Goal: Task Accomplishment & Management: Manage account settings

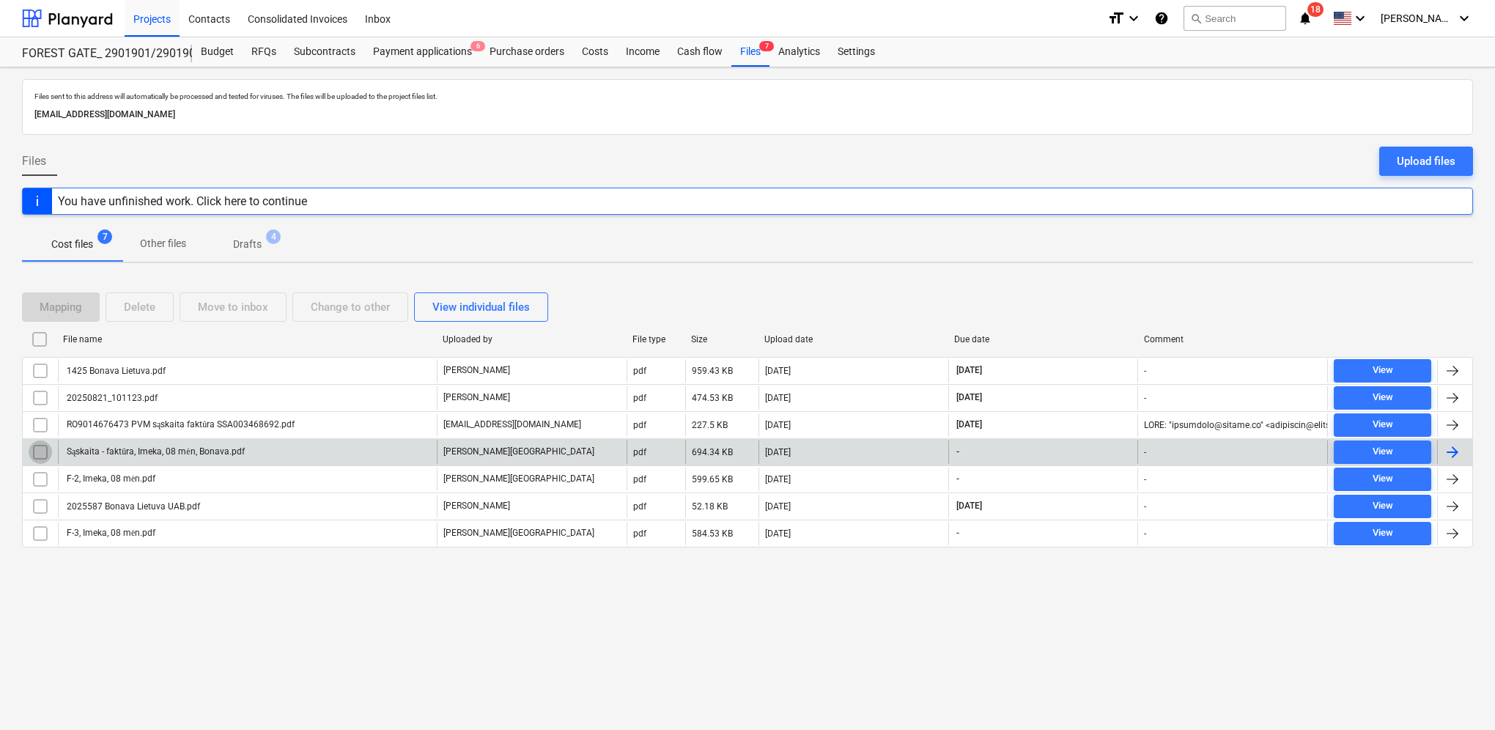
click at [41, 448] on input "checkbox" at bounding box center [40, 451] width 23 height 23
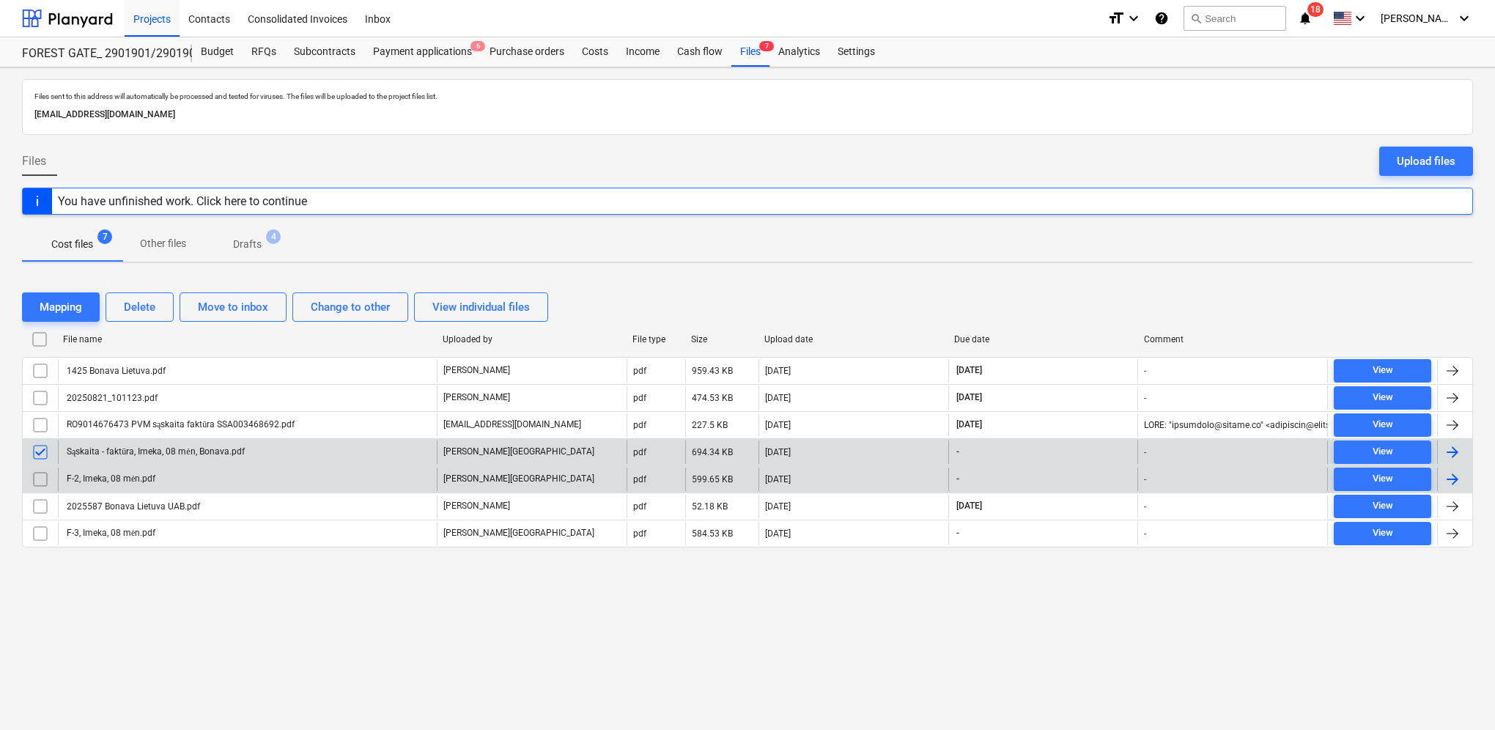
click at [39, 477] on input "checkbox" at bounding box center [40, 478] width 23 height 23
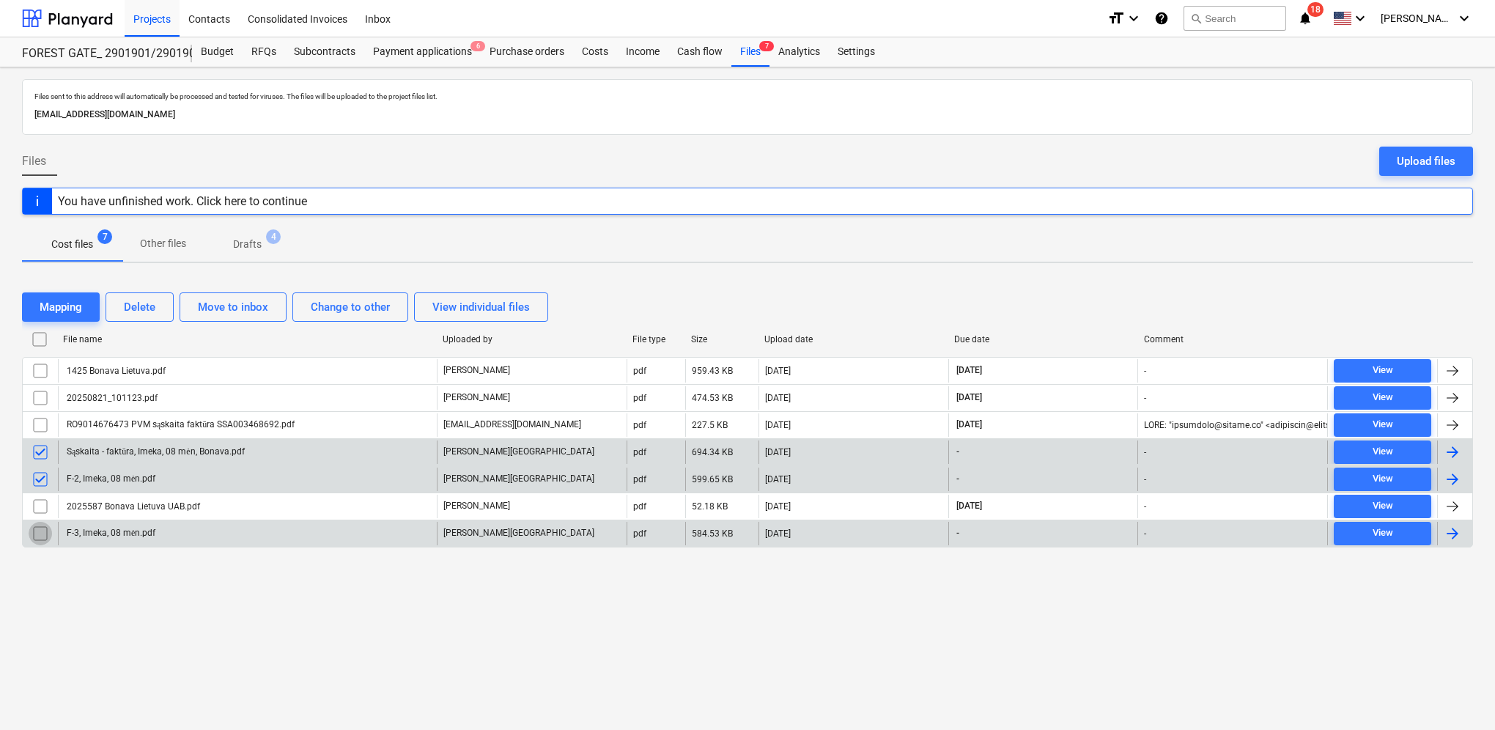
click at [42, 530] on input "checkbox" at bounding box center [40, 533] width 23 height 23
click at [144, 304] on div "Delete" at bounding box center [140, 306] width 32 height 19
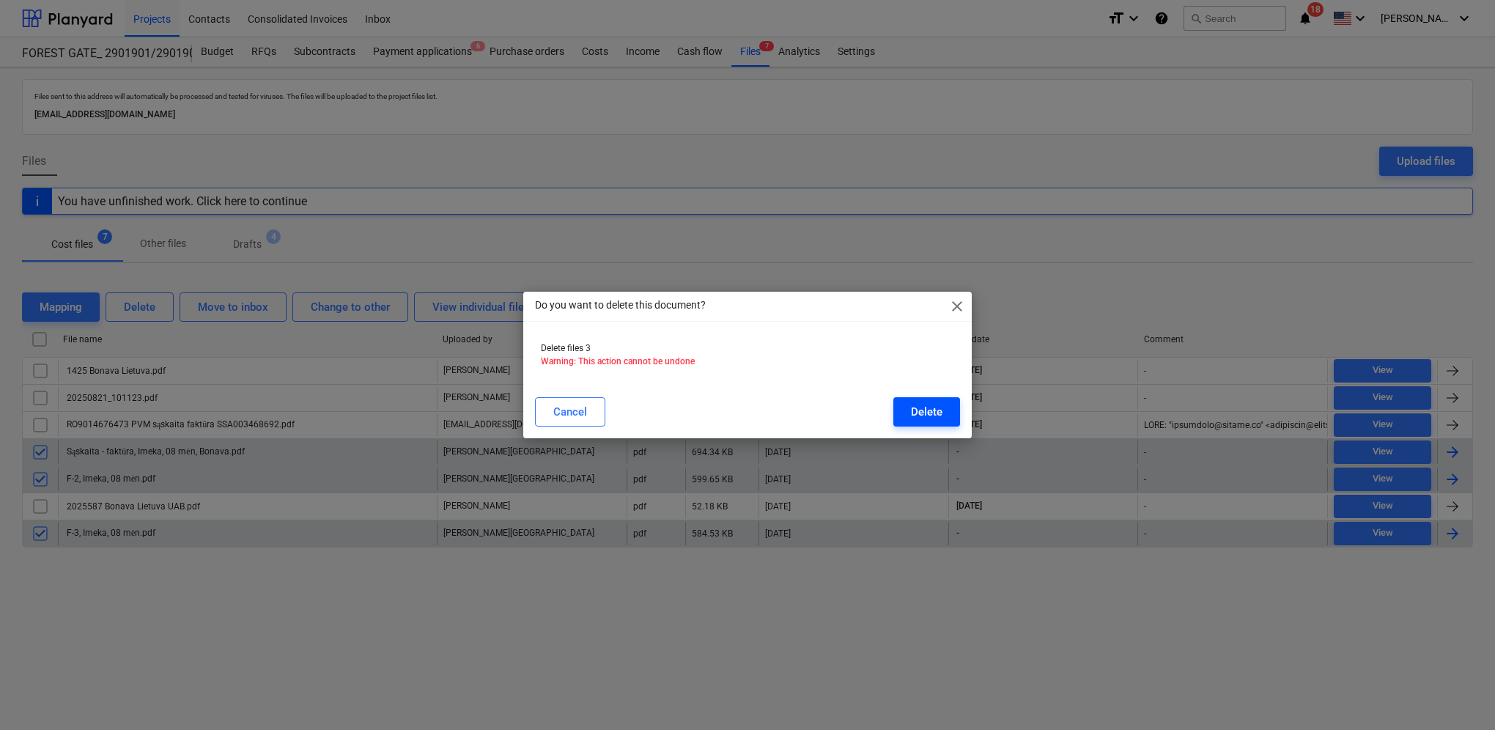
click at [926, 418] on div "Delete" at bounding box center [927, 411] width 32 height 19
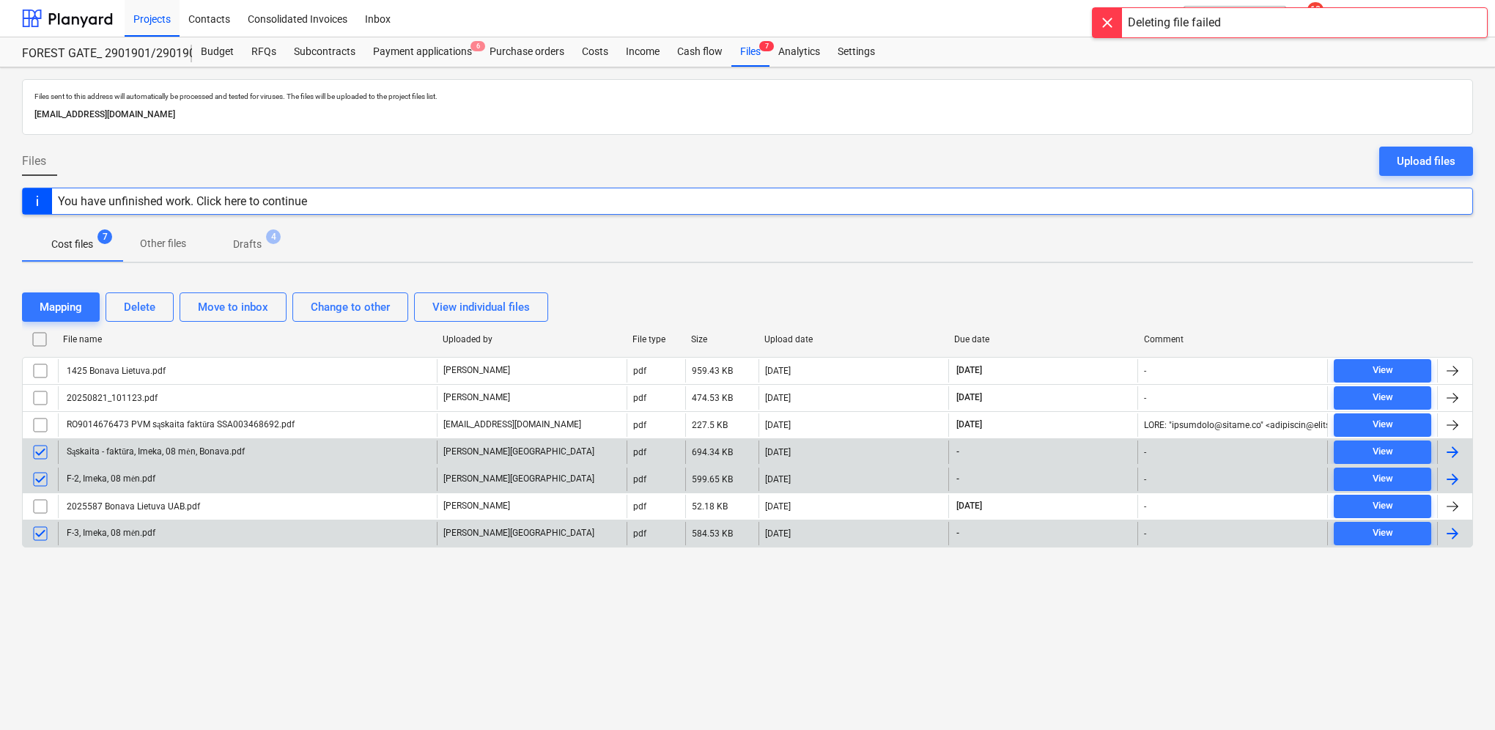
click at [42, 533] on input "checkbox" at bounding box center [40, 533] width 23 height 23
click at [152, 298] on div "Delete" at bounding box center [140, 306] width 32 height 19
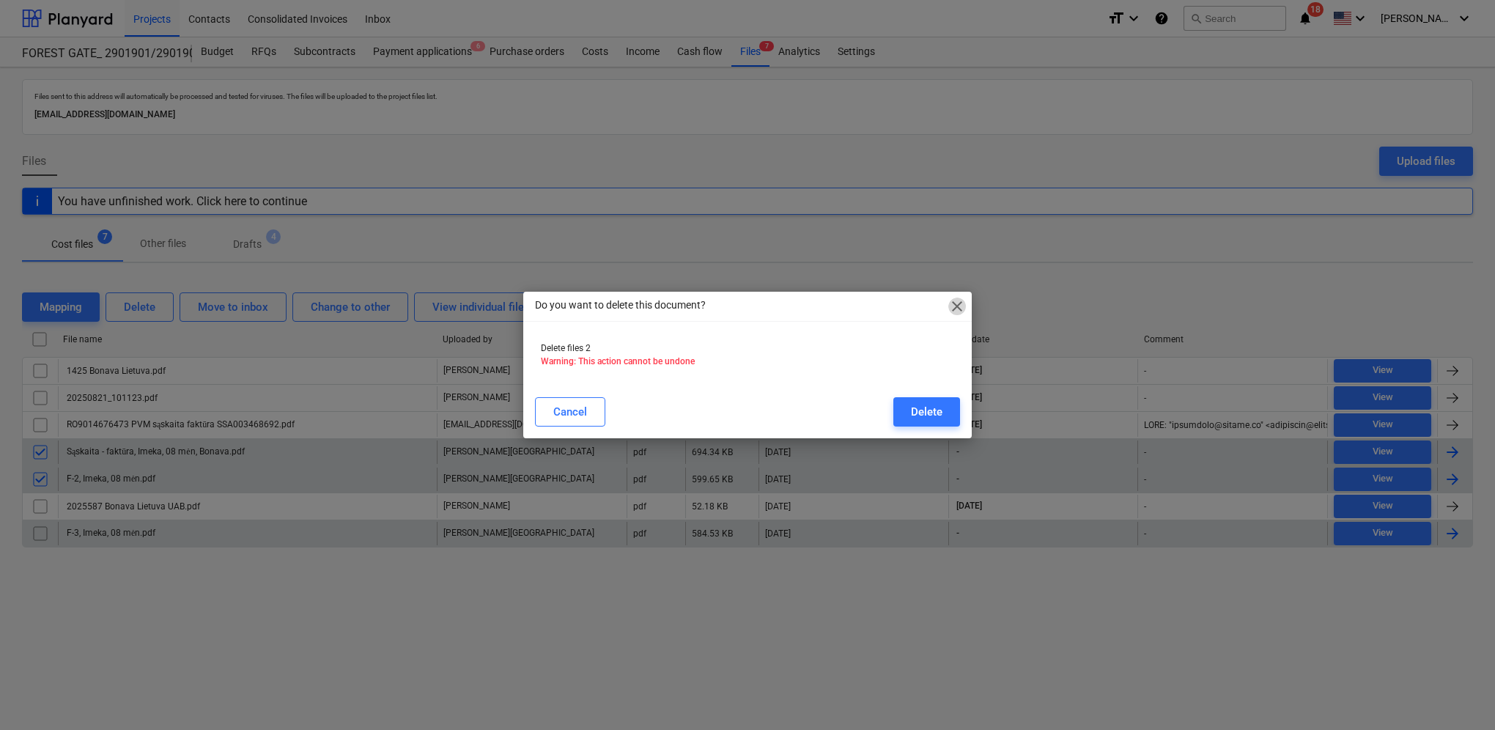
click at [952, 305] on span "close" at bounding box center [957, 306] width 18 height 18
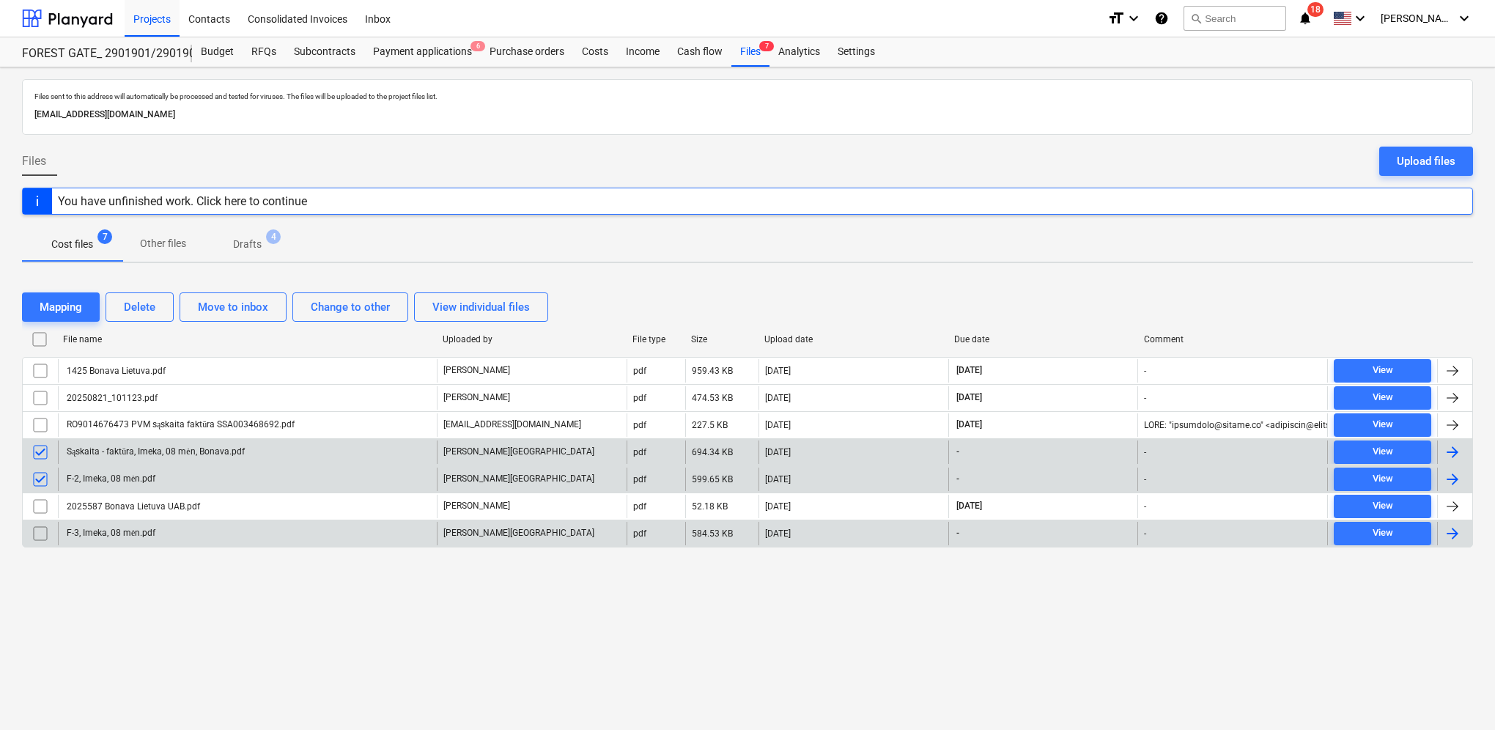
click at [39, 476] on input "checkbox" at bounding box center [40, 478] width 23 height 23
click at [153, 309] on div "Delete" at bounding box center [140, 306] width 32 height 19
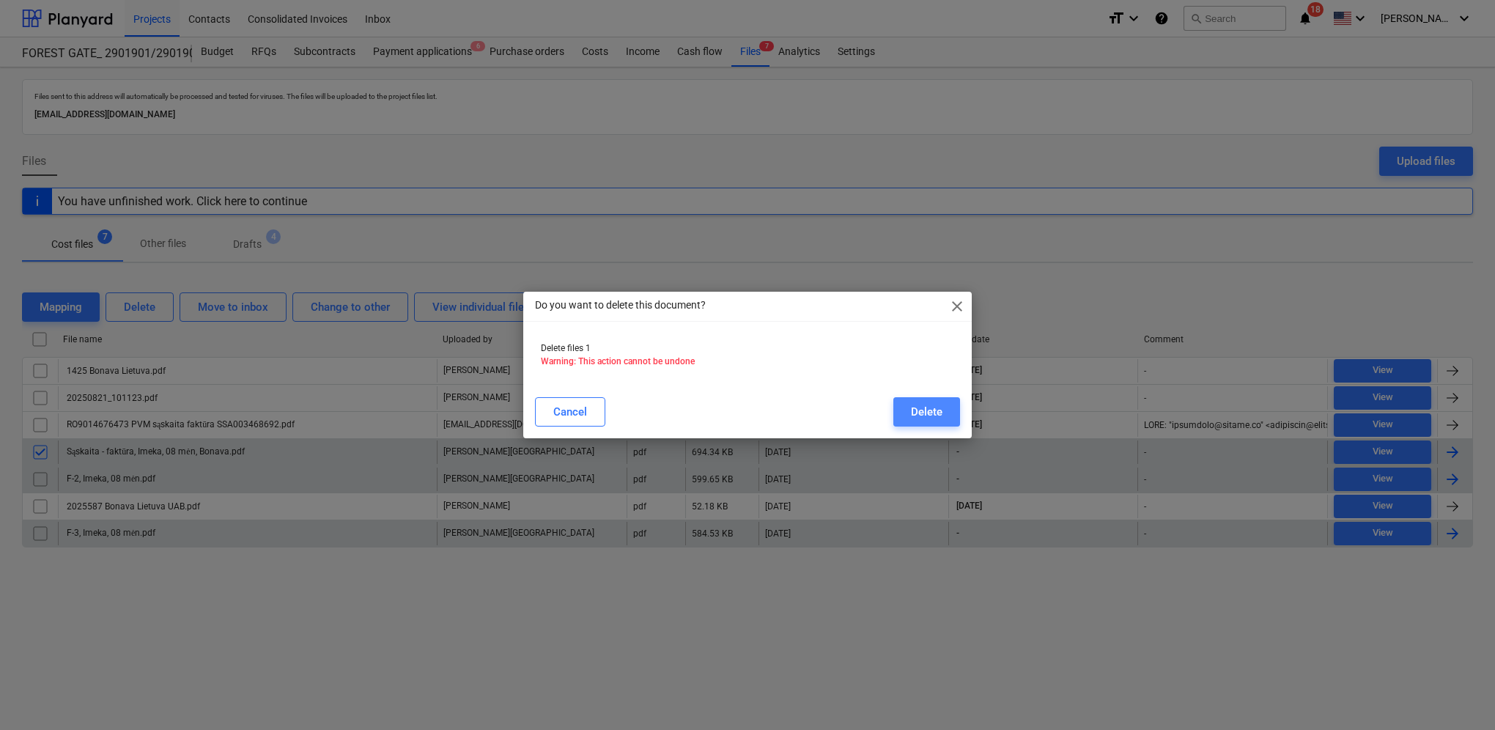
click at [927, 412] on div "Delete" at bounding box center [927, 411] width 32 height 19
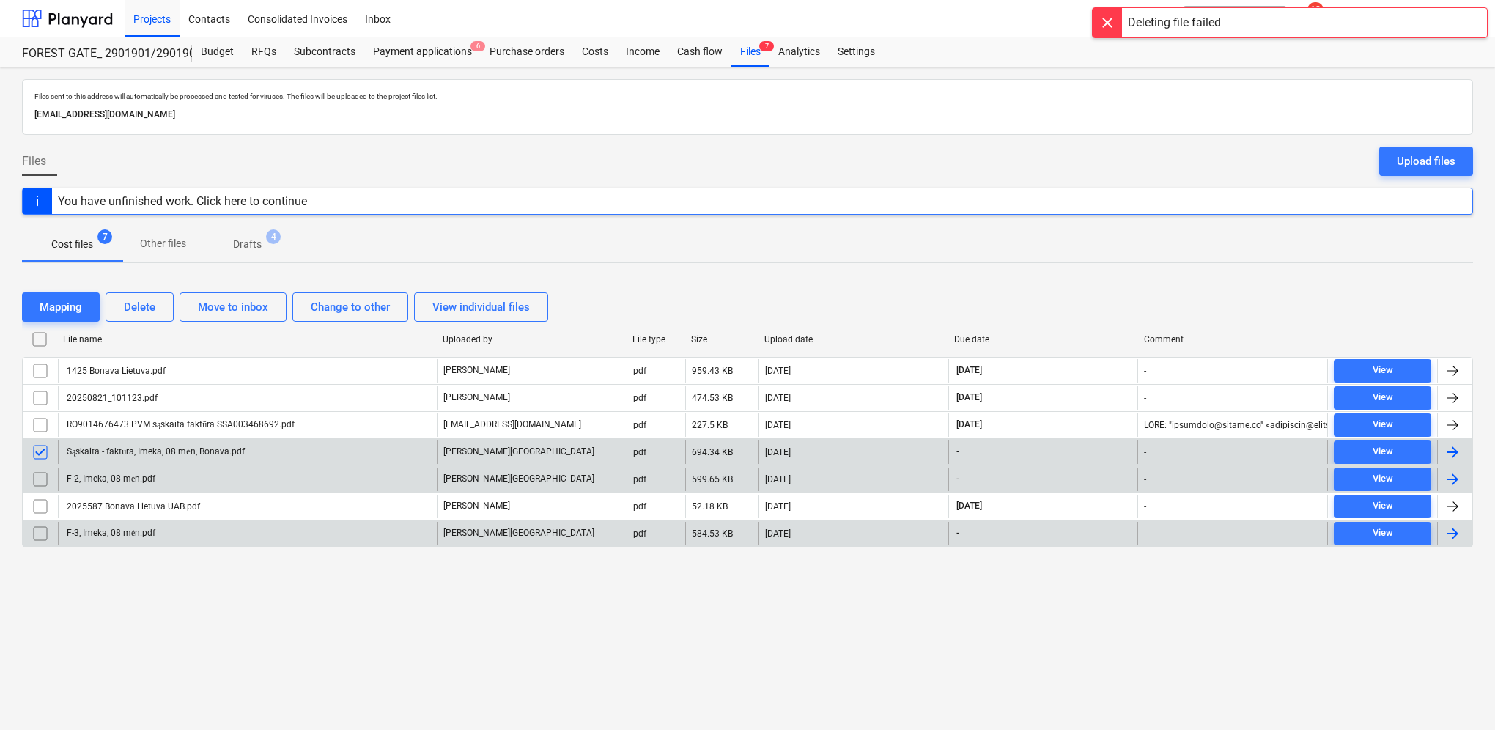
click at [41, 453] on input "checkbox" at bounding box center [40, 451] width 23 height 23
click at [445, 56] on div "Payment applications 6" at bounding box center [422, 51] width 116 height 29
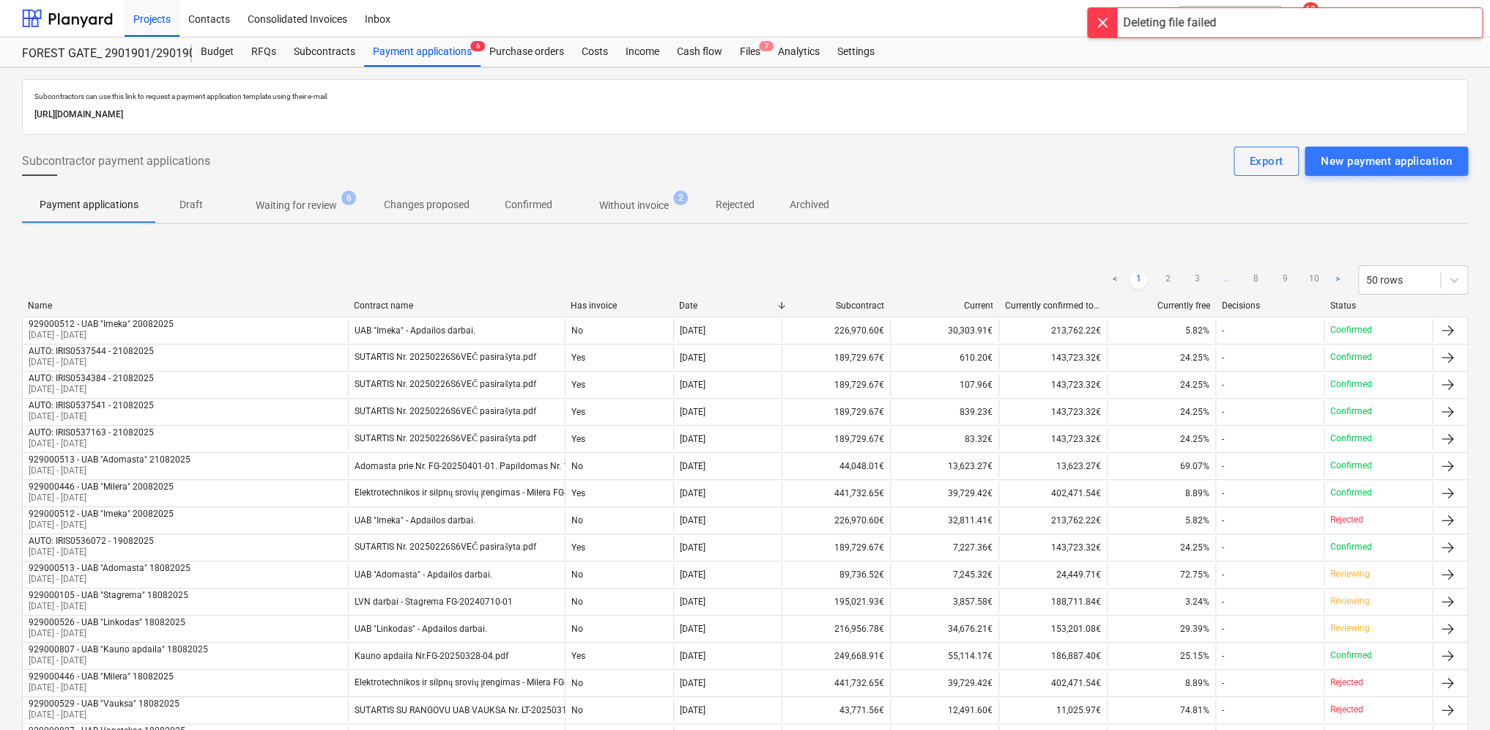
click at [648, 204] on p "Without invoice" at bounding box center [634, 205] width 70 height 15
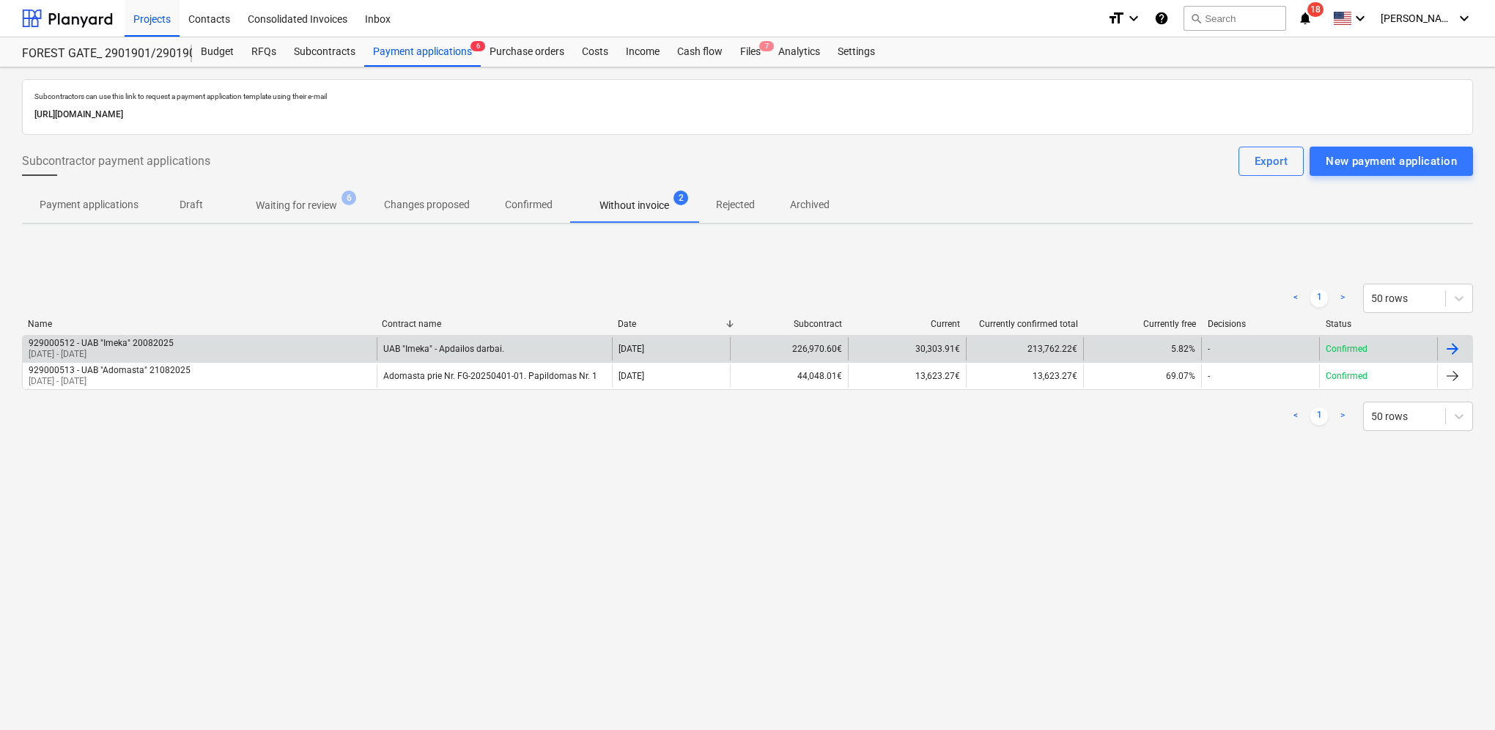
click at [1462, 350] on div at bounding box center [1454, 348] width 35 height 23
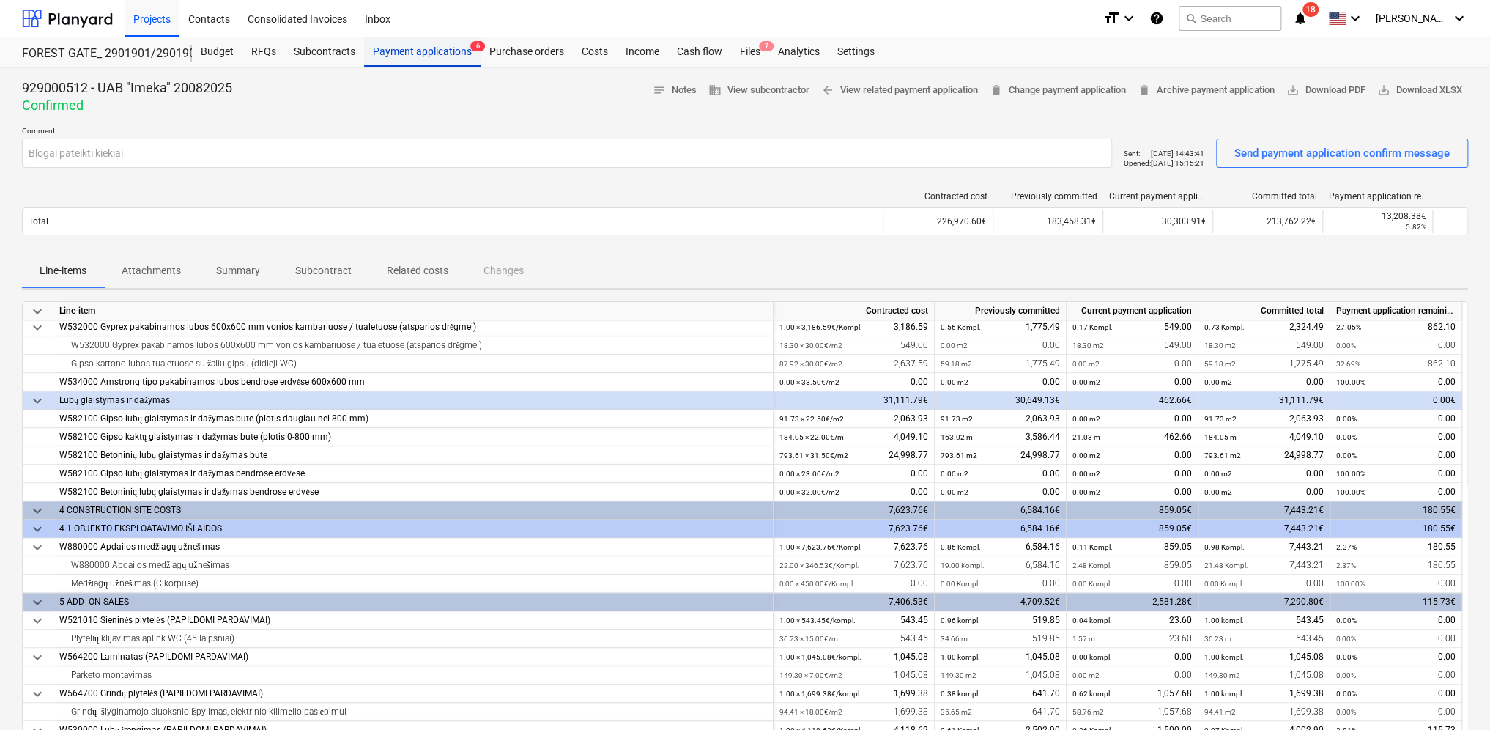
click at [413, 51] on div "Payment applications 6" at bounding box center [422, 51] width 116 height 29
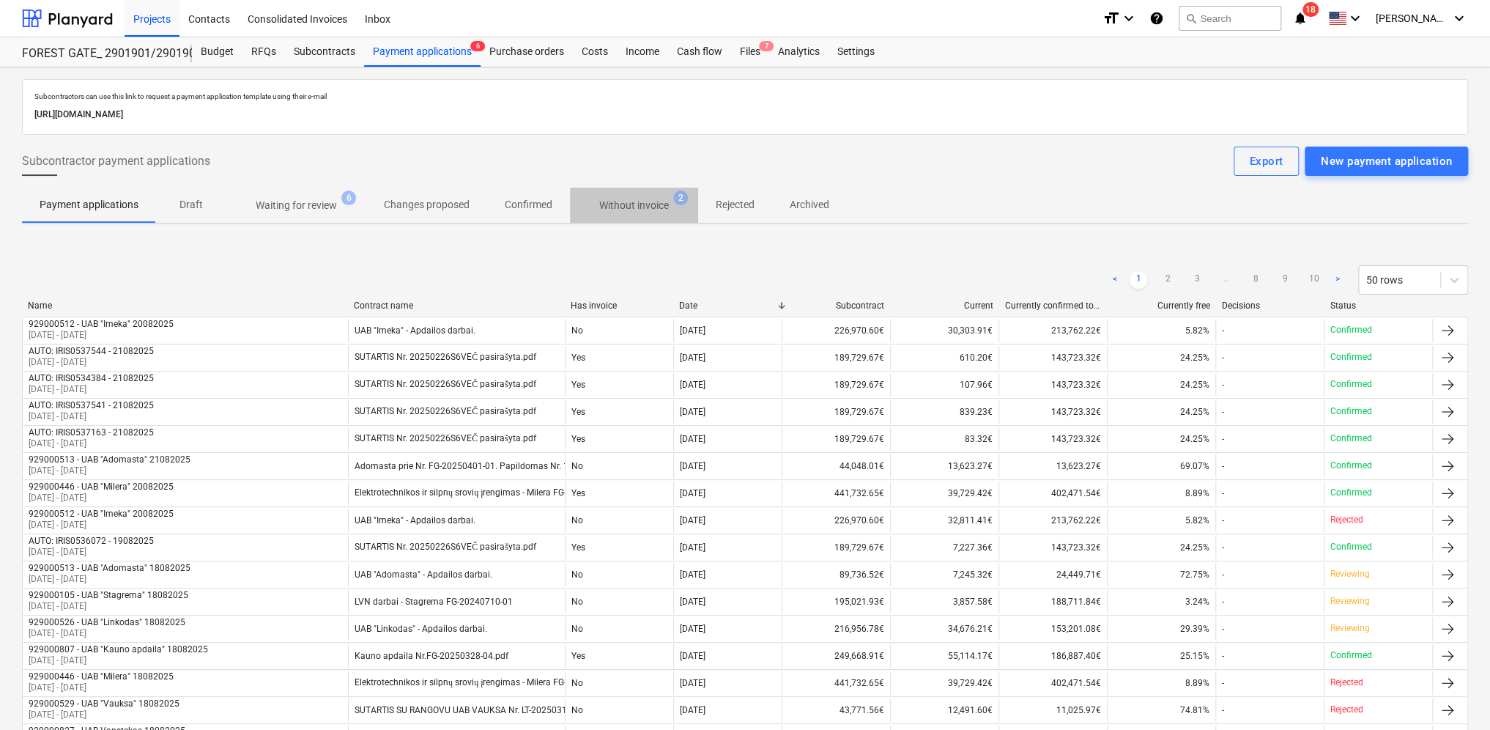
click at [611, 204] on p "Without invoice" at bounding box center [634, 205] width 70 height 15
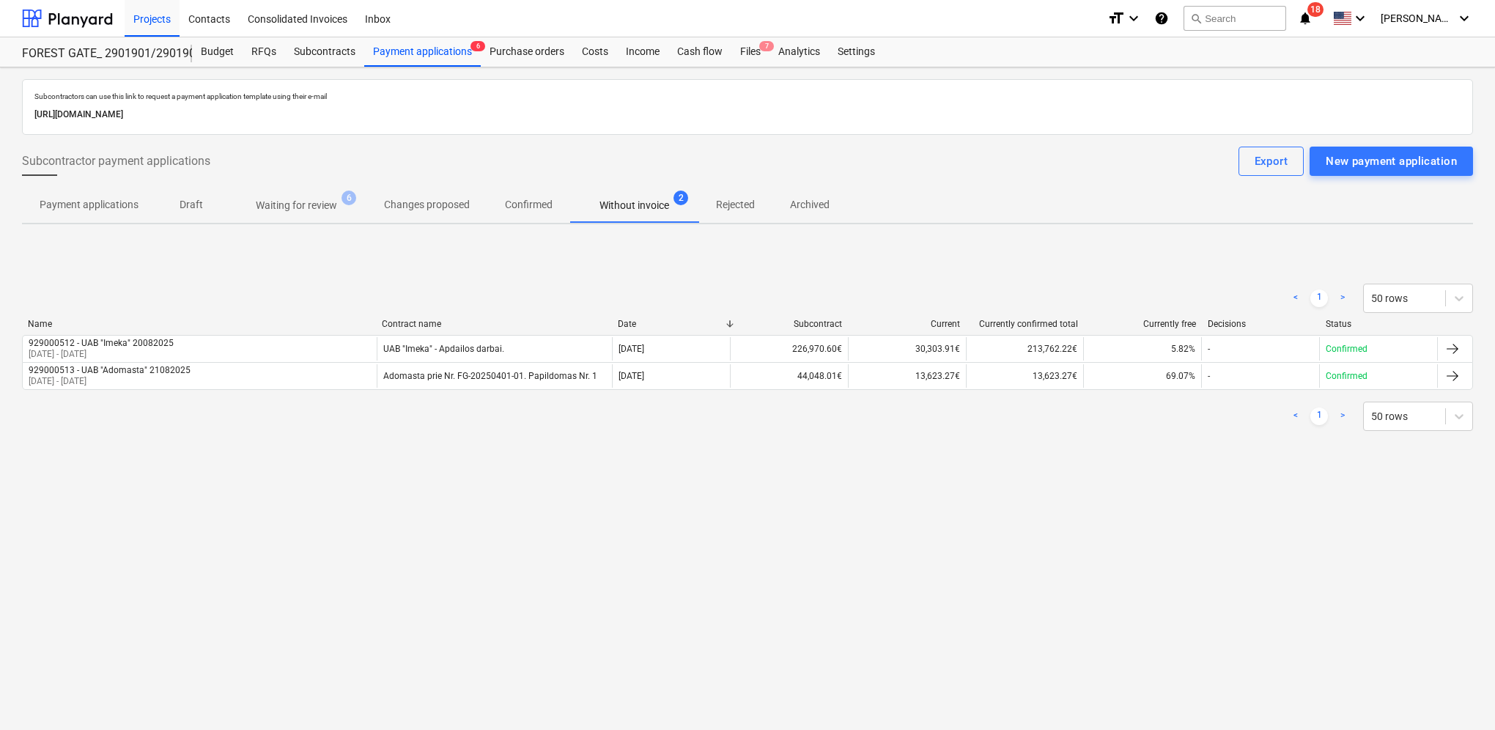
click at [331, 205] on p "Waiting for review" at bounding box center [296, 205] width 81 height 15
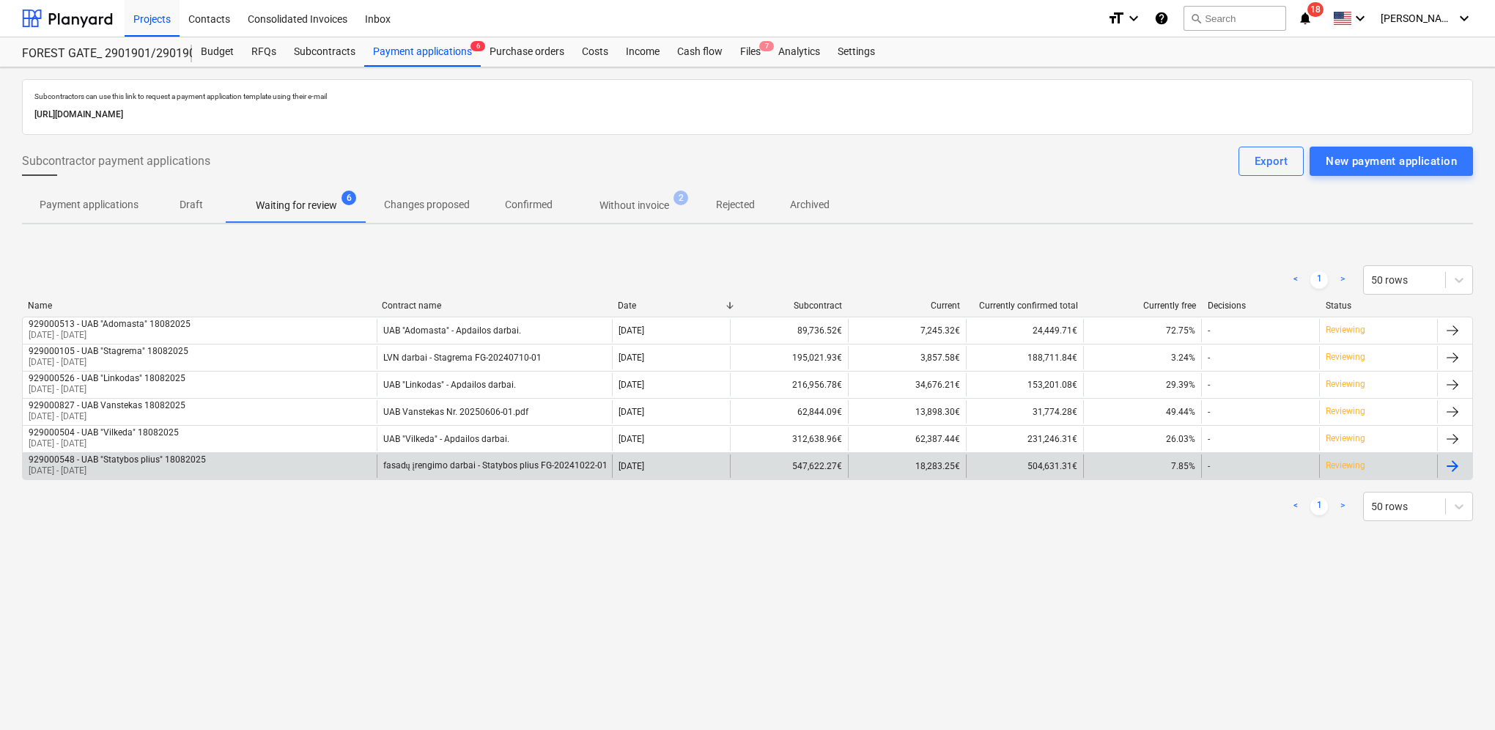
click at [1466, 464] on div at bounding box center [1454, 465] width 35 height 23
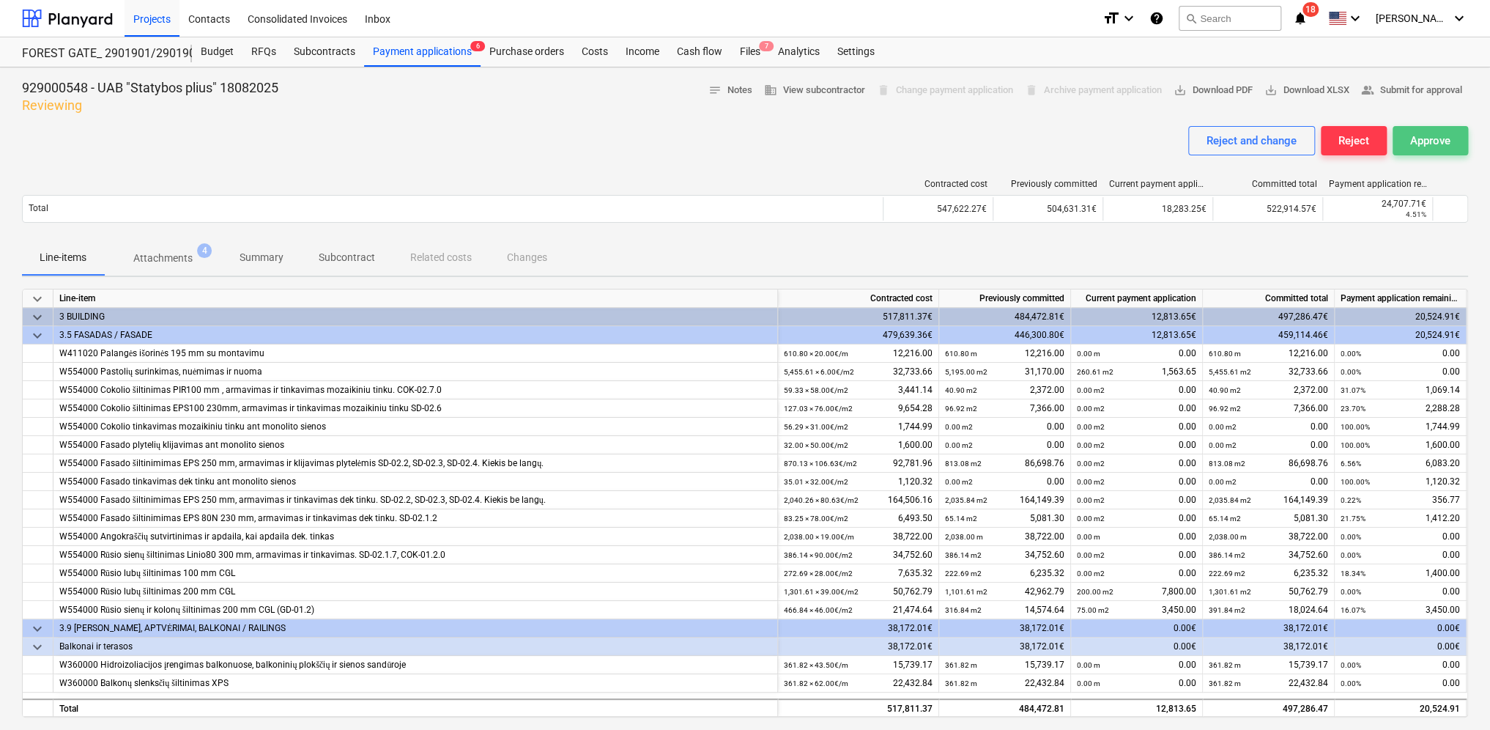
click at [1453, 147] on button "Approve" at bounding box center [1430, 140] width 75 height 29
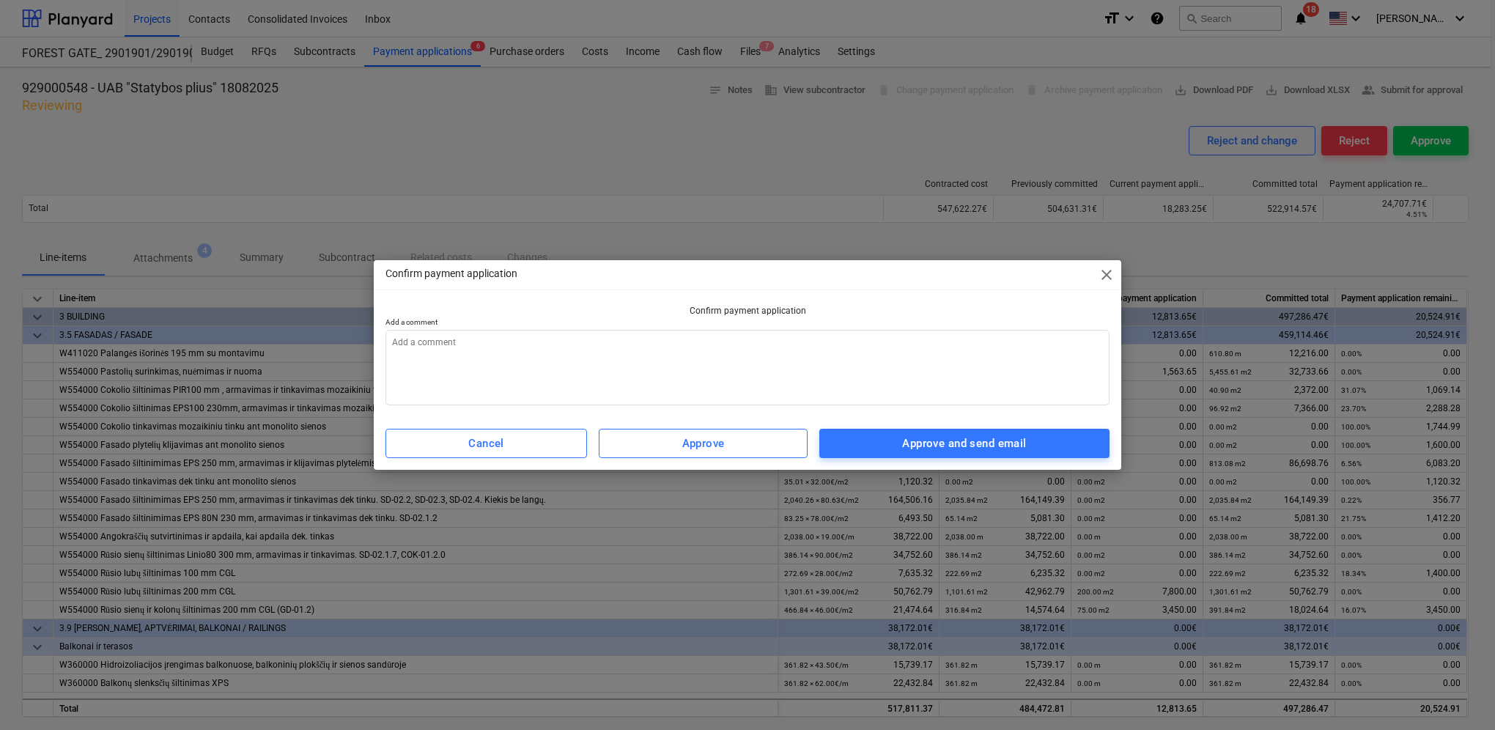
type textarea "x"
click at [527, 339] on textarea at bounding box center [747, 367] width 724 height 75
type textarea "2"
type textarea "x"
type textarea "20"
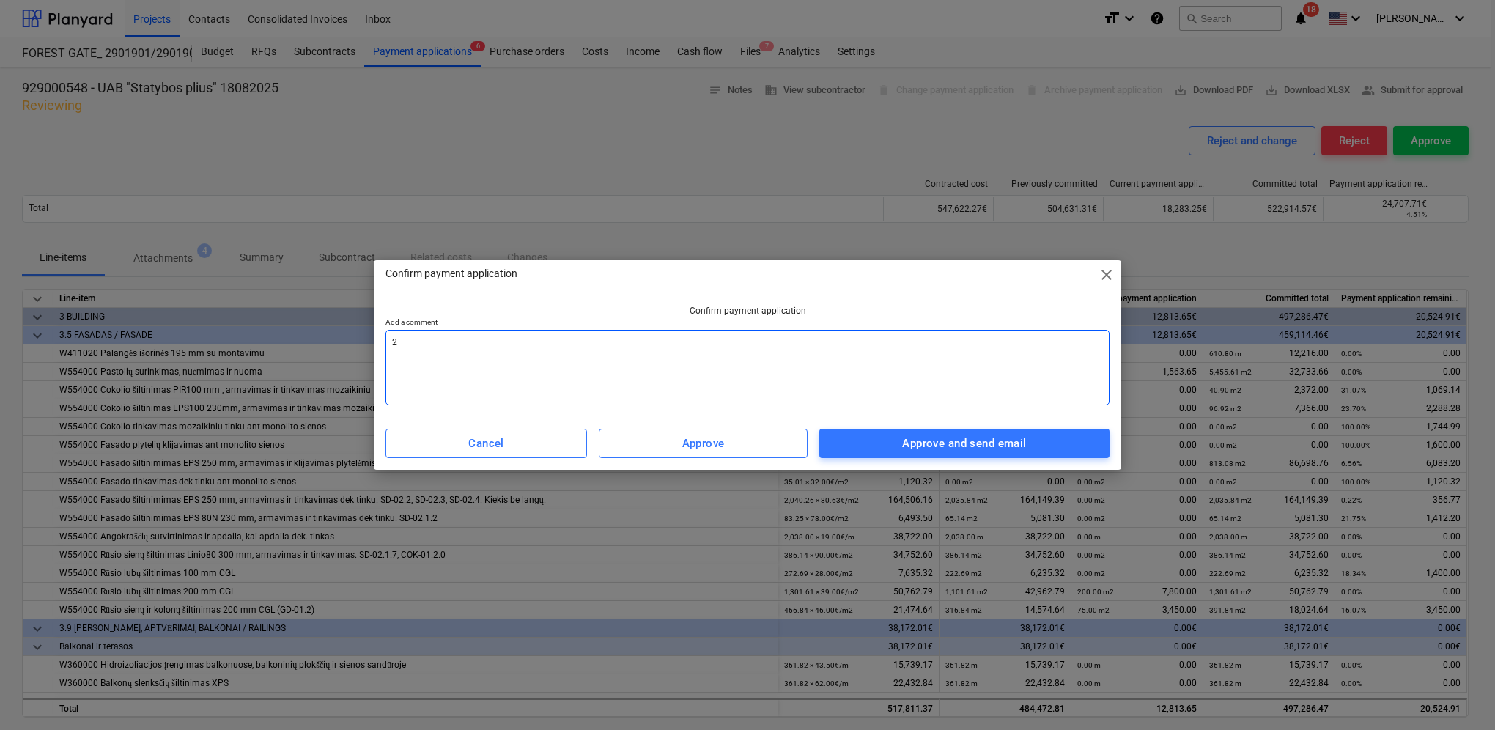
type textarea "x"
type textarea "200"
type textarea "x"
type textarea "2002"
type textarea "x"
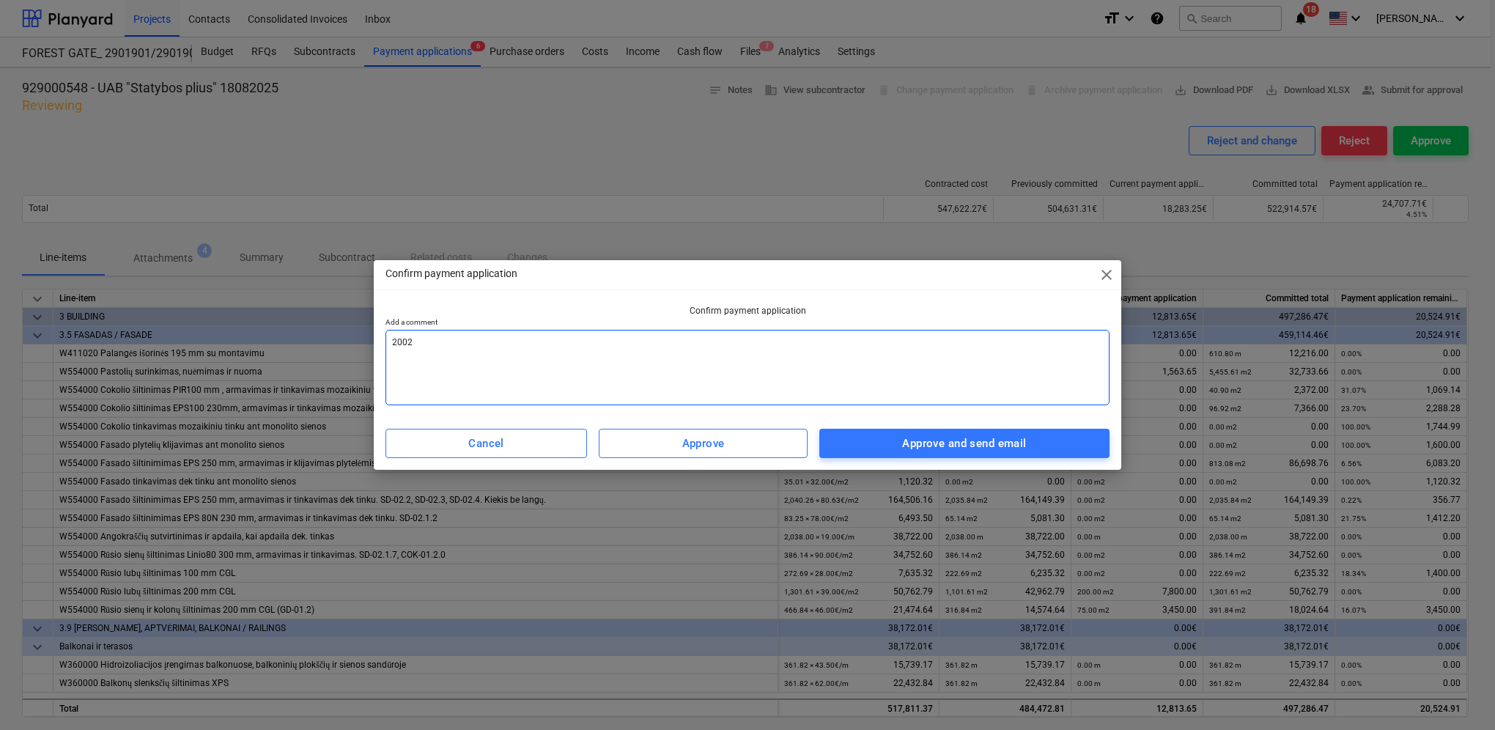
type textarea "20025"
type textarea "x"
type textarea "20025."
type textarea "x"
type textarea "20025.0"
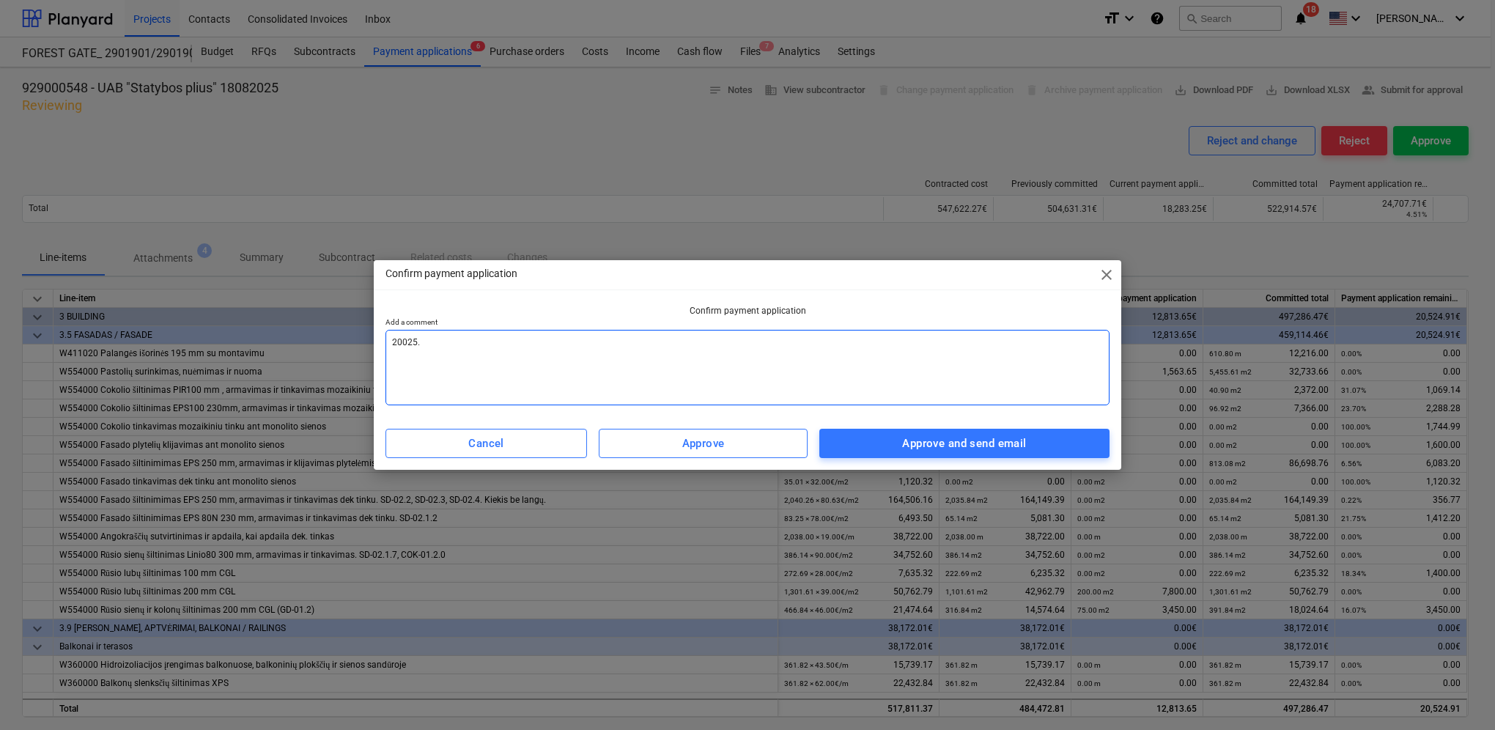
type textarea "x"
type textarea "20025.08"
type textarea "x"
type textarea "20025.08"
type textarea "x"
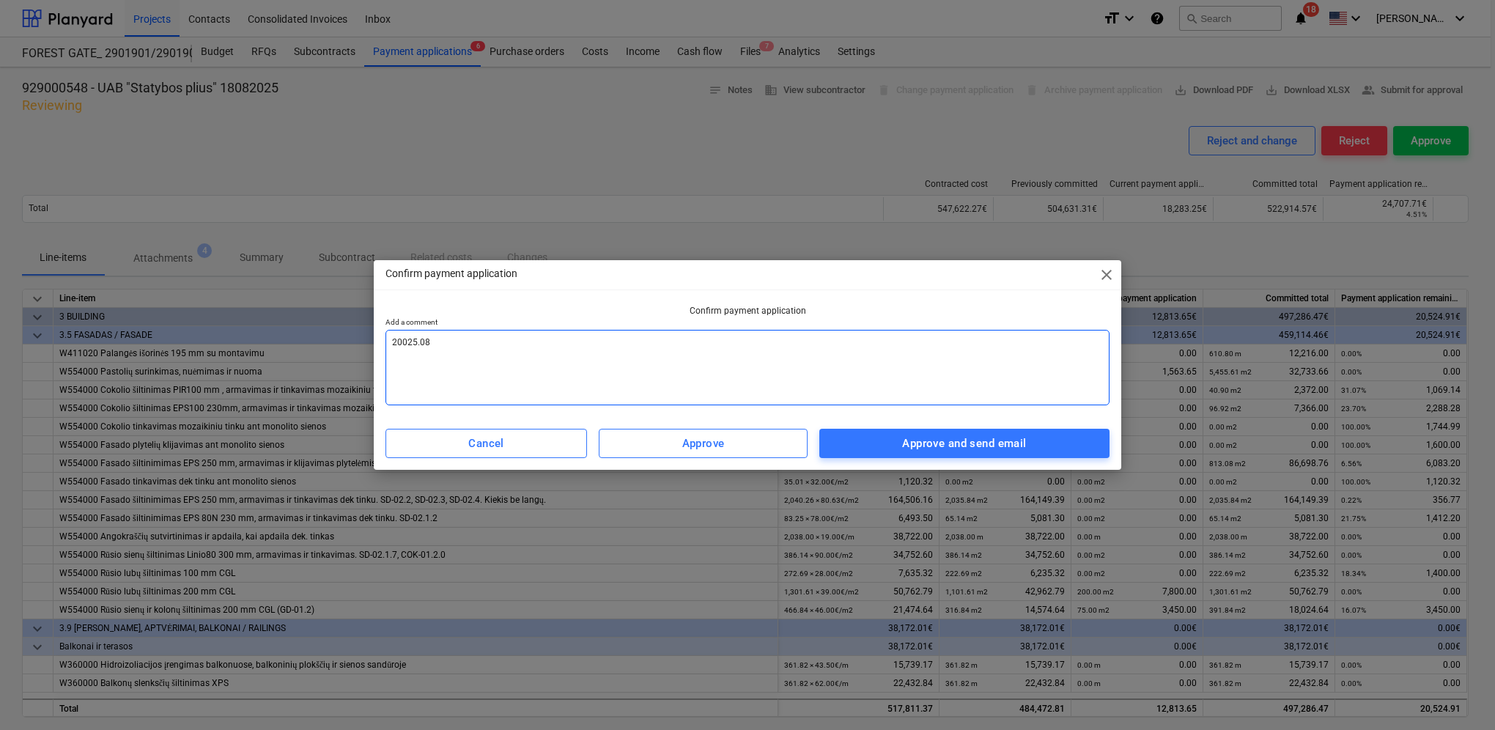
type textarea "20025.08 m"
type textarea "x"
type textarea "20025.08 me"
type textarea "x"
type textarea "20025.08 men"
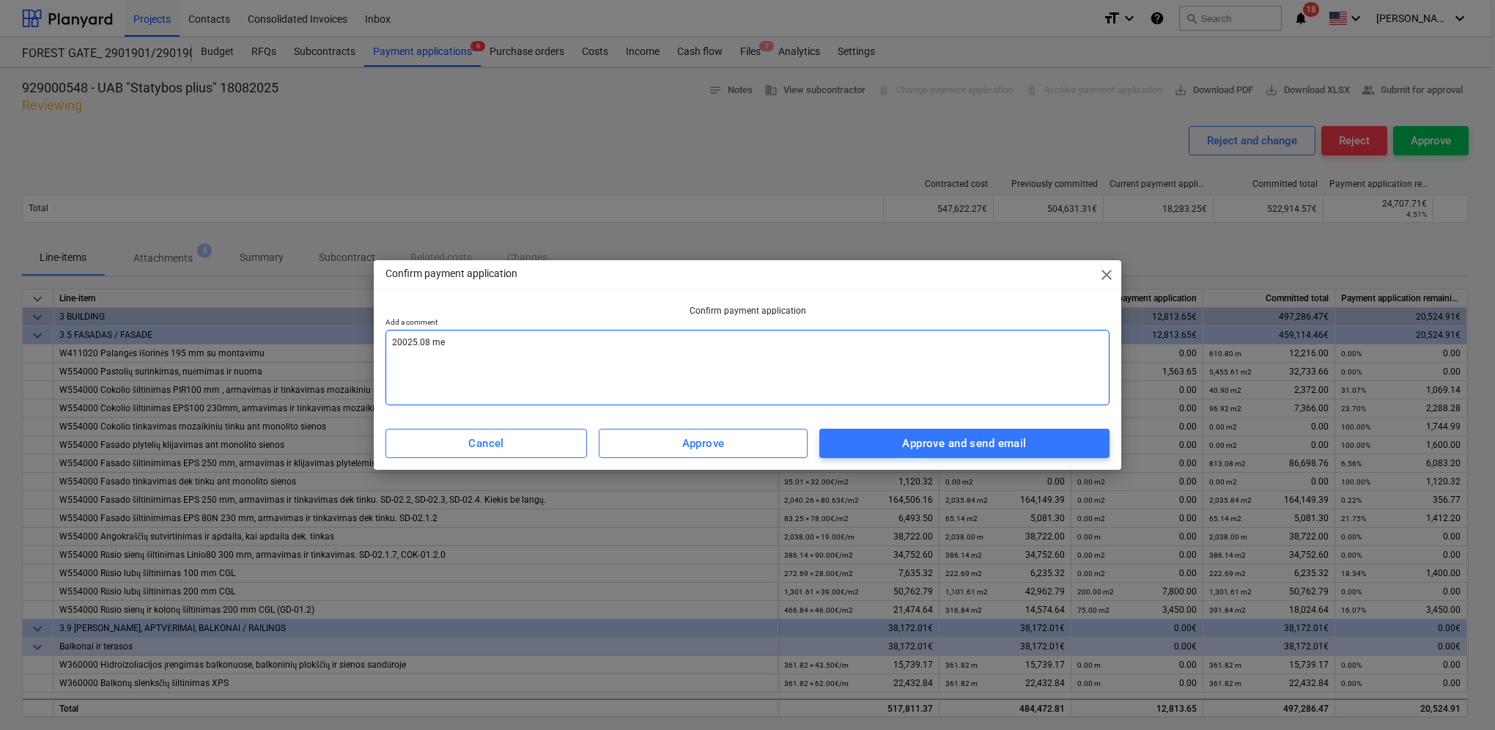
type textarea "x"
type textarea "20025.08 men"
type textarea "x"
type textarea "20025.08 men a"
type textarea "x"
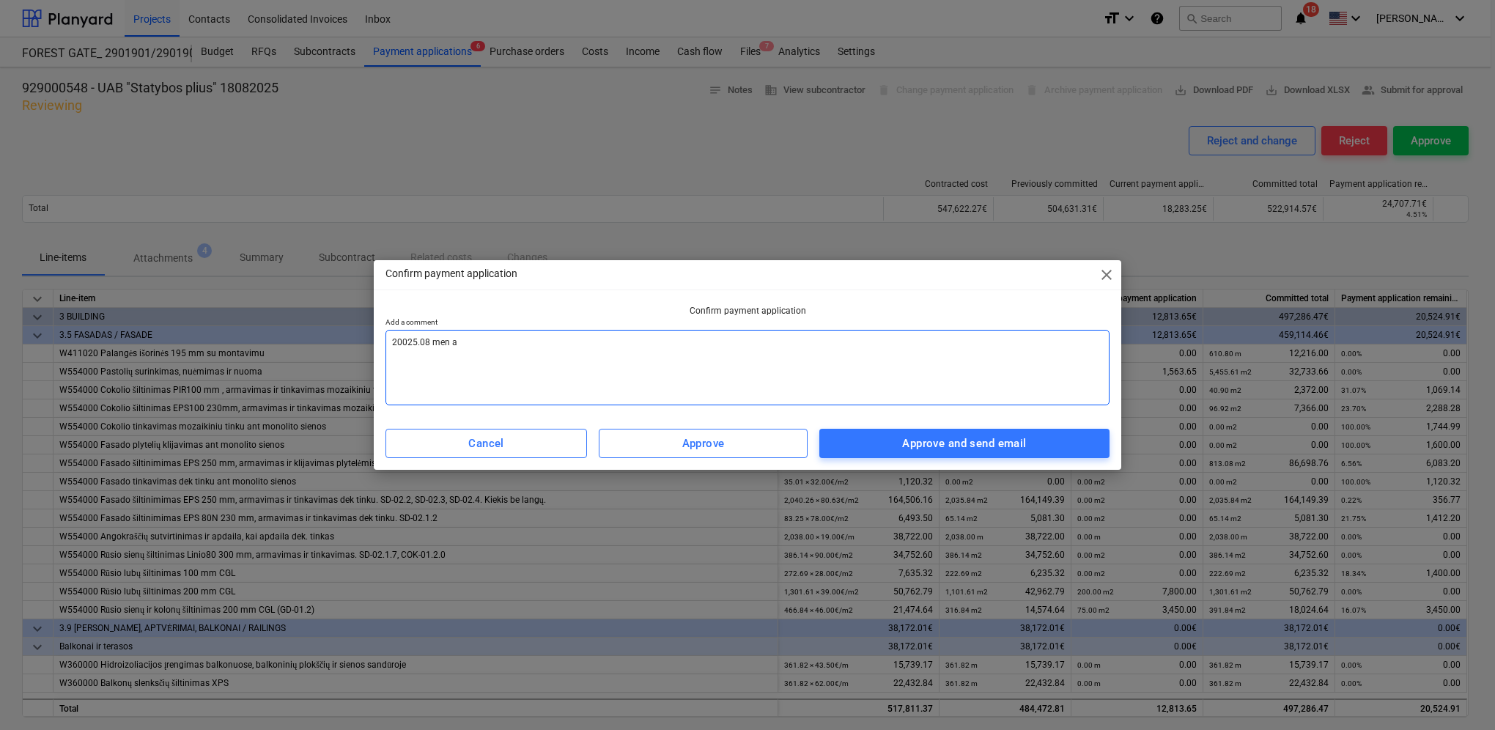
type textarea "20025.08 men ak"
type textarea "x"
type textarea "20025.08 men akt"
type textarea "x"
type textarea "20025.08 men akta"
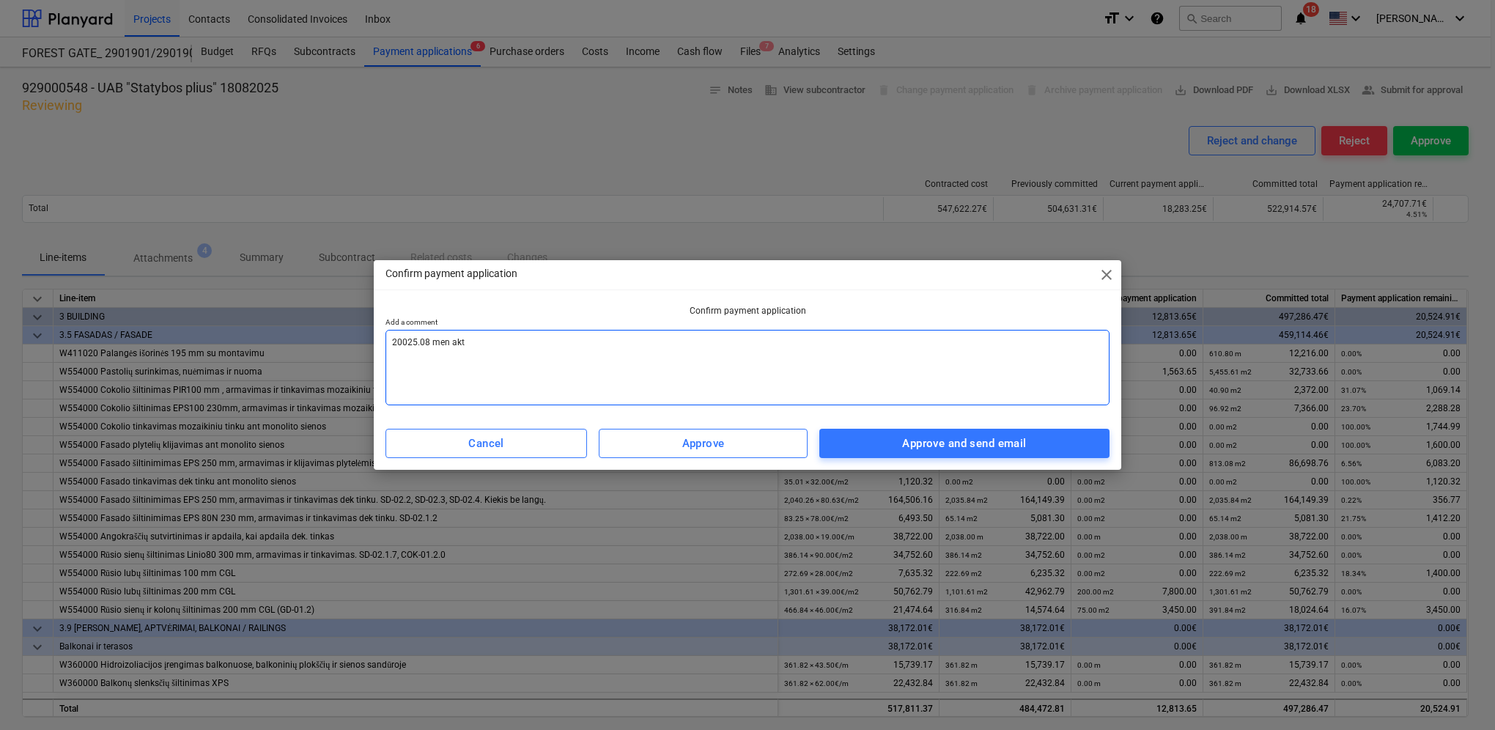
type textarea "x"
type textarea "20025.08 men aktas"
type textarea "x"
type textarea "20025.08 men aktas"
type textarea "x"
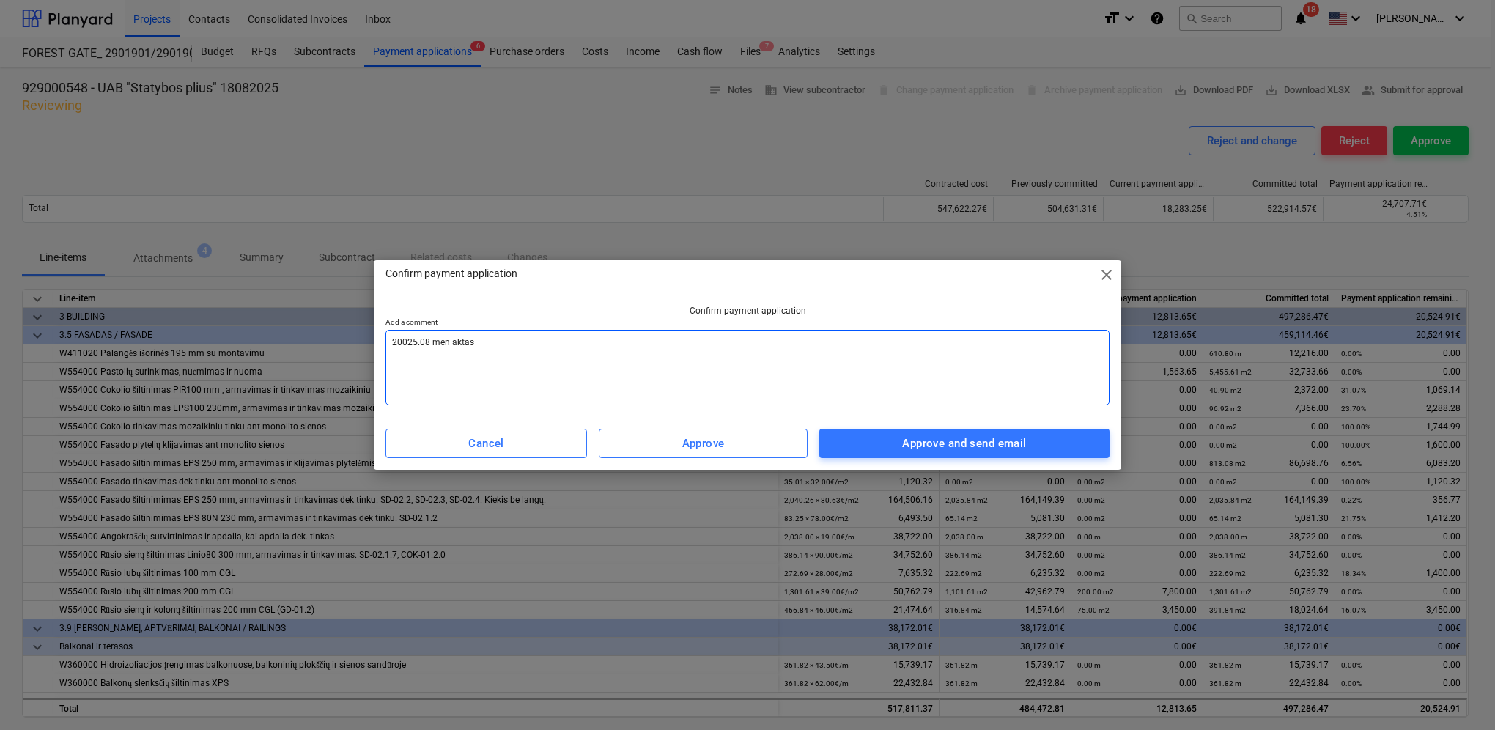
type textarea "20025.08 men aktas s"
type textarea "x"
type textarea "20025.08 men aktas su"
type textarea "x"
type textarea "20025.08 men aktas sud"
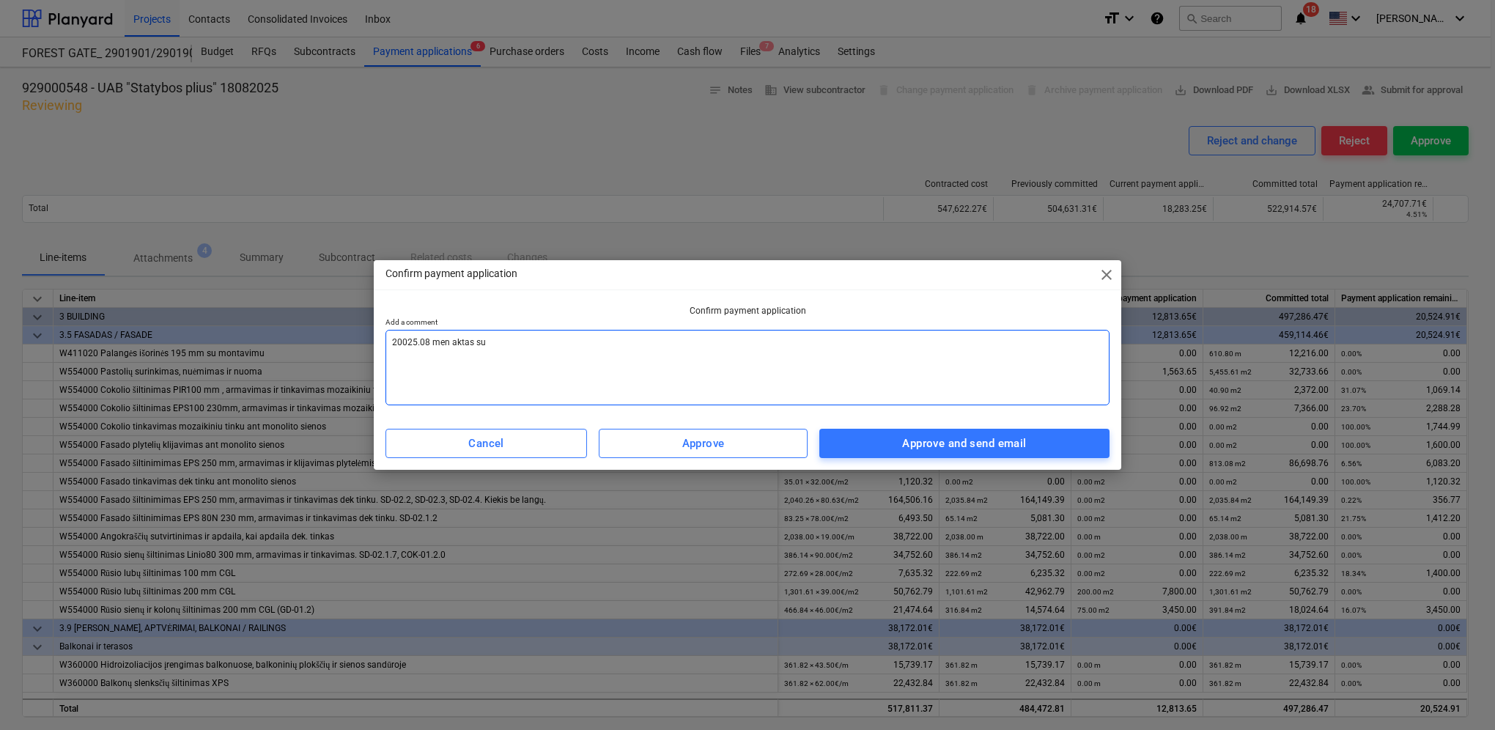
type textarea "x"
type textarea "20025.08 men aktas sude"
type textarea "x"
type textarea "20025.08 men aktas suder"
type textarea "x"
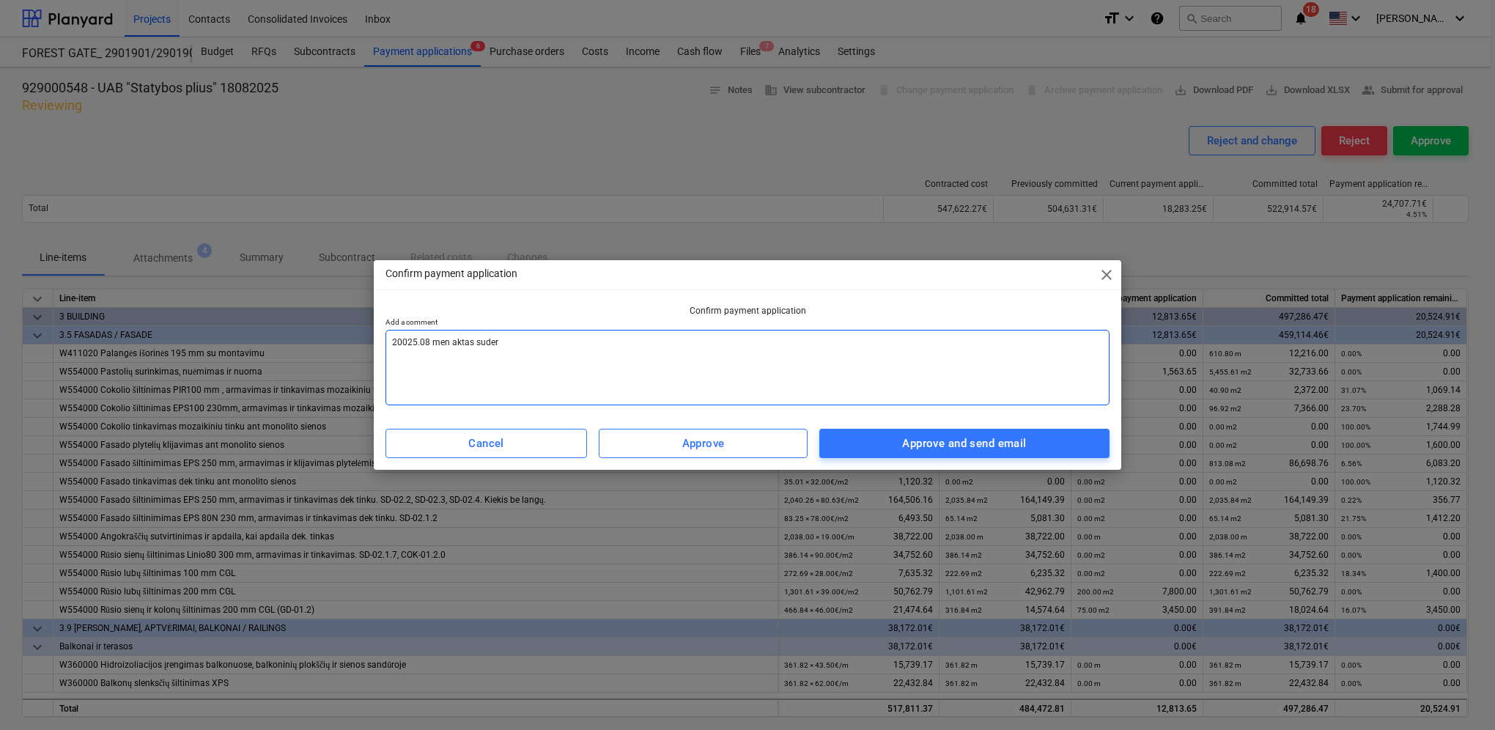
type textarea "20025.08 men aktas suderi"
type textarea "x"
type textarea "20025.08 men aktas suderin"
type textarea "x"
type textarea "20025.08 men aktas suderint"
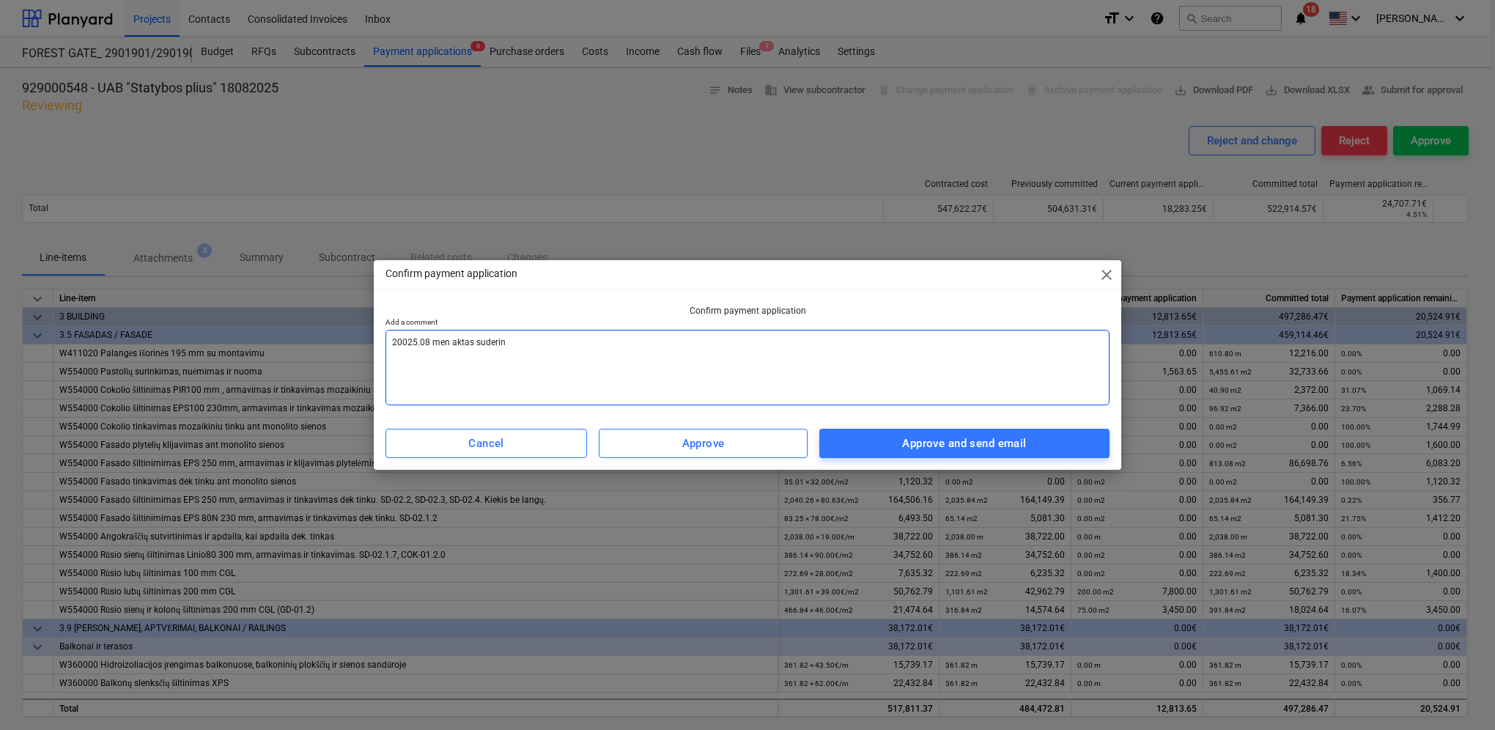
type textarea "x"
type textarea "20025.08 men aktas suderinta"
type textarea "x"
type textarea "20025.08 men aktas suderintas"
type textarea "x"
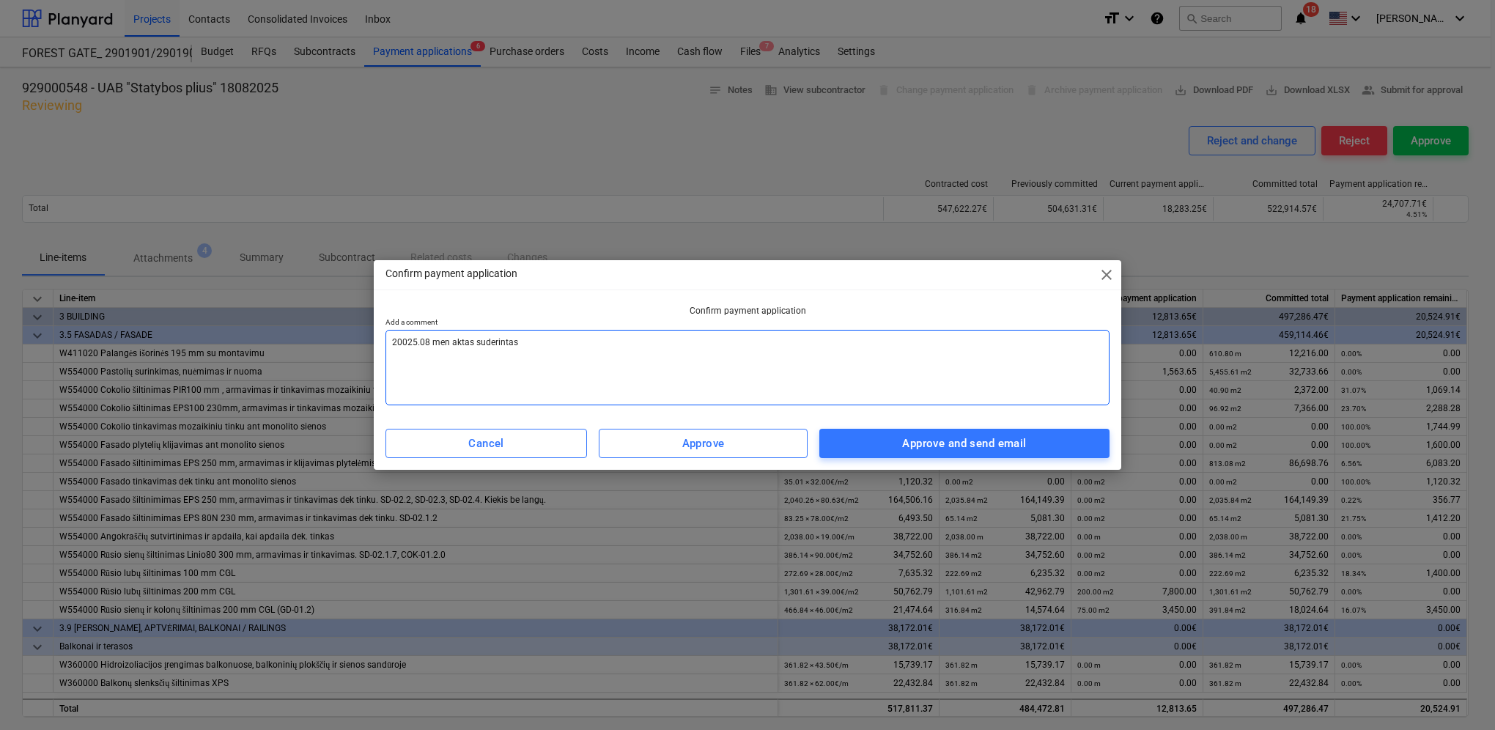
type textarea "20025.08 men aktas suderintas,"
type textarea "x"
type textarea "20025.08 men aktas suderintas,"
type textarea "x"
type textarea "20025.08 men aktas suderintas, p"
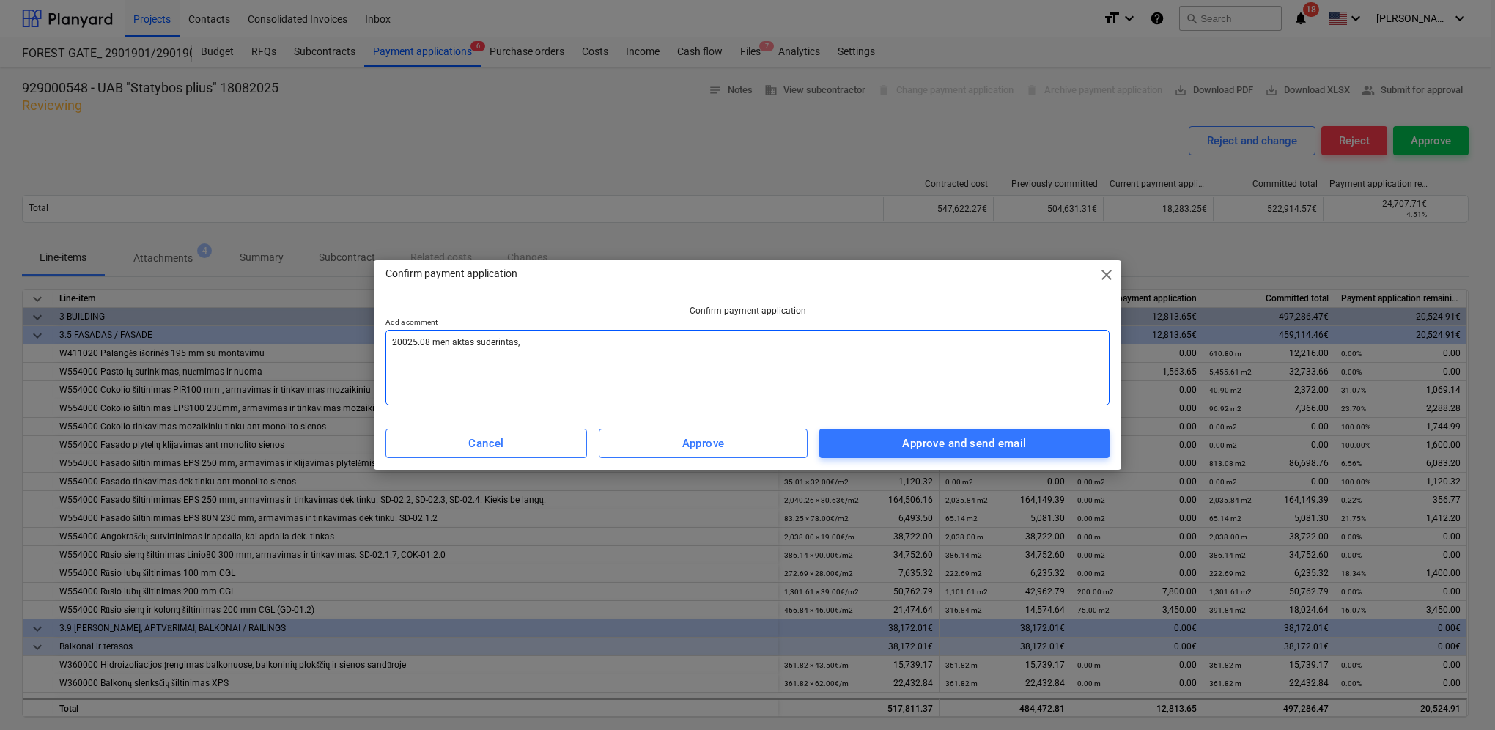
type textarea "x"
type textarea "20025.08 men aktas suderintas, pa"
type textarea "x"
type textarea "20025.08 men aktas suderintas, pat"
type textarea "x"
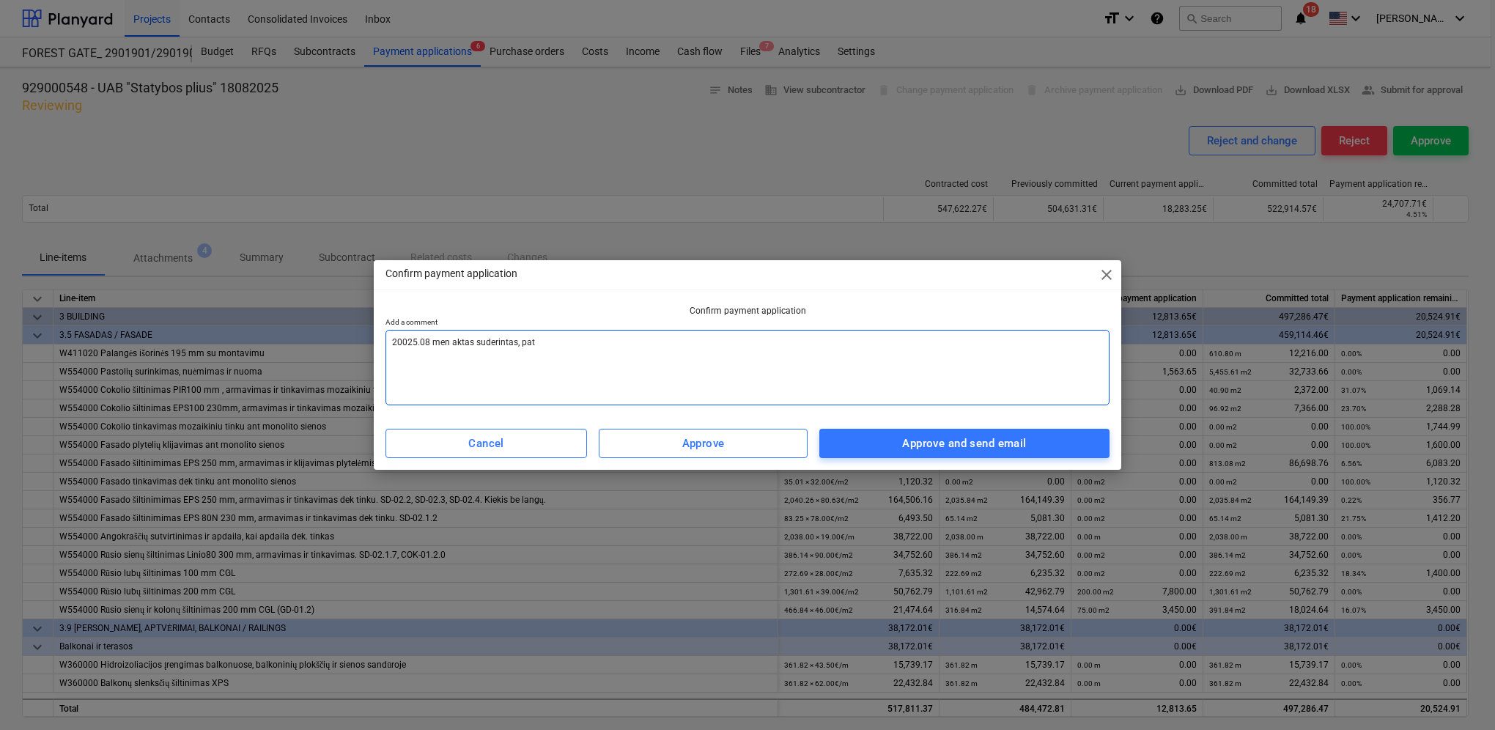
type textarea "20025.08 men aktas suderintas, pate"
type textarea "x"
type textarea "20025.08 men aktas suderintas, patei"
type textarea "x"
type textarea "20025.08 men aktas suderintas, pateik"
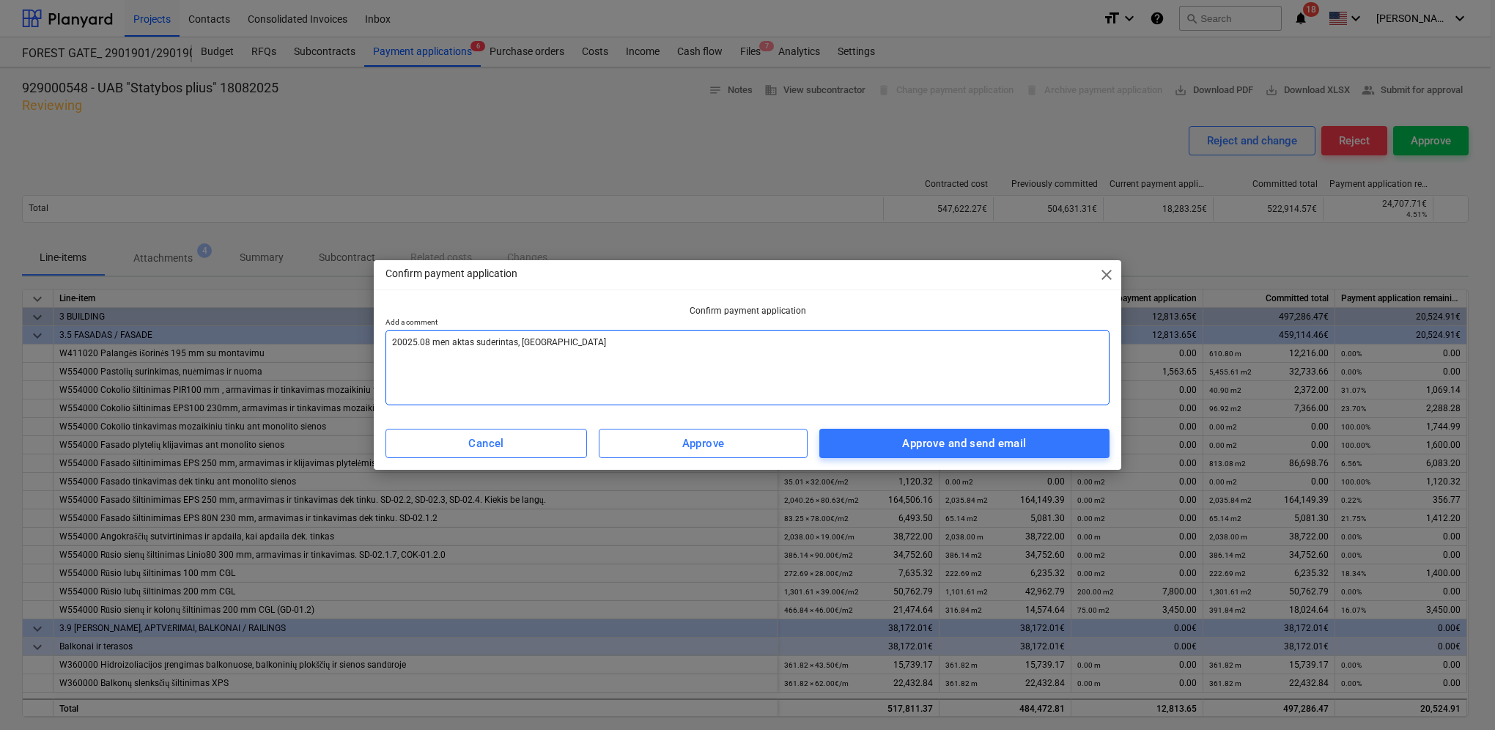
type textarea "x"
type textarea "20025.08 men aktas suderintas, pateiki"
type textarea "x"
type textarea "20025.08 men aktas suderintas, pateikit"
type textarea "x"
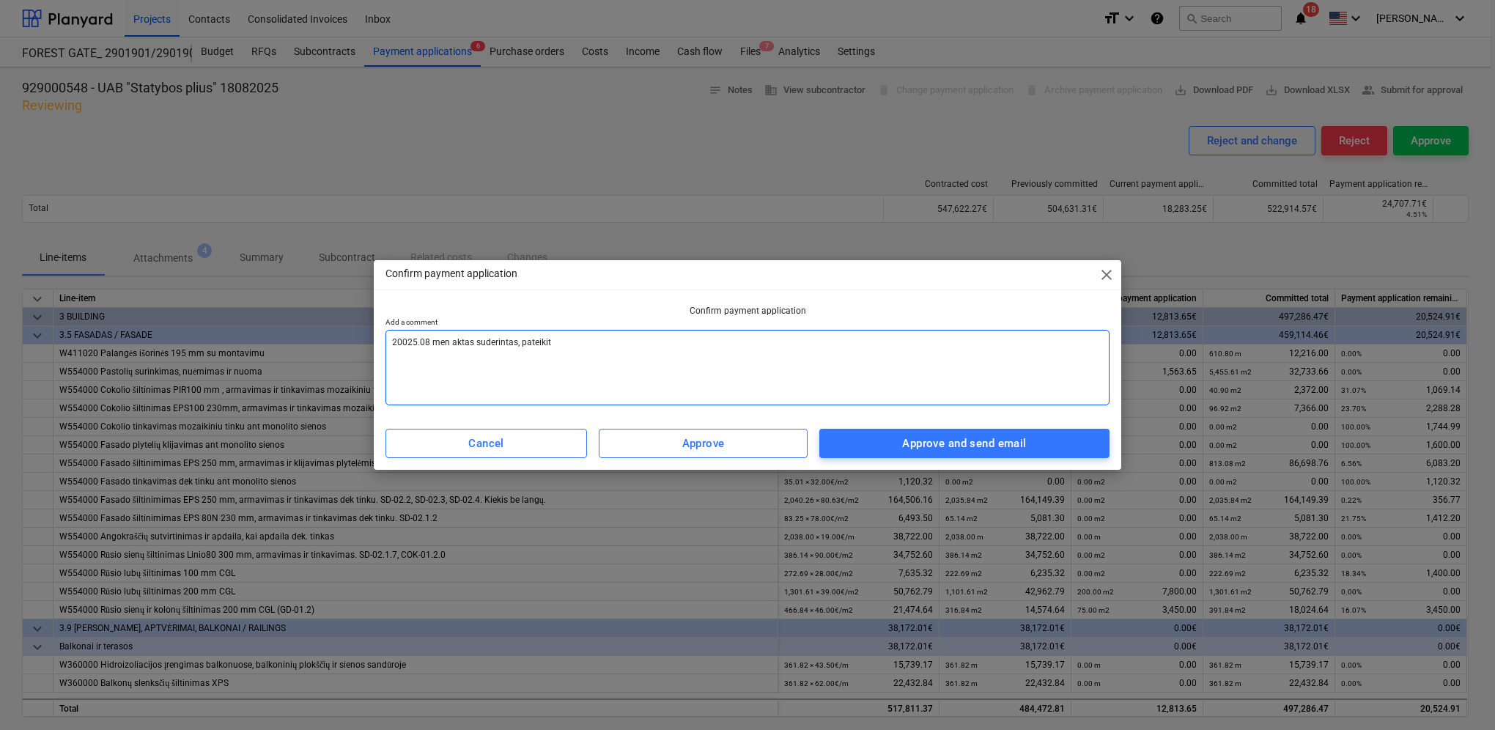
type textarea "20025.08 men aktas suderintas, pateikite"
type textarea "x"
type textarea "20025.08 men aktas suderintas, pateikite"
type textarea "x"
type textarea "20025.08 men aktas suderintas, pateikite s"
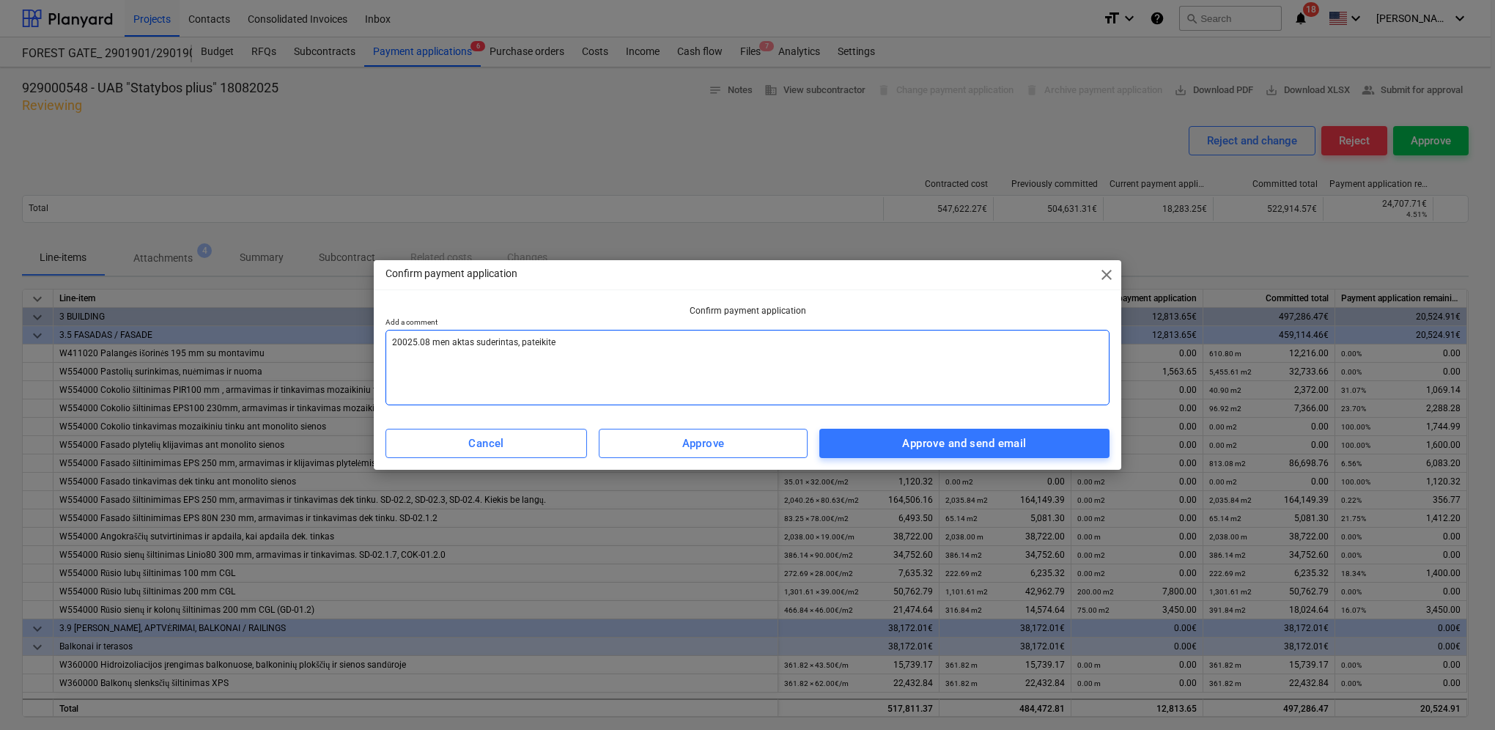
type textarea "x"
type textarea "20025.08 men aktas suderintas, pateikite są"
type textarea "x"
type textarea "20025.08 men aktas suderintas, pateikite sąs"
type textarea "x"
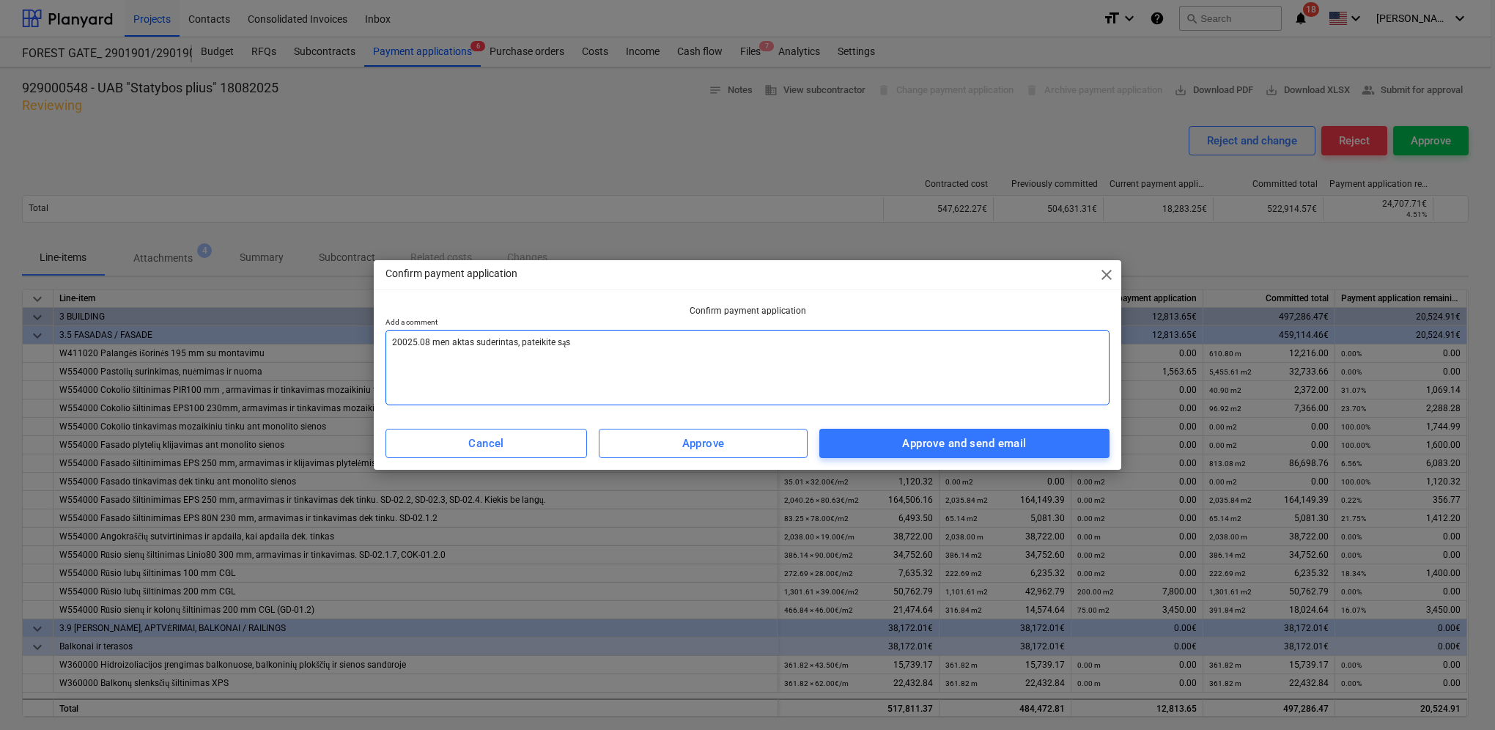
type textarea "20025.08 men aktas suderintas, pateikite sąsk"
type textarea "x"
type textarea "20025.08 men aktas suderintas, pateikite sąska"
type textarea "x"
type textarea "20025.08 men aktas suderintas, pateikite sąskai"
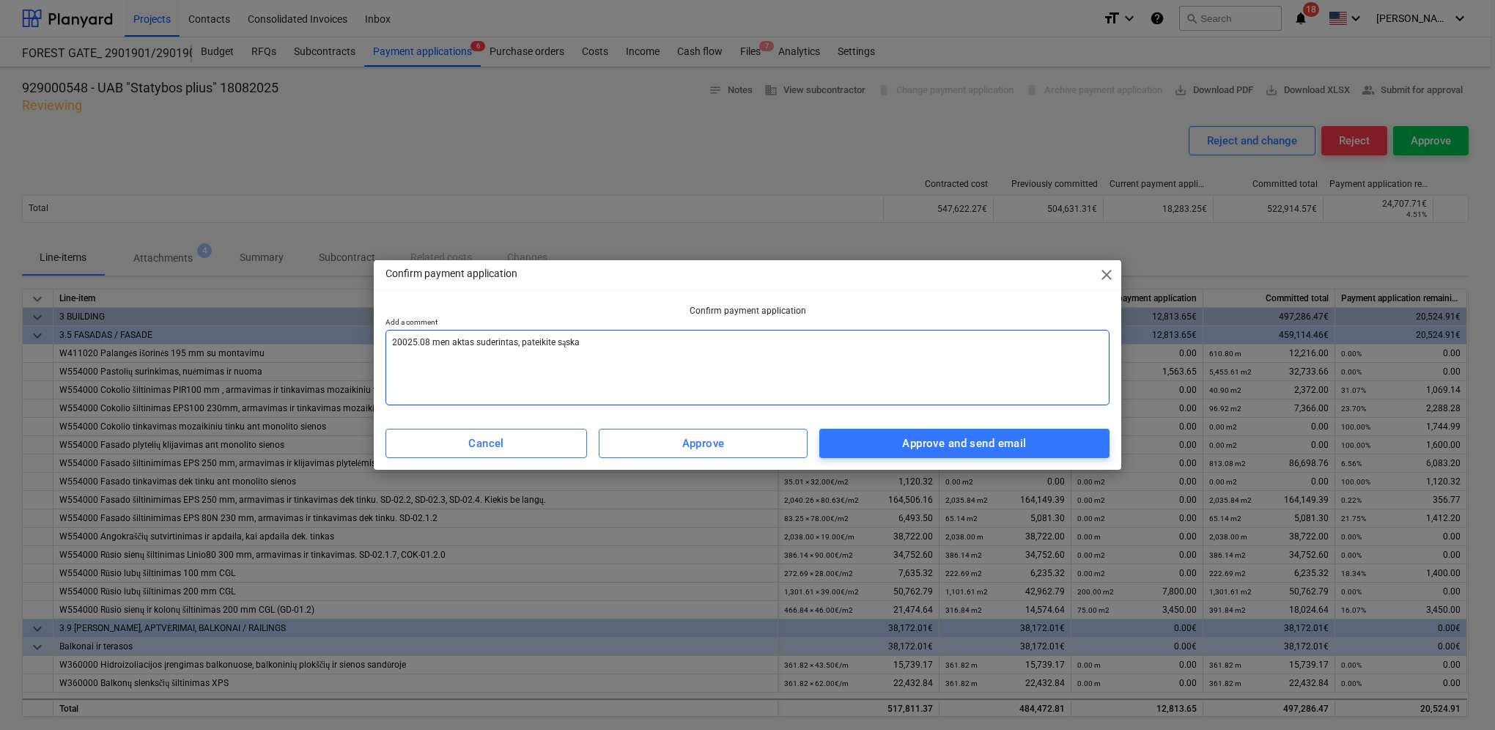
type textarea "x"
type textarea "20025.08 men aktas suderintas, pateikite sąskait"
type textarea "x"
type textarea "20025.08 men aktas suderintas, pateikite sąskaitą"
type textarea "x"
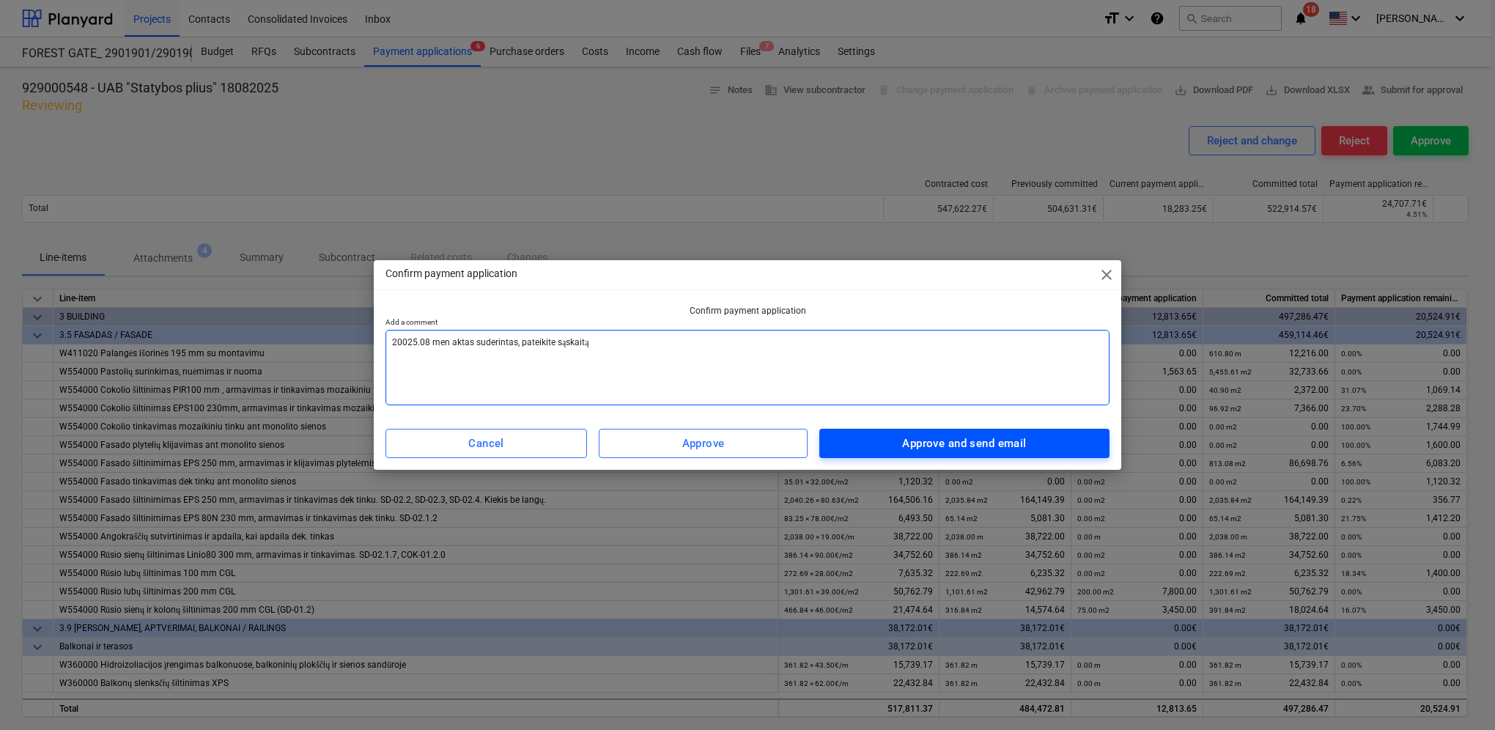
type textarea "20025.08 men aktas suderintas, pateikite sąskaitą"
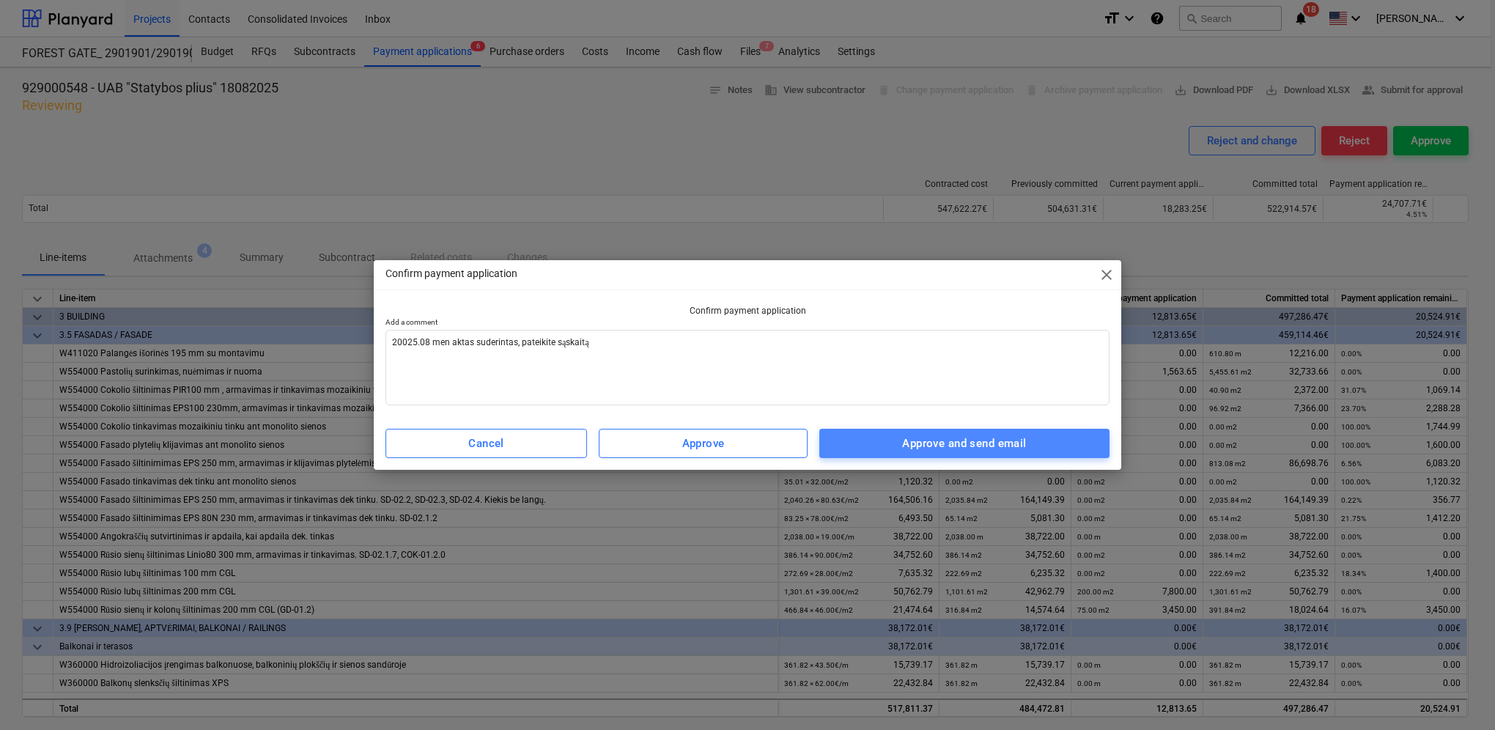
click at [985, 443] on div "Approve and send email" at bounding box center [964, 443] width 124 height 19
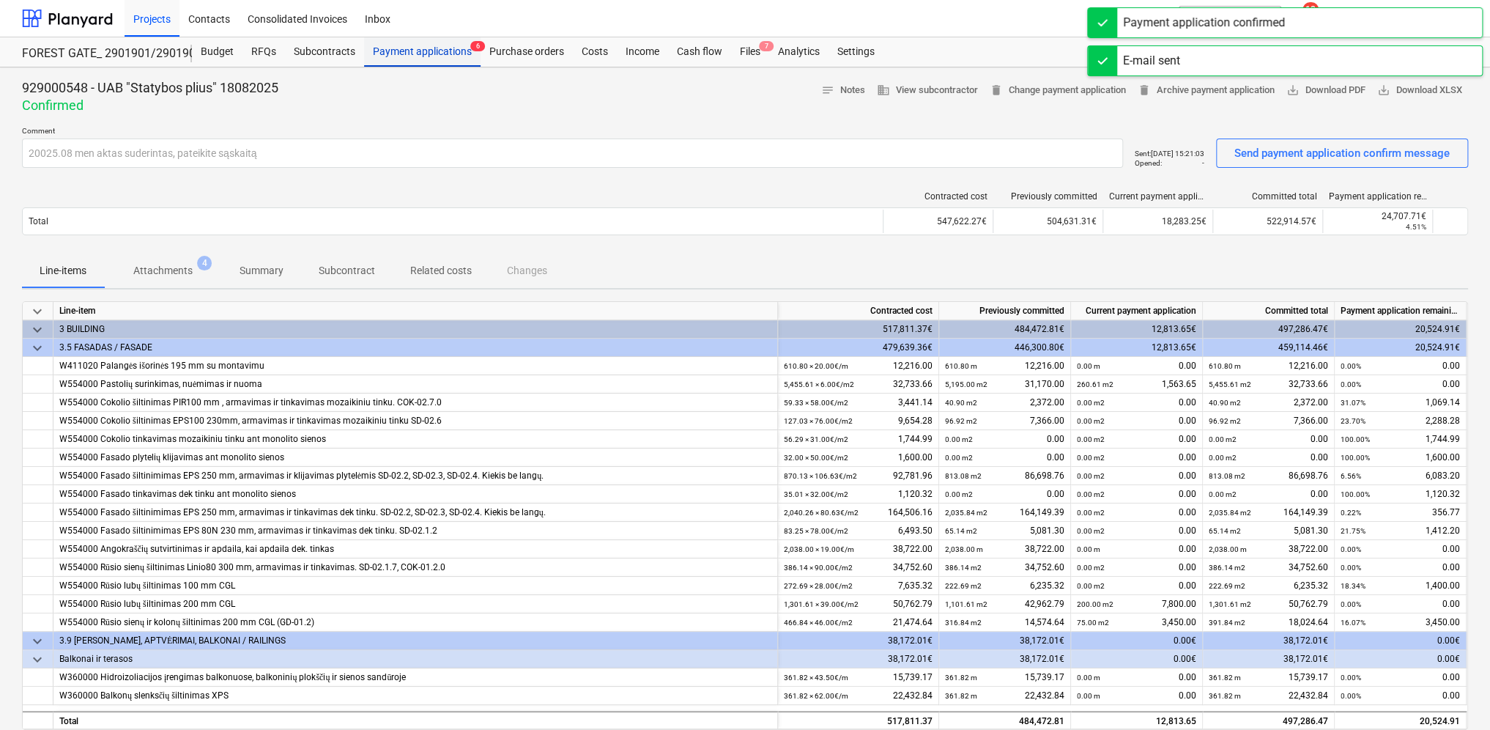
click at [439, 53] on div "Payment applications 6" at bounding box center [422, 51] width 116 height 29
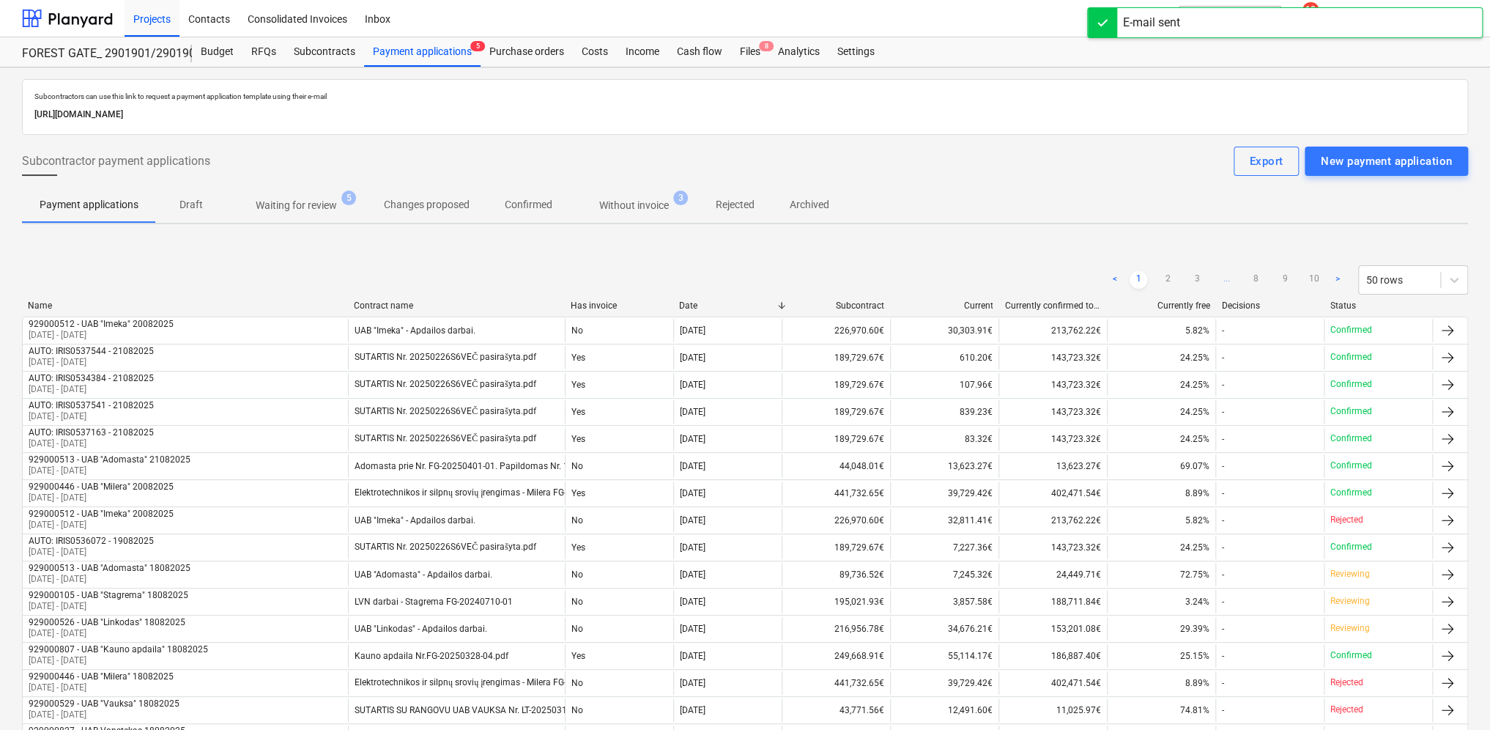
click at [328, 205] on p "Waiting for review" at bounding box center [296, 205] width 81 height 15
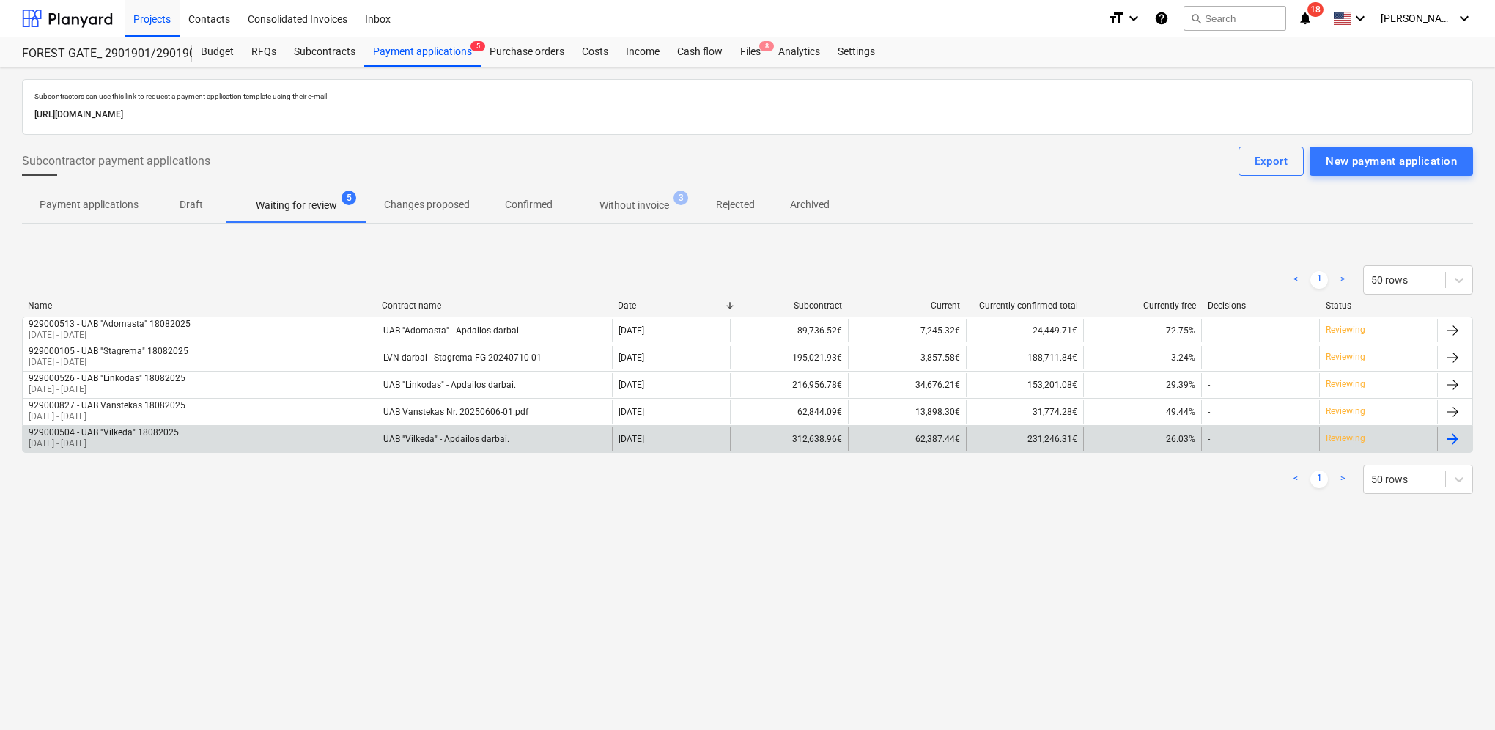
click at [1458, 432] on div at bounding box center [1452, 439] width 18 height 18
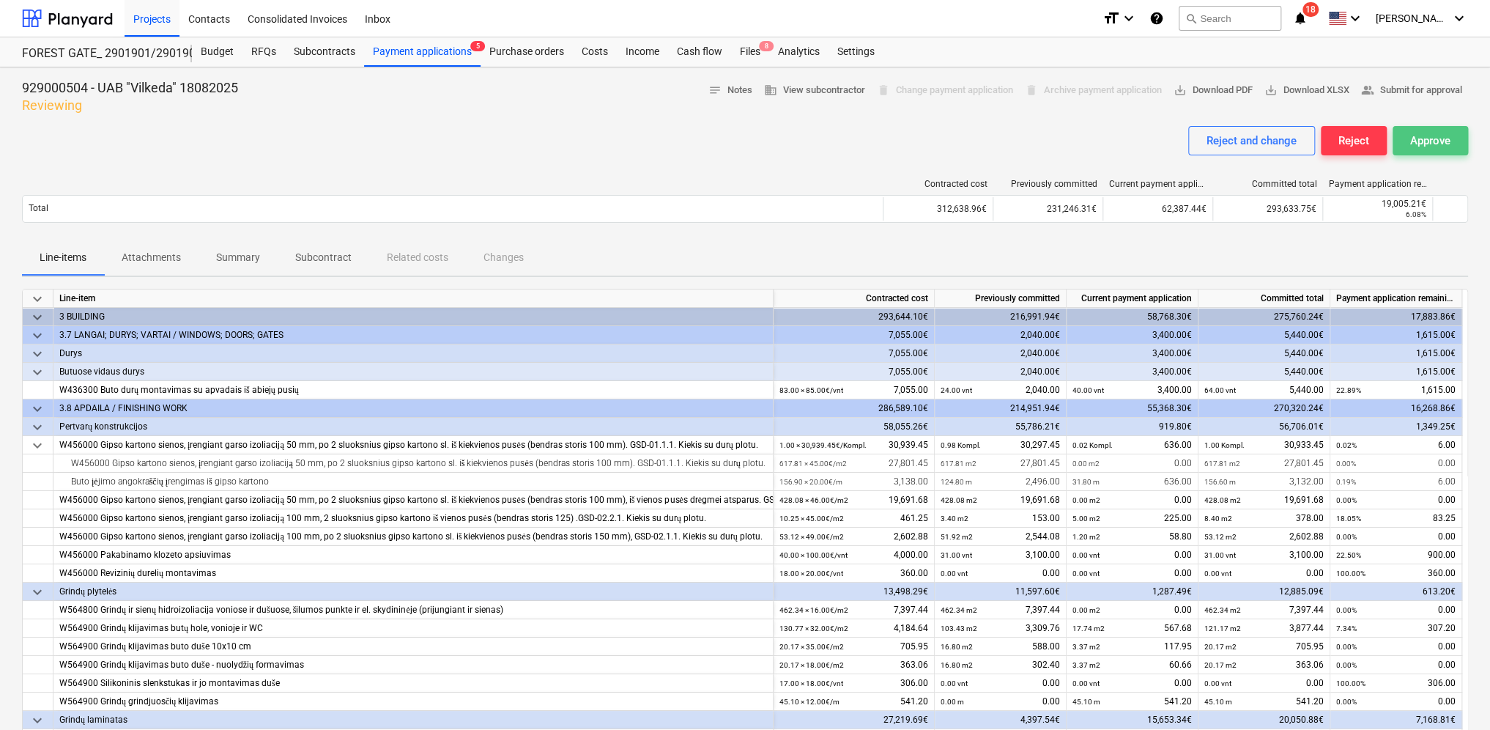
click at [1454, 141] on button "Approve" at bounding box center [1430, 140] width 75 height 29
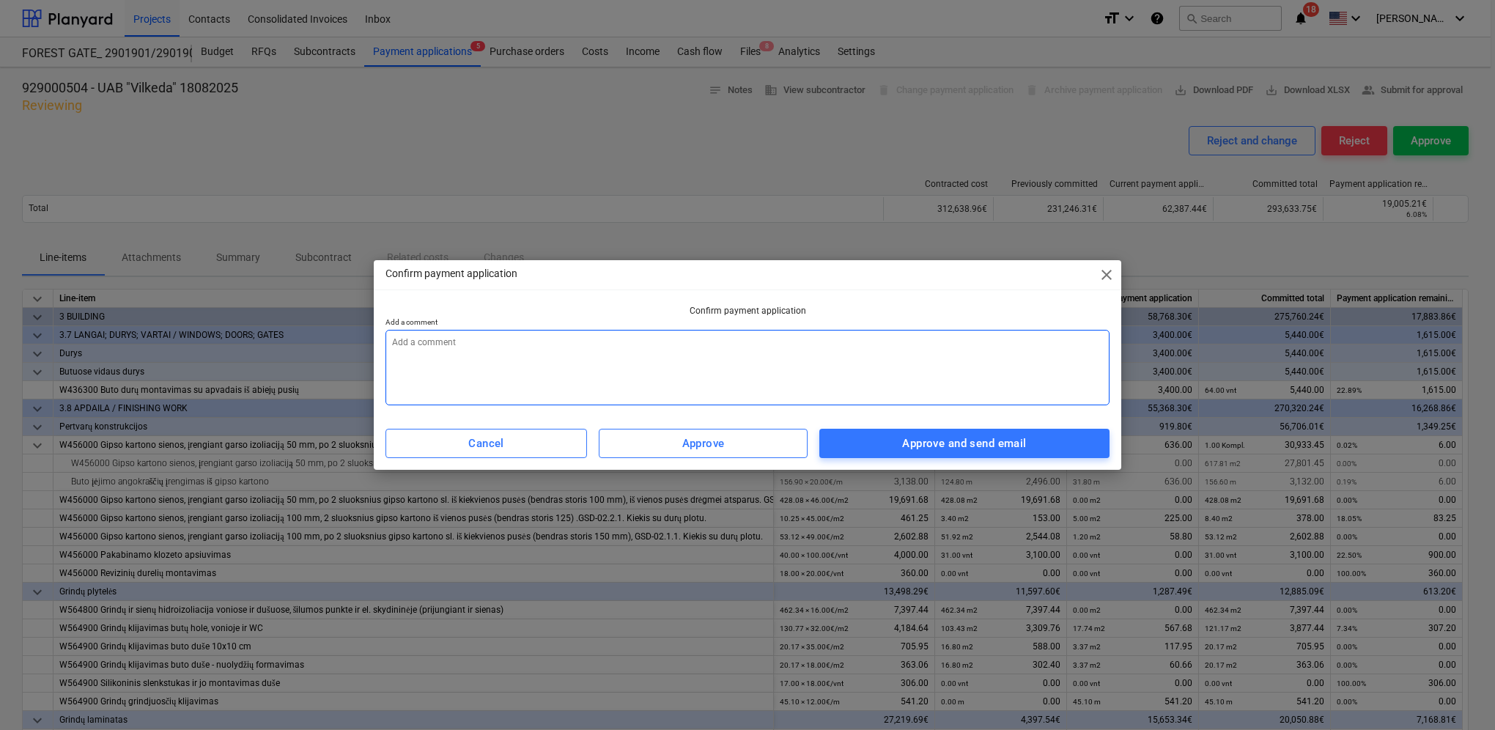
click at [441, 344] on textarea at bounding box center [747, 367] width 724 height 75
type textarea "x"
type textarea "2"
type textarea "x"
type textarea "20"
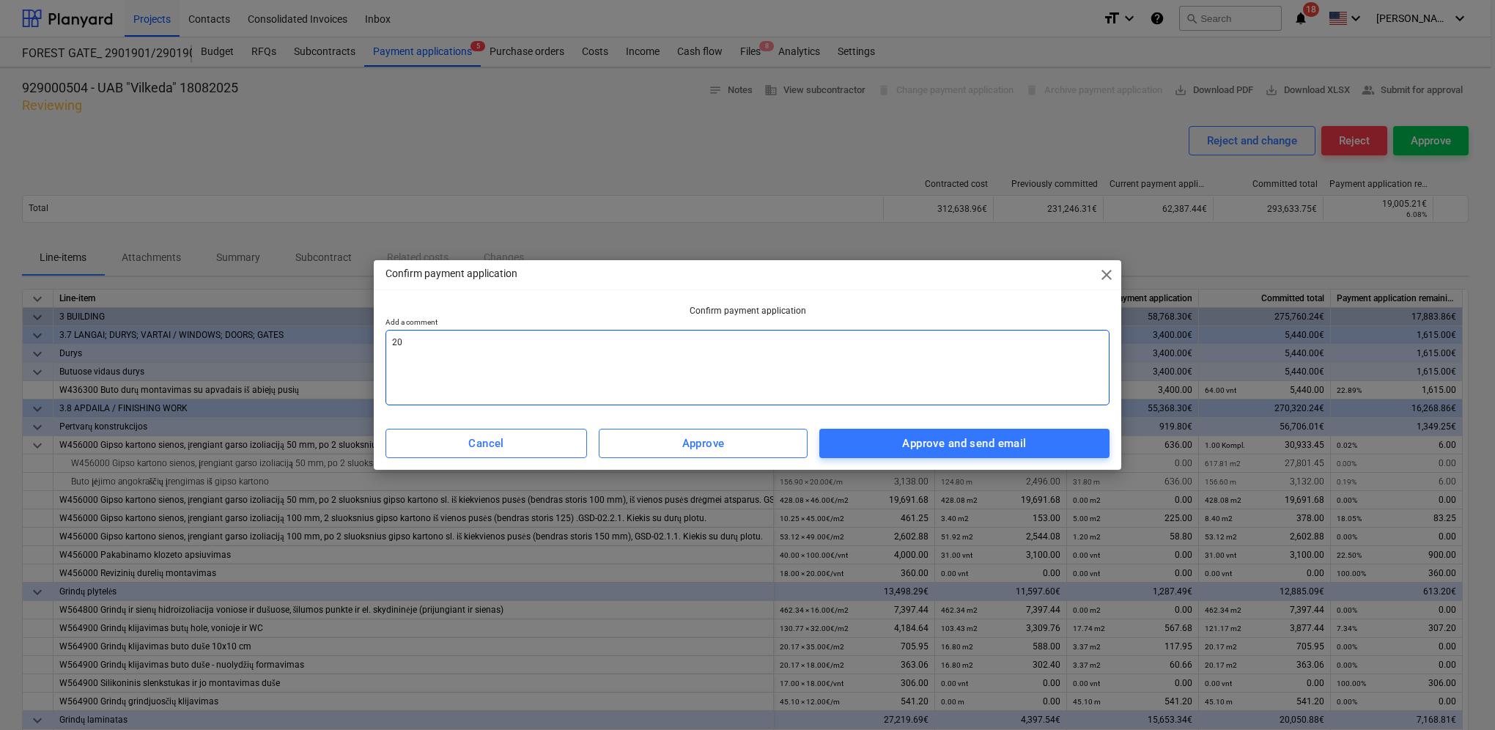
type textarea "x"
type textarea "202"
type textarea "x"
type textarea "2025"
type textarea "x"
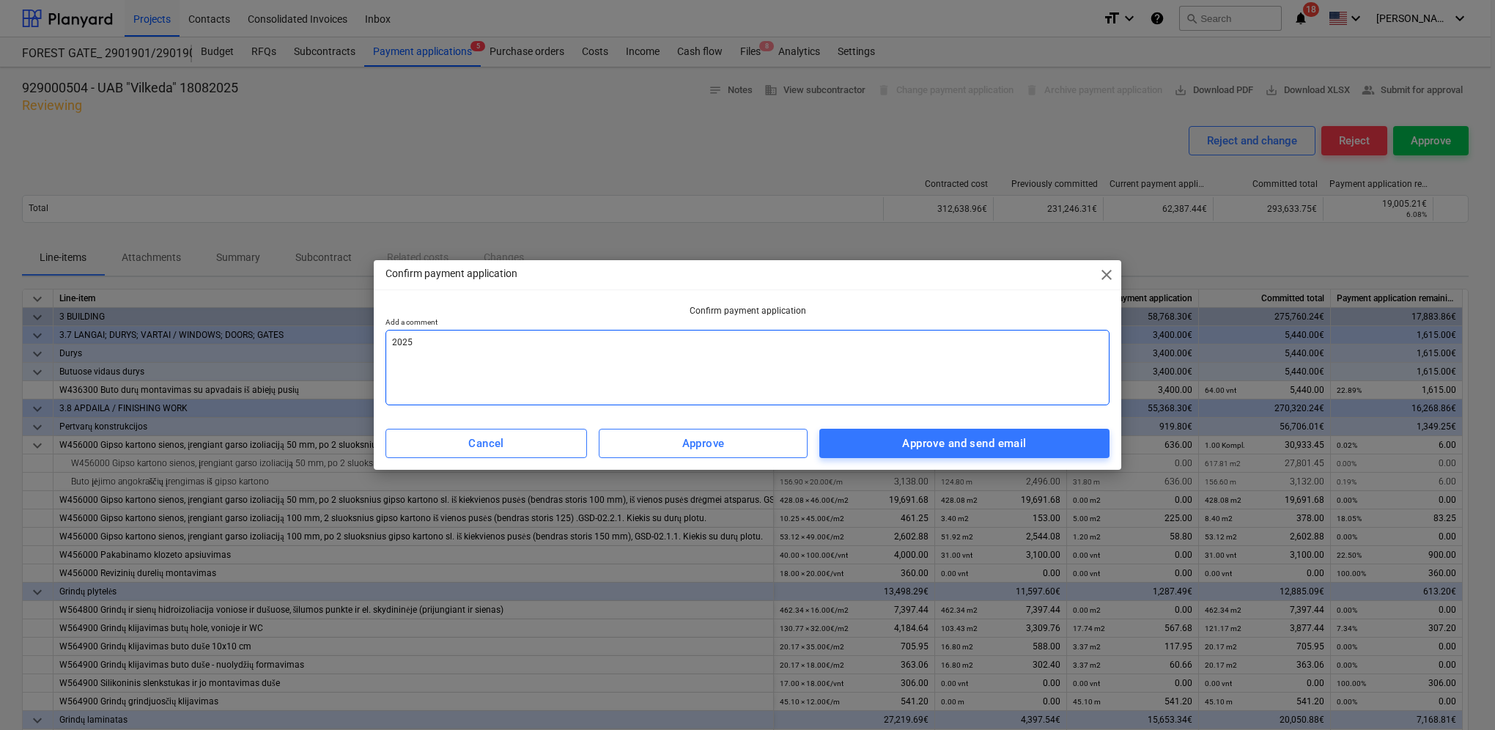
type textarea "2025."
type textarea "x"
type textarea "2025.0"
type textarea "x"
type textarea "2025.08"
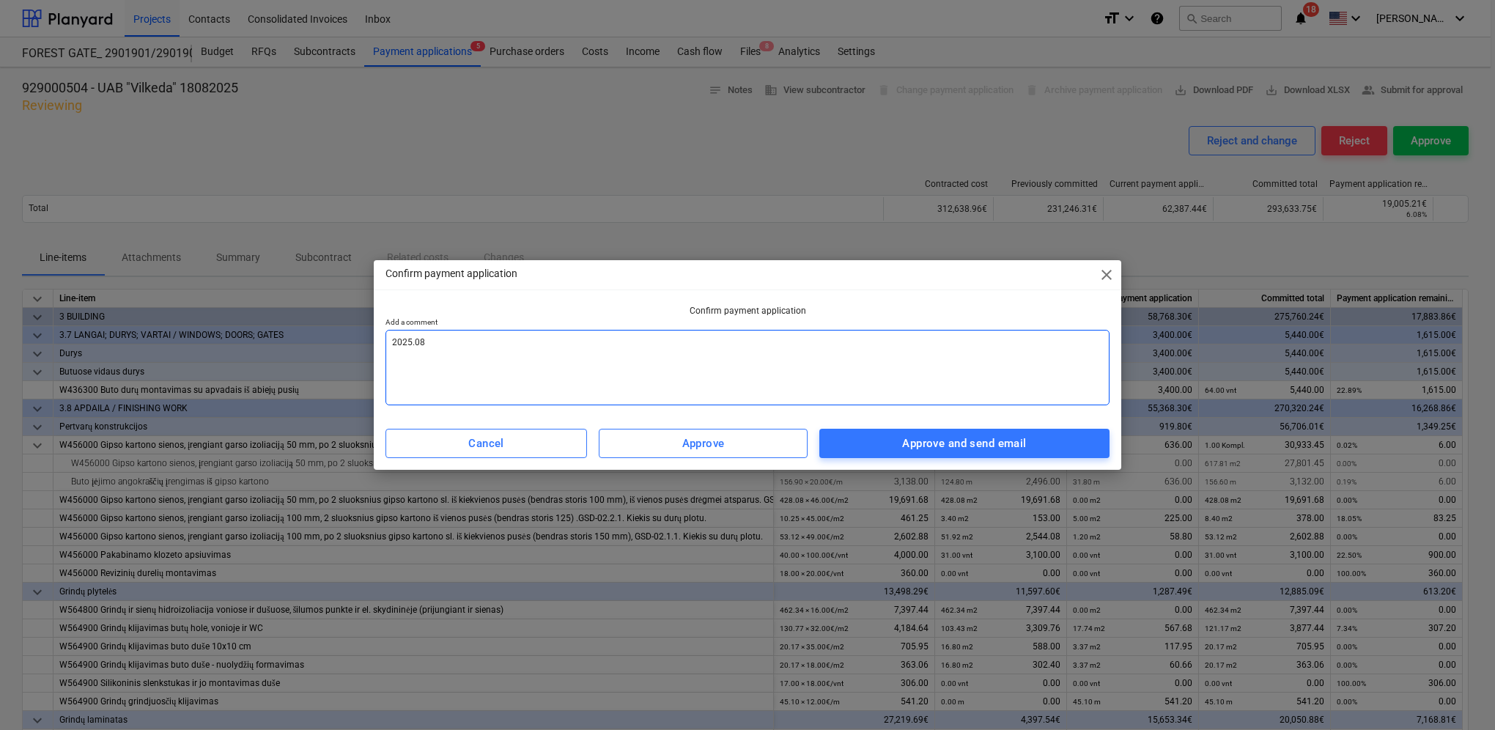
type textarea "x"
type textarea "2025.08"
type textarea "x"
type textarea "2025.08 m"
type textarea "x"
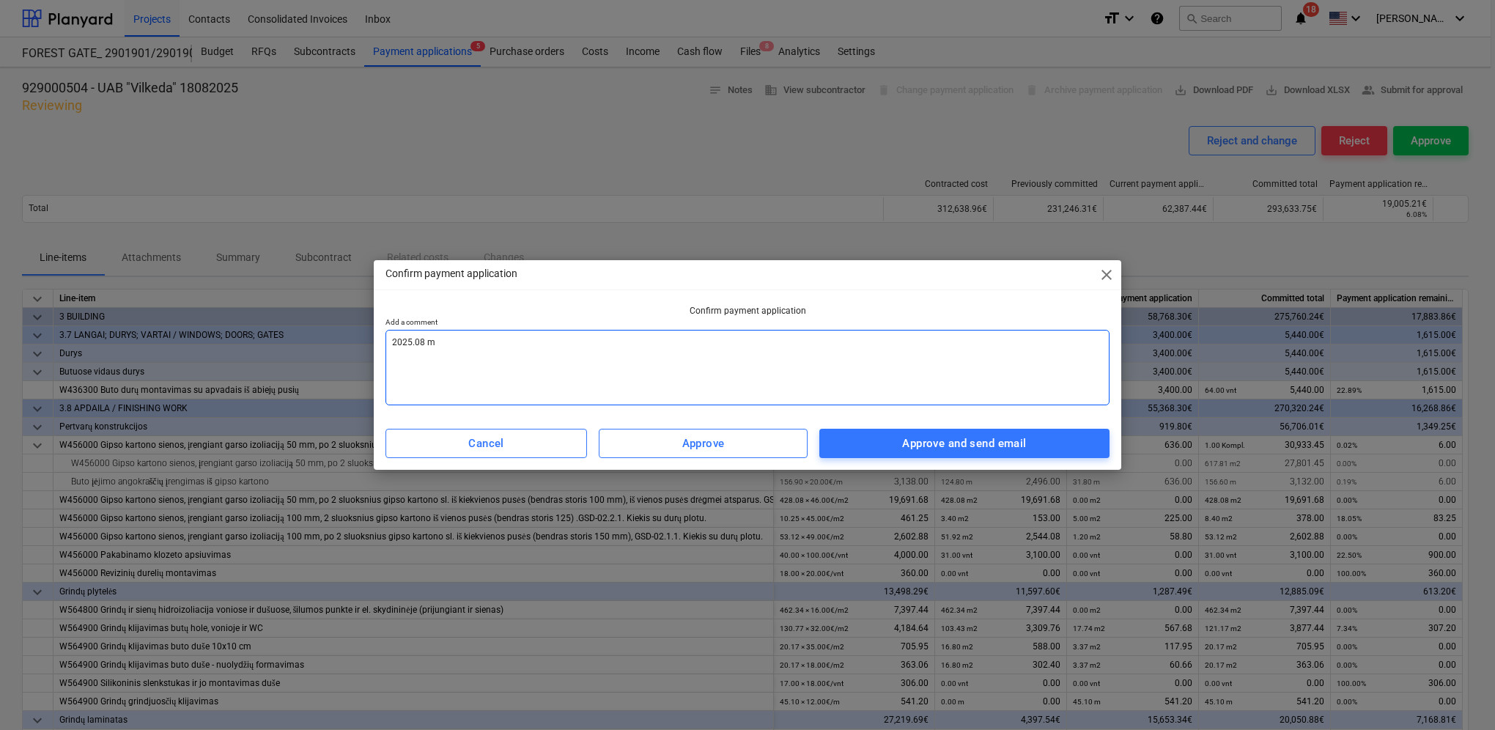
type textarea "2025.08 me"
type textarea "x"
type textarea "2025.08 men"
type textarea "x"
type textarea "2025.08 men"
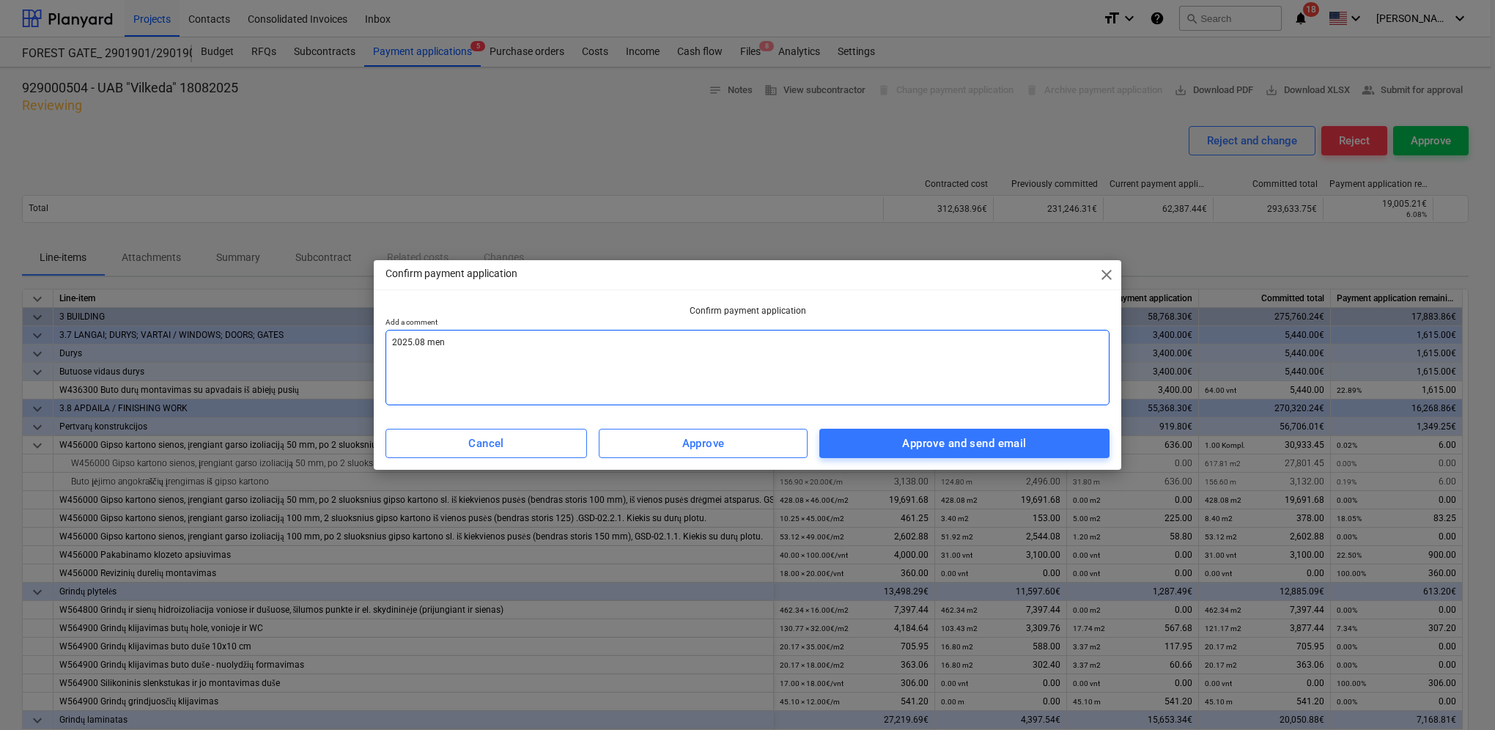
type textarea "x"
type textarea "2025.08 men a"
type textarea "x"
type textarea "2025.08 men ak"
type textarea "x"
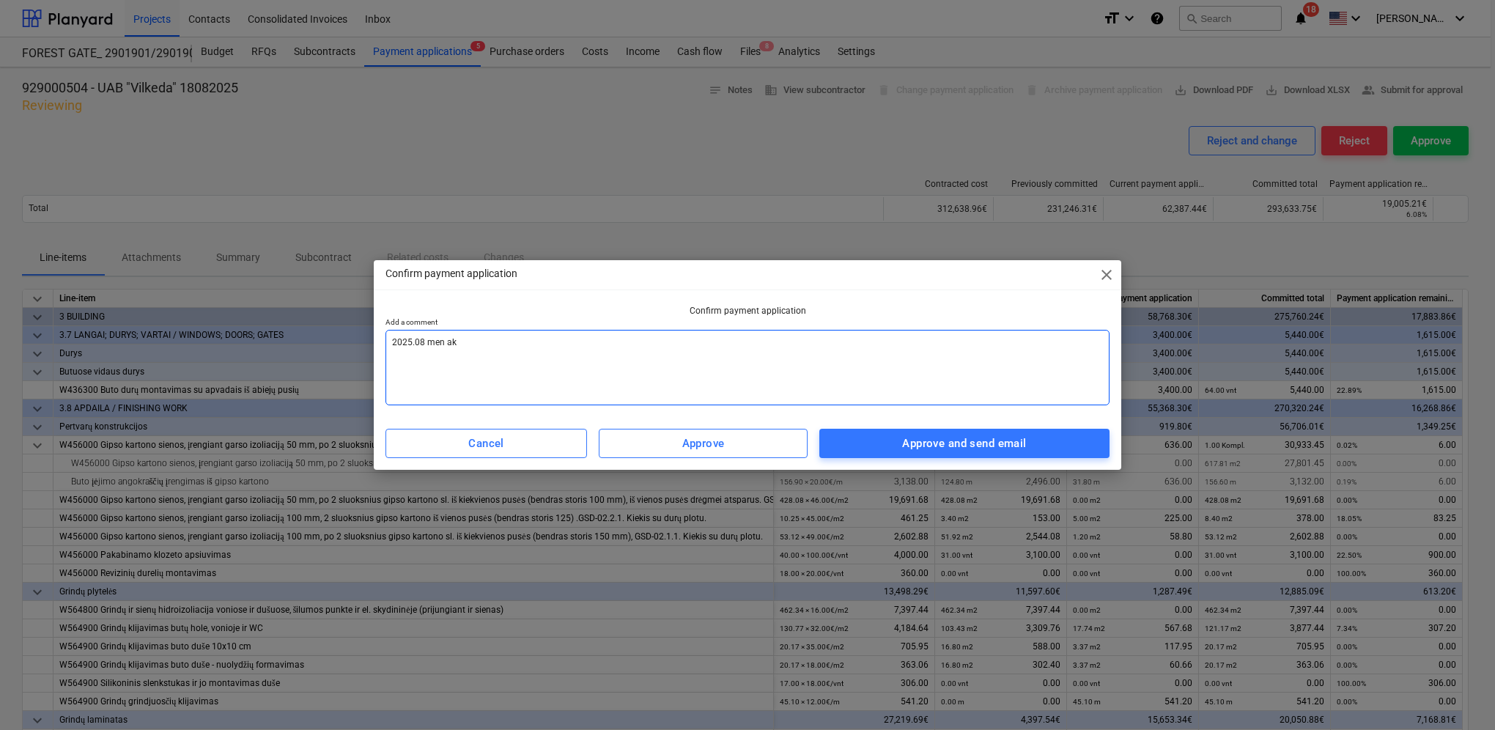
type textarea "2025.08 men akt"
type textarea "x"
type textarea "2025.08 men akta"
type textarea "x"
type textarea "2025.08 men aktas"
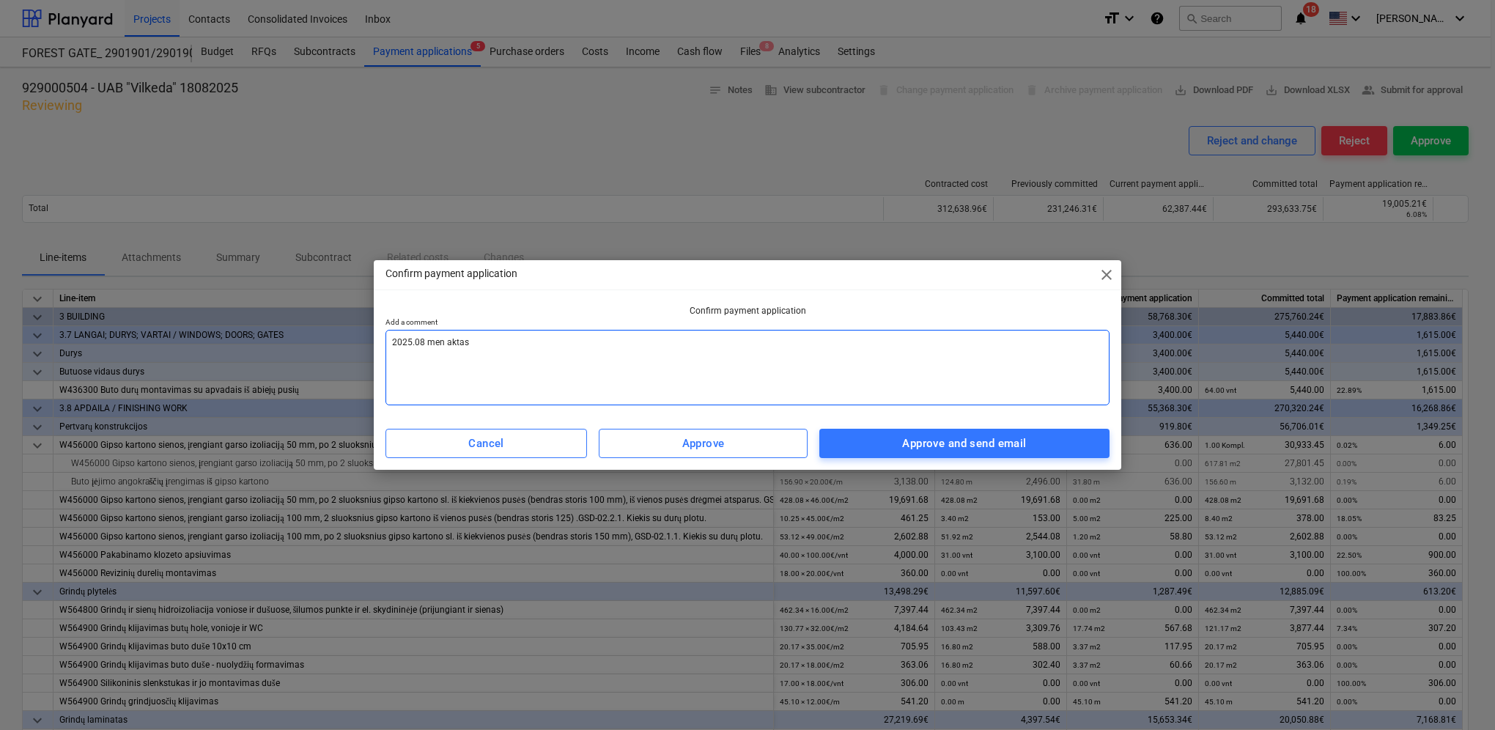
type textarea "x"
type textarea "2025.08 men aktas"
type textarea "x"
type textarea "2025.08 men aktas s"
type textarea "x"
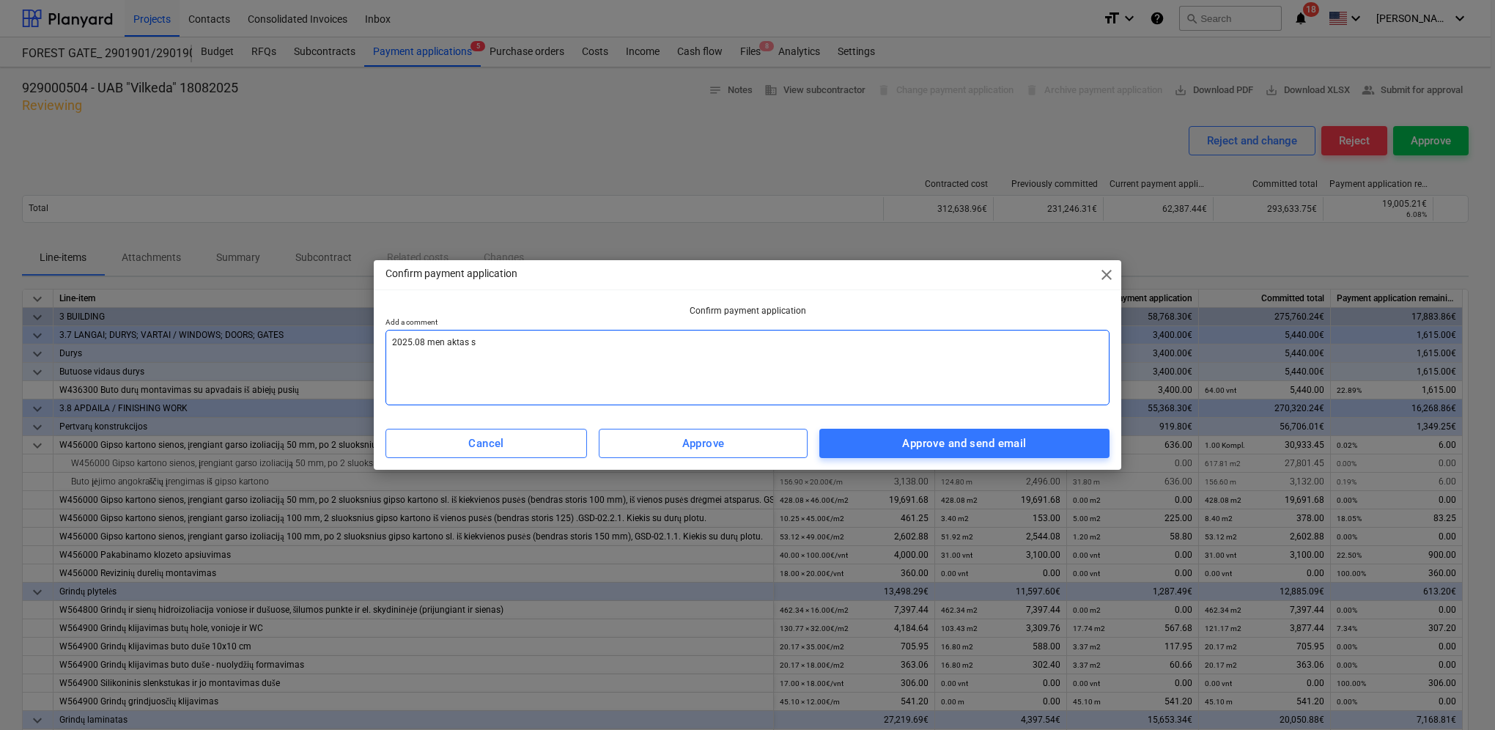
type textarea "2025.08 men aktas su"
type textarea "x"
type textarea "2025.08 men aktas sud"
type textarea "x"
type textarea "2025.08 men aktas sude"
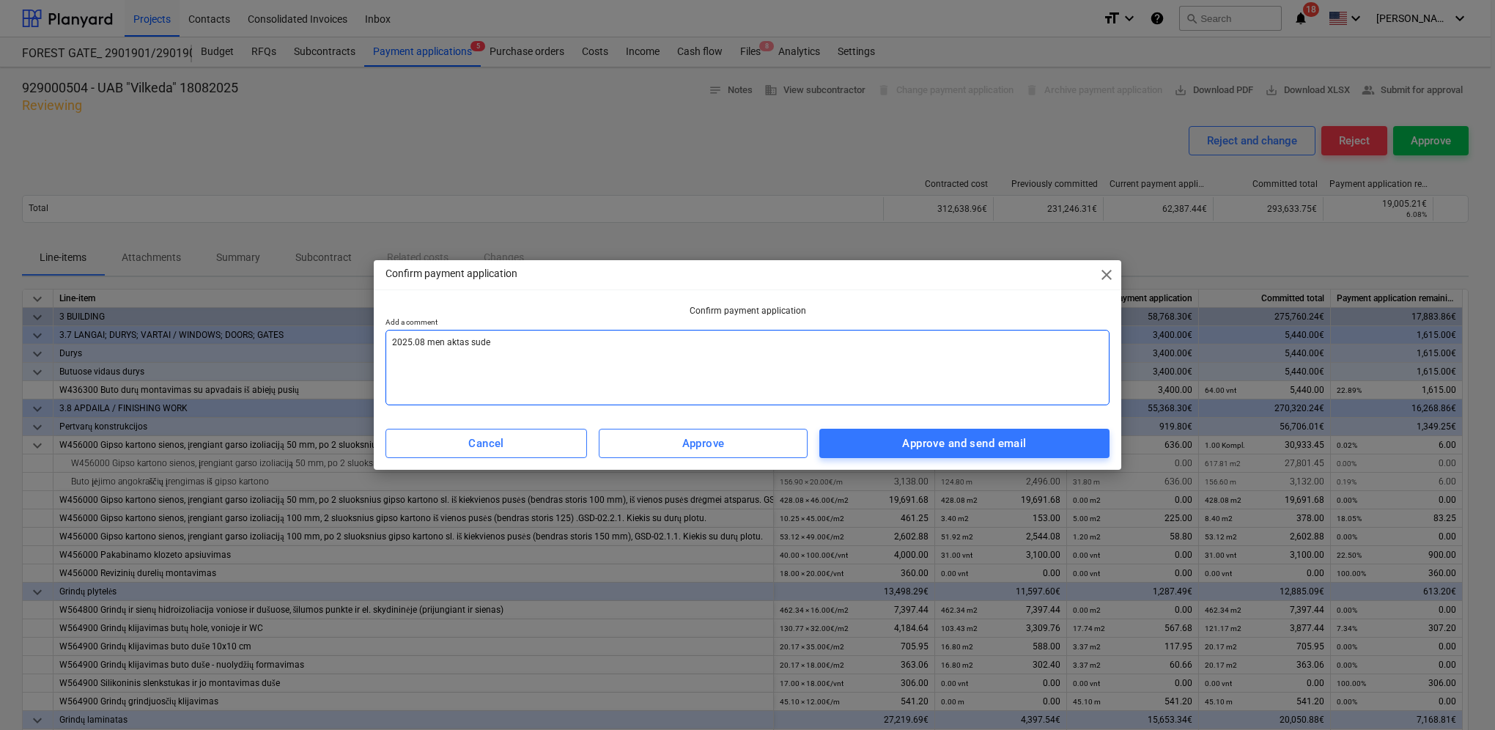
type textarea "x"
type textarea "2025.08 men aktas suder"
type textarea "x"
type textarea "2025.08 men aktas suderi"
type textarea "x"
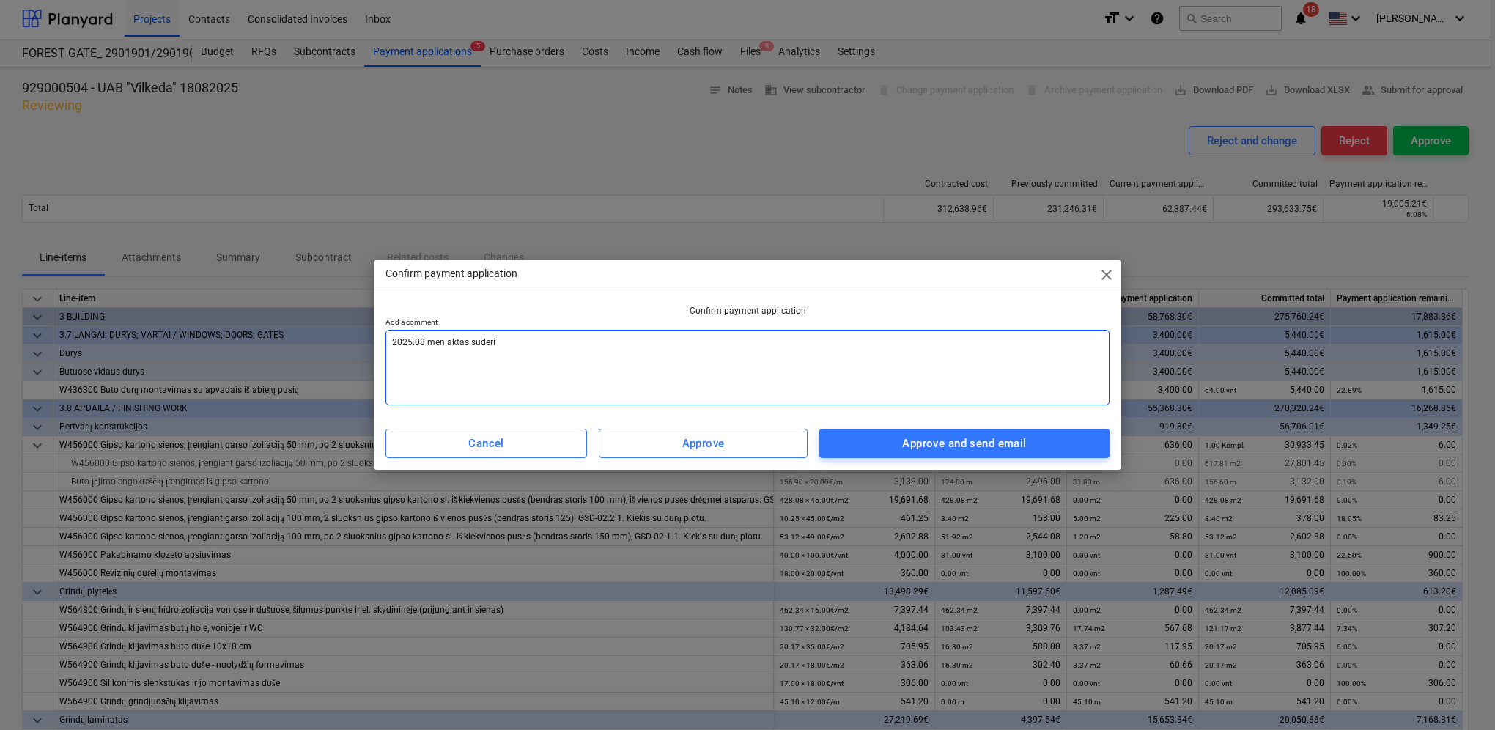
type textarea "2025.08 men aktas suderin"
type textarea "x"
type textarea "2025.08 men aktas suderint"
type textarea "x"
type textarea "2025.08 men aktas suderinta"
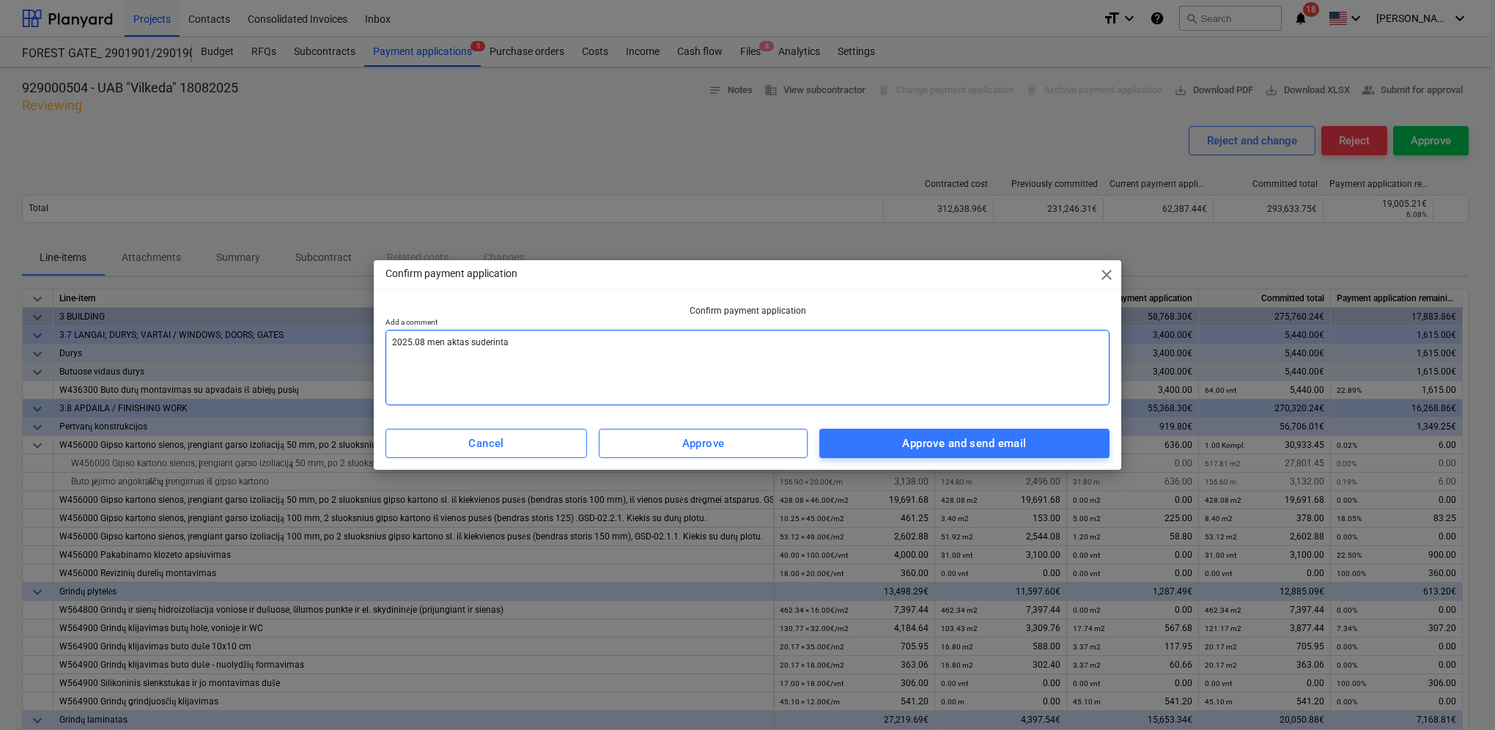
type textarea "x"
type textarea "2025.08 men aktas suderintas"
type textarea "x"
type textarea "2025.08 men aktas suderintas,"
type textarea "x"
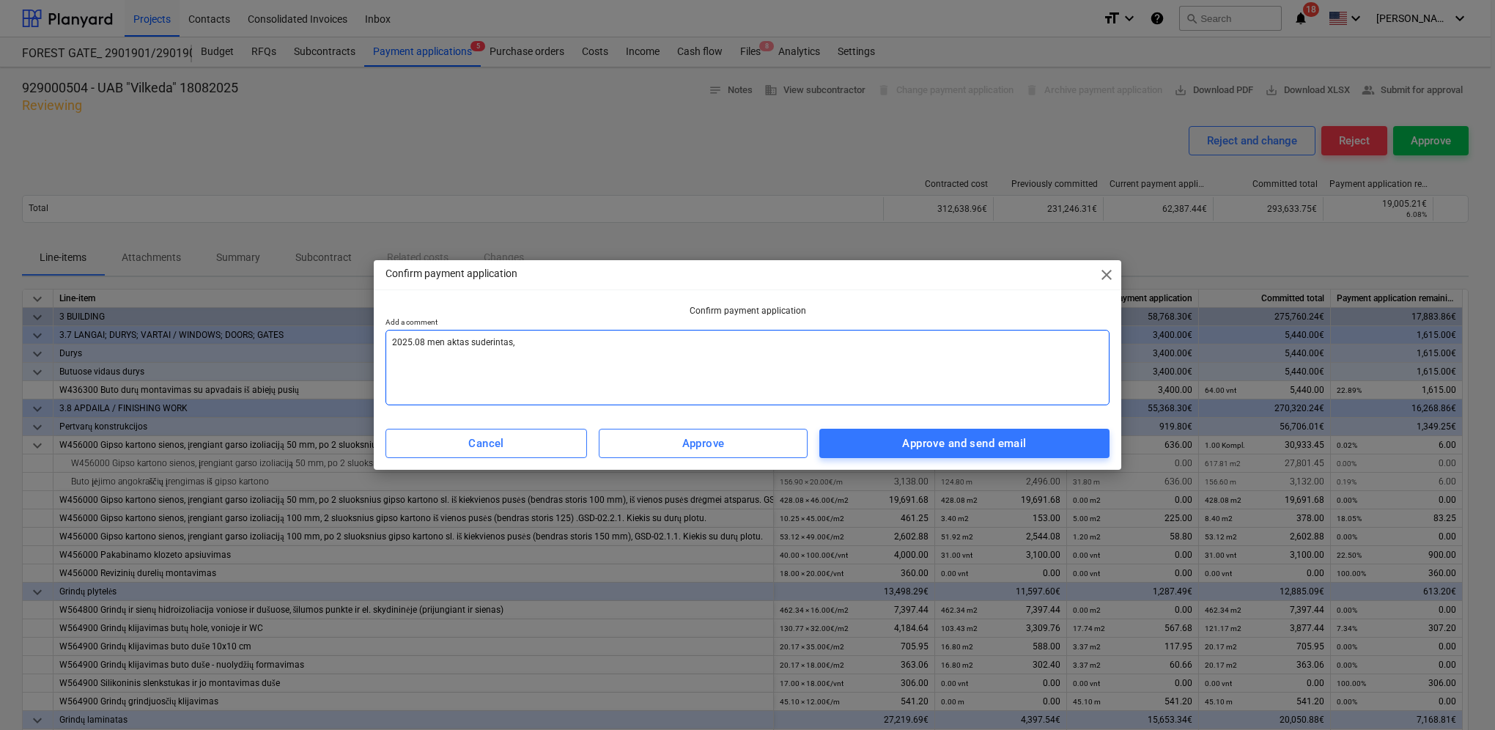
type textarea "2025.08 men aktas suderintas,"
type textarea "x"
type textarea "2025.08 men aktas suderintas, p"
type textarea "x"
type textarea "2025.08 men aktas suderintas, pa"
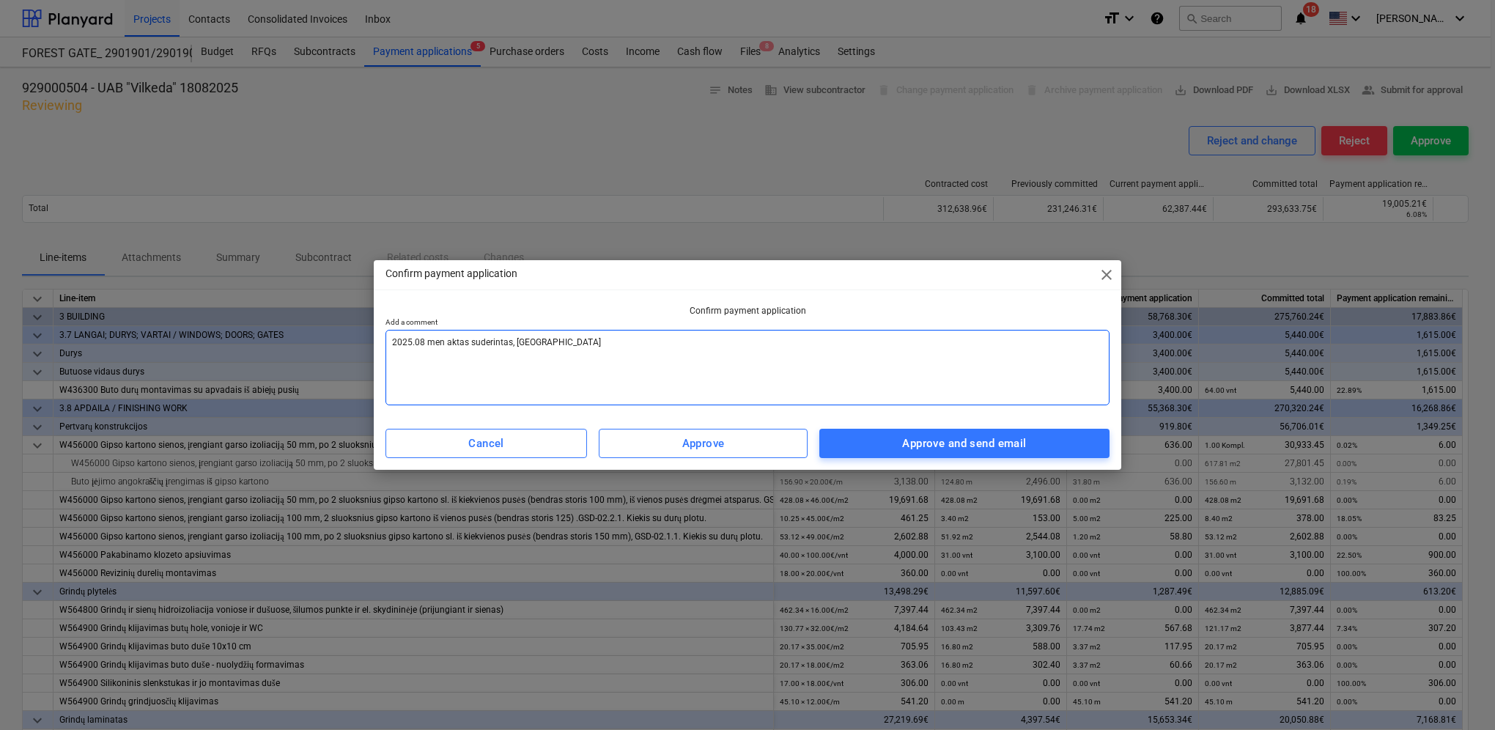
type textarea "x"
type textarea "2025.08 men aktas suderintas, pat"
type textarea "x"
type textarea "2025.08 men aktas suderintas, pate"
type textarea "x"
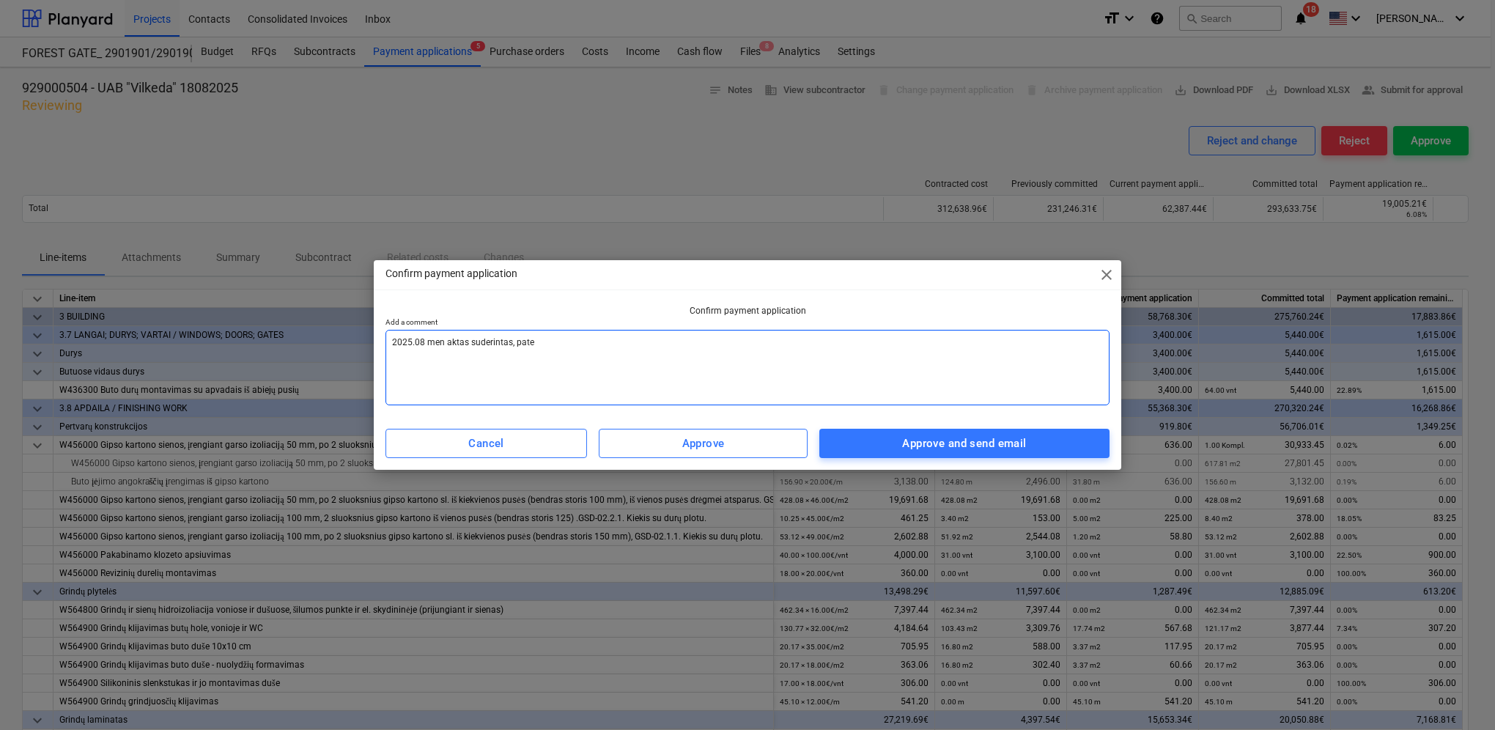
type textarea "2025.08 men aktas suderintas, patei"
type textarea "x"
type textarea "2025.08 men aktas suderintas, pateik"
type textarea "x"
type textarea "2025.08 men aktas suderintas, pateiki"
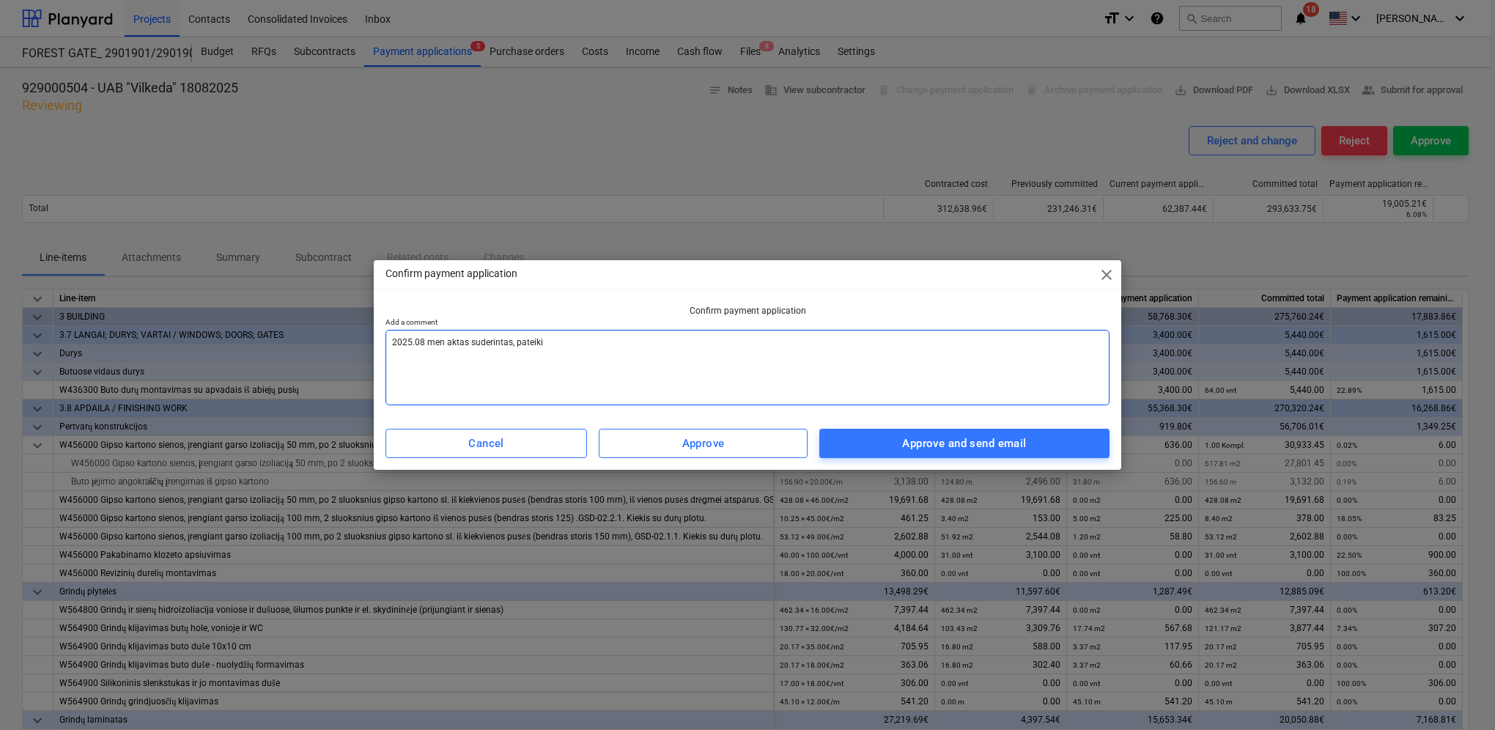
type textarea "x"
type textarea "2025.08 men aktas suderintas, pateikit"
type textarea "x"
type textarea "2025.08 men aktas suderintas, pateikite"
type textarea "x"
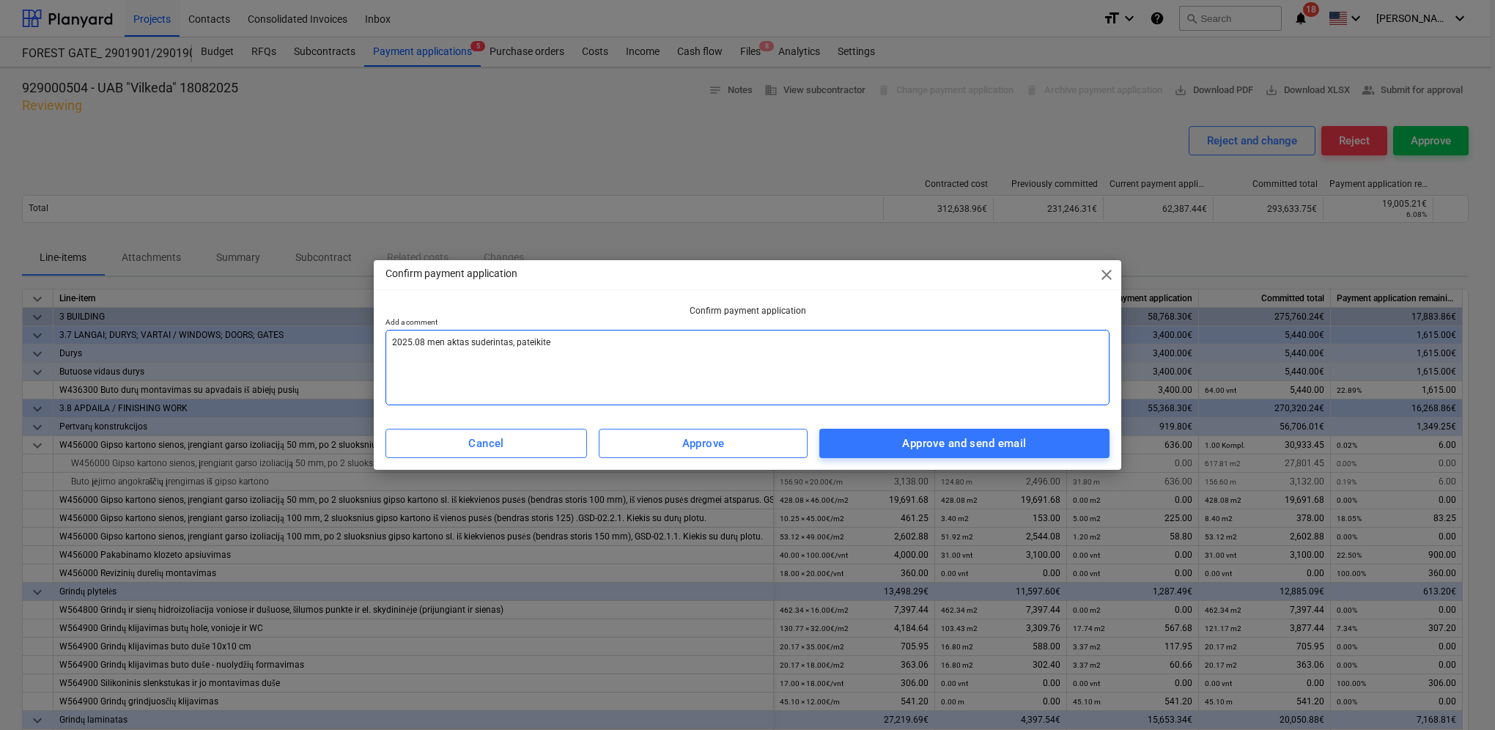
type textarea "2025.08 men aktas suderintas, pateikite"
type textarea "x"
type textarea "2025.08 men aktas suderintas, pateikite s"
type textarea "x"
type textarea "2025.08 men aktas suderintas, pateikite są"
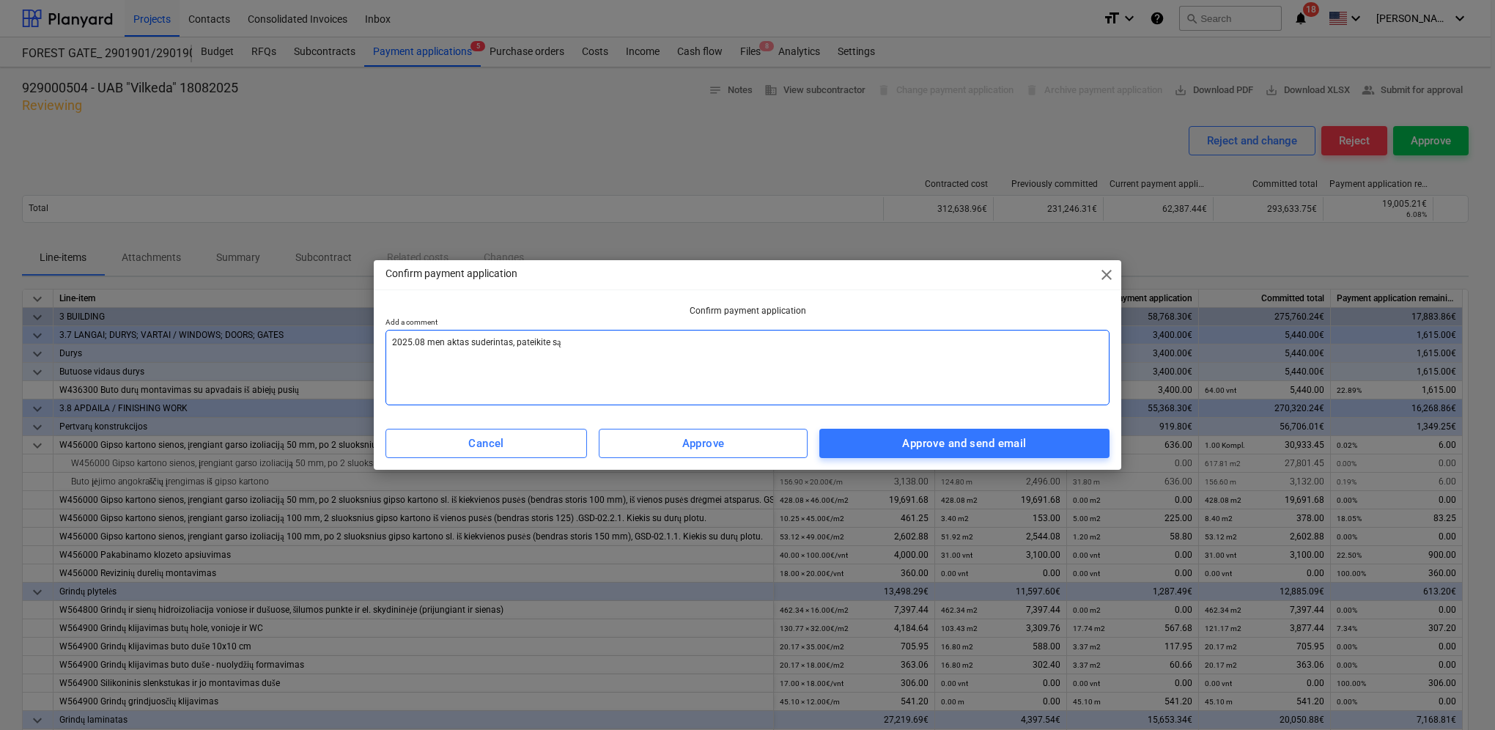
type textarea "x"
type textarea "2025.08 men aktas suderintas, pateikite sąs"
type textarea "x"
type textarea "2025.08 men aktas suderintas, pateikite sąsk"
type textarea "x"
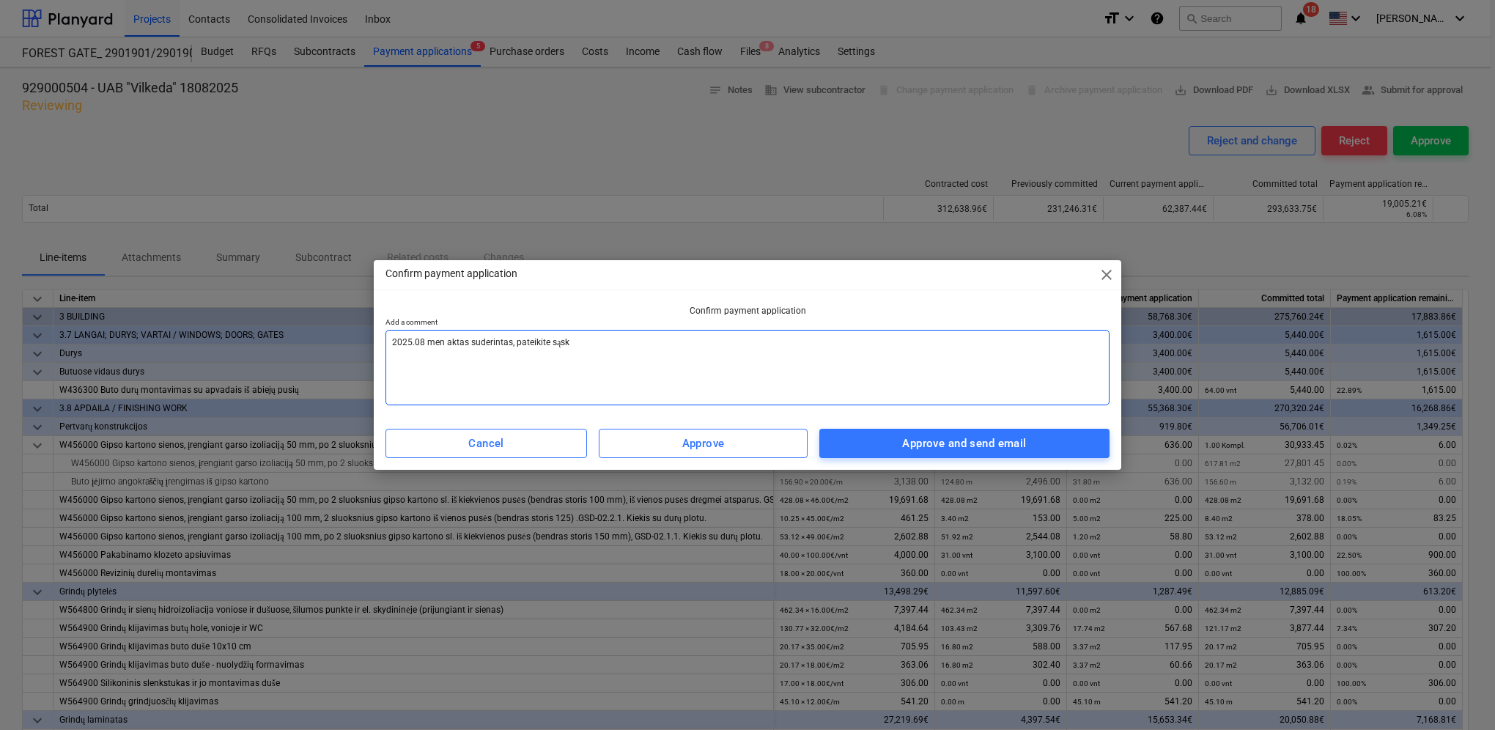
type textarea "2025.08 men aktas suderintas, pateikite sąska"
type textarea "x"
type textarea "2025.08 men aktas suderintas, pateikite sąskai"
type textarea "x"
type textarea "2025.08 men aktas suderintas, pateikite sąskait"
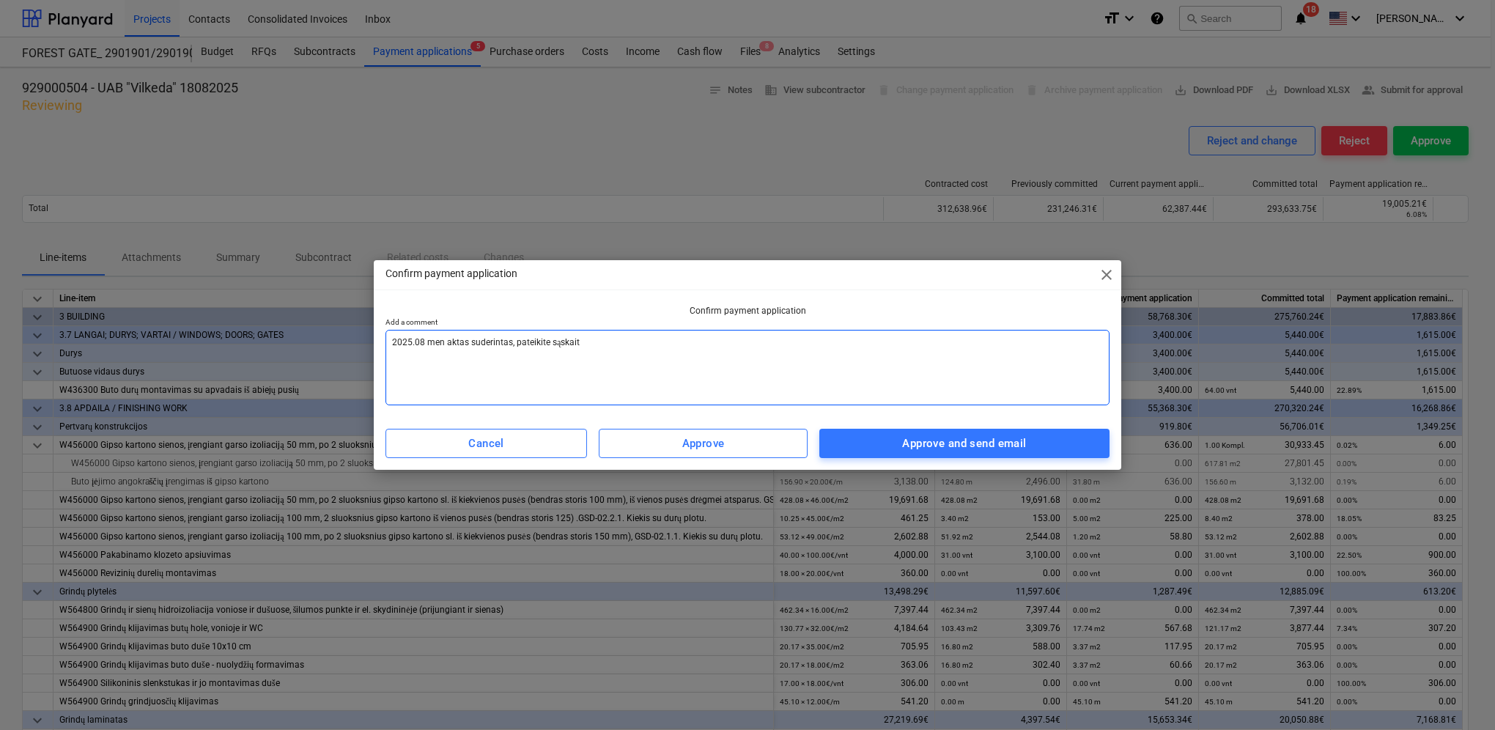
type textarea "x"
type textarea "2025.08 men aktas suderintas, pateikite sąskaitą"
type textarea "x"
drag, startPoint x: 611, startPoint y: 350, endPoint x: 341, endPoint y: 342, distance: 270.5
click at [341, 342] on div "Confirm payment application close Confirm payment application Add a comment 202…" at bounding box center [747, 365] width 1495 height 730
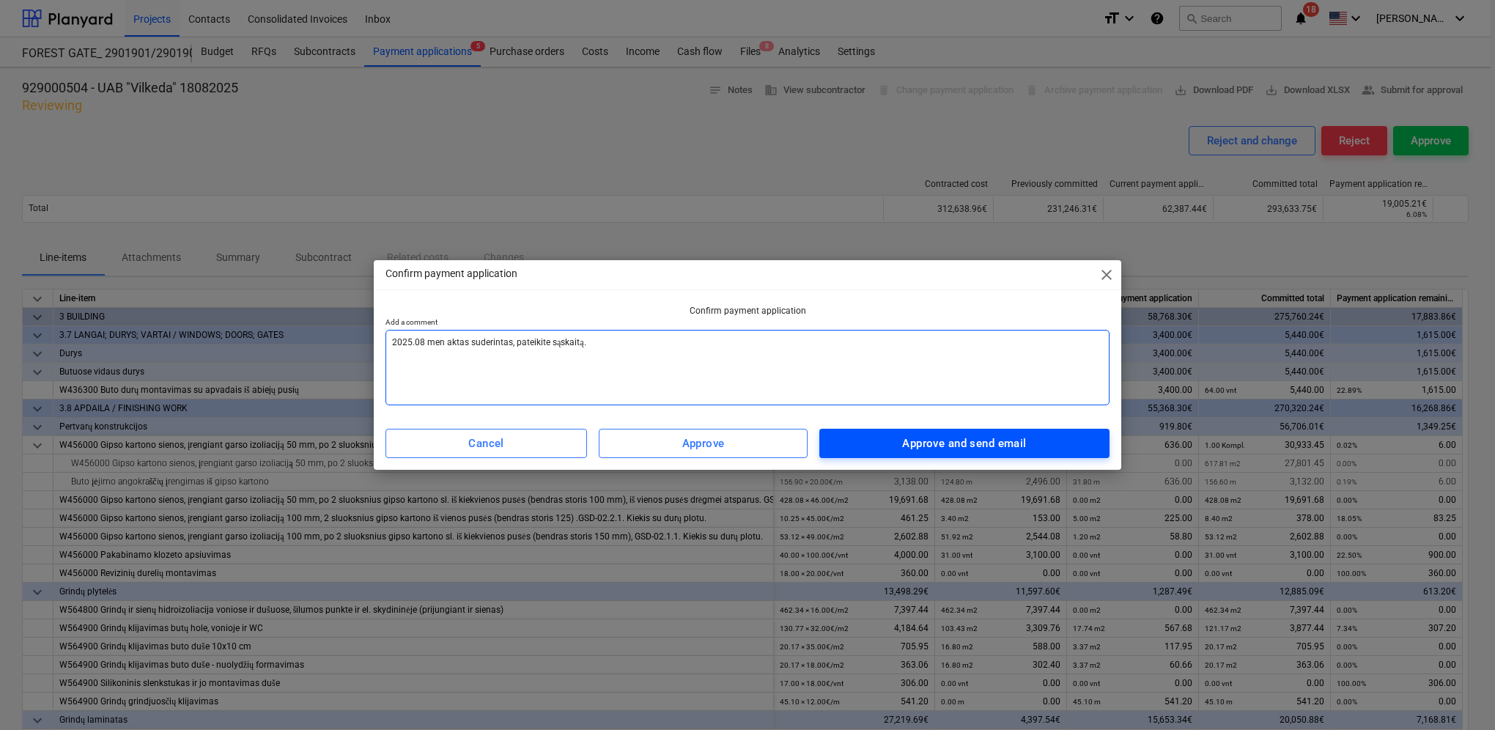
type textarea "2025.08 men aktas suderintas, pateikite sąskaitą."
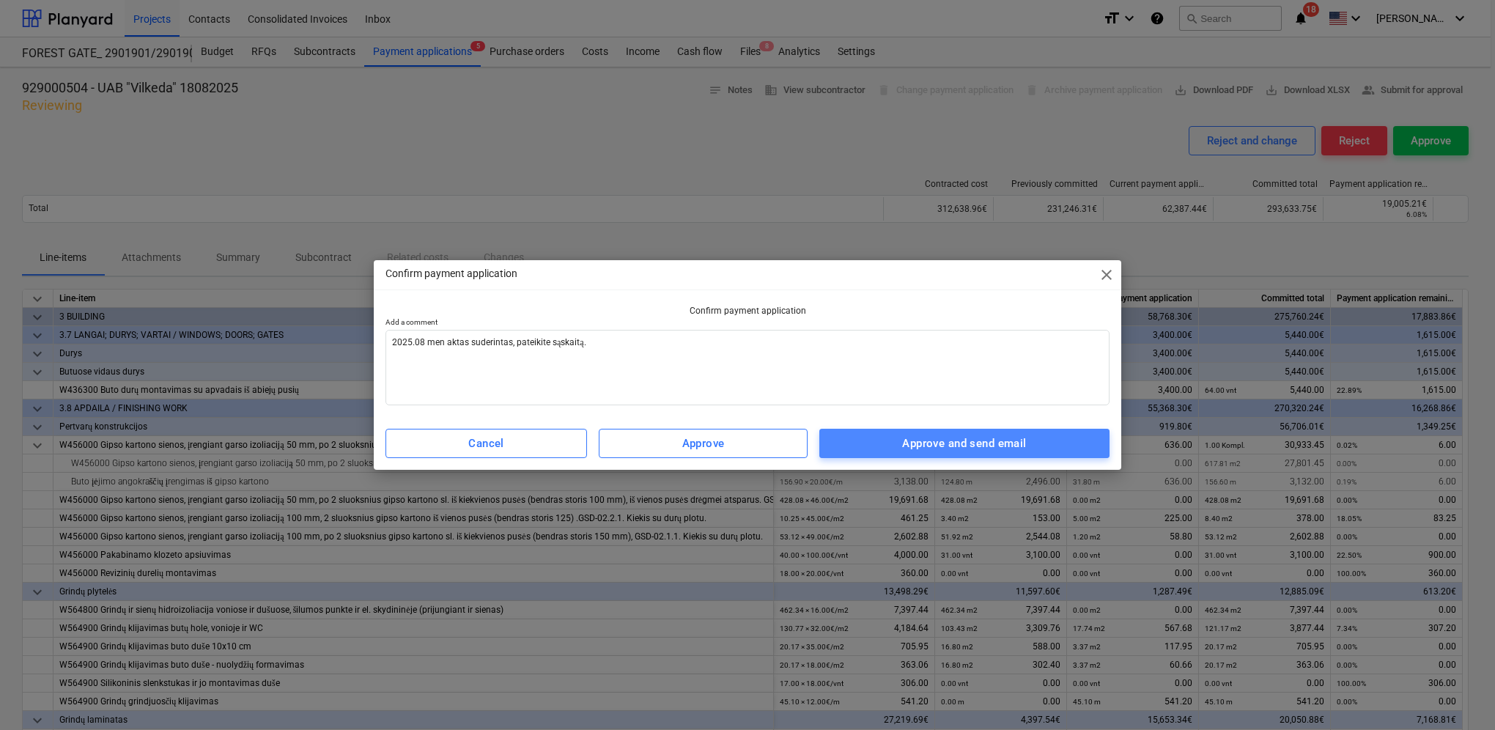
click at [1029, 444] on span "Approve and send email" at bounding box center [964, 443] width 258 height 19
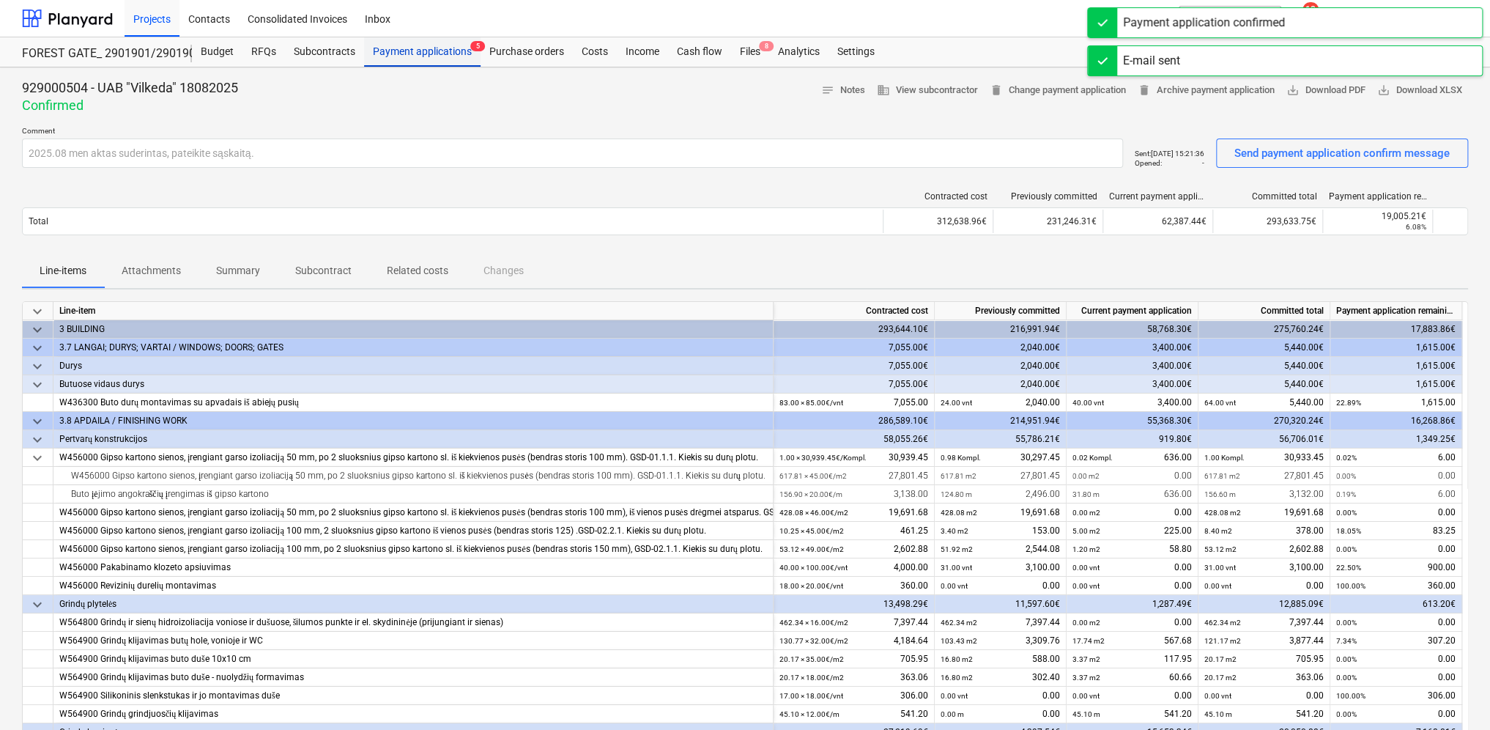
click at [435, 54] on div "Payment applications 5" at bounding box center [422, 51] width 116 height 29
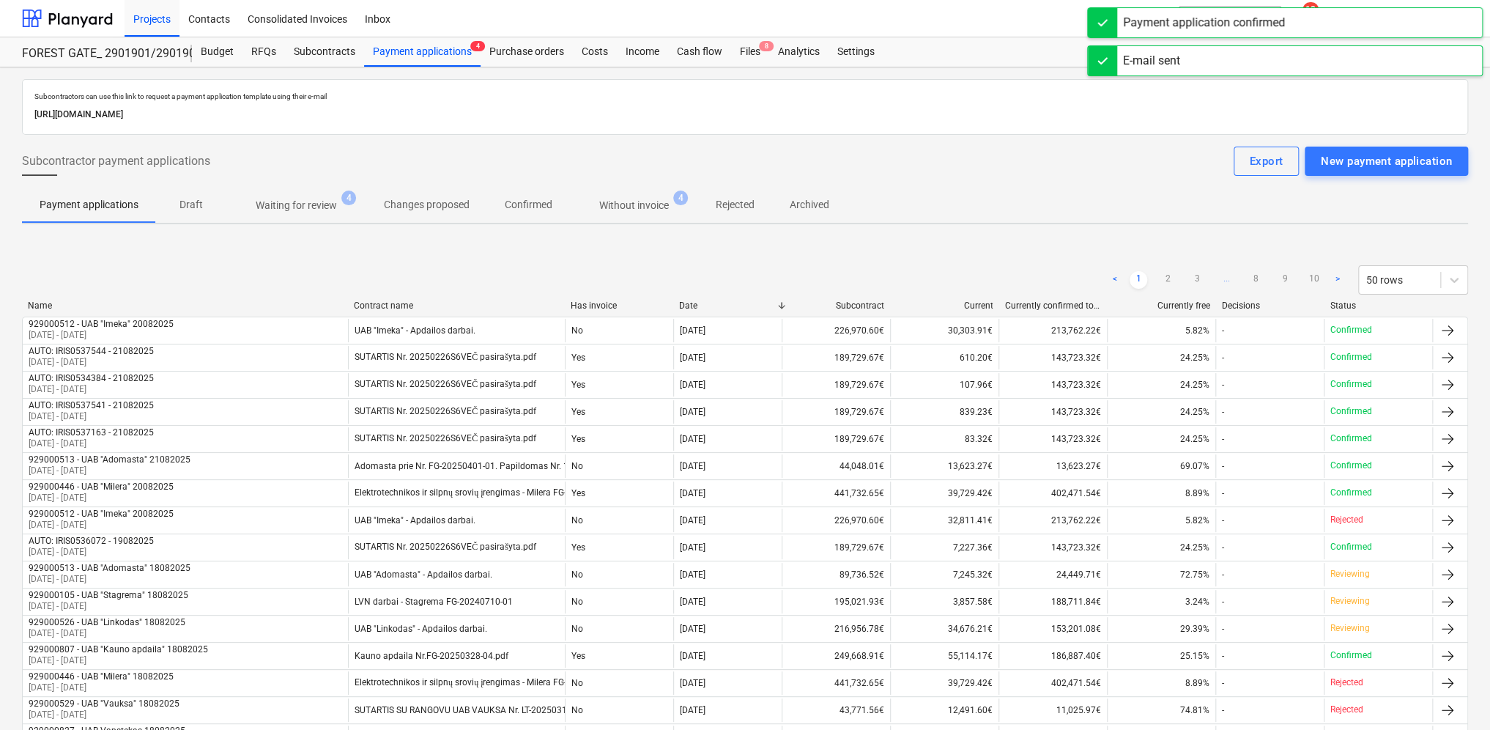
click at [298, 214] on span "Waiting for review 4" at bounding box center [296, 205] width 140 height 26
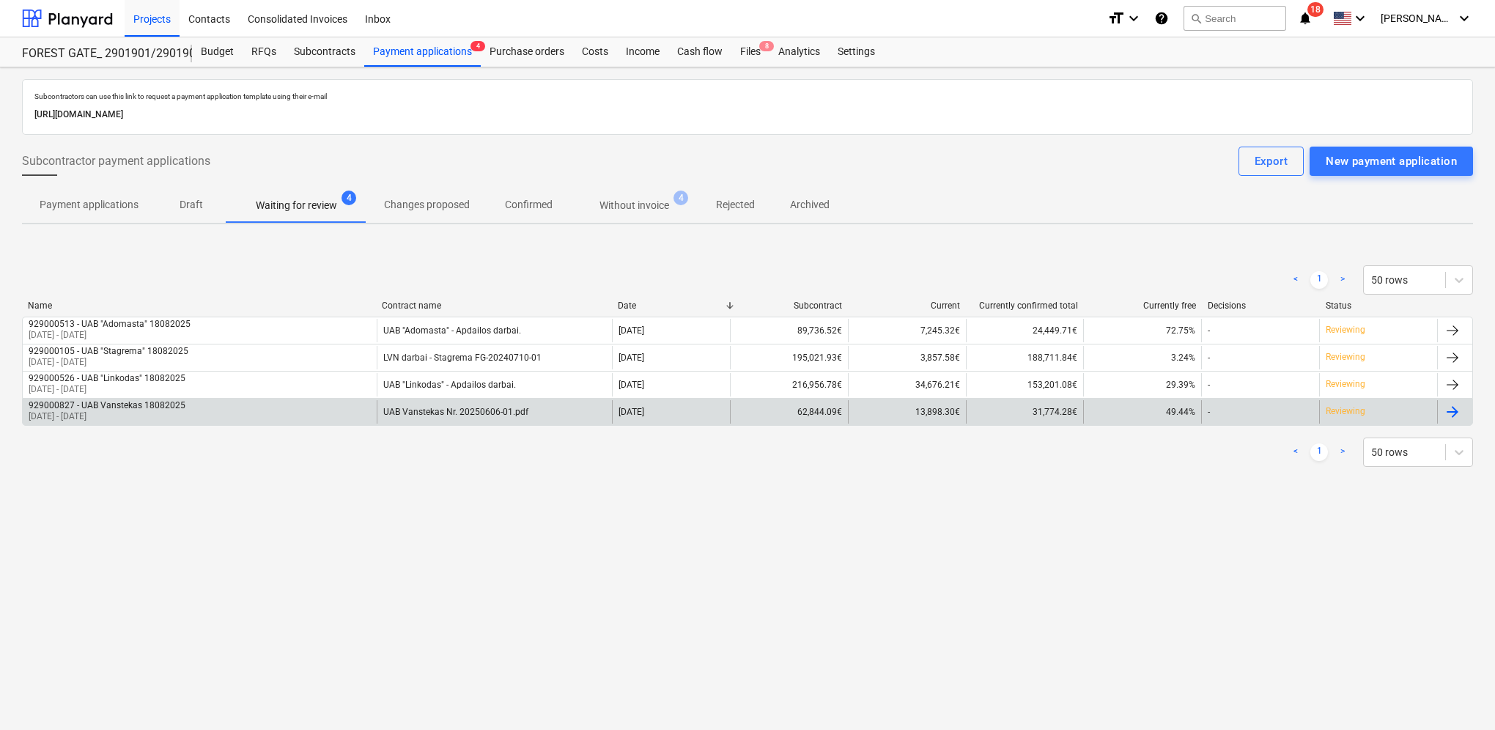
click at [1448, 413] on div at bounding box center [1452, 412] width 18 height 18
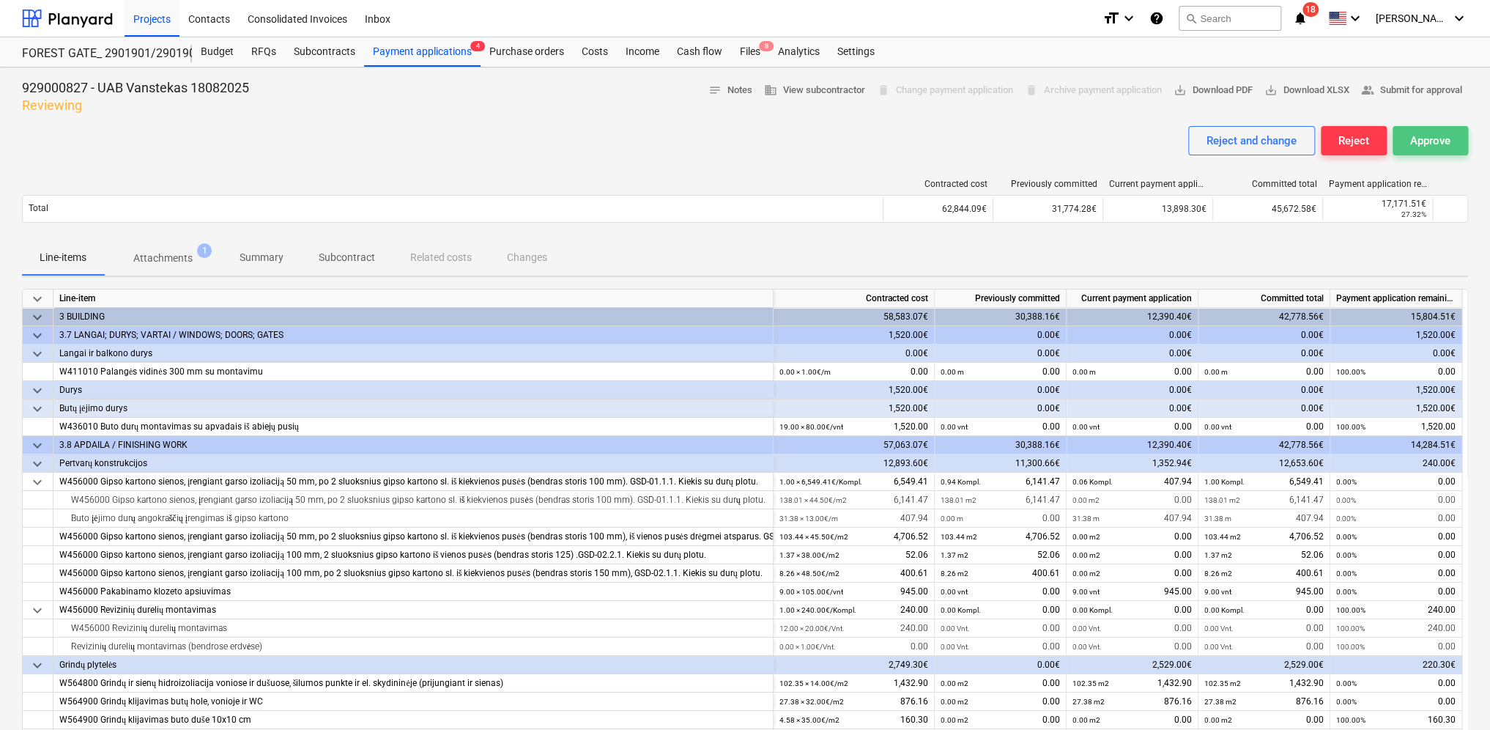
click at [1415, 138] on div "Approve" at bounding box center [1430, 140] width 40 height 19
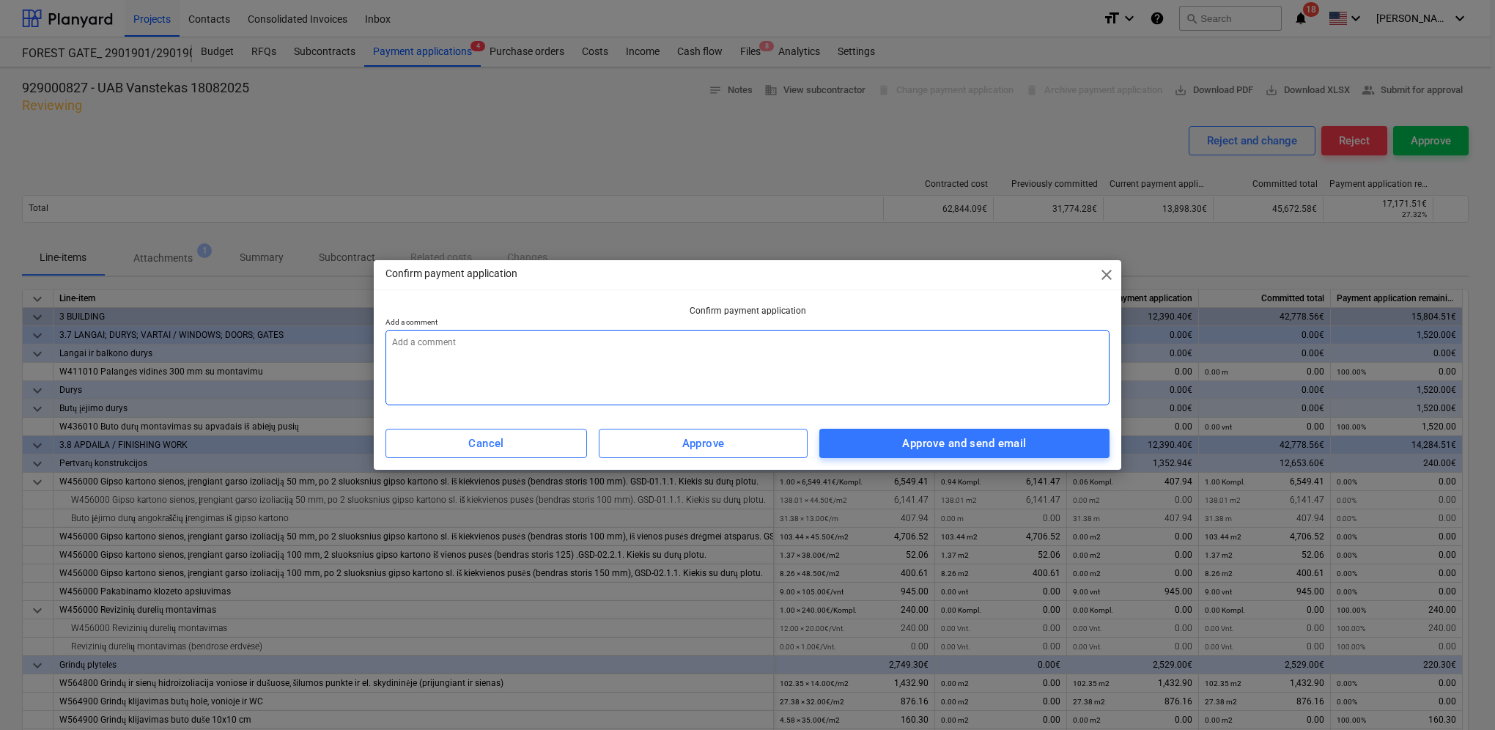
paste textarea "2025.08 men aktas suderintas, pateikite sąskaitą."
type textarea "x"
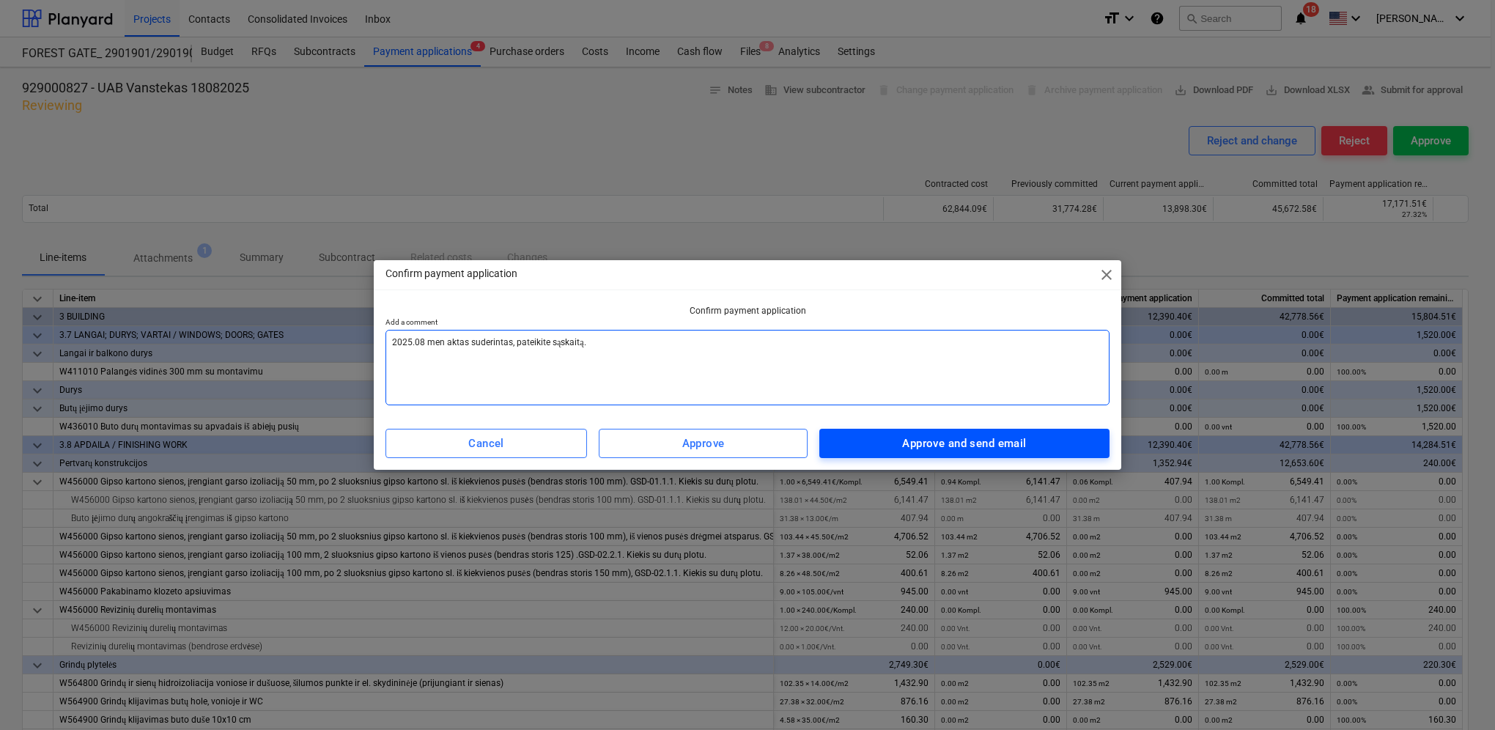
type textarea "2025.08 men aktas suderintas, pateikite sąskaitą."
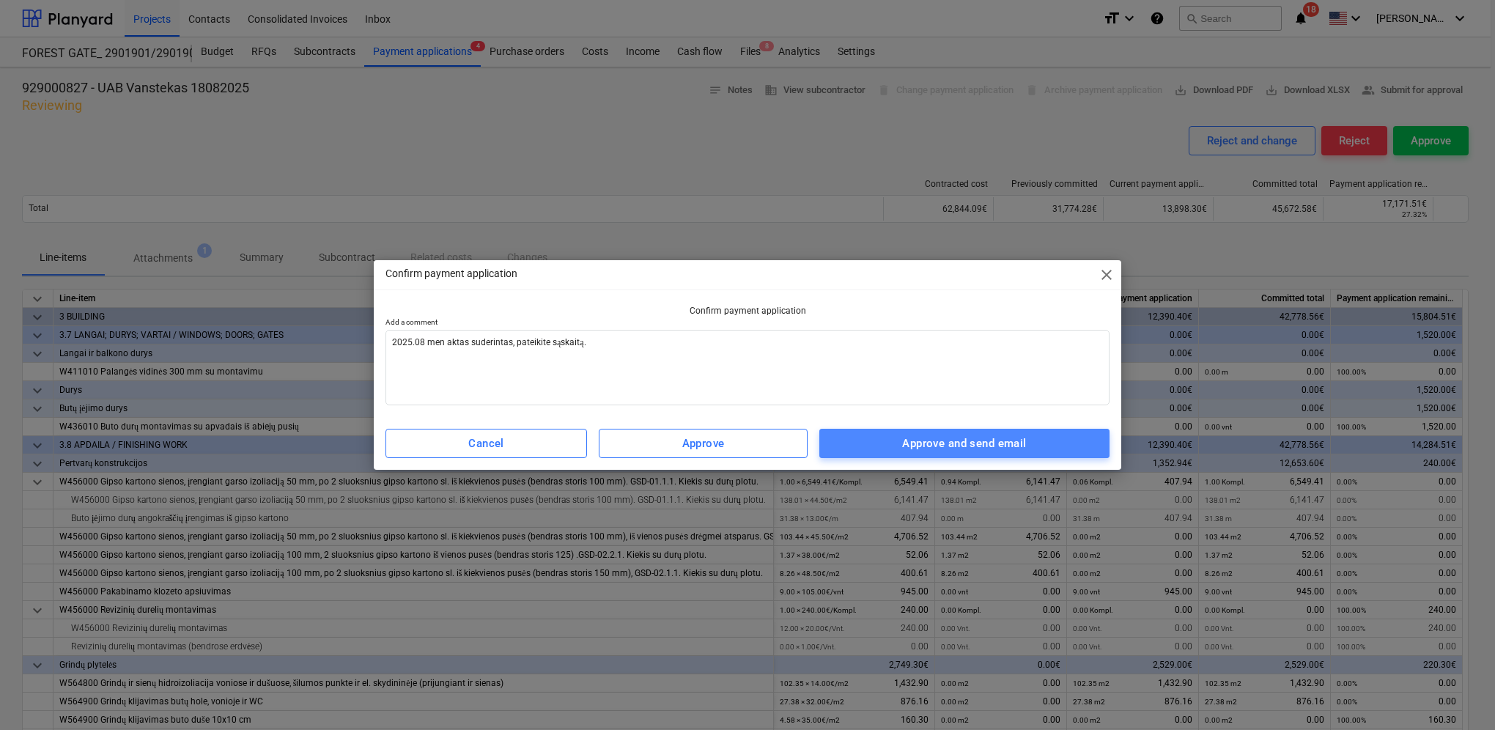
click at [925, 443] on div "Approve and send email" at bounding box center [964, 443] width 124 height 19
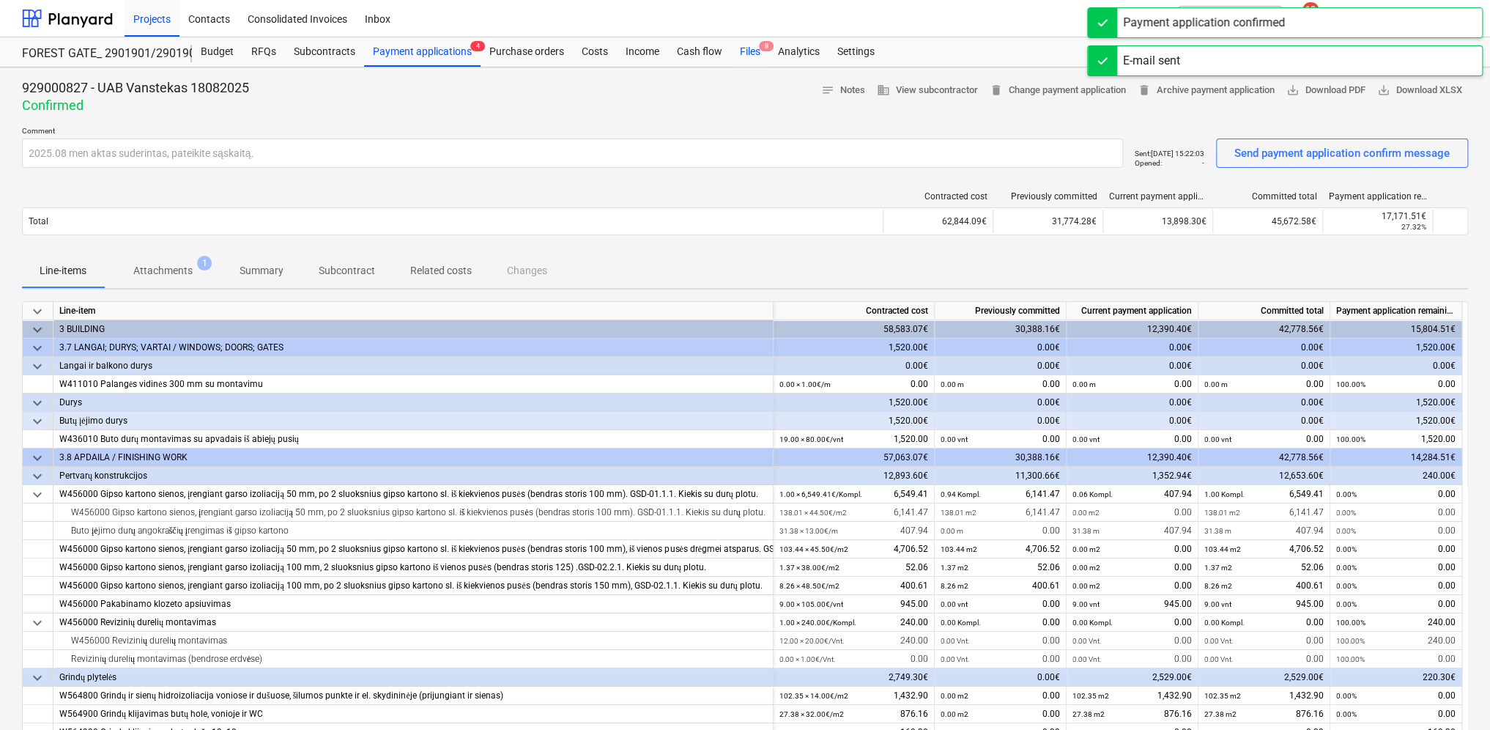
click at [744, 51] on div "Files 8" at bounding box center [750, 51] width 38 height 29
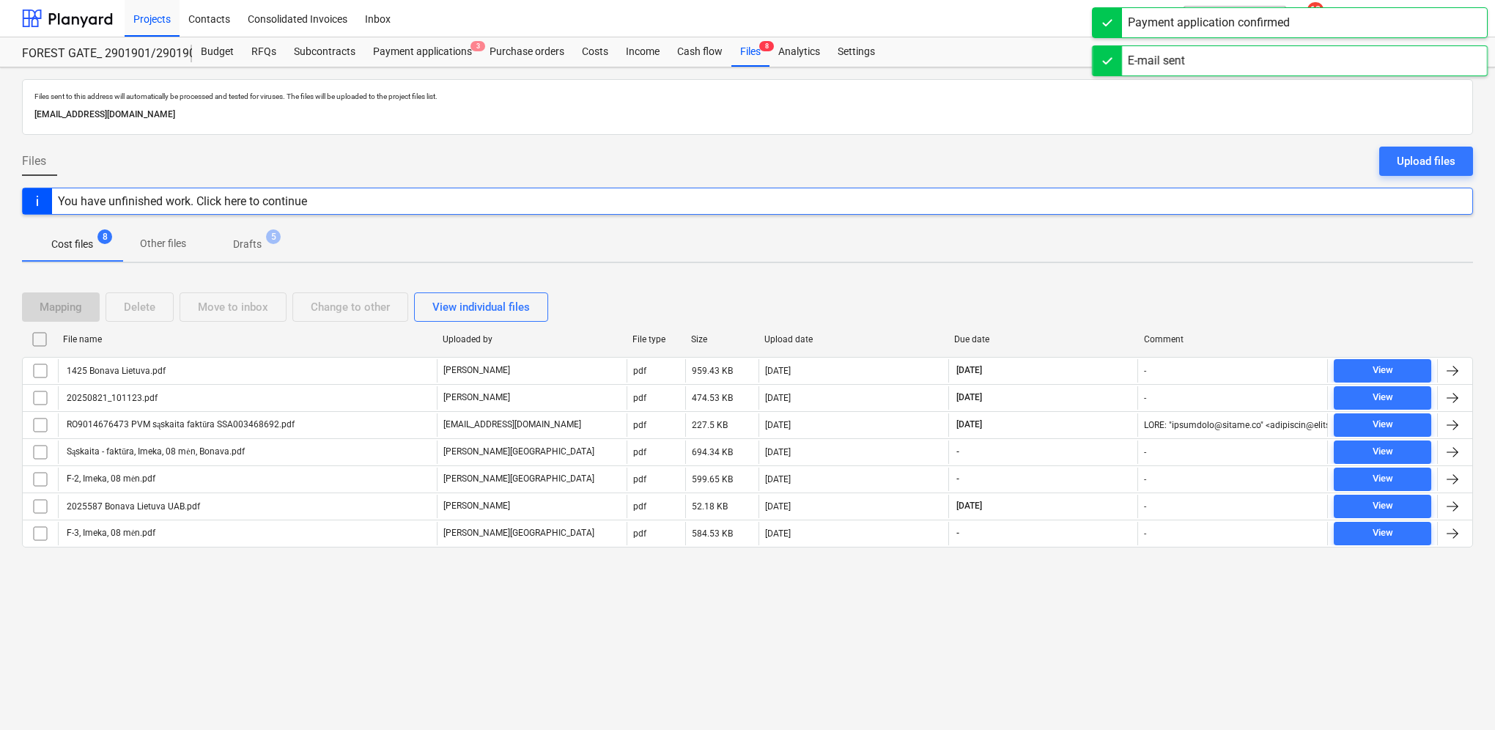
click at [62, 240] on p "Cost files" at bounding box center [72, 244] width 42 height 15
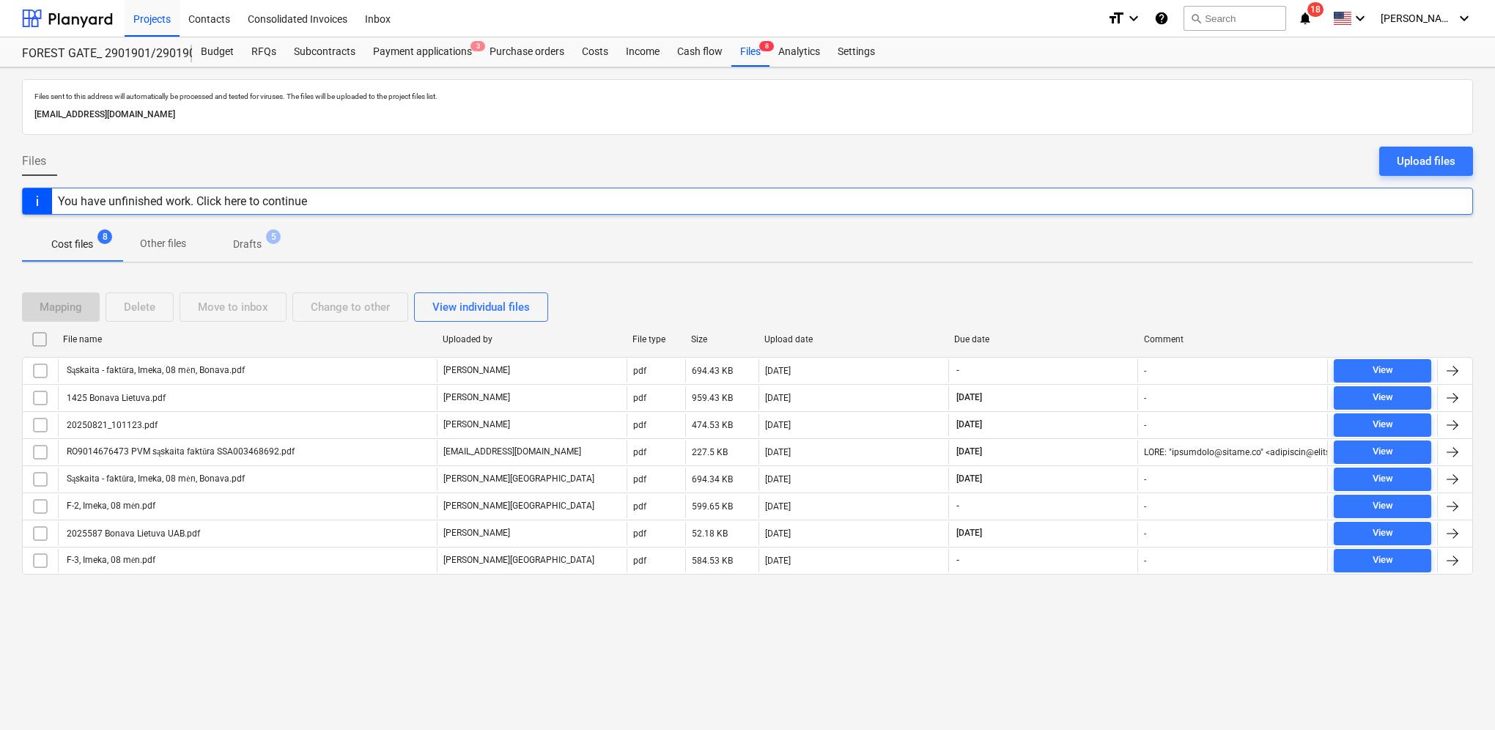
click at [257, 242] on p "Drafts" at bounding box center [247, 244] width 29 height 15
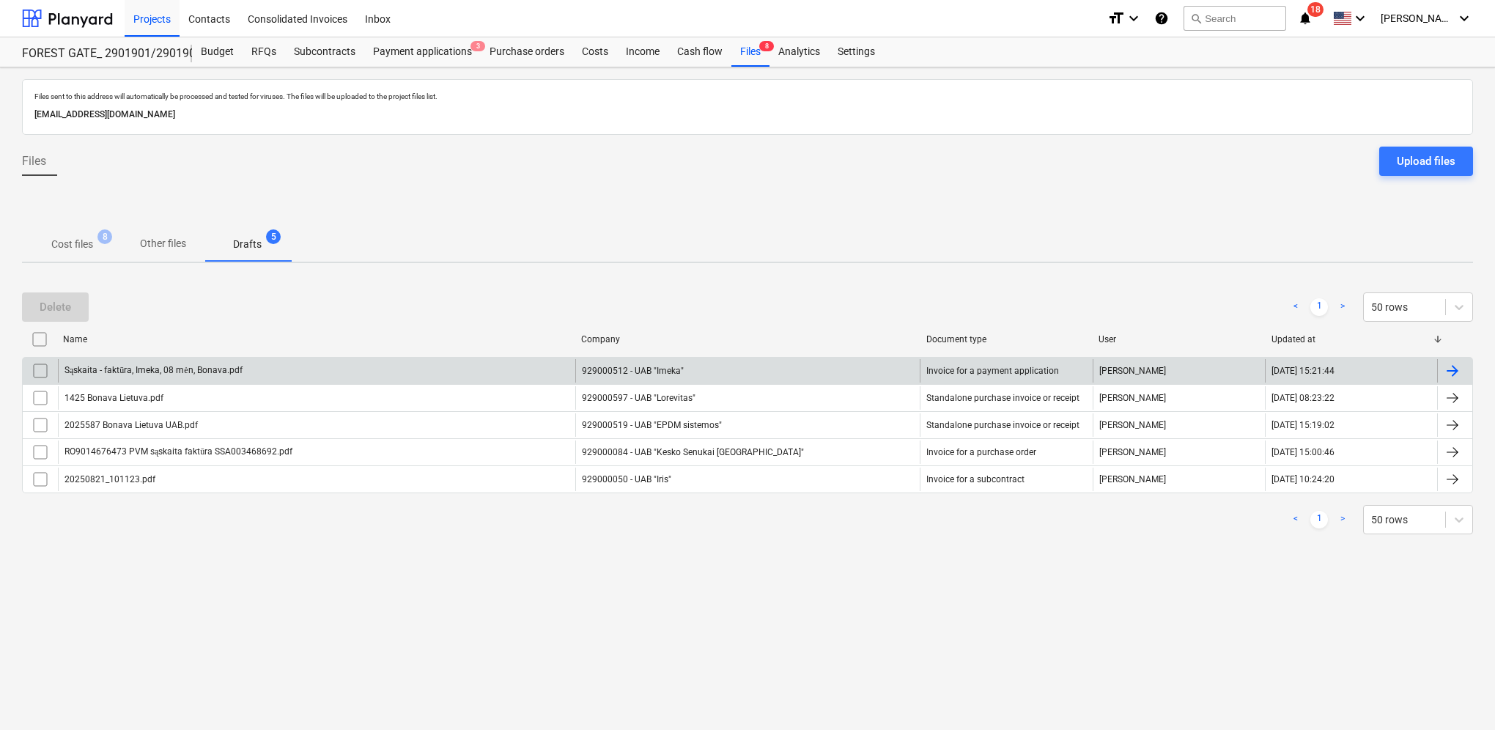
click at [1455, 363] on div at bounding box center [1452, 371] width 18 height 18
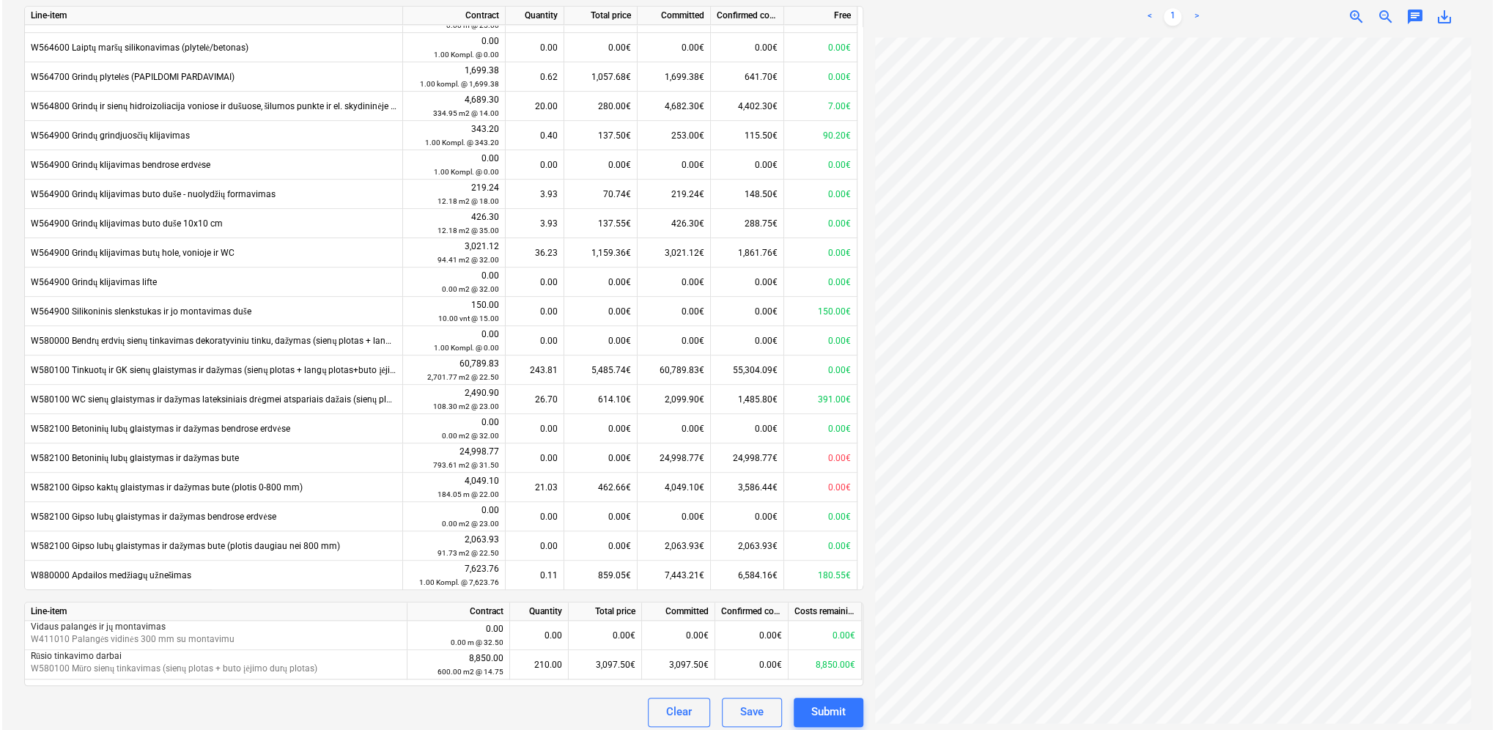
scroll to position [607, 0]
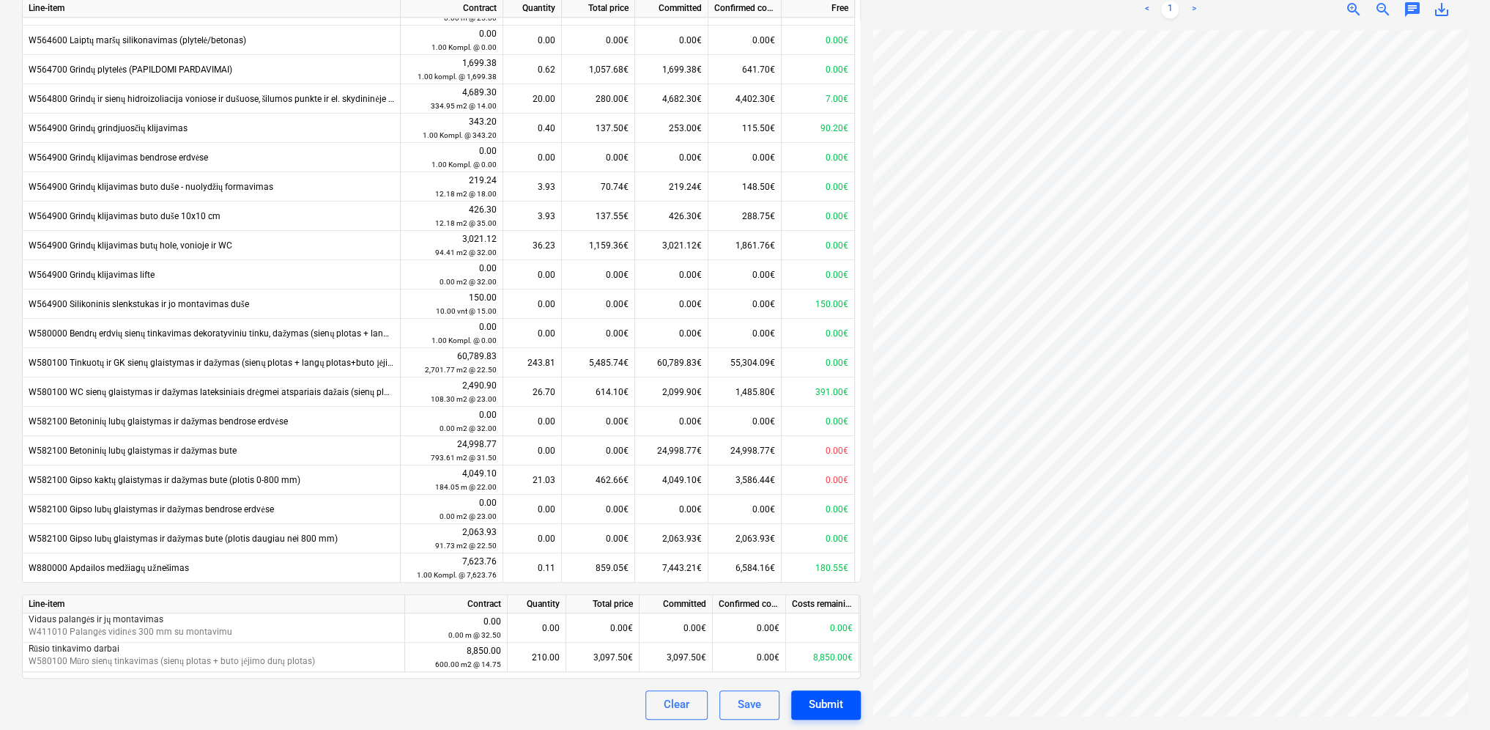
click at [822, 700] on div "Submit" at bounding box center [826, 704] width 34 height 19
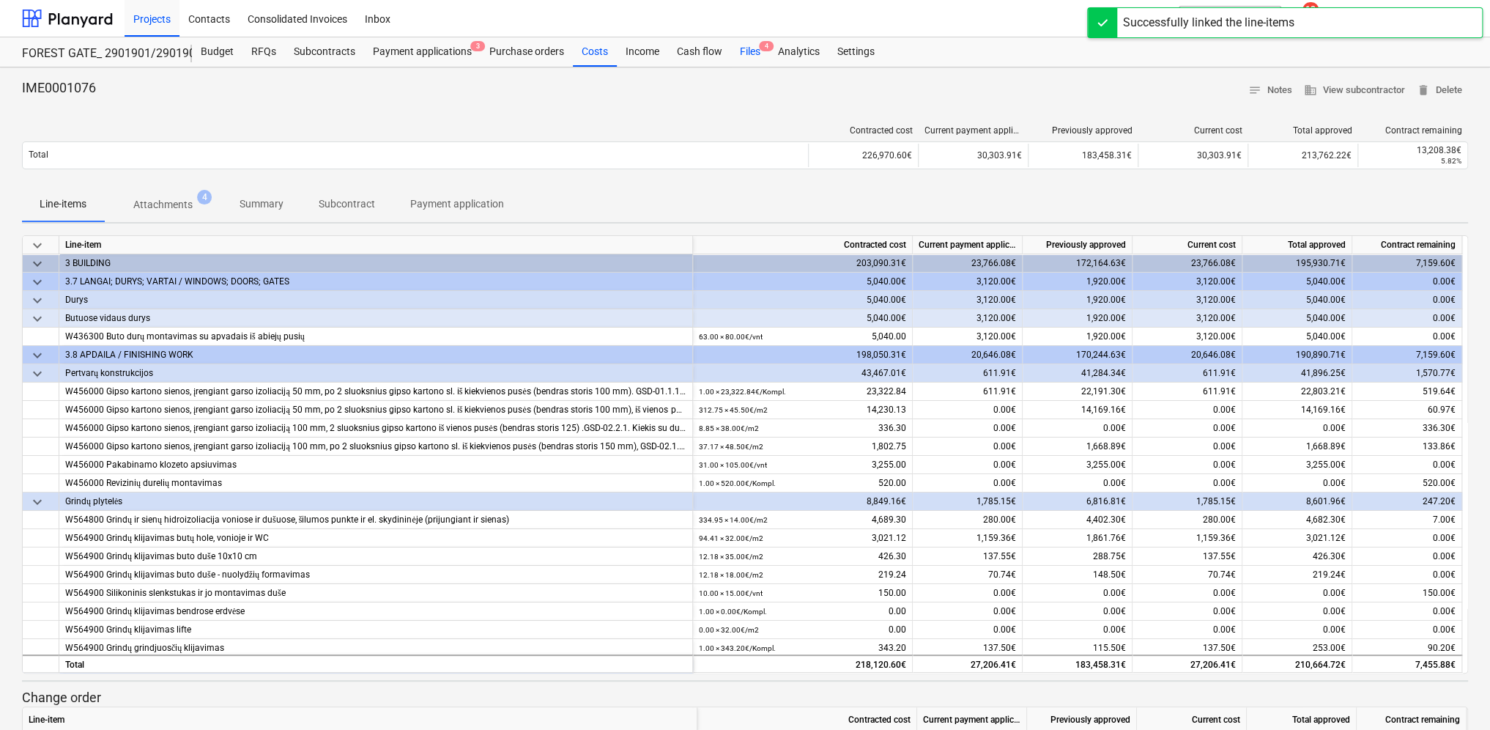
click at [742, 51] on div "Files 4" at bounding box center [750, 51] width 38 height 29
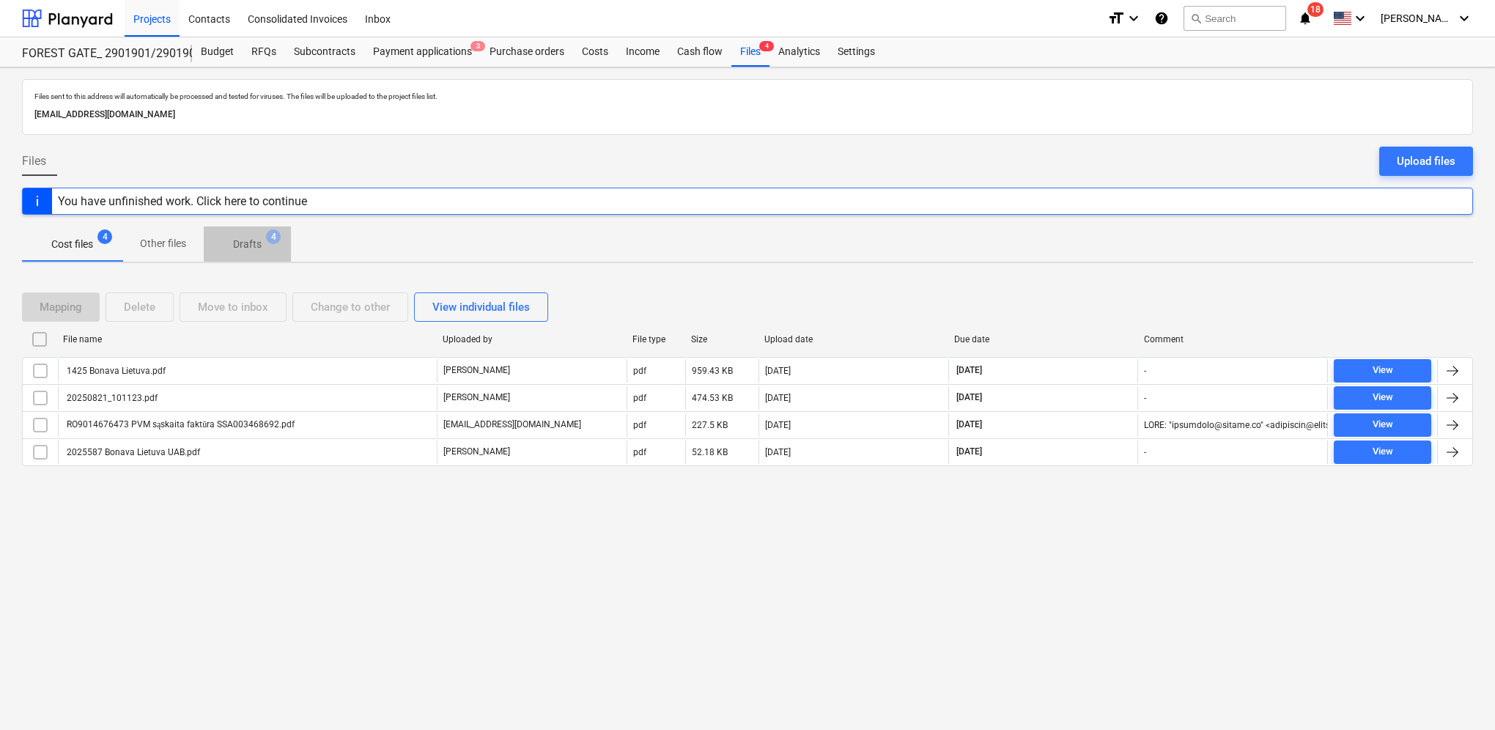
click at [240, 243] on p "Drafts" at bounding box center [247, 244] width 29 height 15
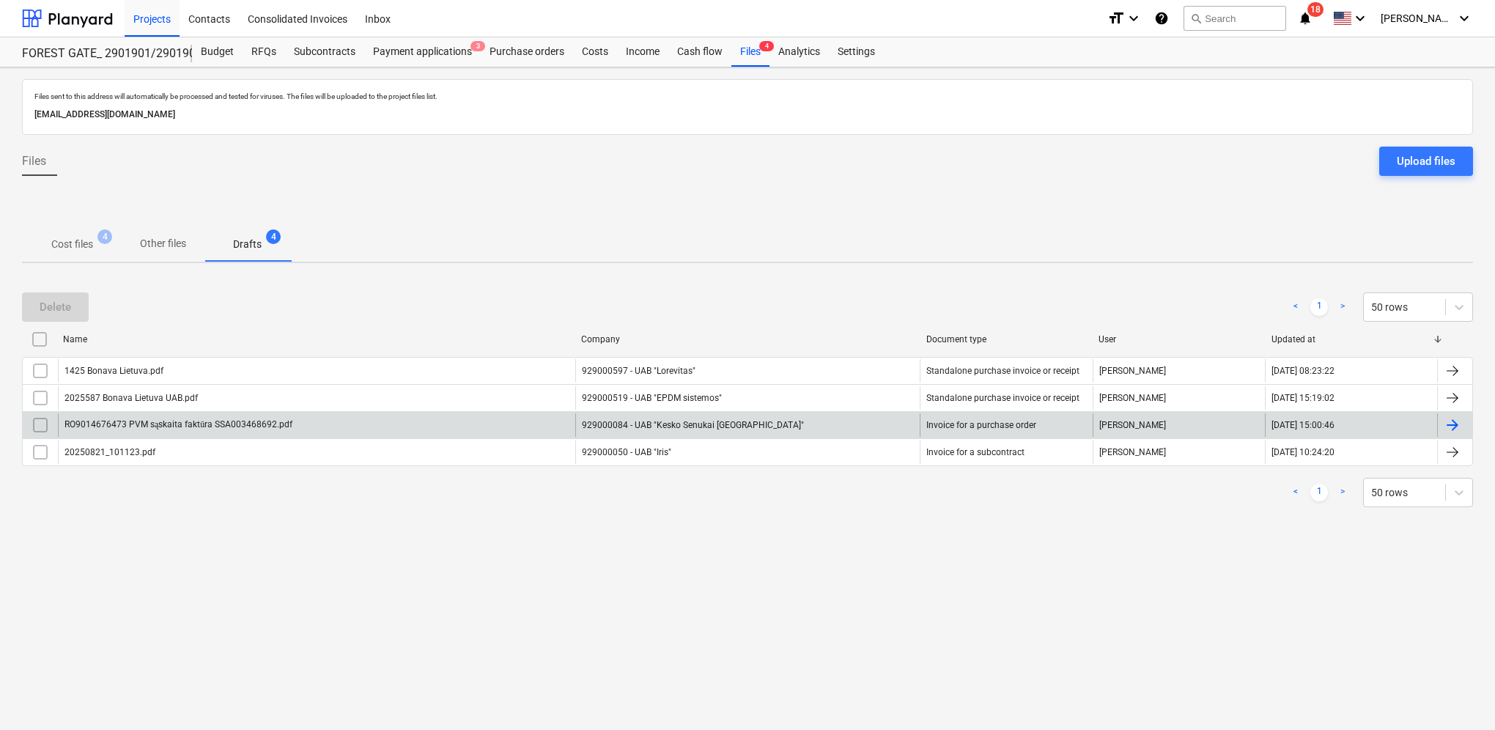
click at [1465, 421] on div at bounding box center [1454, 424] width 35 height 23
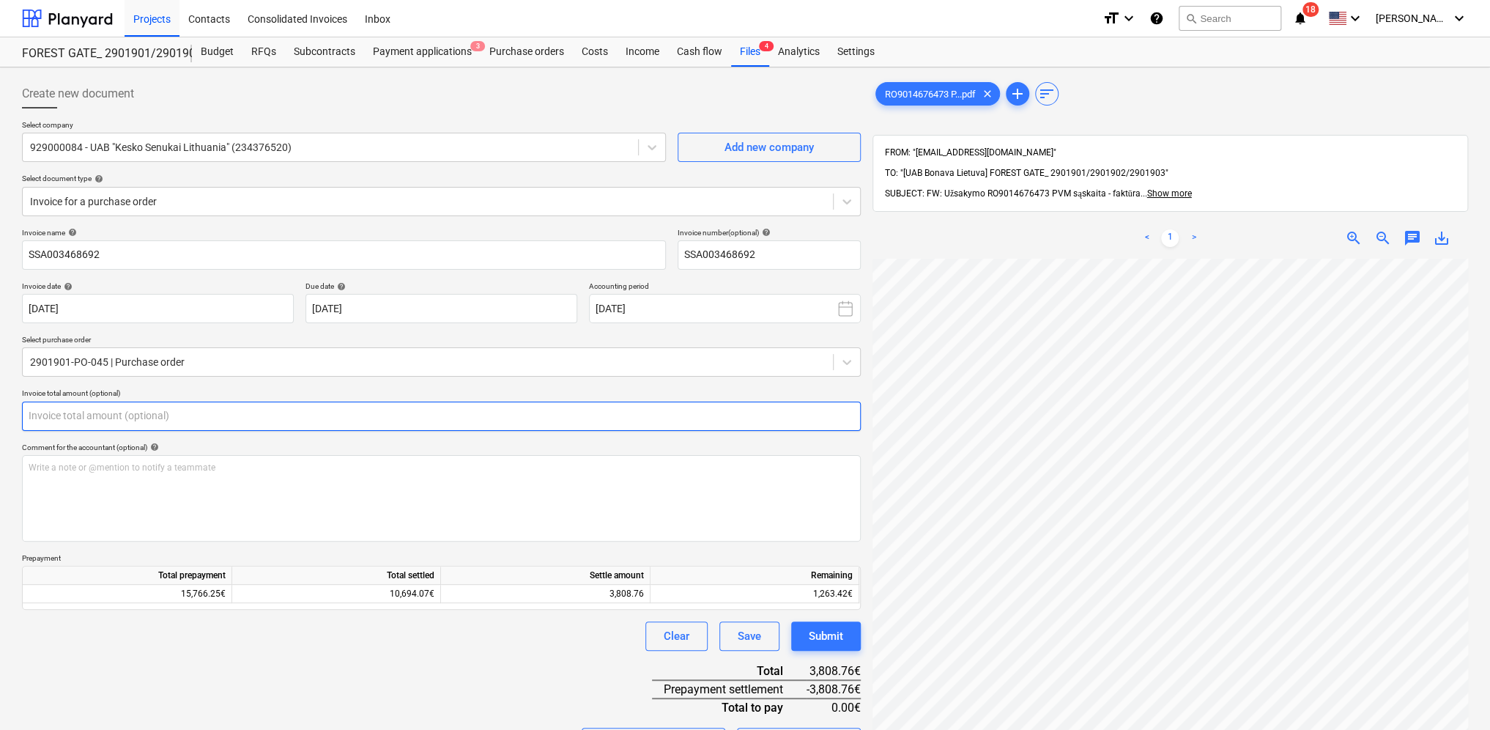
click at [126, 410] on input "text" at bounding box center [441, 416] width 839 height 29
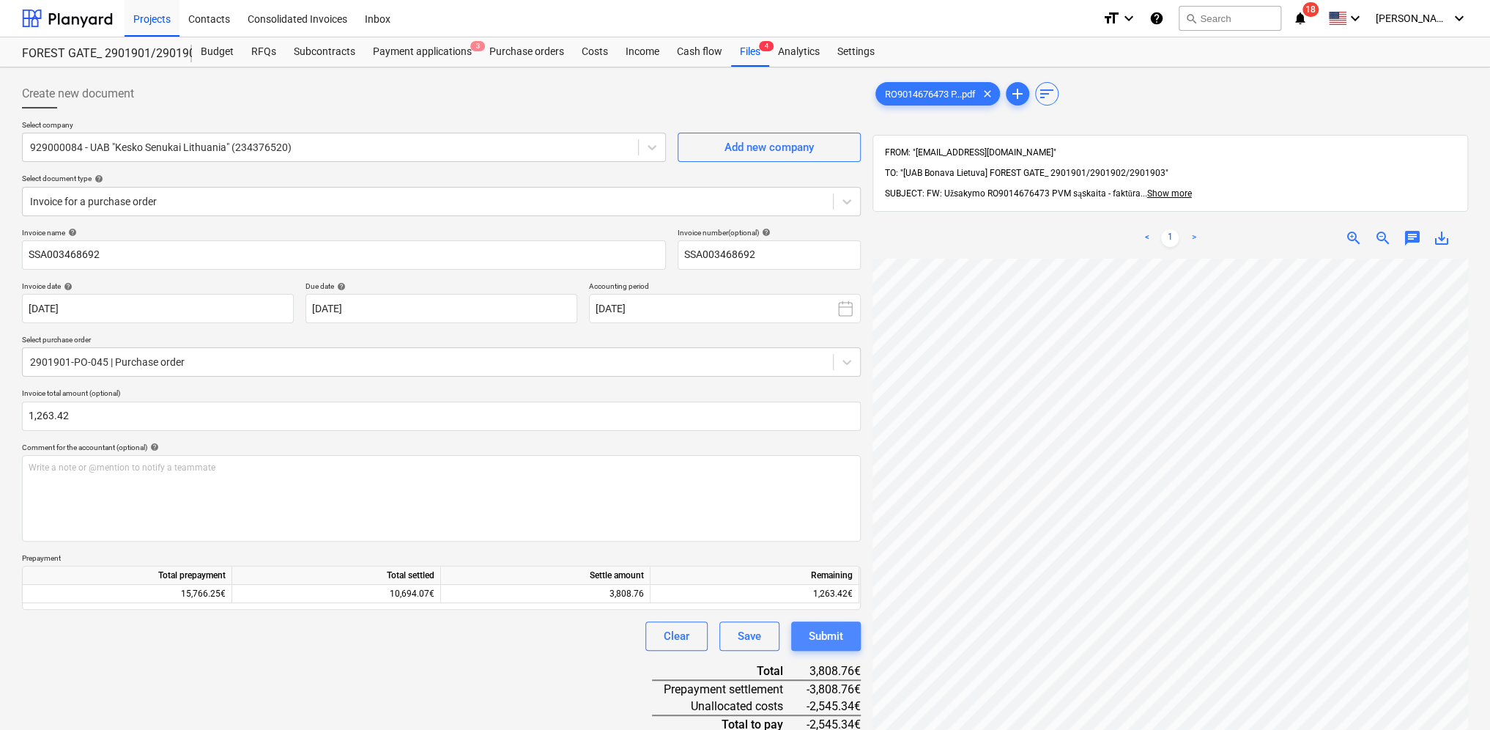
click at [832, 640] on div "Submit" at bounding box center [826, 635] width 34 height 19
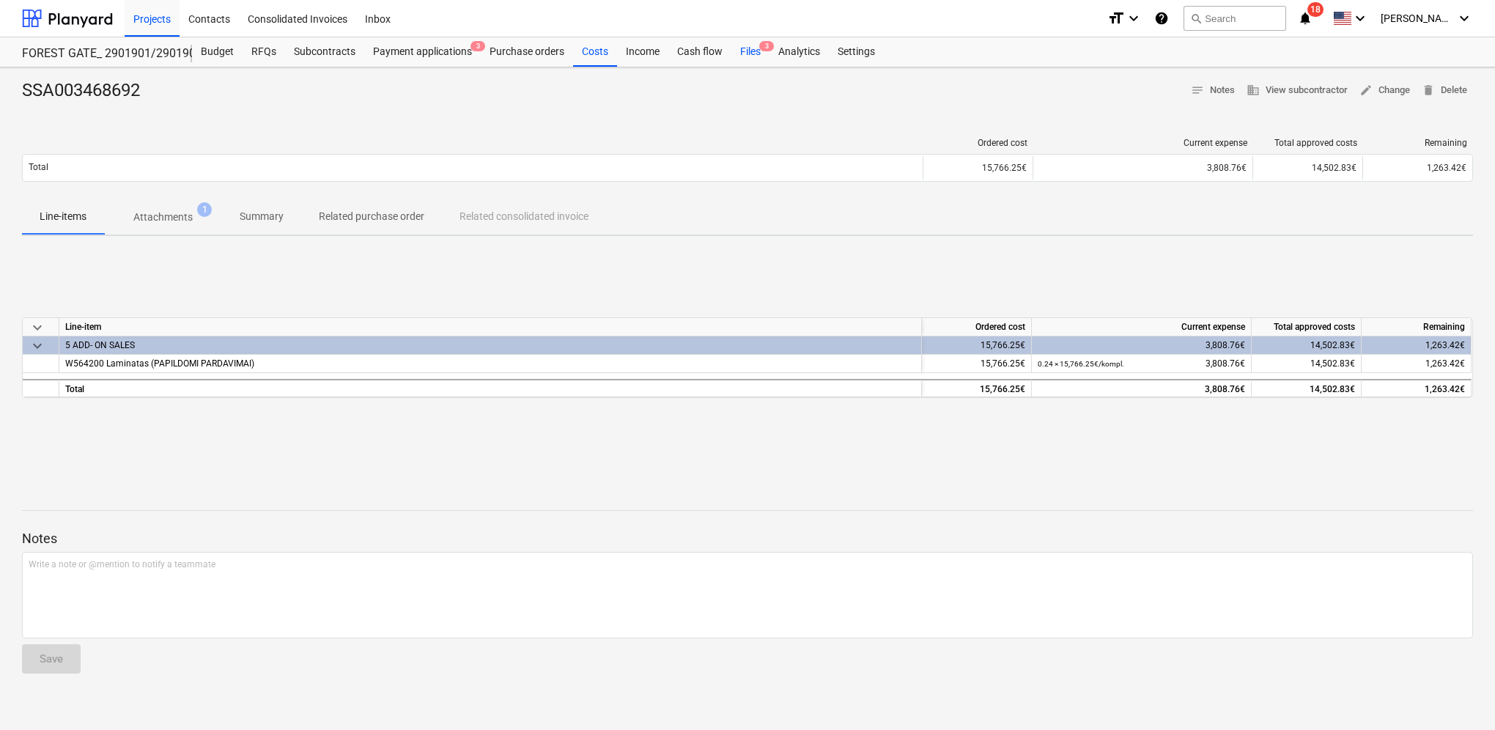
click at [742, 50] on div "Files 3" at bounding box center [750, 51] width 38 height 29
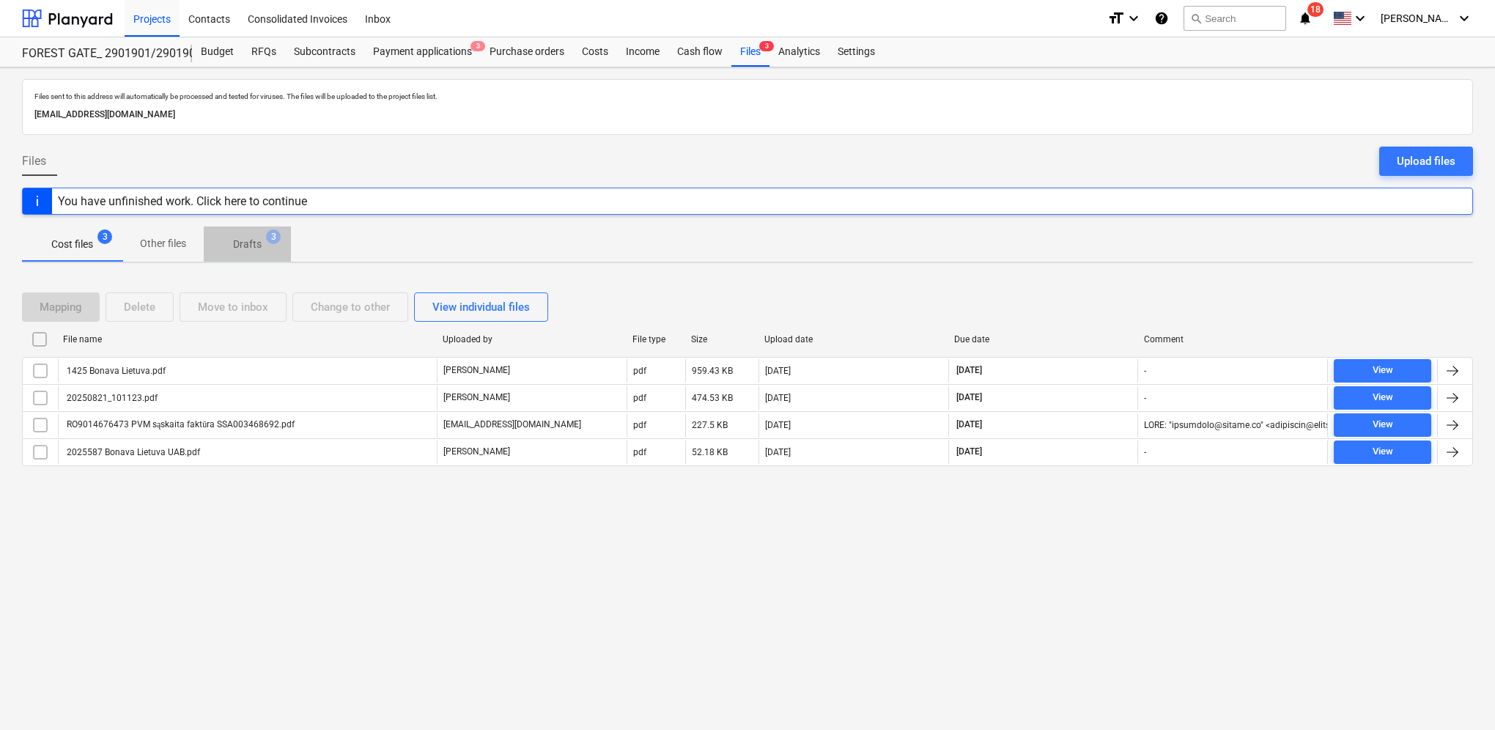
click at [256, 240] on p "Drafts" at bounding box center [247, 244] width 29 height 15
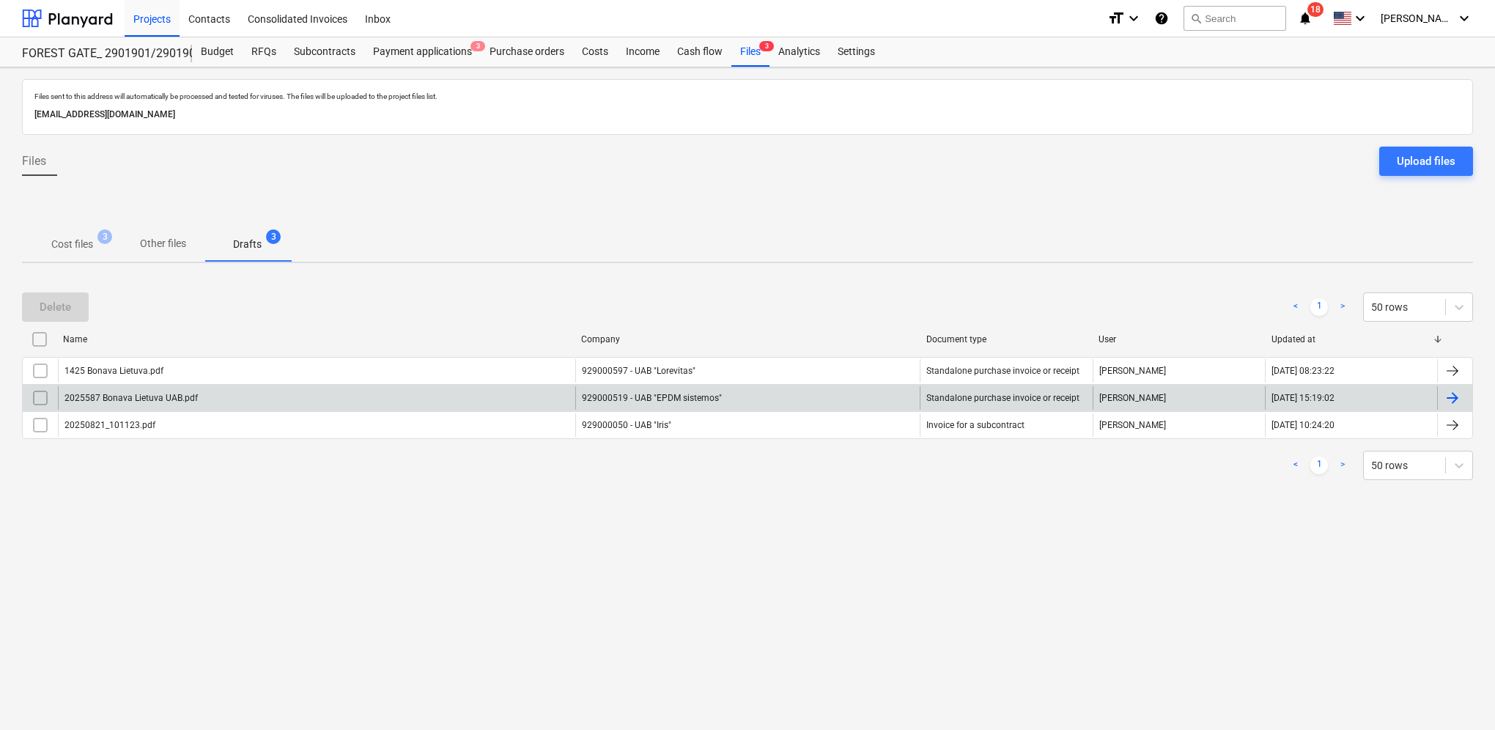
click at [1462, 393] on div at bounding box center [1454, 397] width 35 height 23
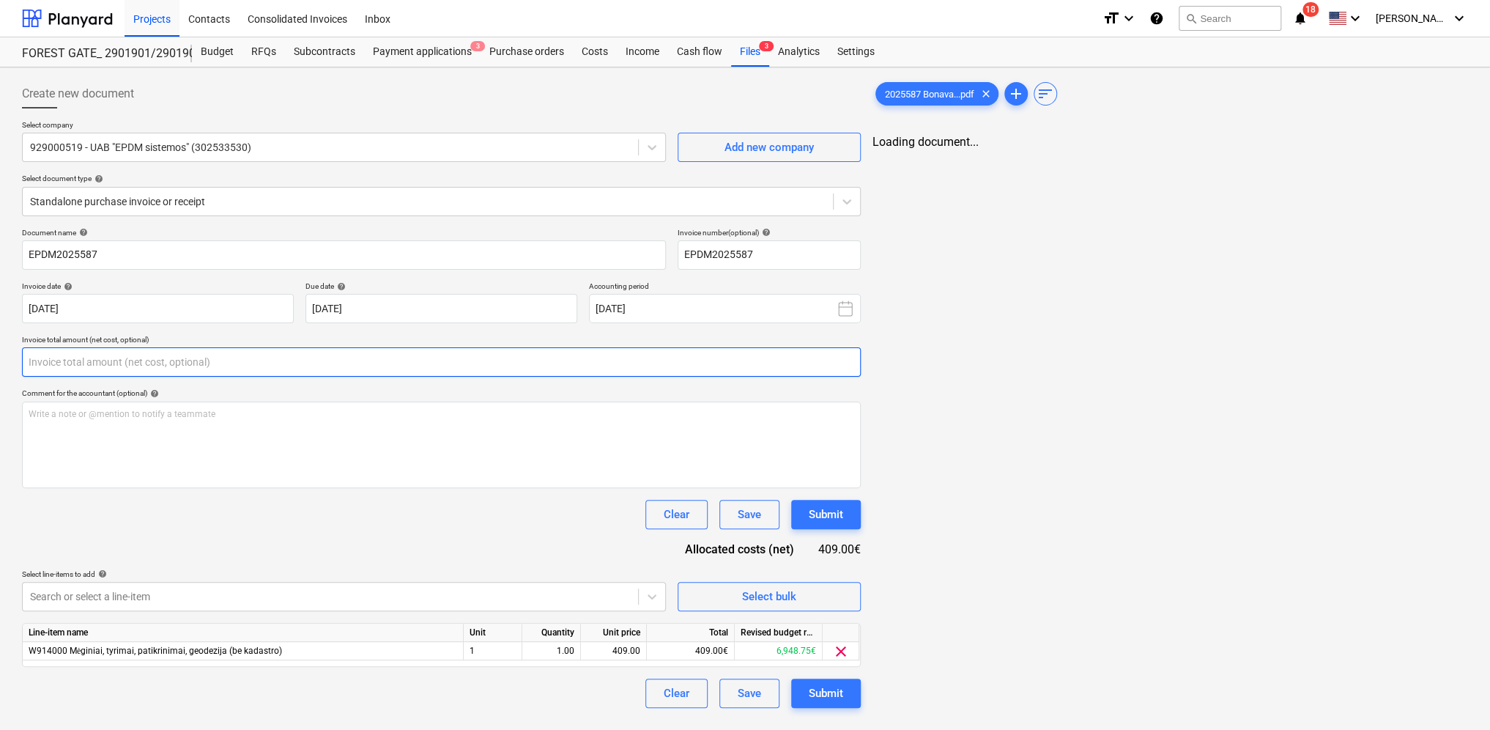
click at [108, 363] on input "text" at bounding box center [441, 361] width 839 height 29
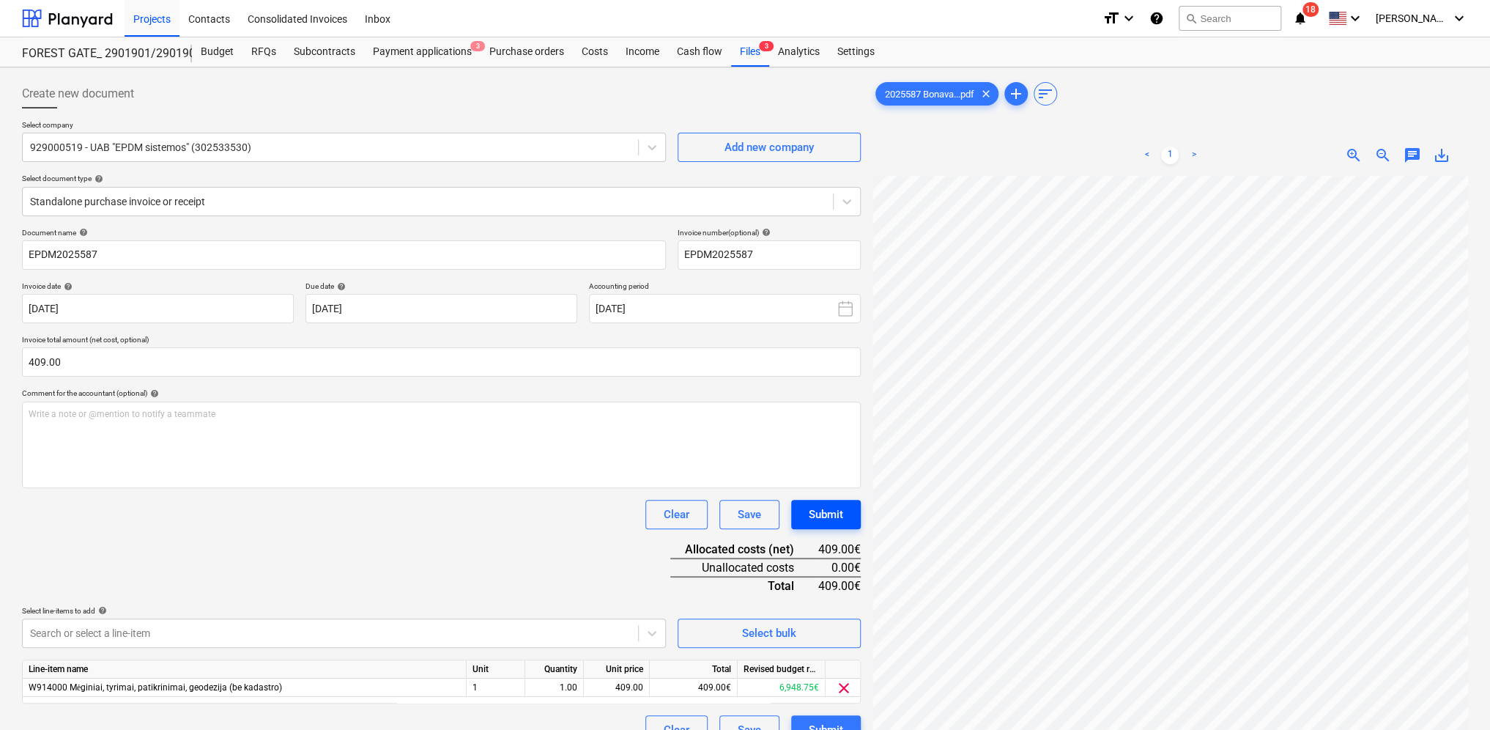
click at [847, 508] on button "Submit" at bounding box center [826, 514] width 70 height 29
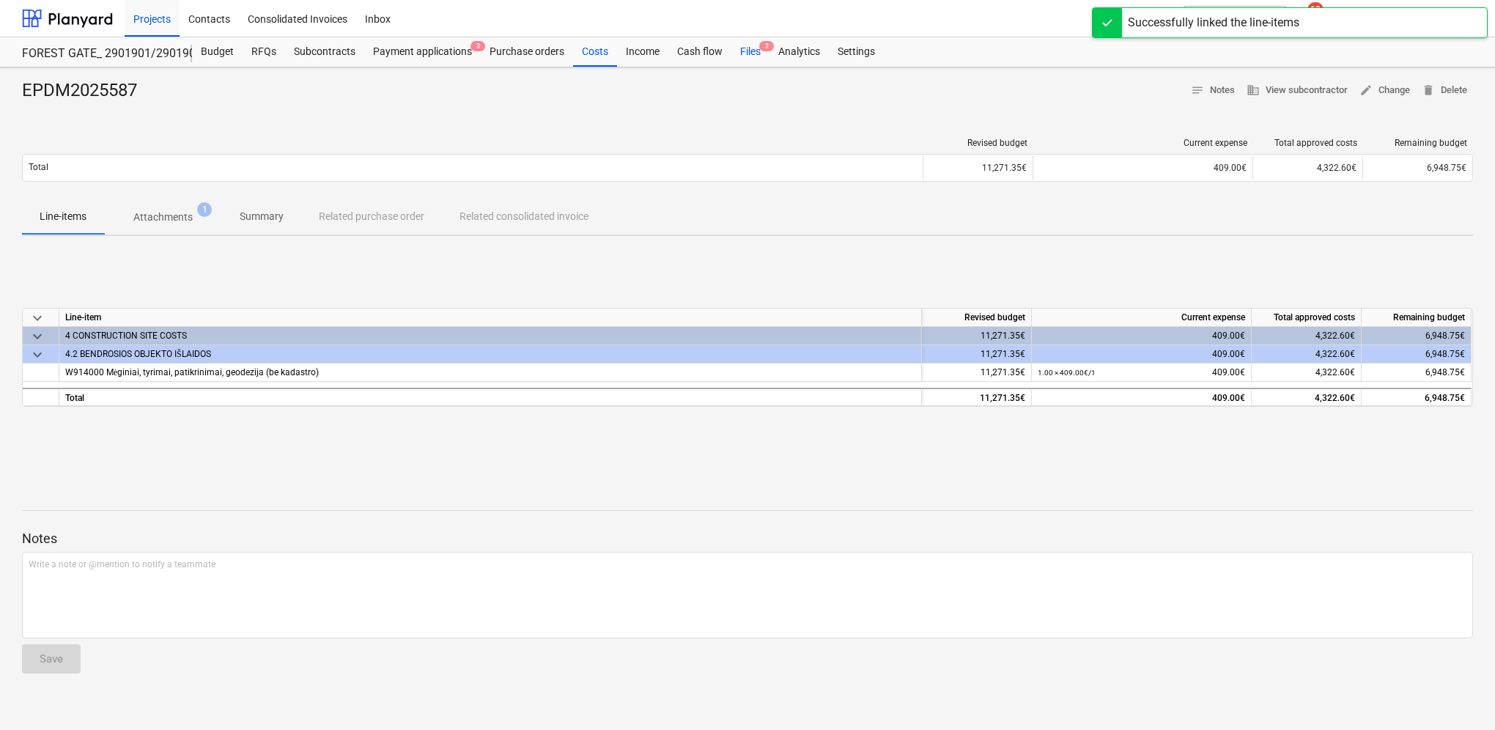
click at [755, 52] on div "Files 2" at bounding box center [750, 51] width 38 height 29
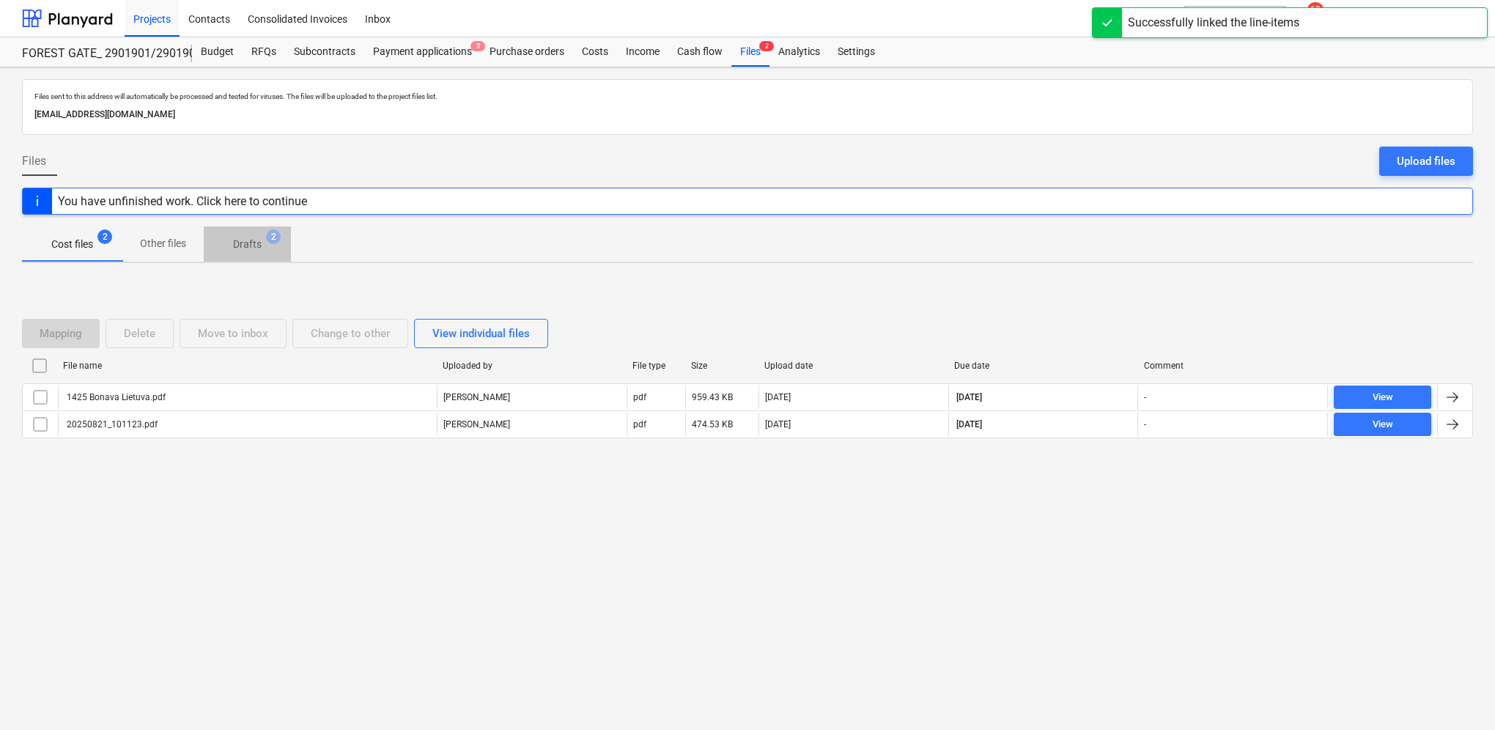
click at [249, 248] on p "Drafts" at bounding box center [247, 244] width 29 height 15
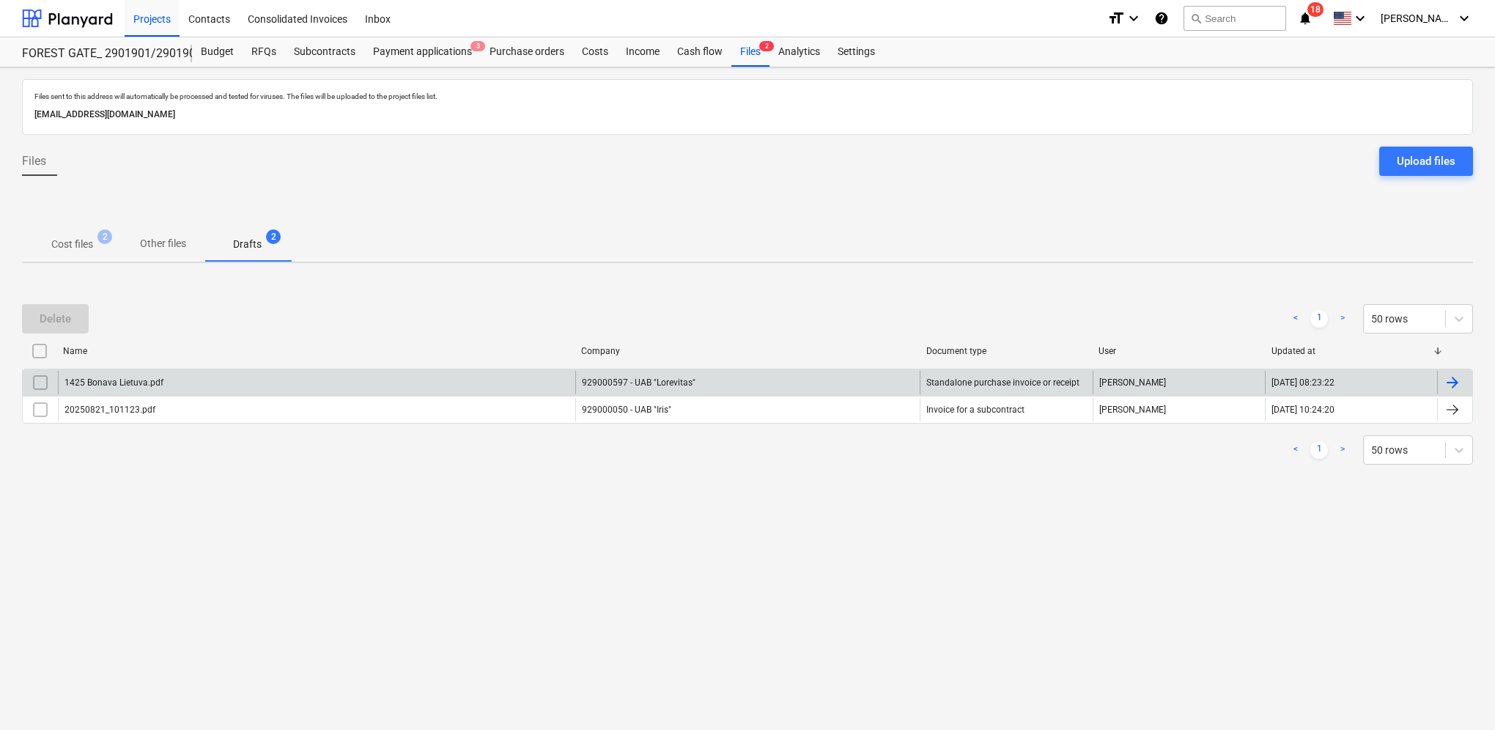
click at [1448, 375] on div at bounding box center [1452, 383] width 18 height 18
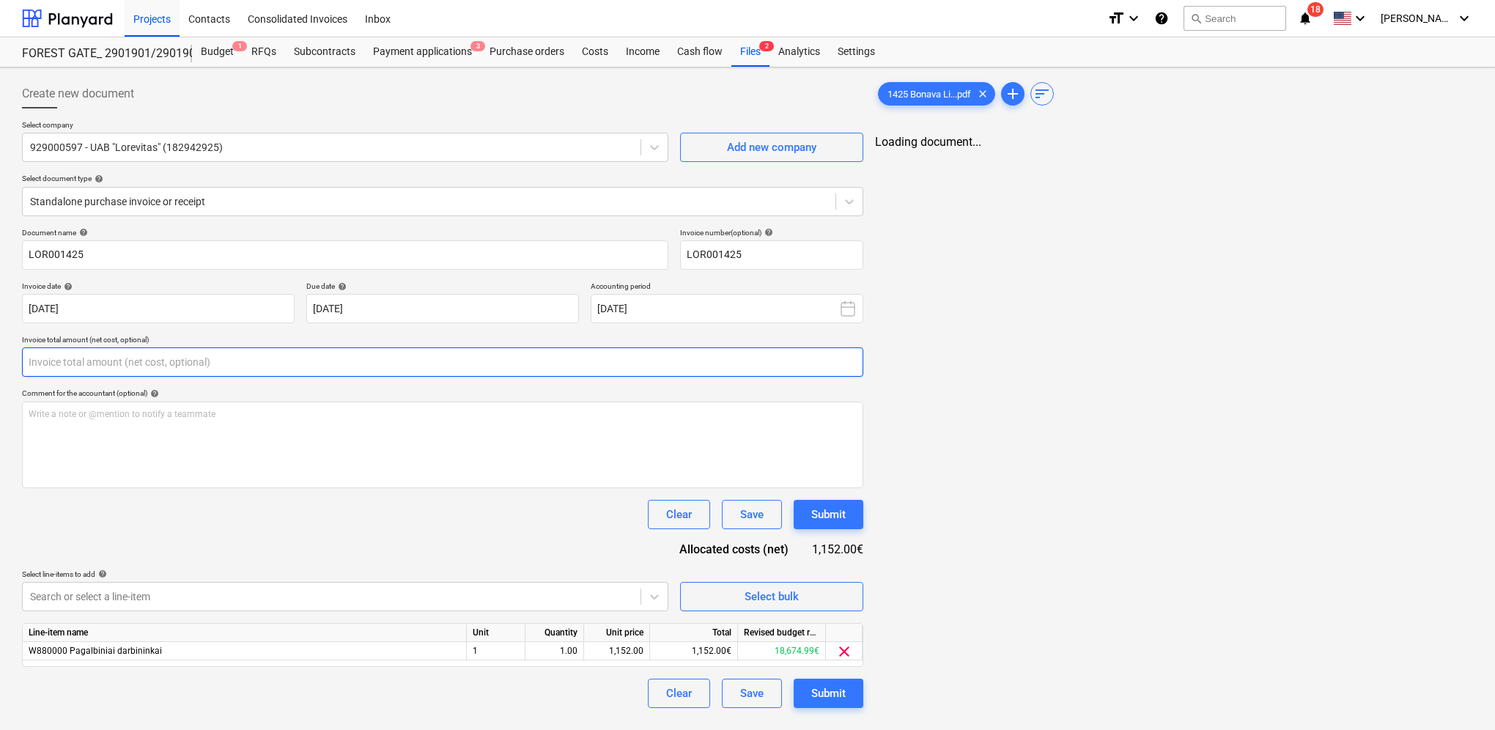
click at [108, 364] on input "text" at bounding box center [442, 361] width 841 height 29
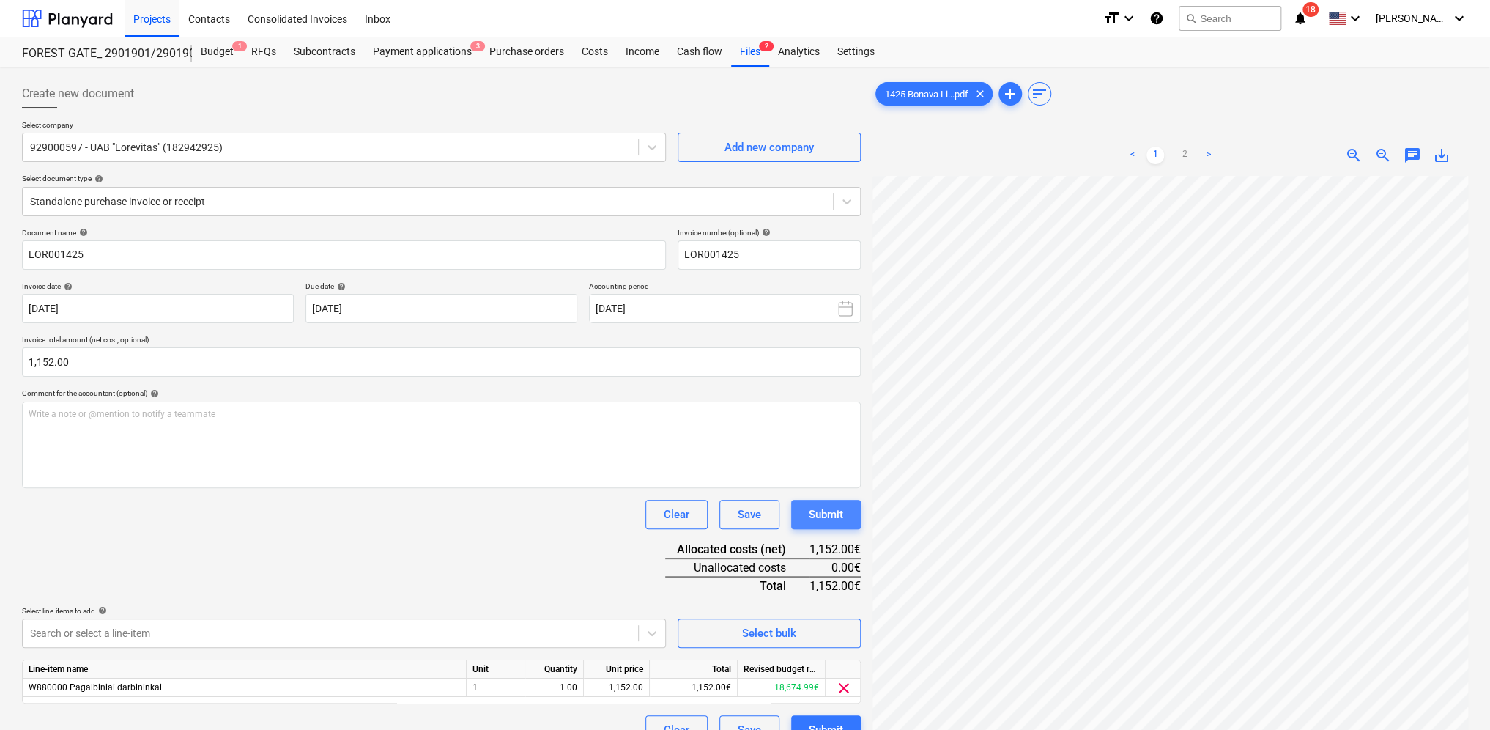
click at [821, 508] on div "Submit" at bounding box center [826, 514] width 34 height 19
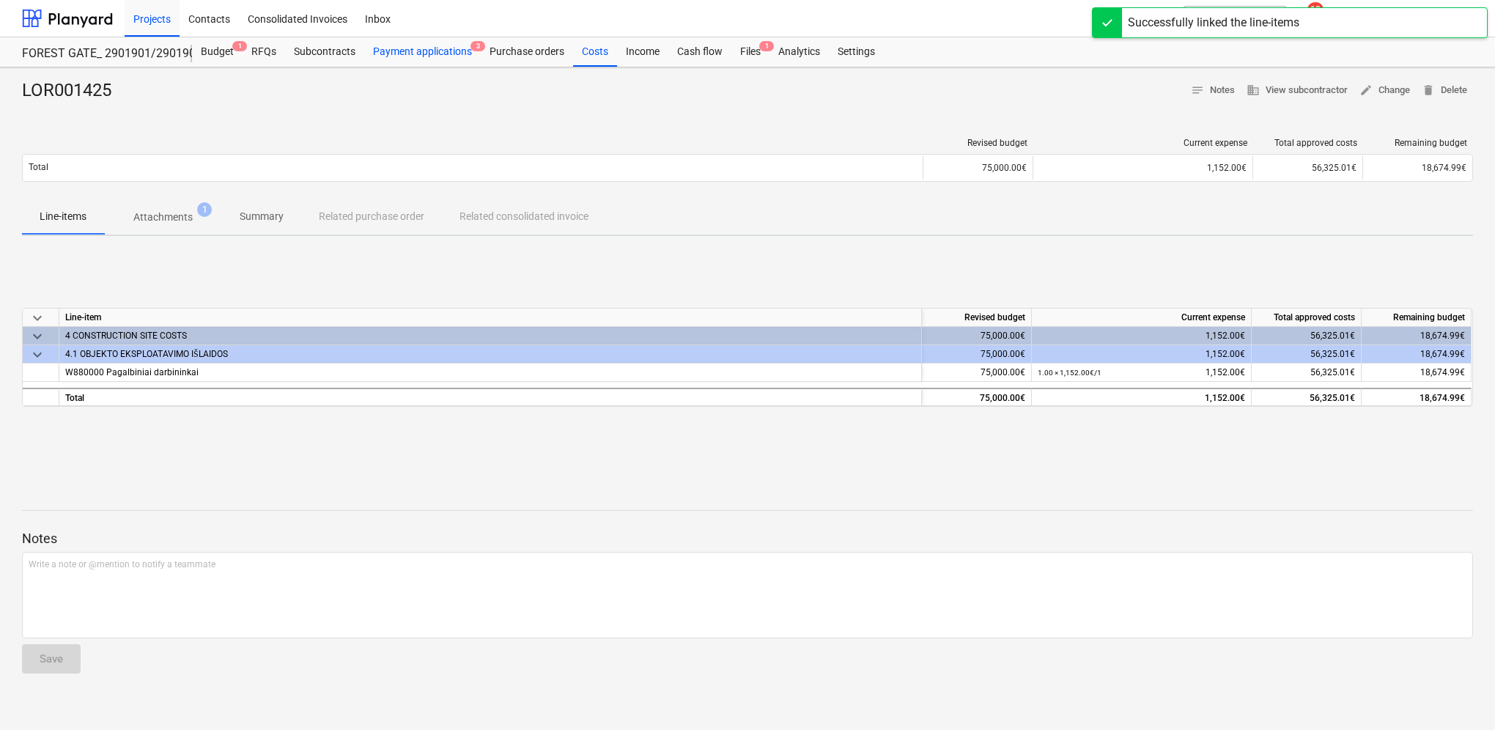
click at [411, 53] on div "Payment applications 3" at bounding box center [422, 51] width 116 height 29
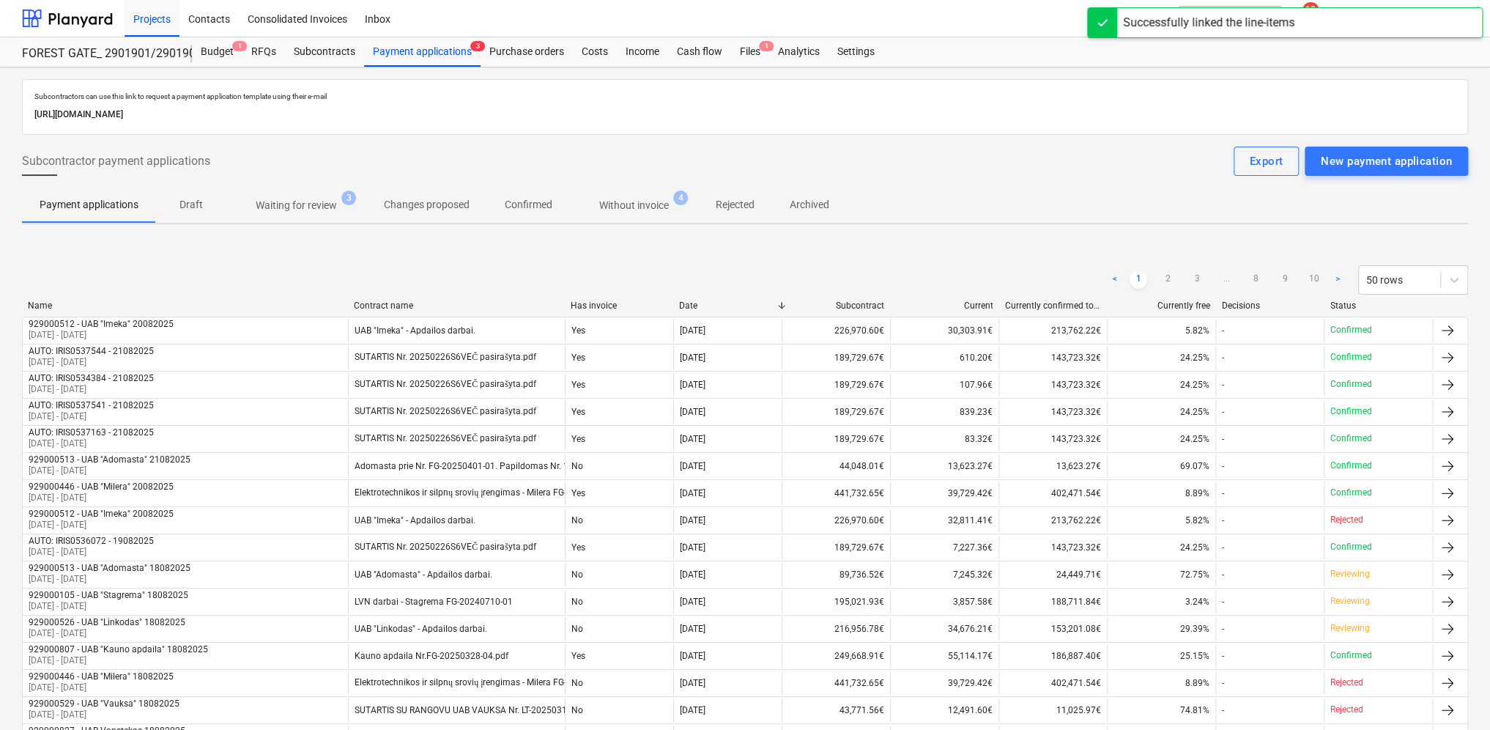
click at [324, 202] on p "Waiting for review" at bounding box center [296, 205] width 81 height 15
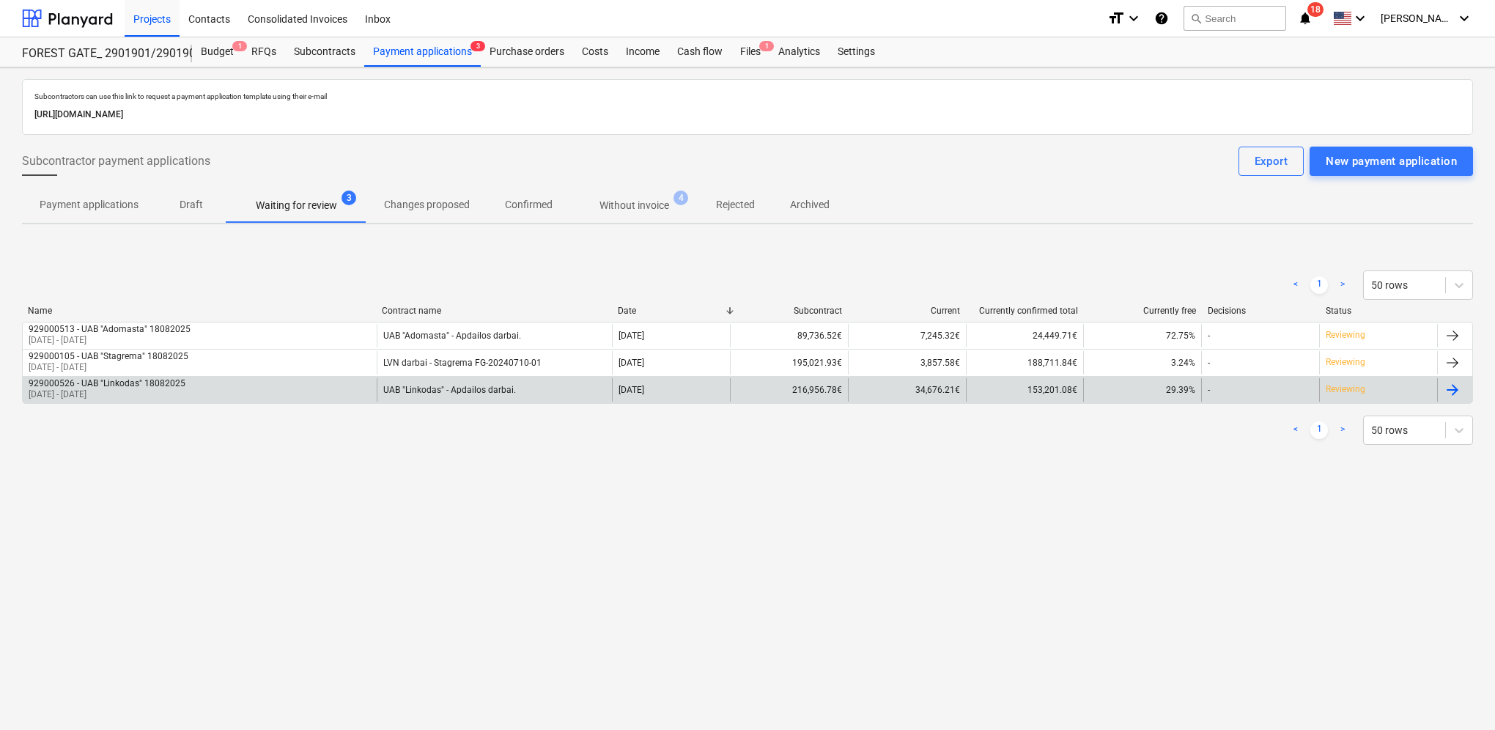
click at [1454, 396] on div at bounding box center [1452, 390] width 18 height 18
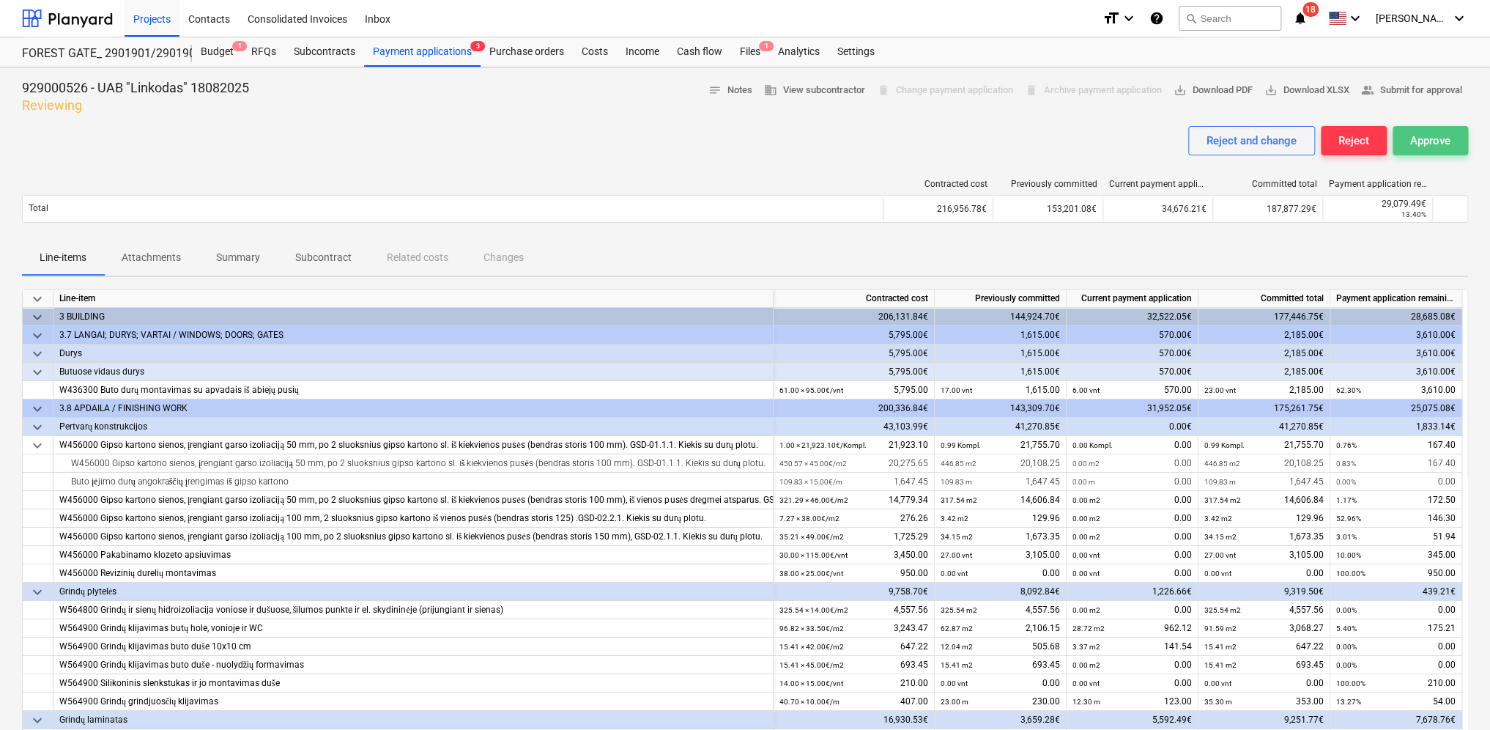
click at [1451, 135] on button "Approve" at bounding box center [1430, 140] width 75 height 29
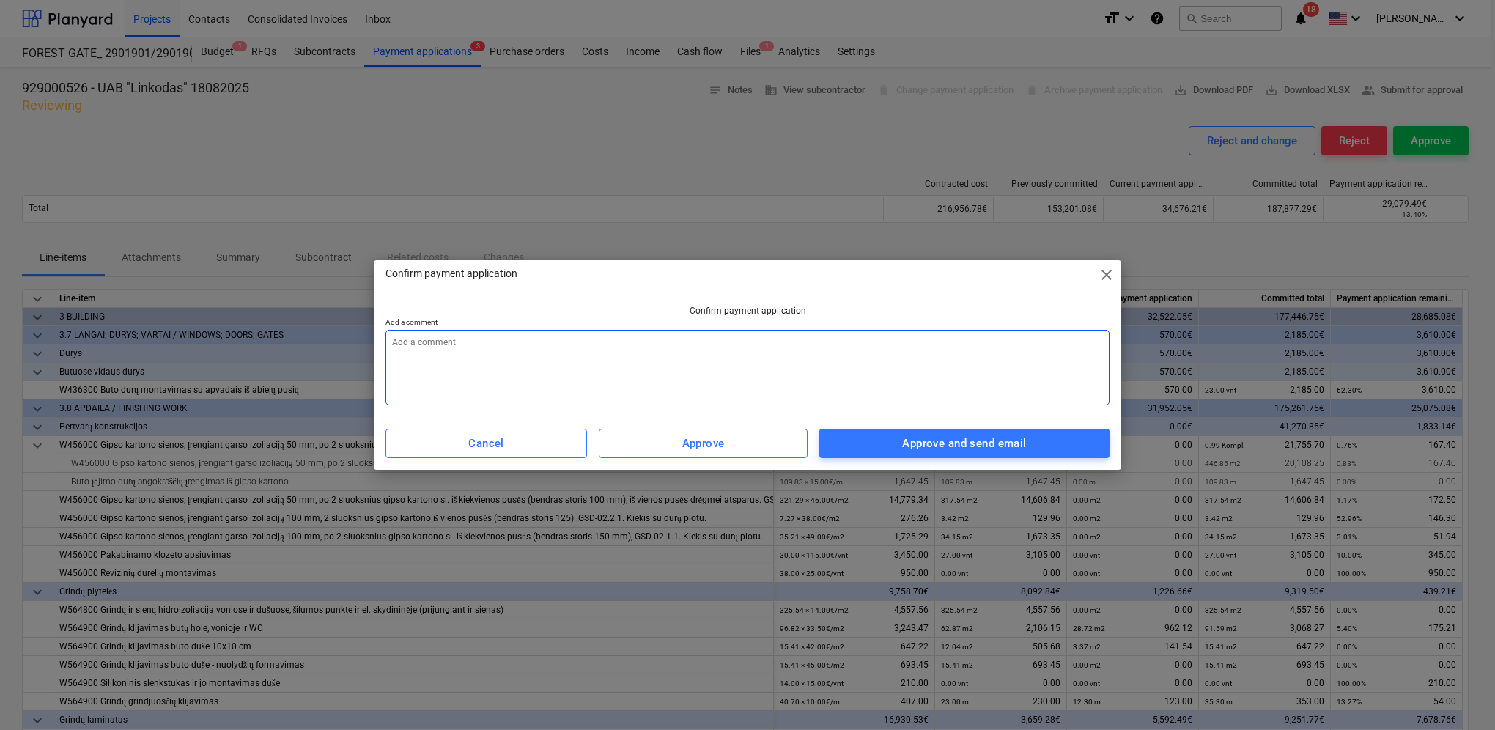
paste textarea "2025.08 men aktas suderintas, pateikite sąskaitą."
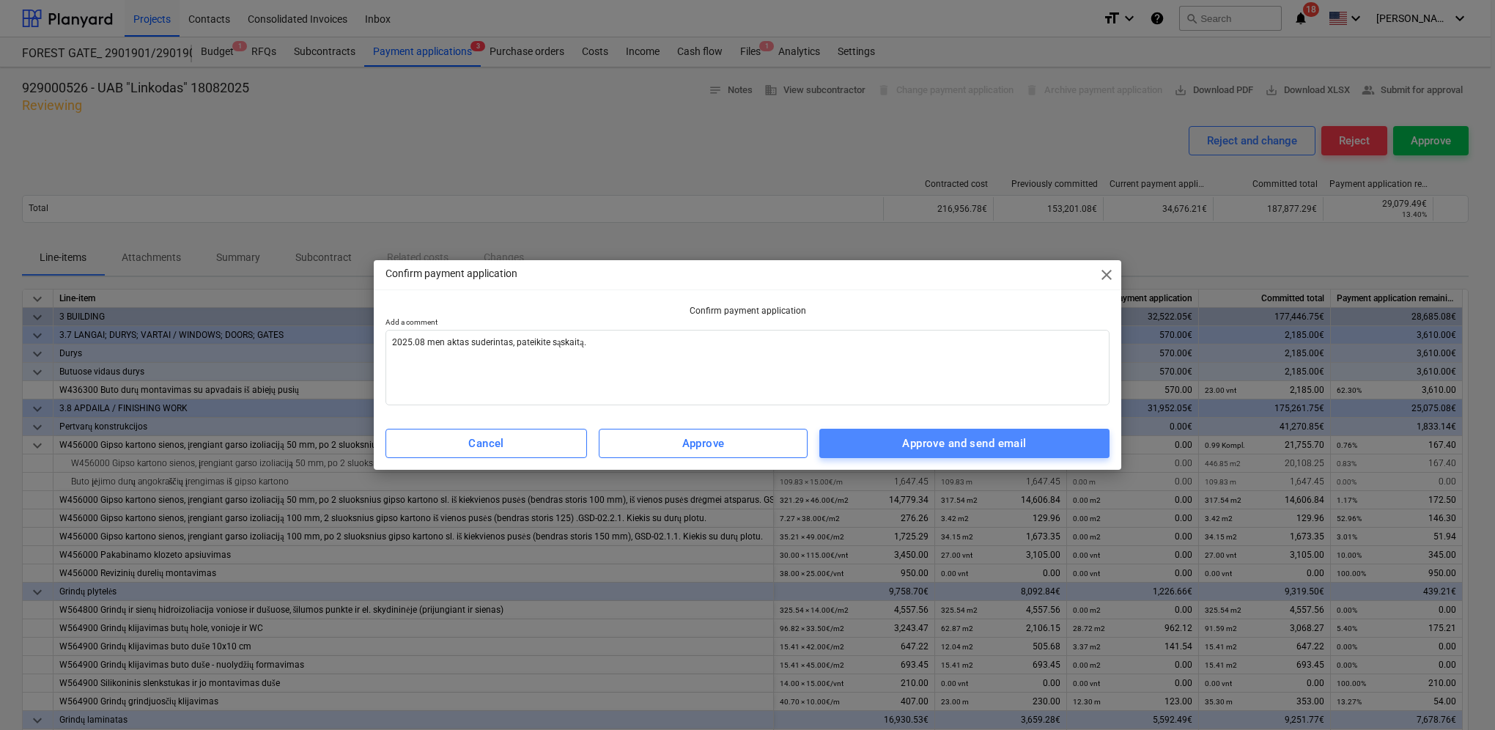
click at [1008, 445] on div "Approve and send email" at bounding box center [964, 443] width 124 height 19
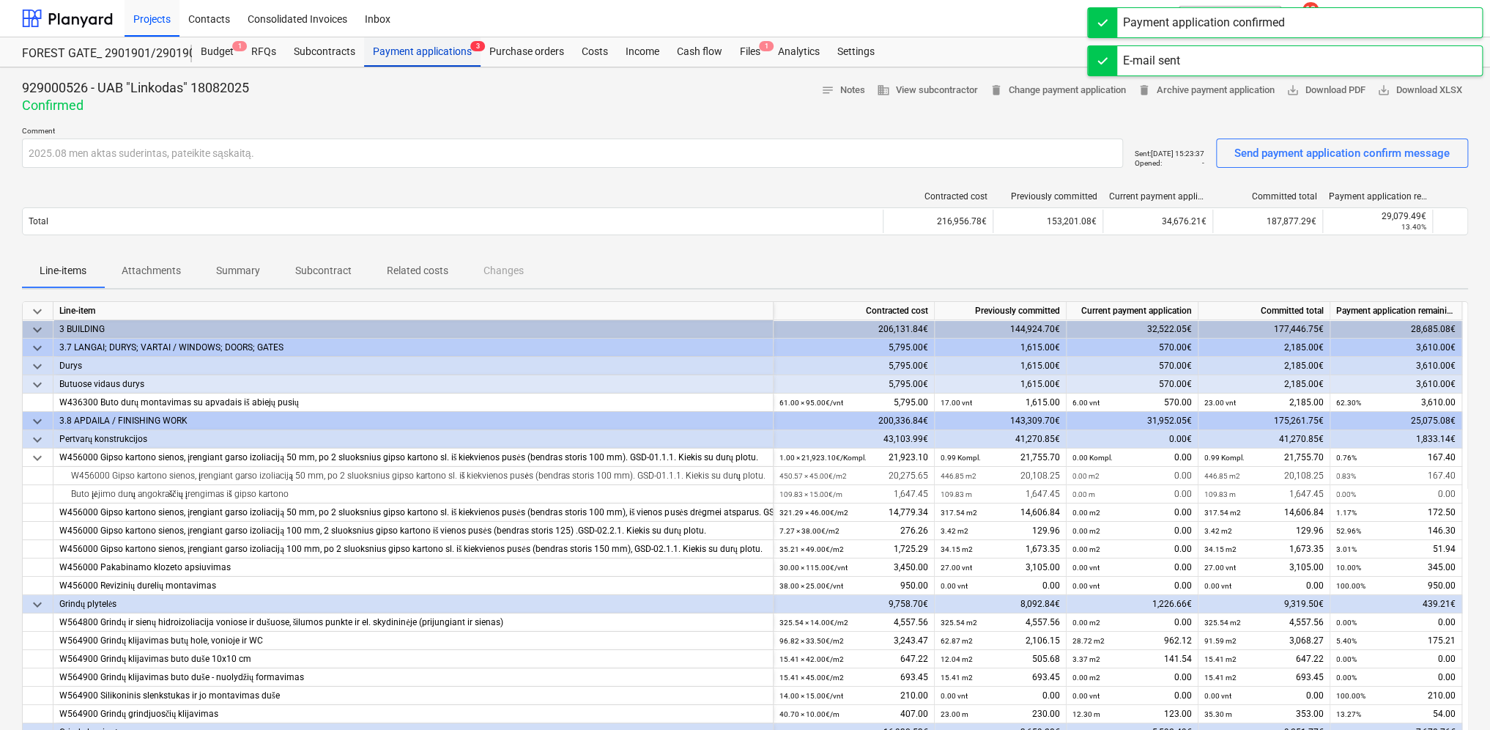
click at [405, 54] on div "Payment applications 3" at bounding box center [422, 51] width 116 height 29
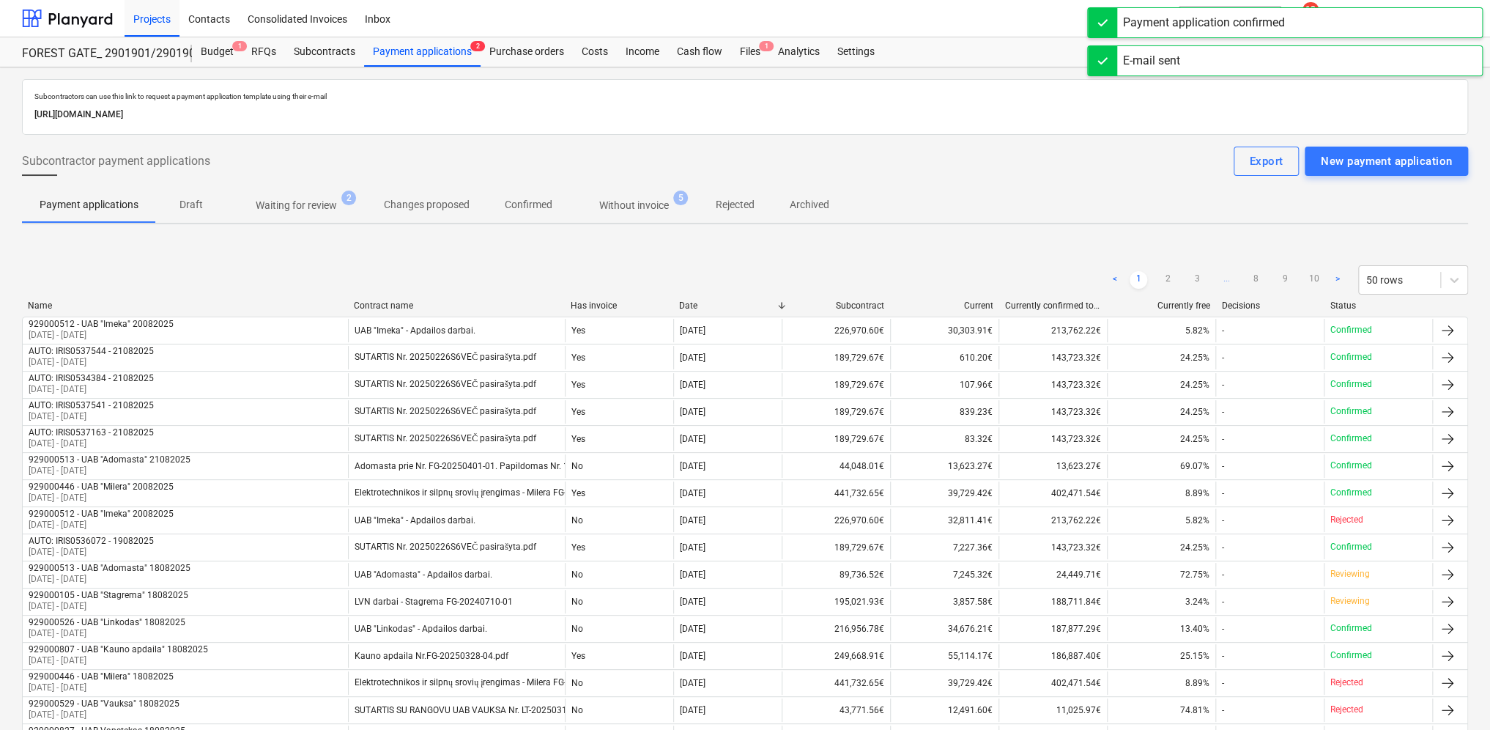
click at [299, 208] on p "Waiting for review" at bounding box center [296, 205] width 81 height 15
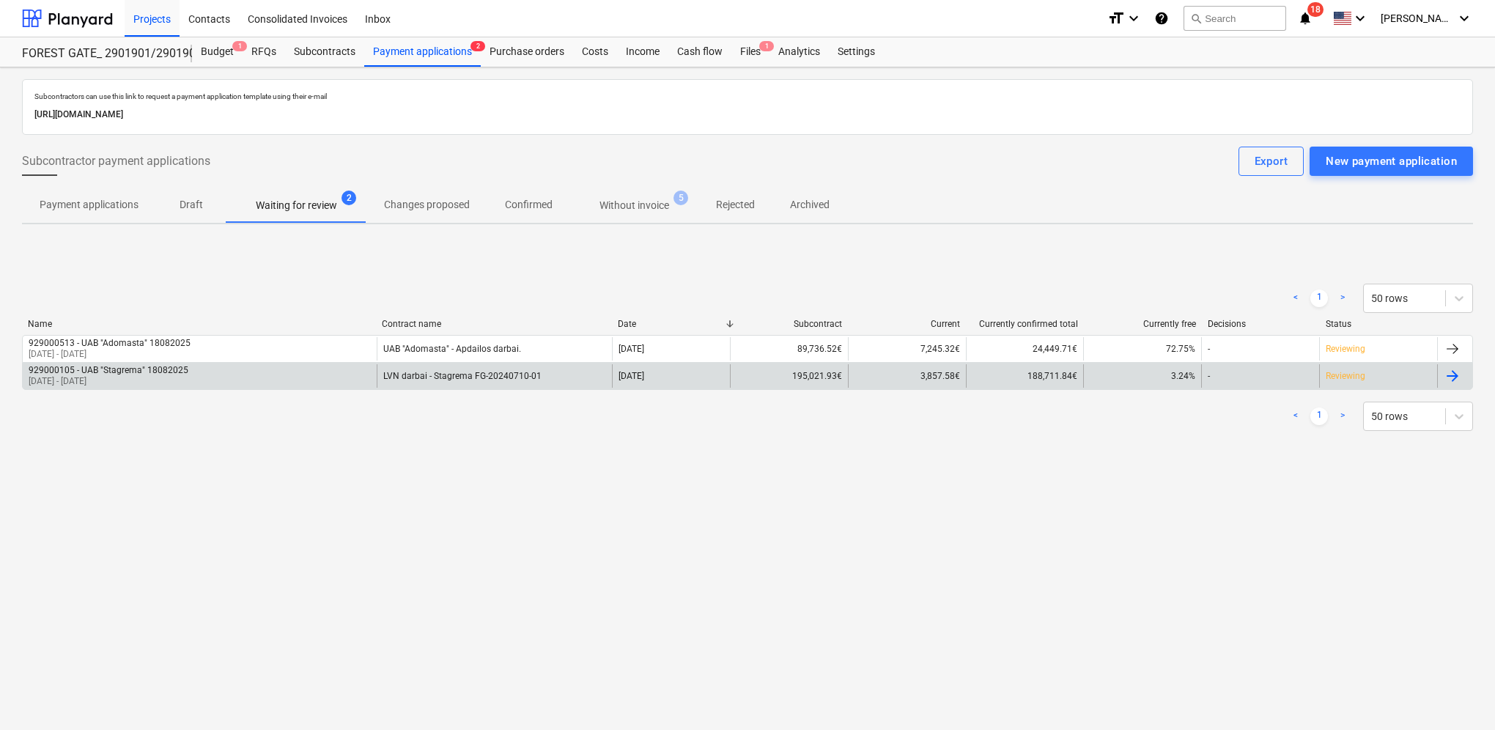
click at [1454, 378] on div at bounding box center [1452, 376] width 18 height 18
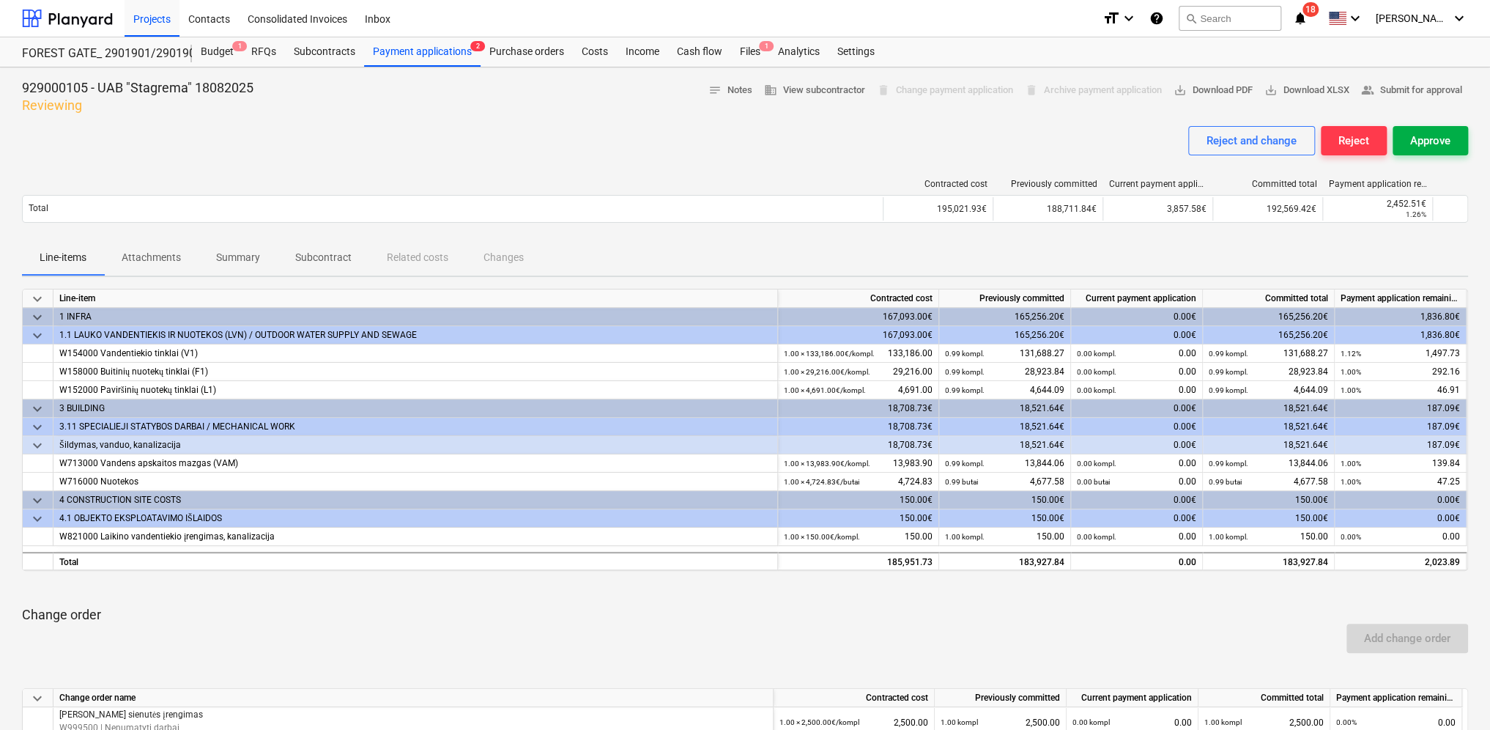
click at [1446, 144] on div "Approve" at bounding box center [1430, 140] width 40 height 19
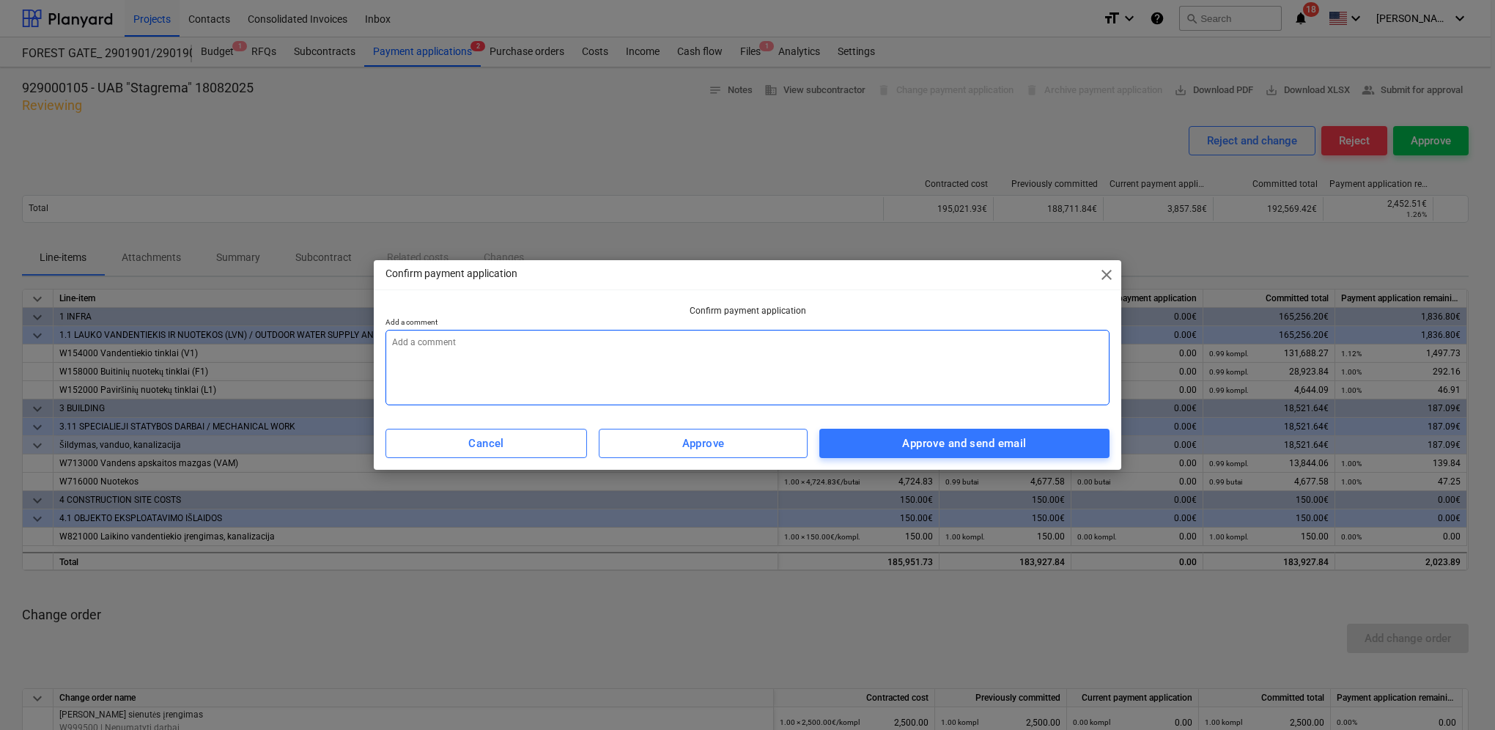
paste textarea "2025.08 men aktas suderintas, pateikite sąskaitą."
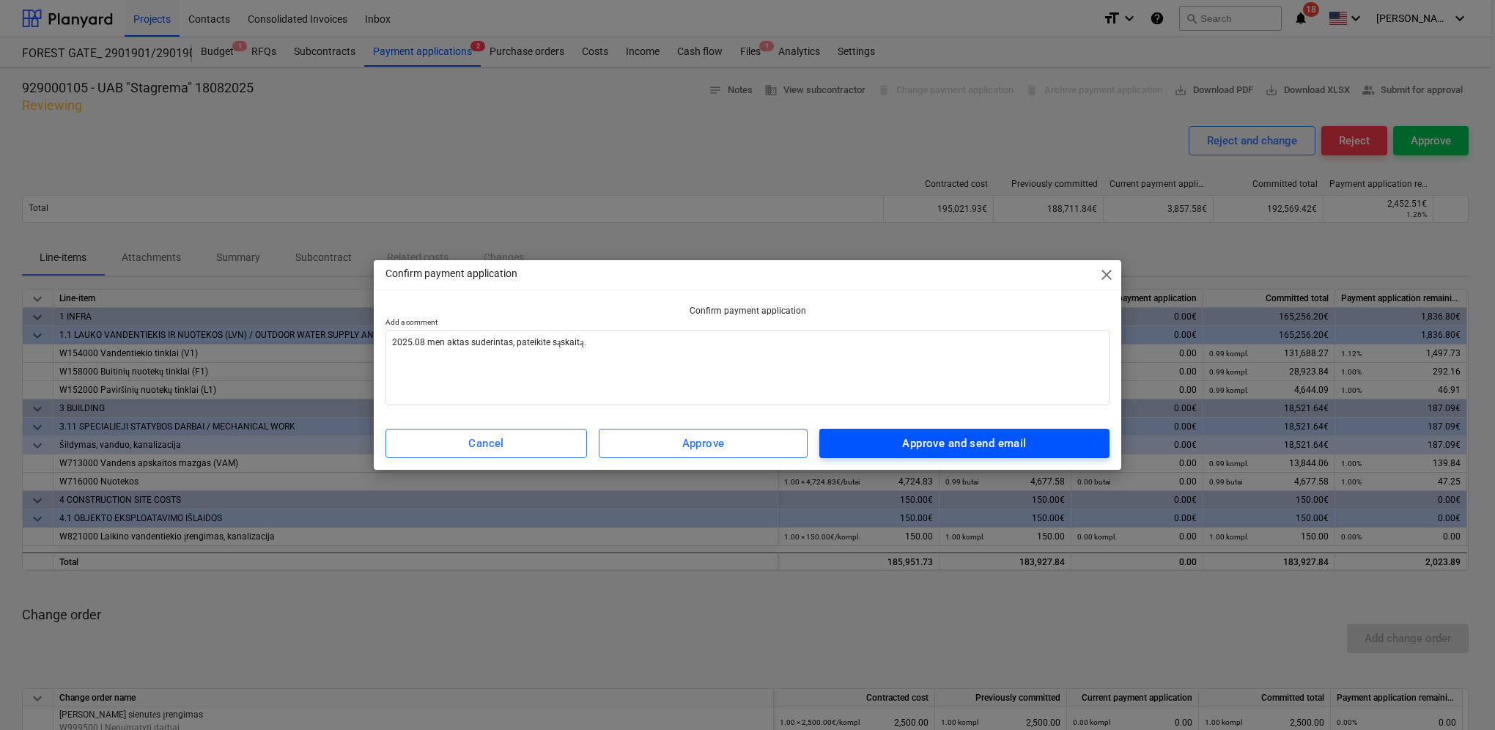
click at [1000, 445] on div "Approve and send email" at bounding box center [964, 443] width 124 height 19
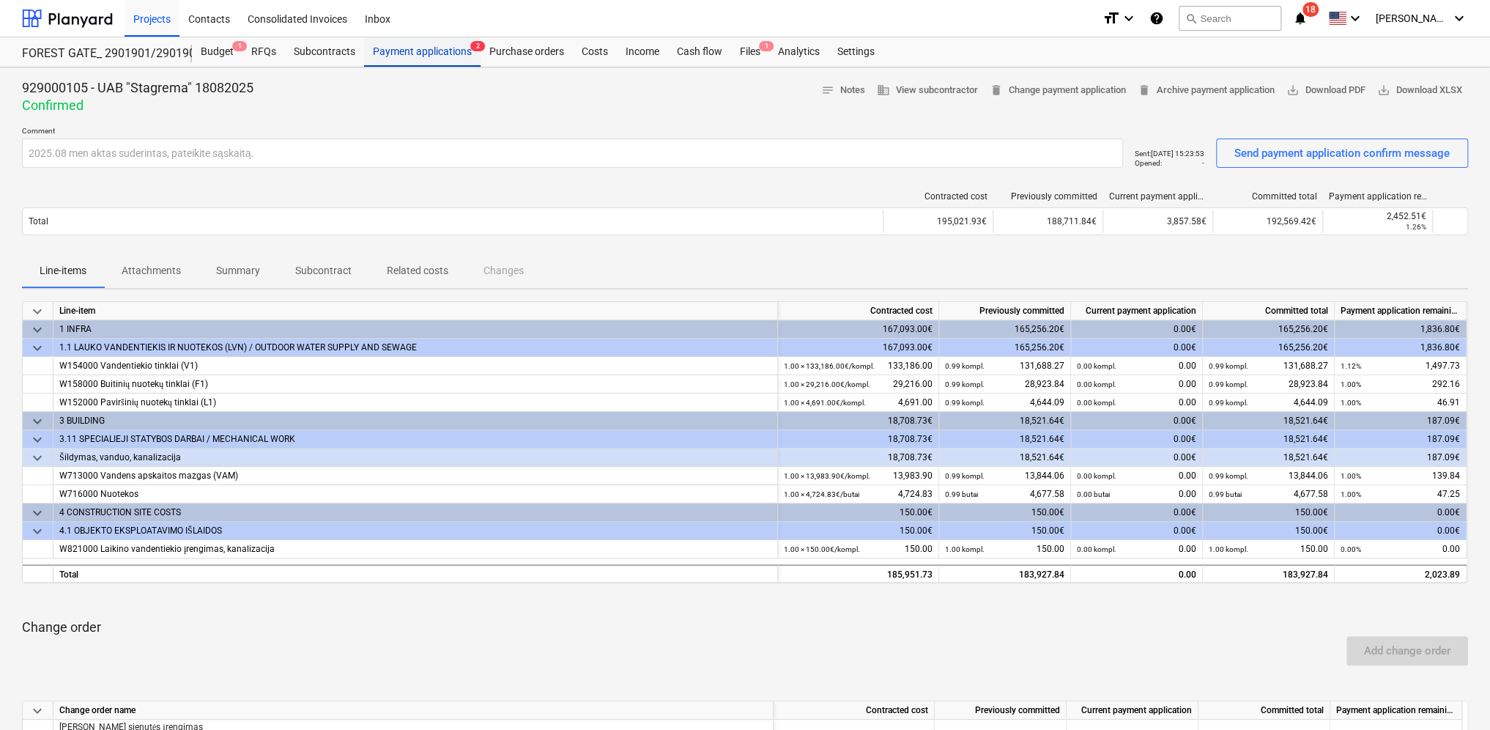
click at [449, 52] on div "Payment applications 2" at bounding box center [422, 51] width 116 height 29
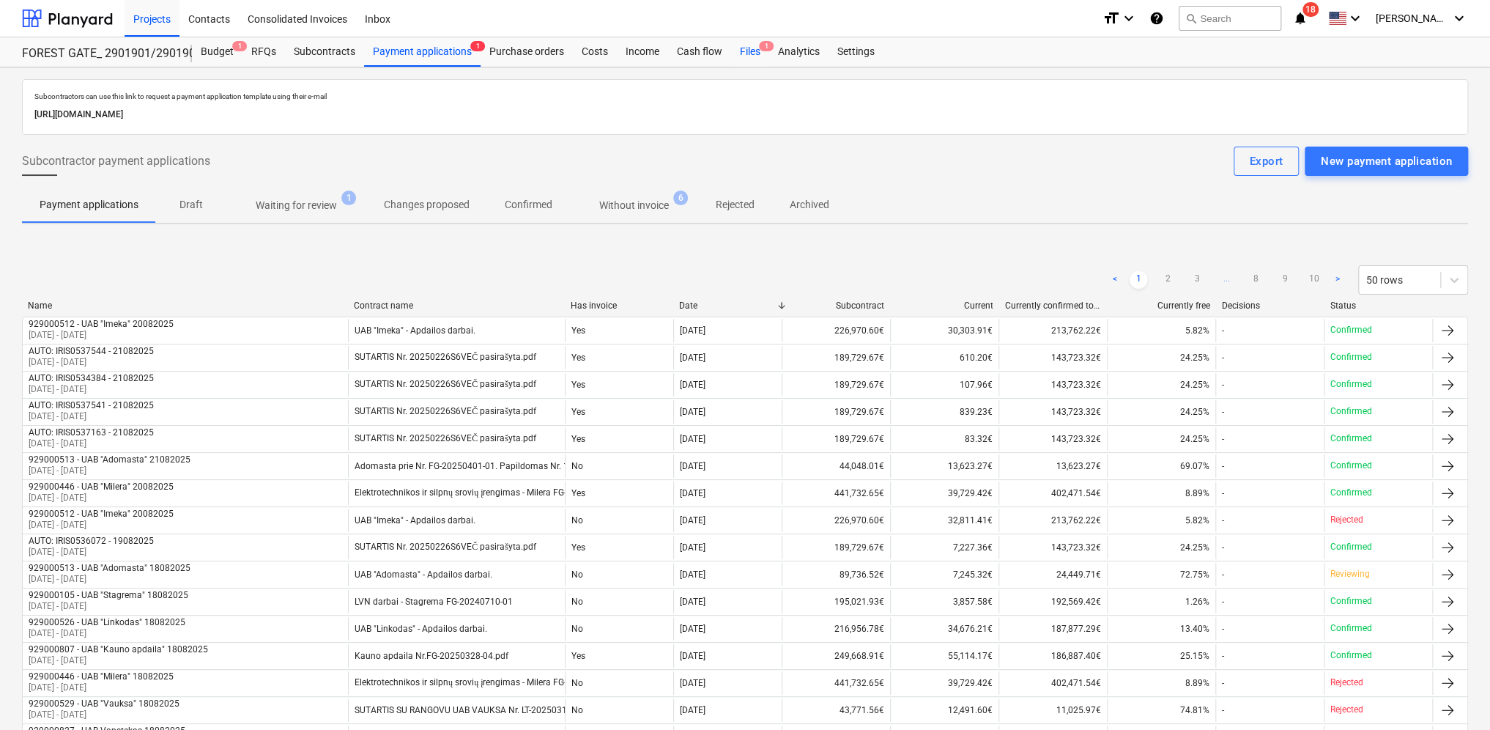
click at [751, 49] on div "Files 1" at bounding box center [750, 51] width 38 height 29
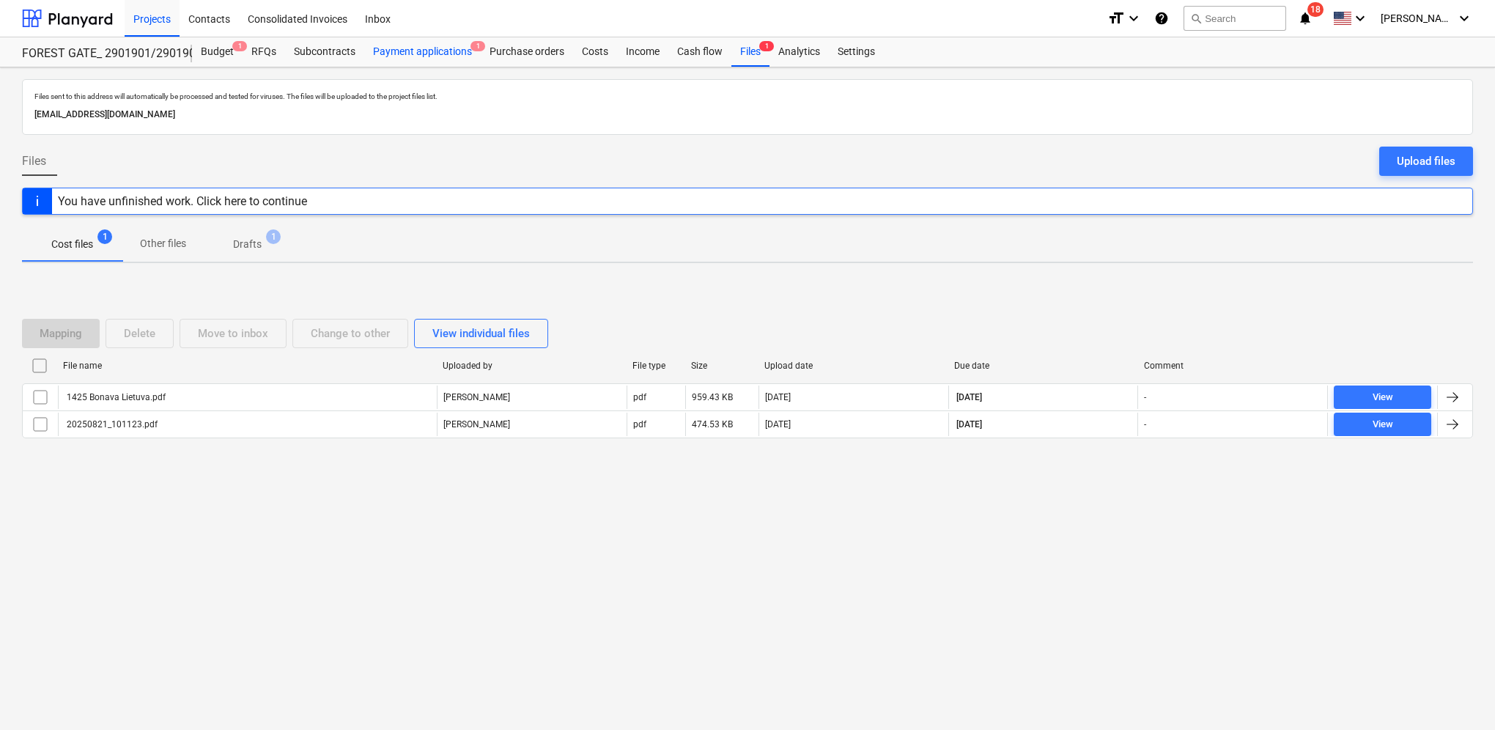
click at [449, 48] on div "Payment applications 1" at bounding box center [422, 51] width 116 height 29
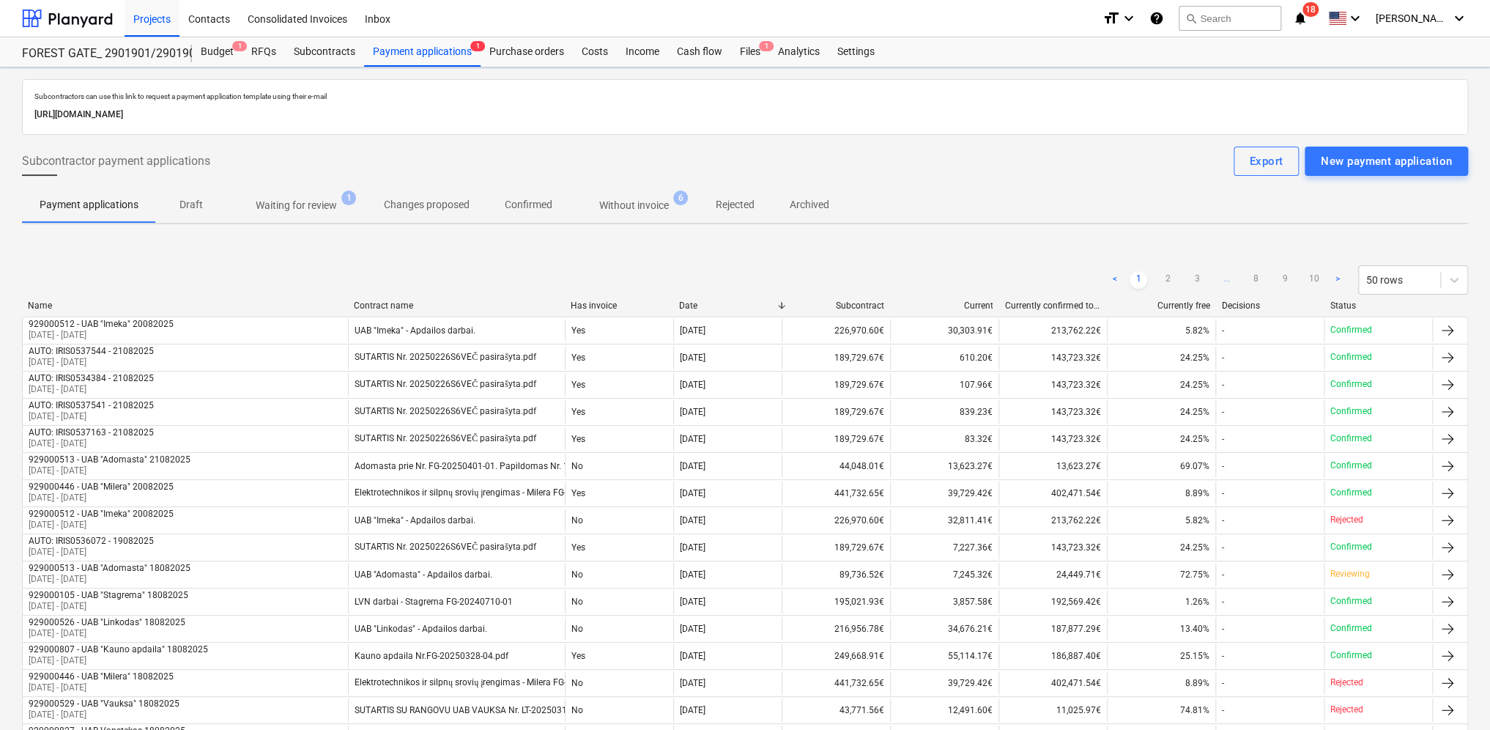
click at [306, 209] on p "Waiting for review" at bounding box center [296, 205] width 81 height 15
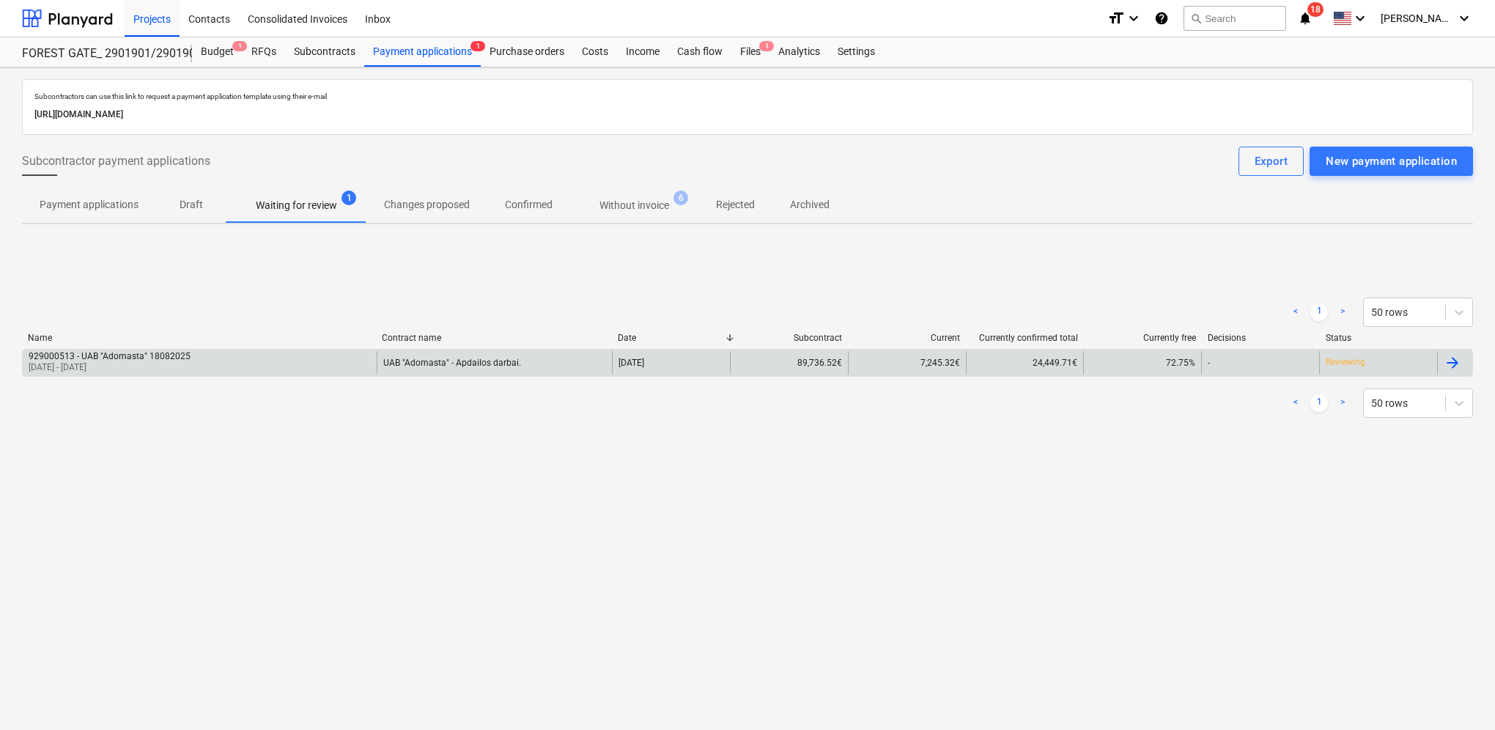
click at [1451, 361] on div at bounding box center [1452, 363] width 18 height 18
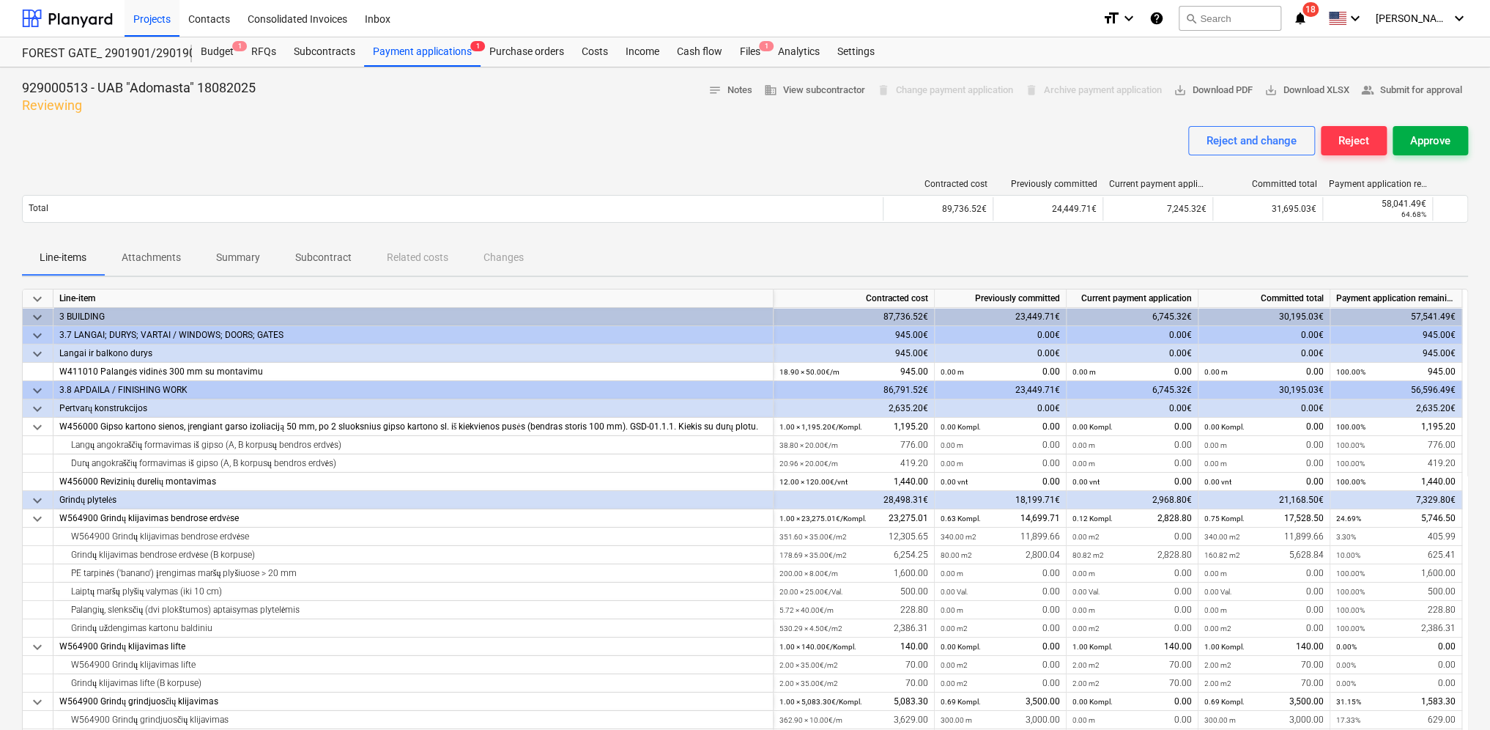
click at [1427, 141] on div "Approve" at bounding box center [1430, 140] width 40 height 19
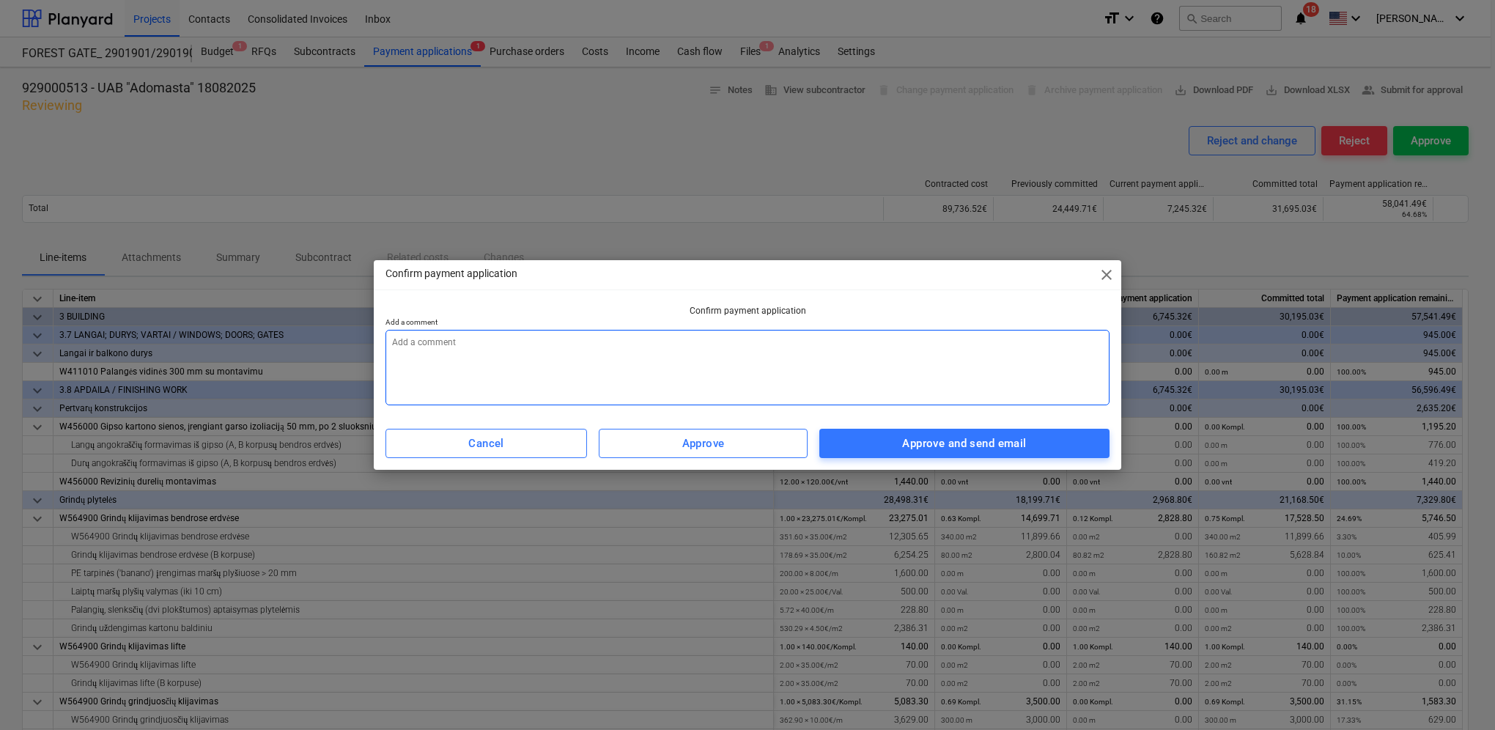
paste textarea "2025.08 men aktas suderintas, pateikite sąskaitą."
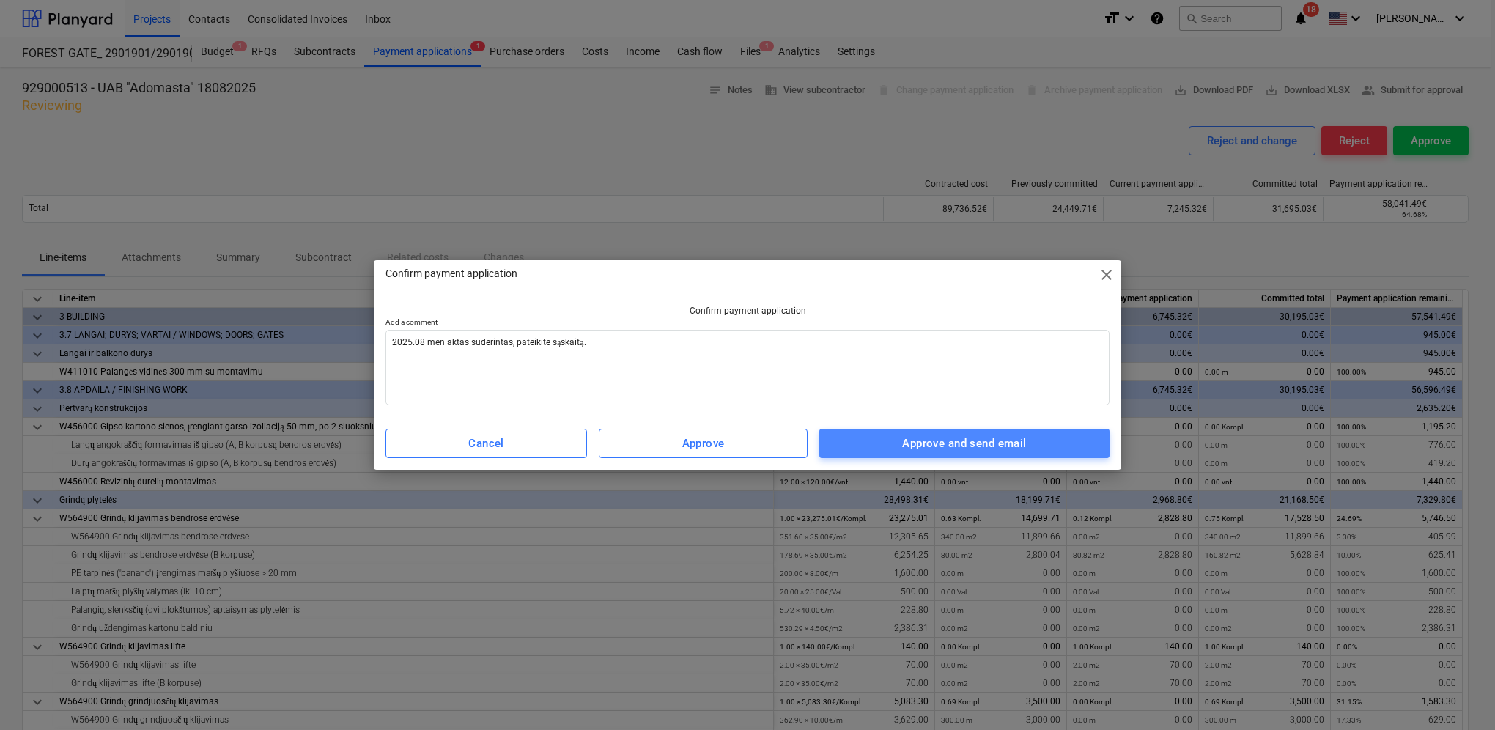
click at [980, 442] on div "Approve and send email" at bounding box center [964, 443] width 124 height 19
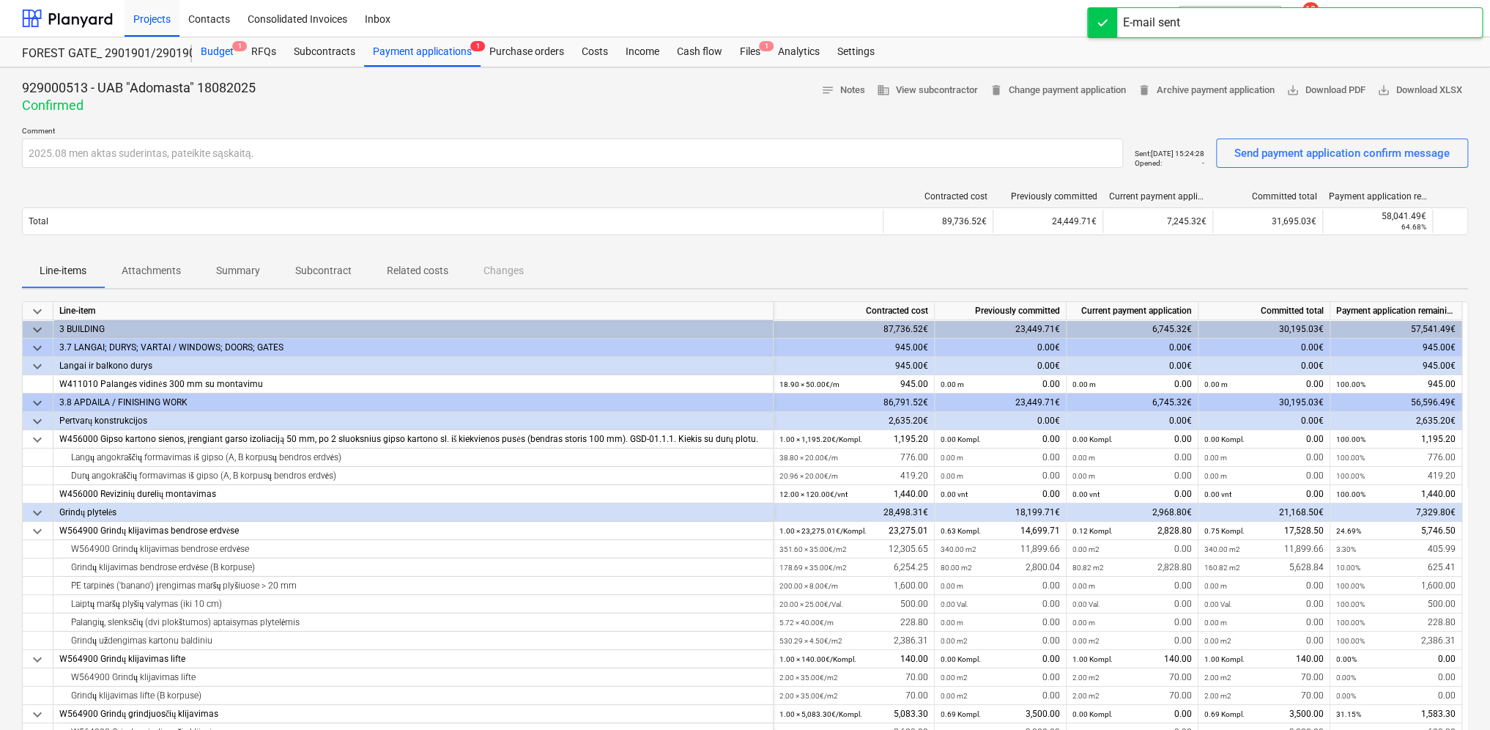
click at [223, 50] on div "Budget 1" at bounding box center [217, 51] width 51 height 29
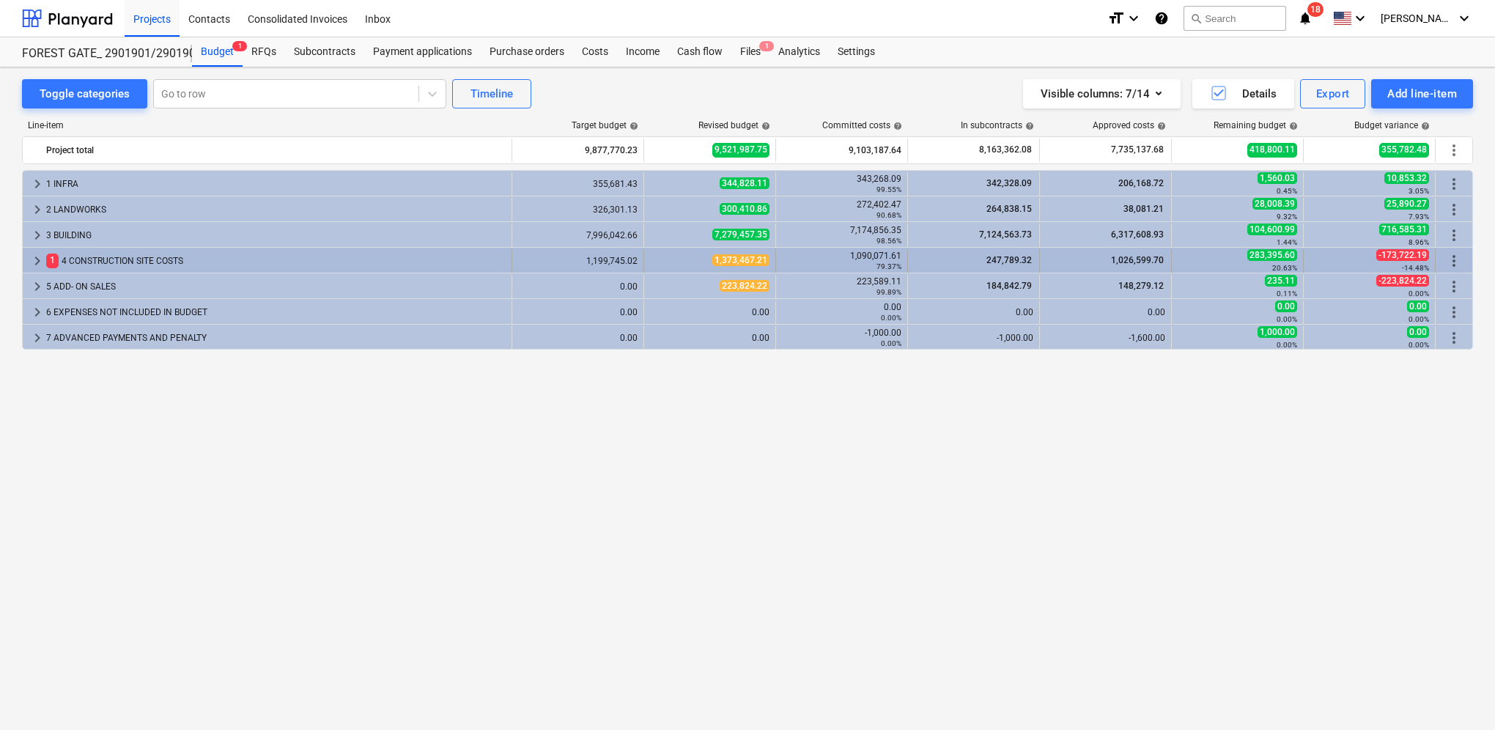
click at [37, 266] on span "keyboard_arrow_right" at bounding box center [38, 261] width 18 height 18
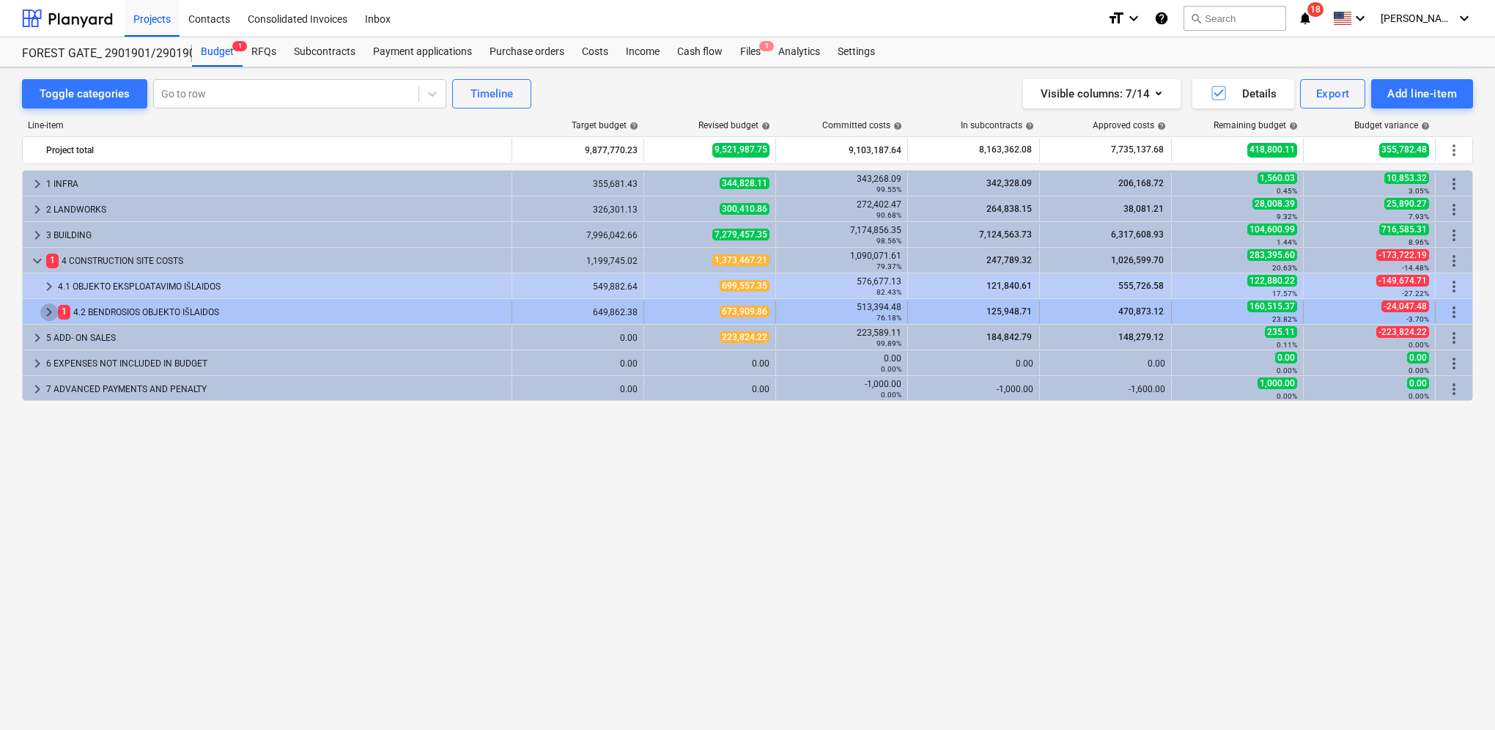
click at [46, 311] on span "keyboard_arrow_right" at bounding box center [49, 312] width 18 height 18
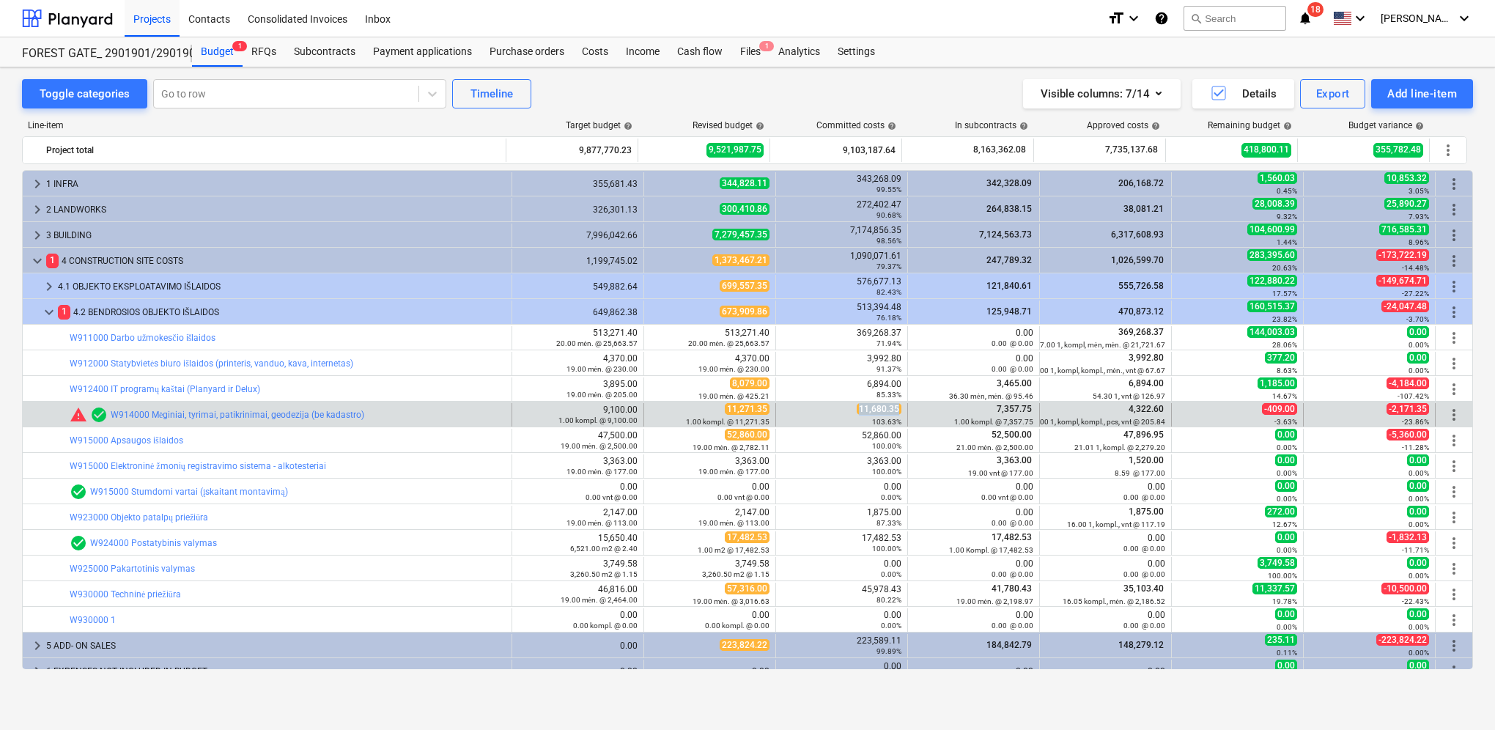
drag, startPoint x: 857, startPoint y: 410, endPoint x: 898, endPoint y: 406, distance: 40.5
click at [898, 406] on div "11,680.35 103.63%" at bounding box center [842, 414] width 132 height 23
drag, startPoint x: 898, startPoint y: 406, endPoint x: 889, endPoint y: 410, distance: 9.8
copy span "11,680.35"
click at [655, 412] on span "edit" at bounding box center [659, 415] width 12 height 12
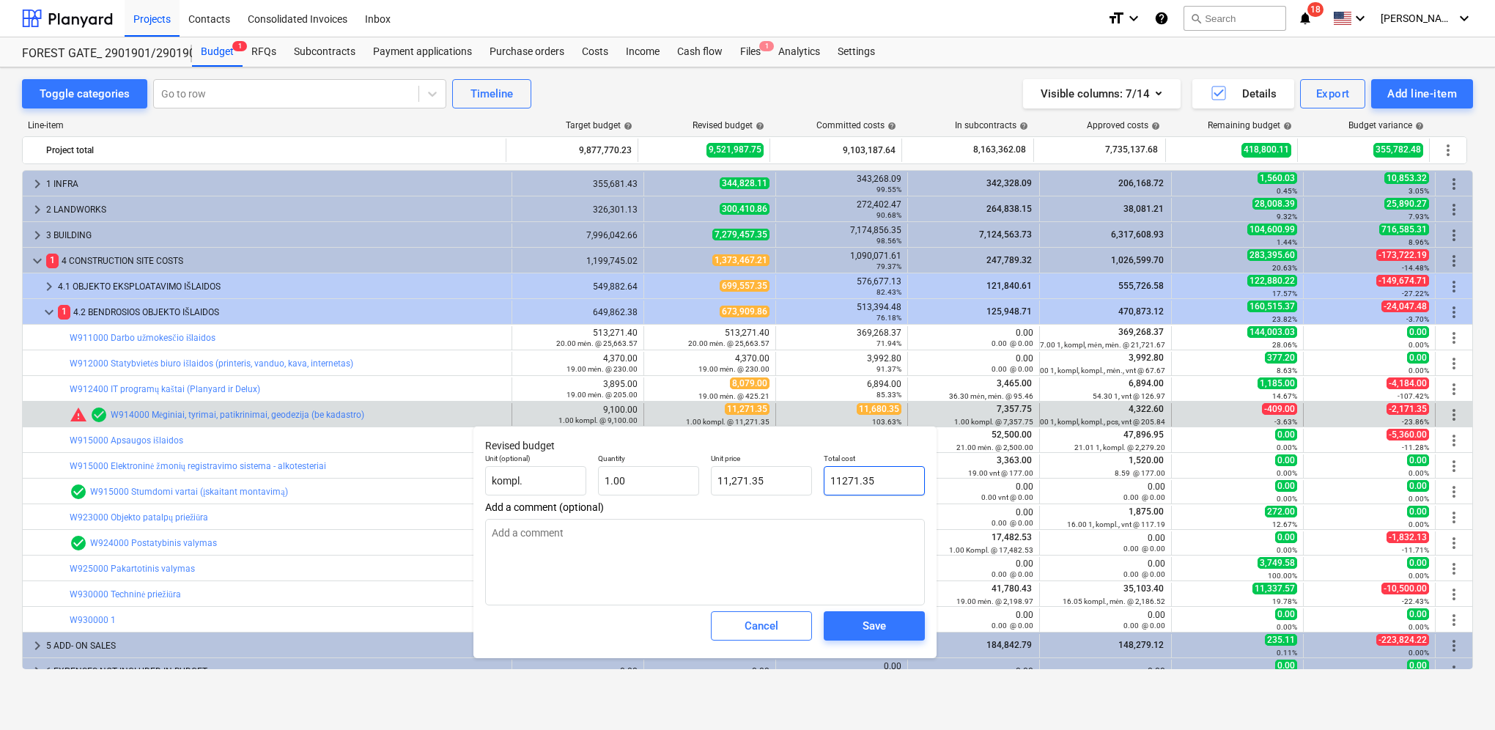
drag, startPoint x: 865, startPoint y: 479, endPoint x: 837, endPoint y: 485, distance: 27.7
click at [818, 481] on div "Total cost 11271.35" at bounding box center [874, 474] width 113 height 53
paste input ",680"
click at [859, 618] on span "Save" at bounding box center [874, 625] width 66 height 19
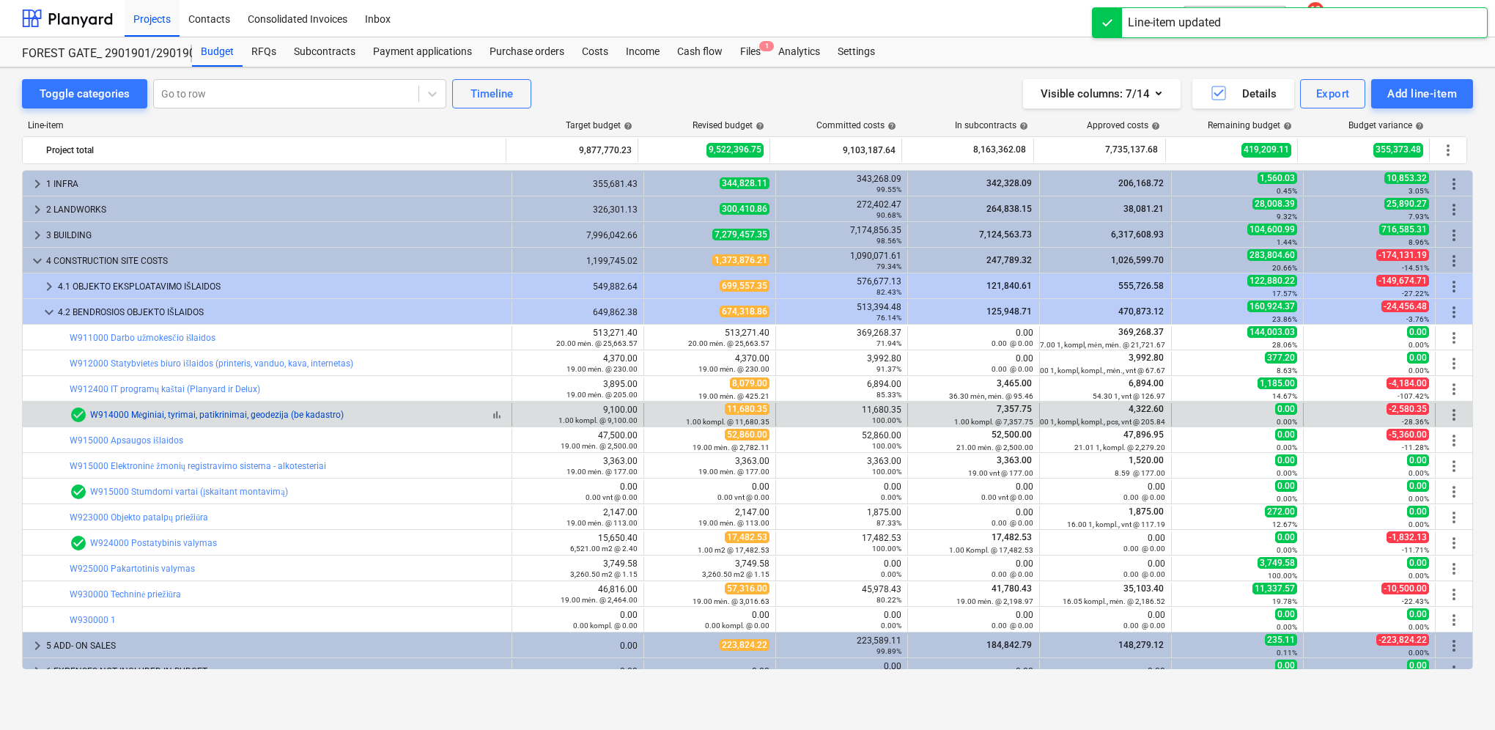
click at [278, 417] on link "W914000 Mėginiai, tyrimai, patikrinimai, geodezija (be kadastro)" at bounding box center [217, 415] width 254 height 10
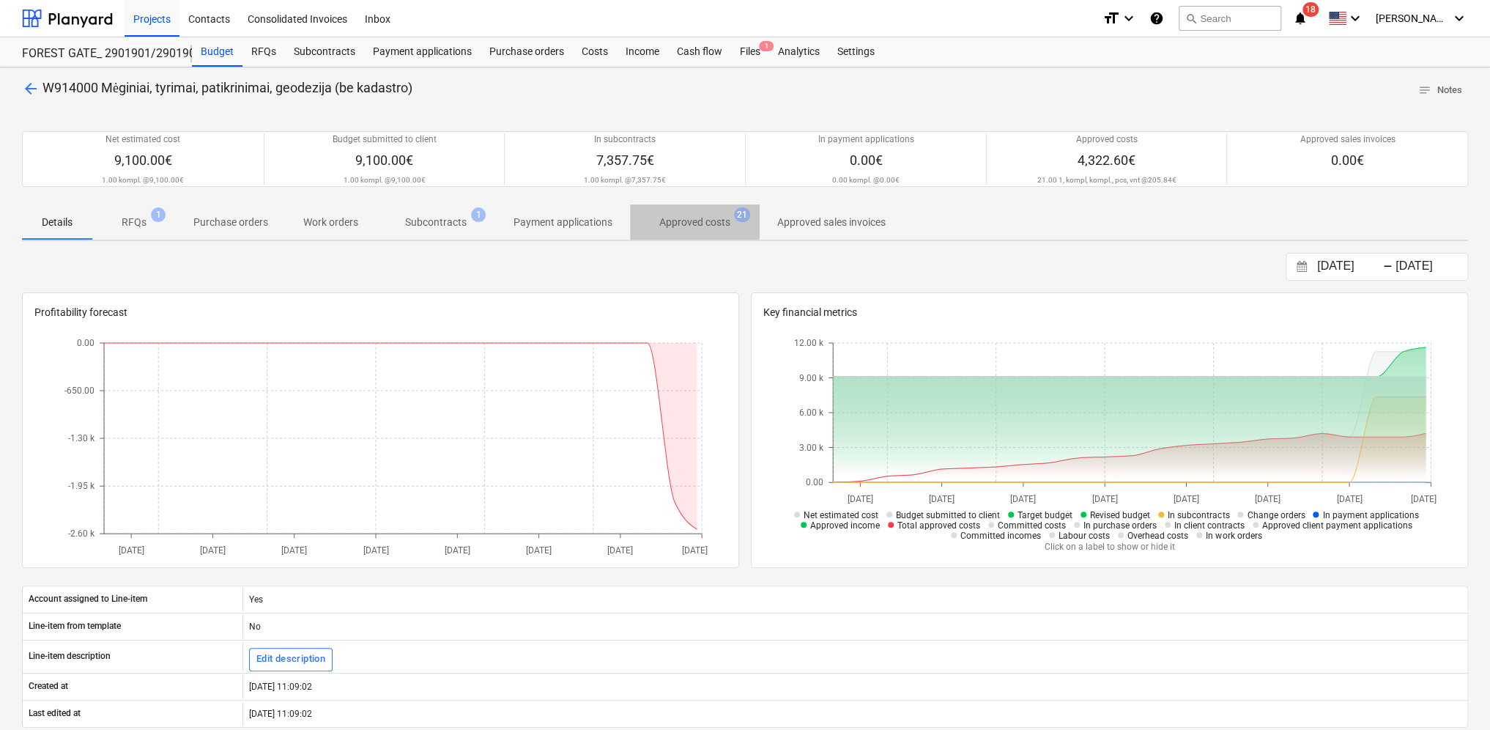
click at [716, 223] on p "Approved costs" at bounding box center [694, 222] width 71 height 15
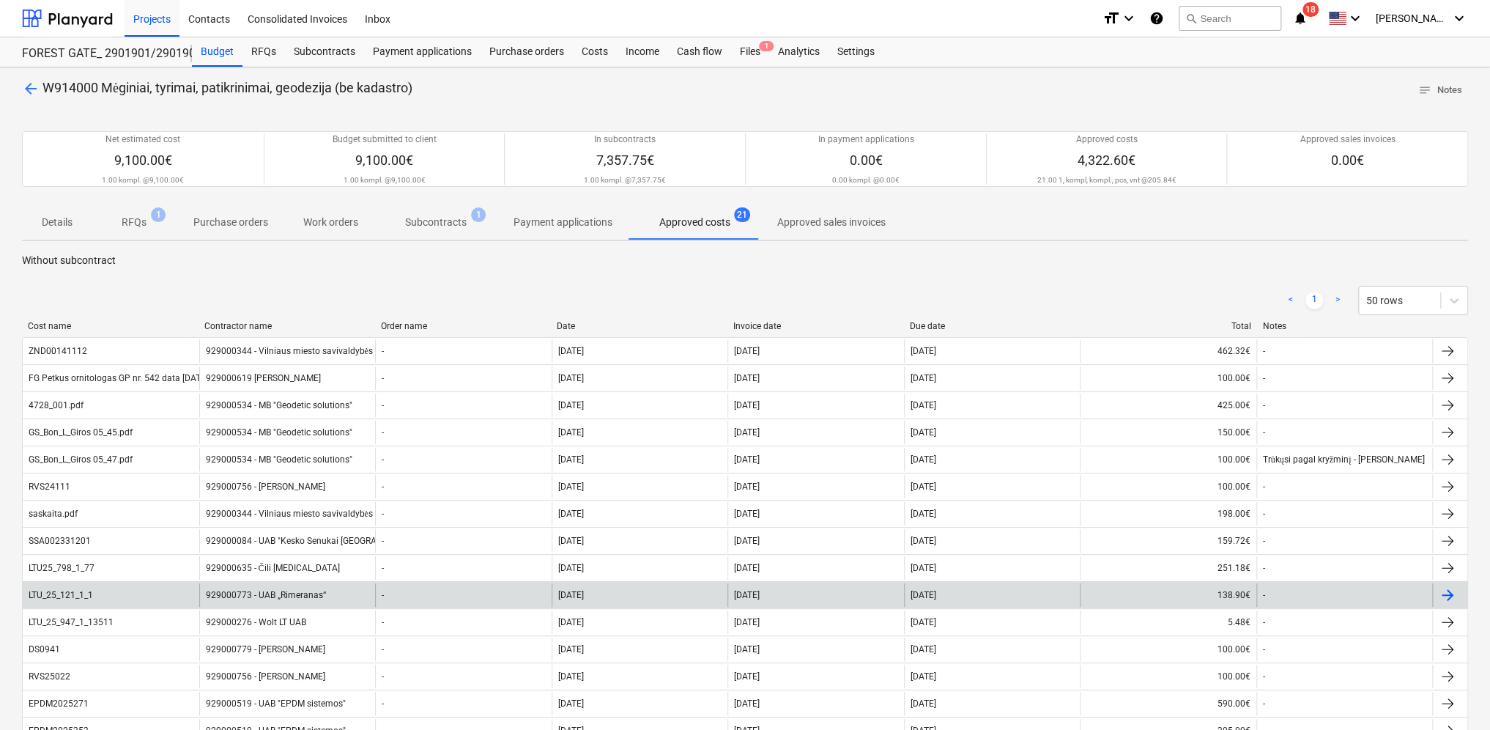
click at [319, 590] on div "929000773 - UAB „Rimeranas“" at bounding box center [287, 594] width 177 height 23
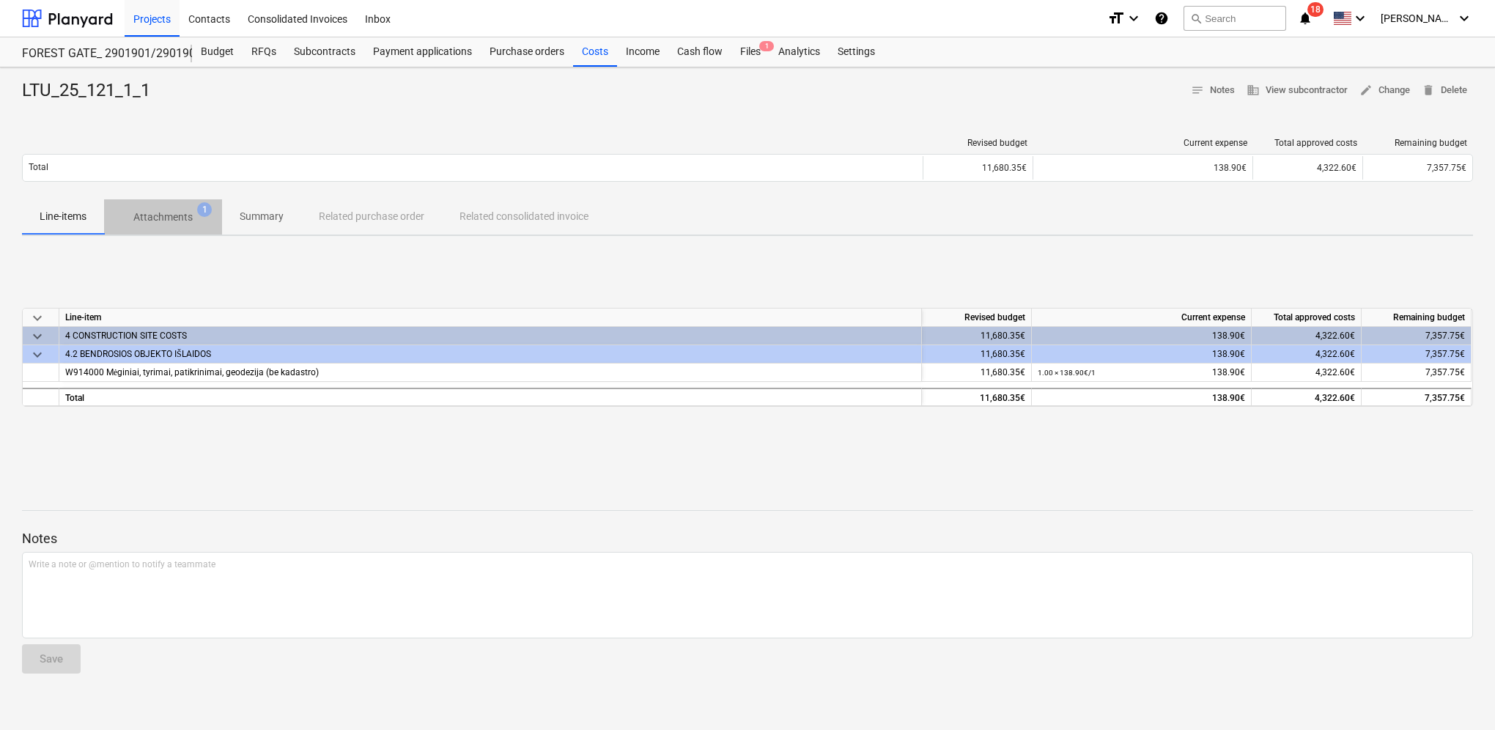
click at [176, 215] on p "Attachments" at bounding box center [162, 217] width 59 height 15
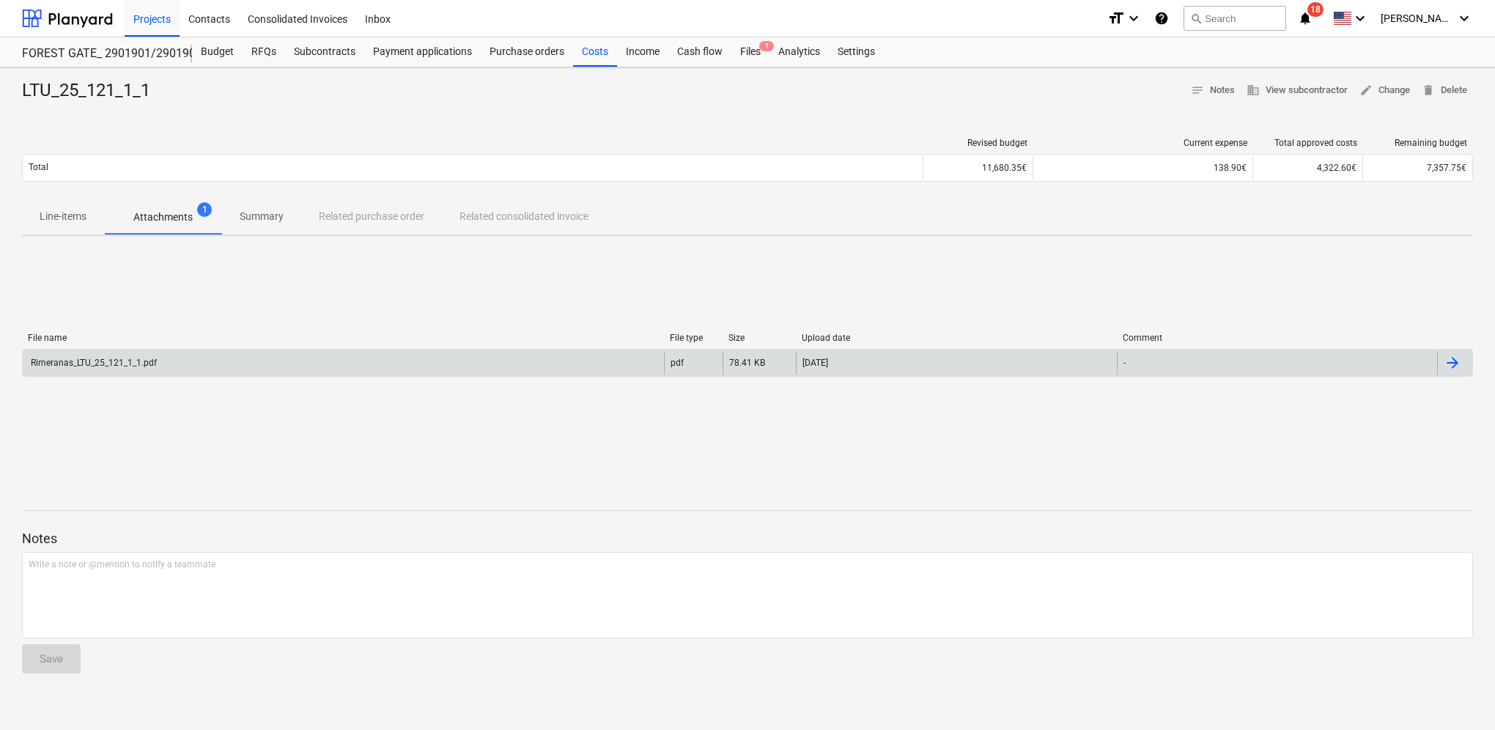
click at [215, 360] on div "Rimeranas_LTU_25_121_1_1.pdf" at bounding box center [343, 362] width 641 height 23
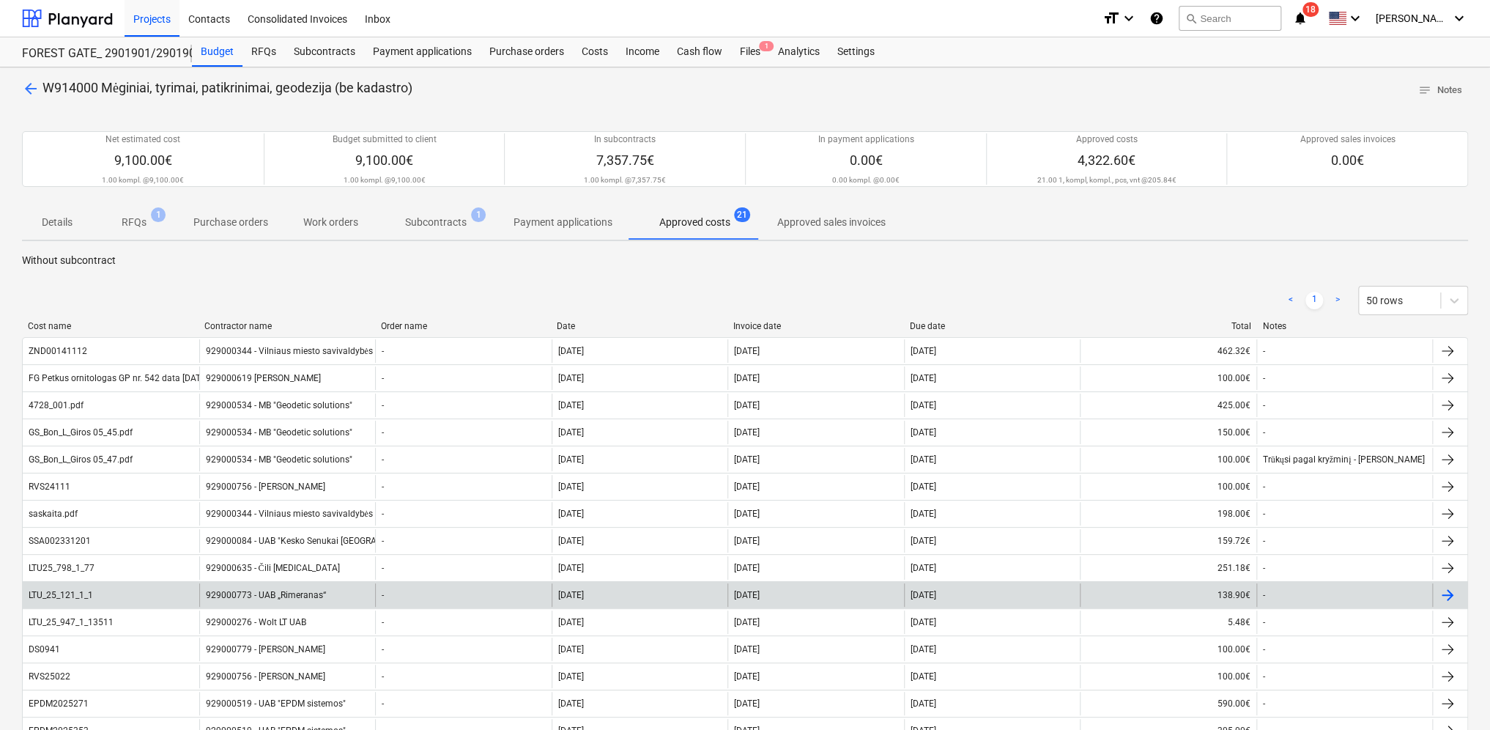
scroll to position [461, 0]
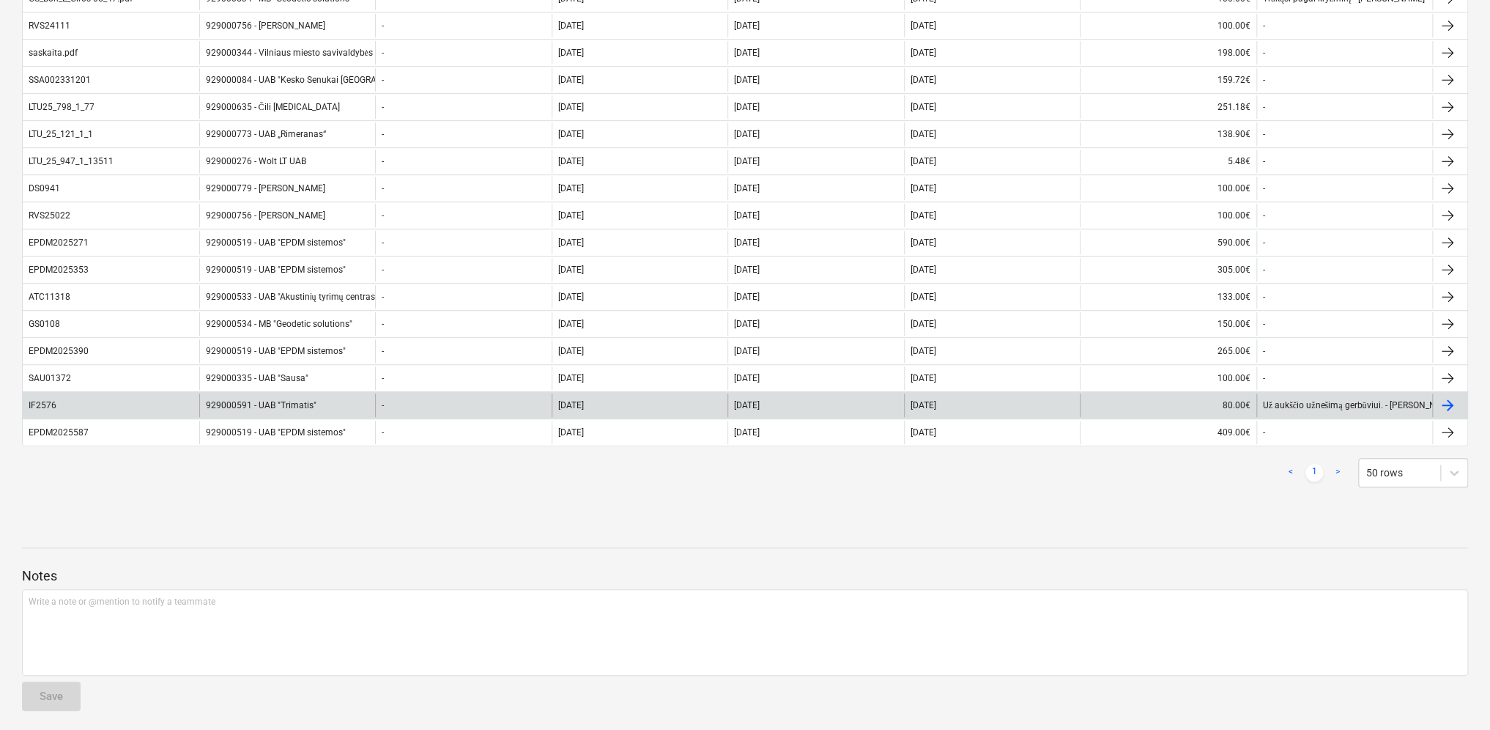
click at [244, 401] on div "929000591 - UAB "Trimatis"" at bounding box center [287, 404] width 177 height 23
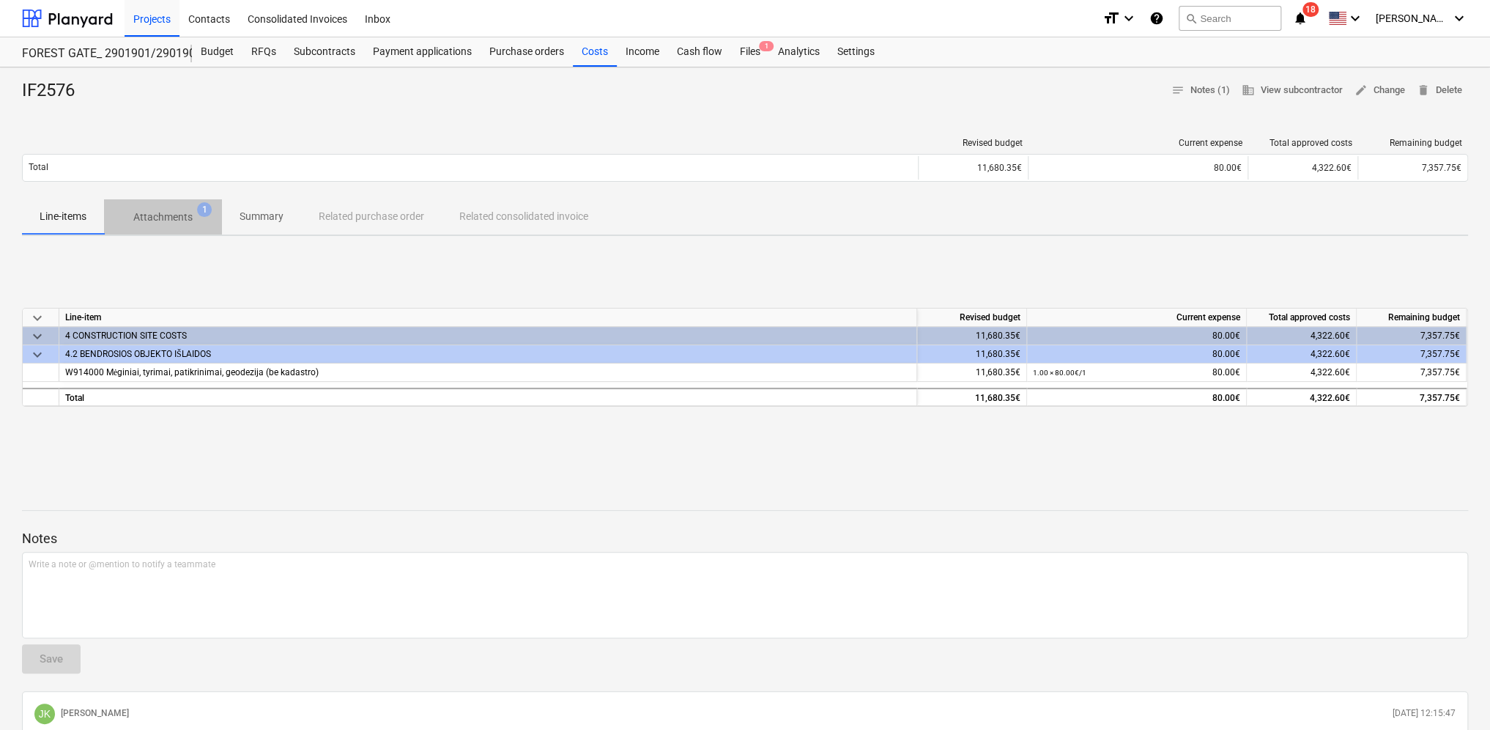
click at [188, 223] on p "Attachments" at bounding box center [162, 217] width 59 height 15
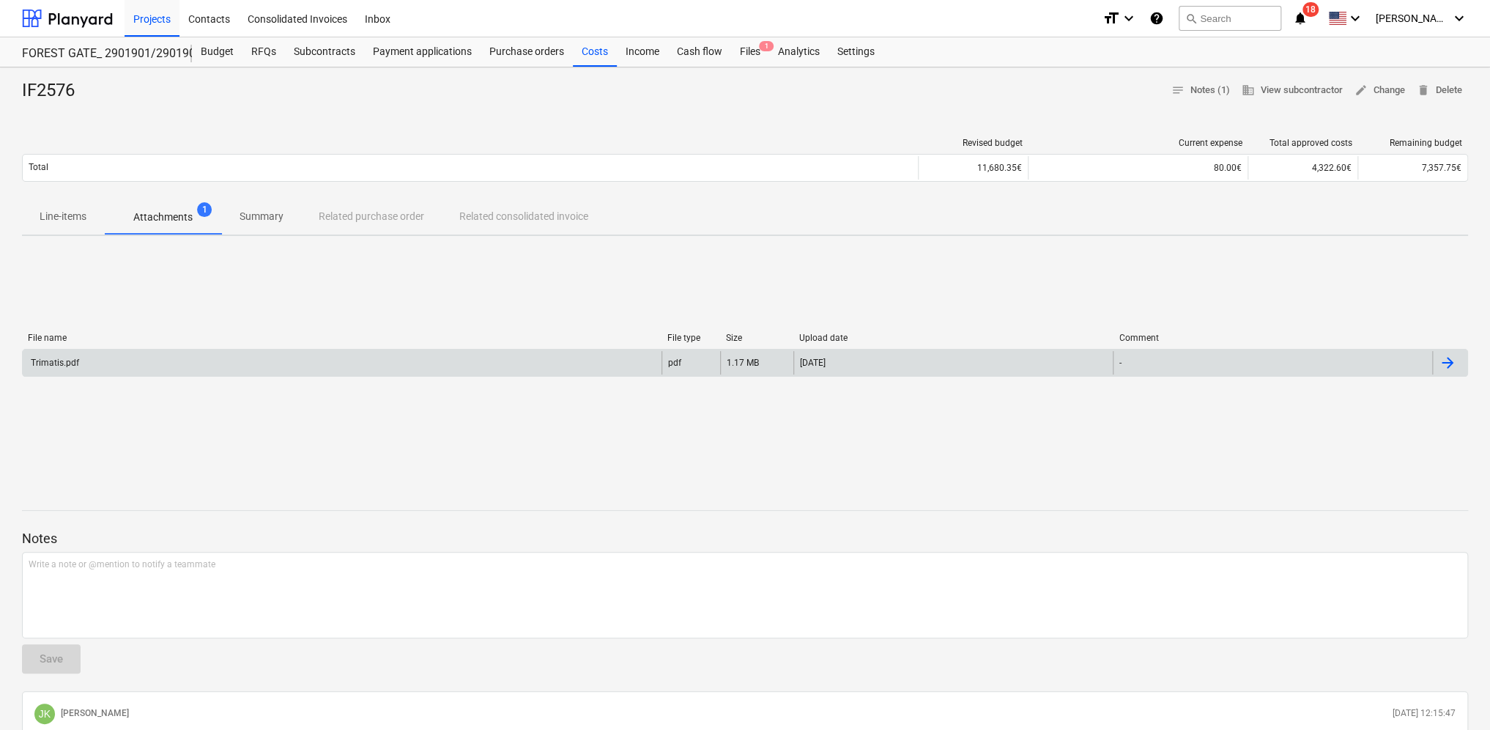
click at [253, 358] on div "Trimatis.pdf" at bounding box center [342, 362] width 639 height 23
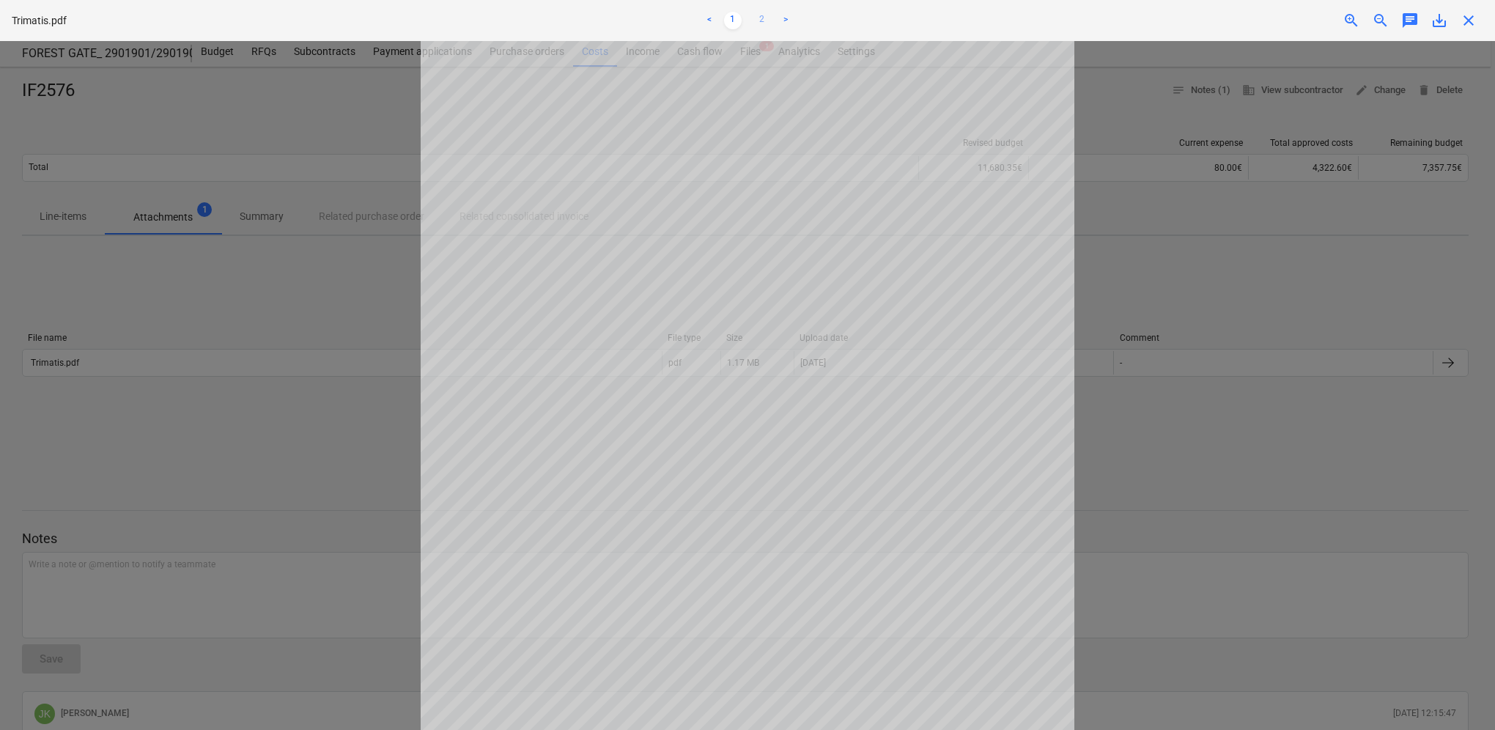
click at [763, 21] on link "2" at bounding box center [762, 21] width 18 height 18
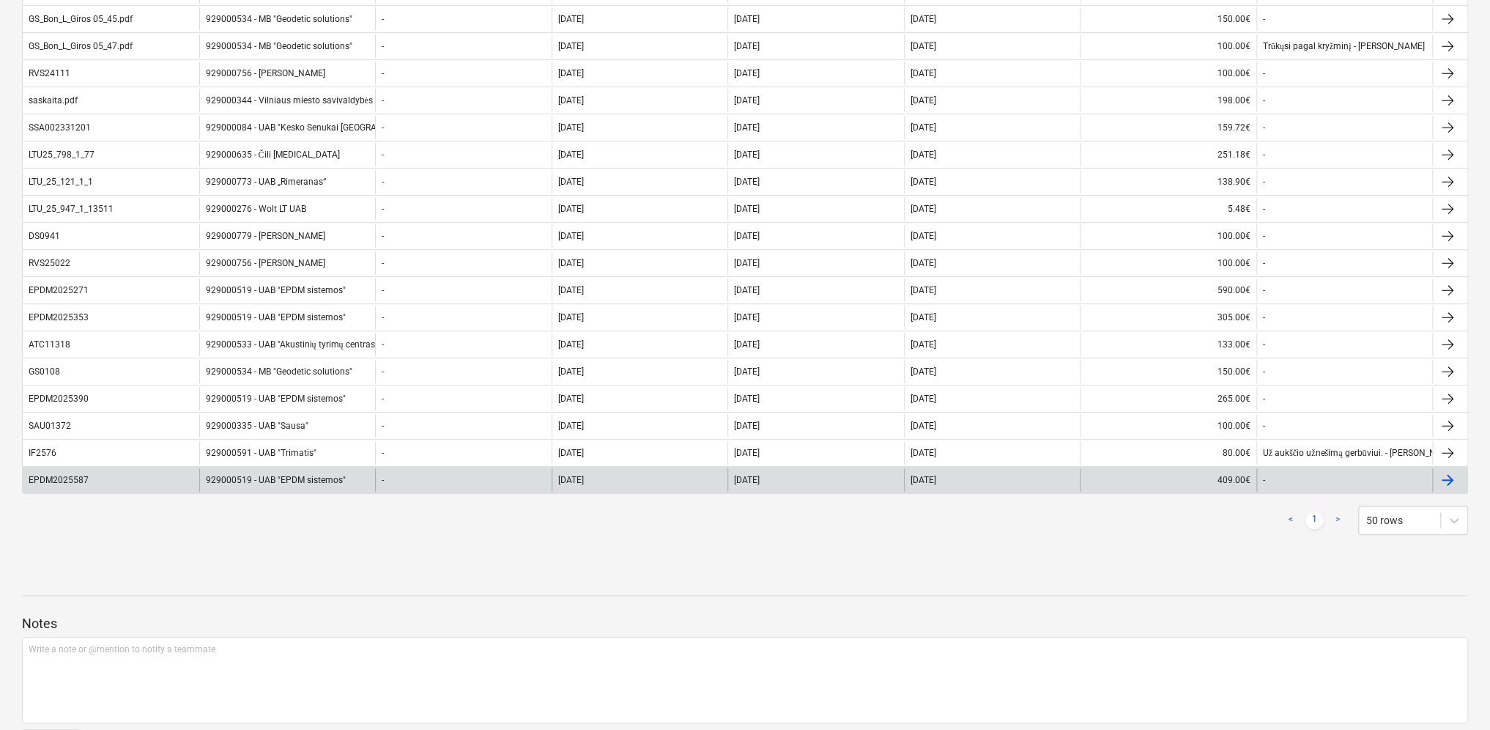
scroll to position [388, 0]
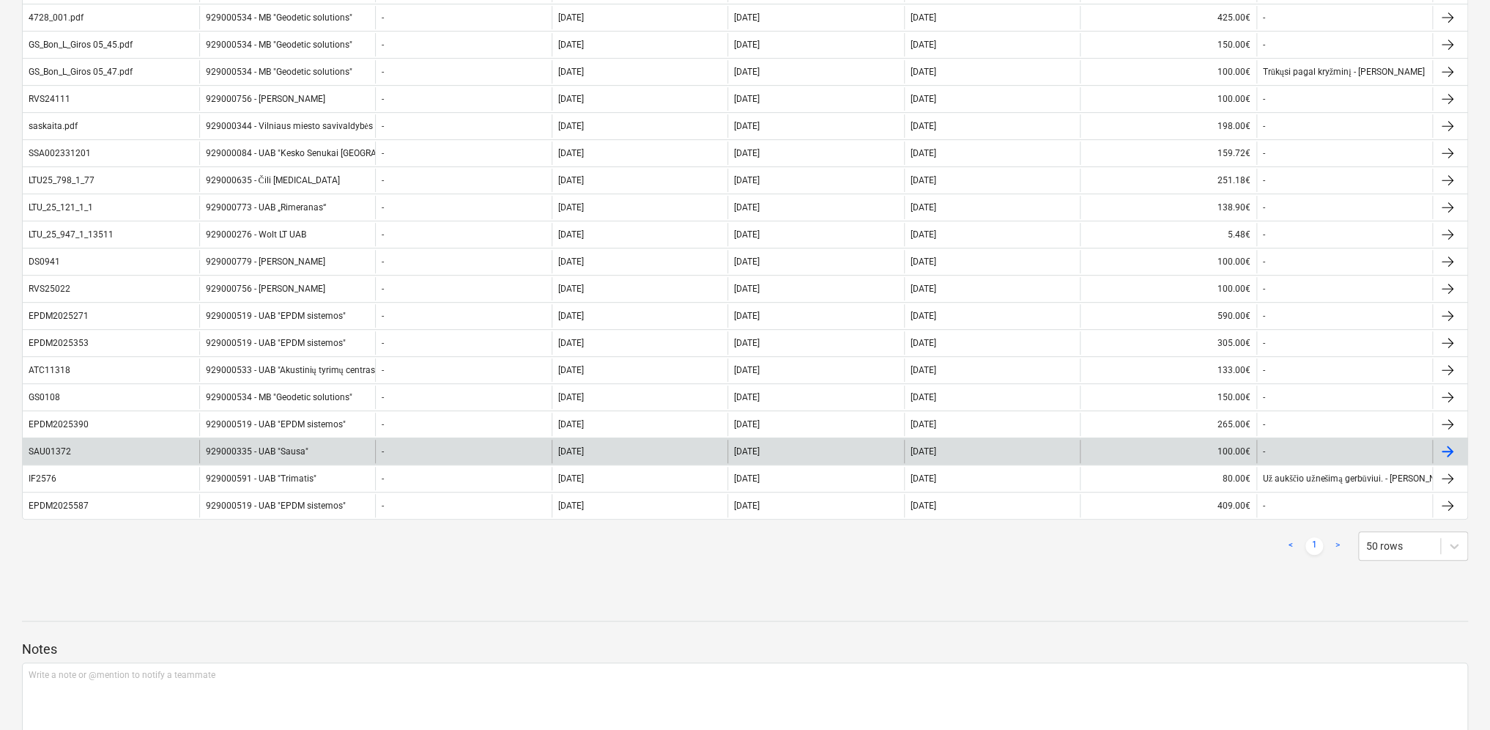
click at [232, 443] on div "929000335 - UAB "Sausa"" at bounding box center [287, 451] width 177 height 23
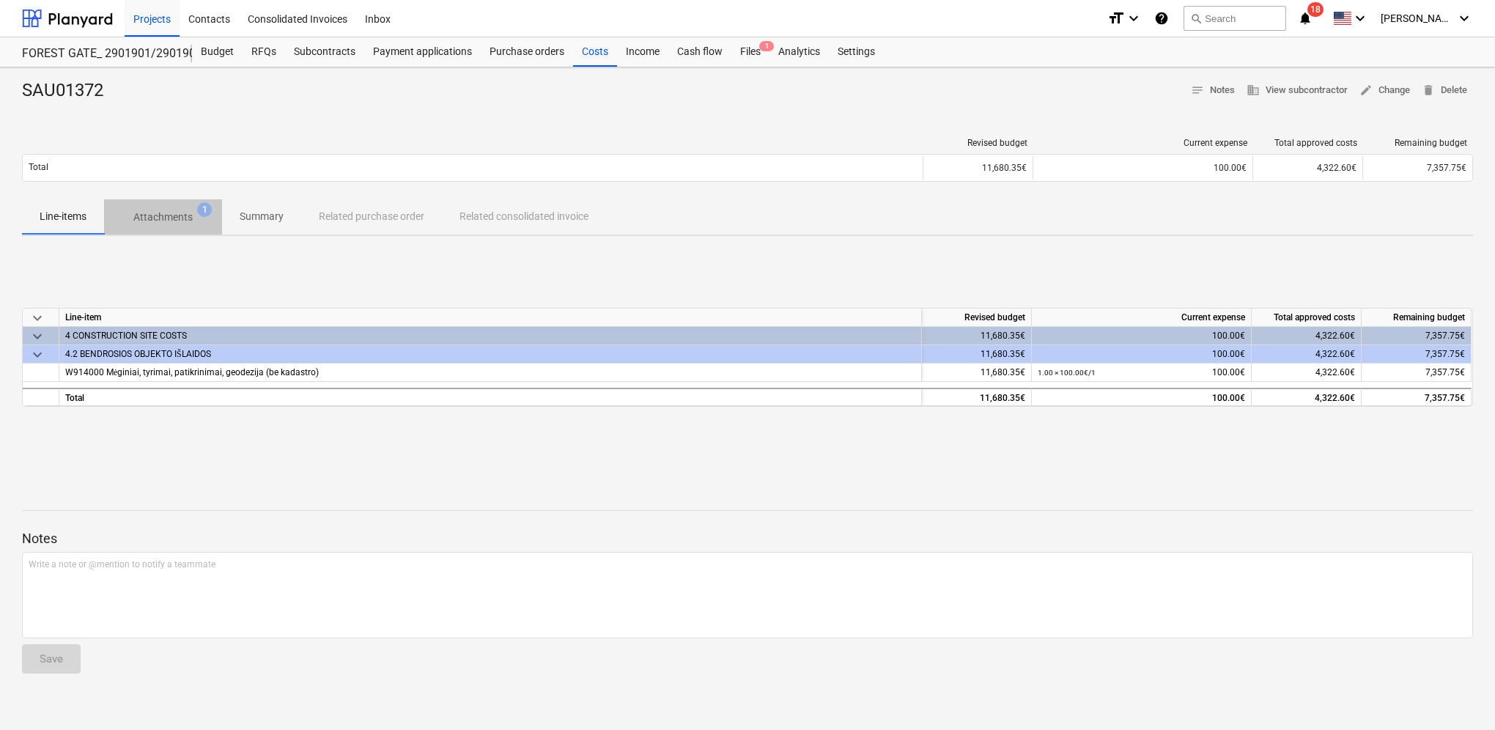
click at [163, 214] on p "Attachments" at bounding box center [162, 217] width 59 height 15
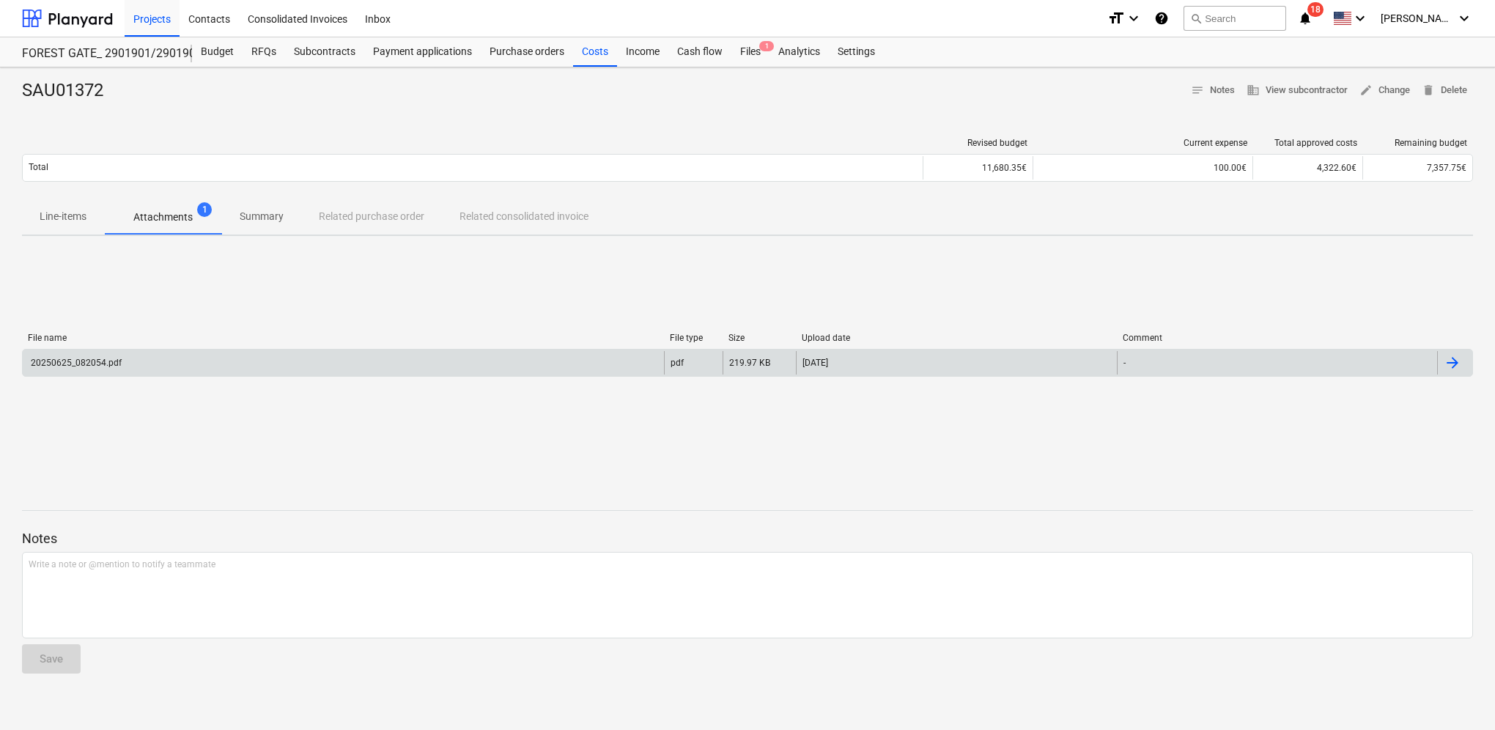
click at [164, 361] on div "20250625_082054.pdf" at bounding box center [343, 362] width 641 height 23
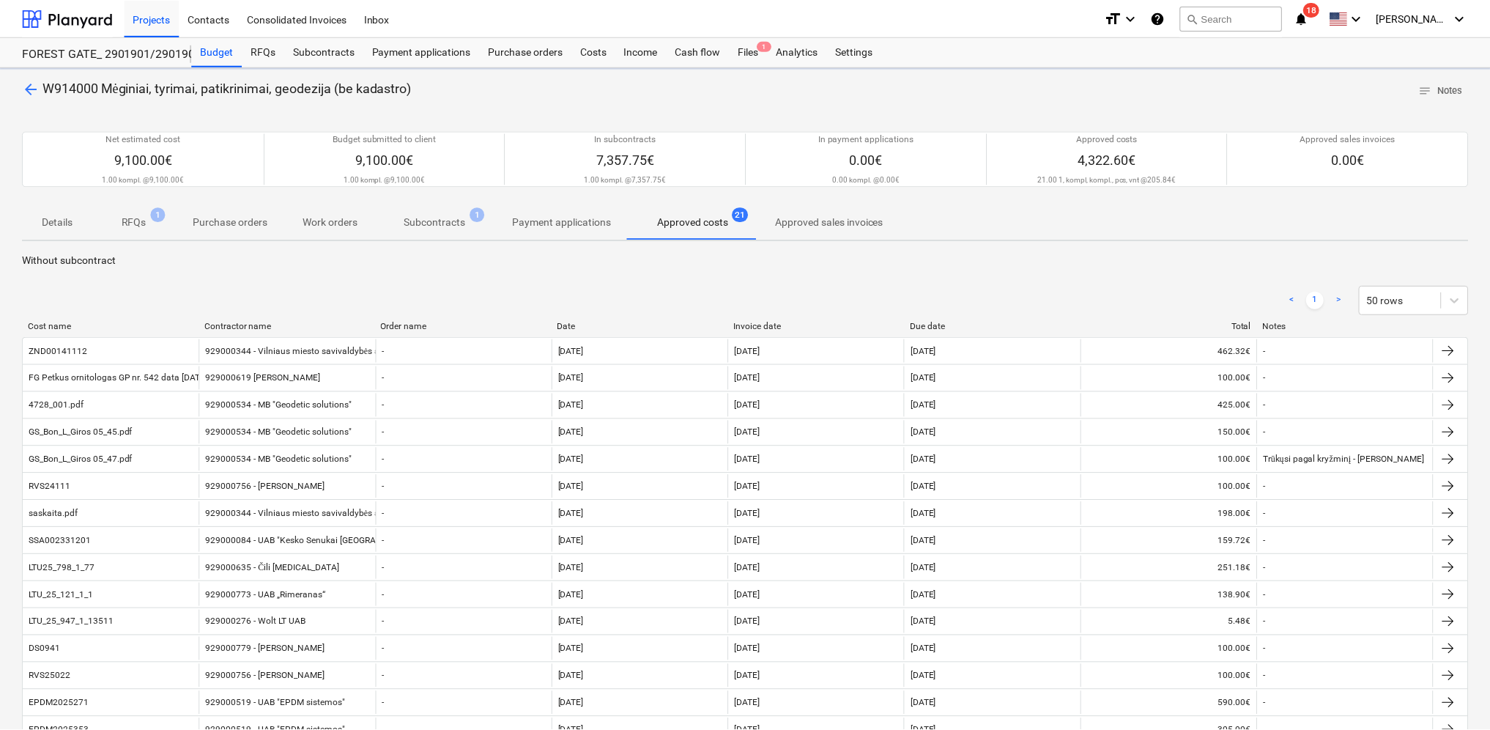
scroll to position [388, 0]
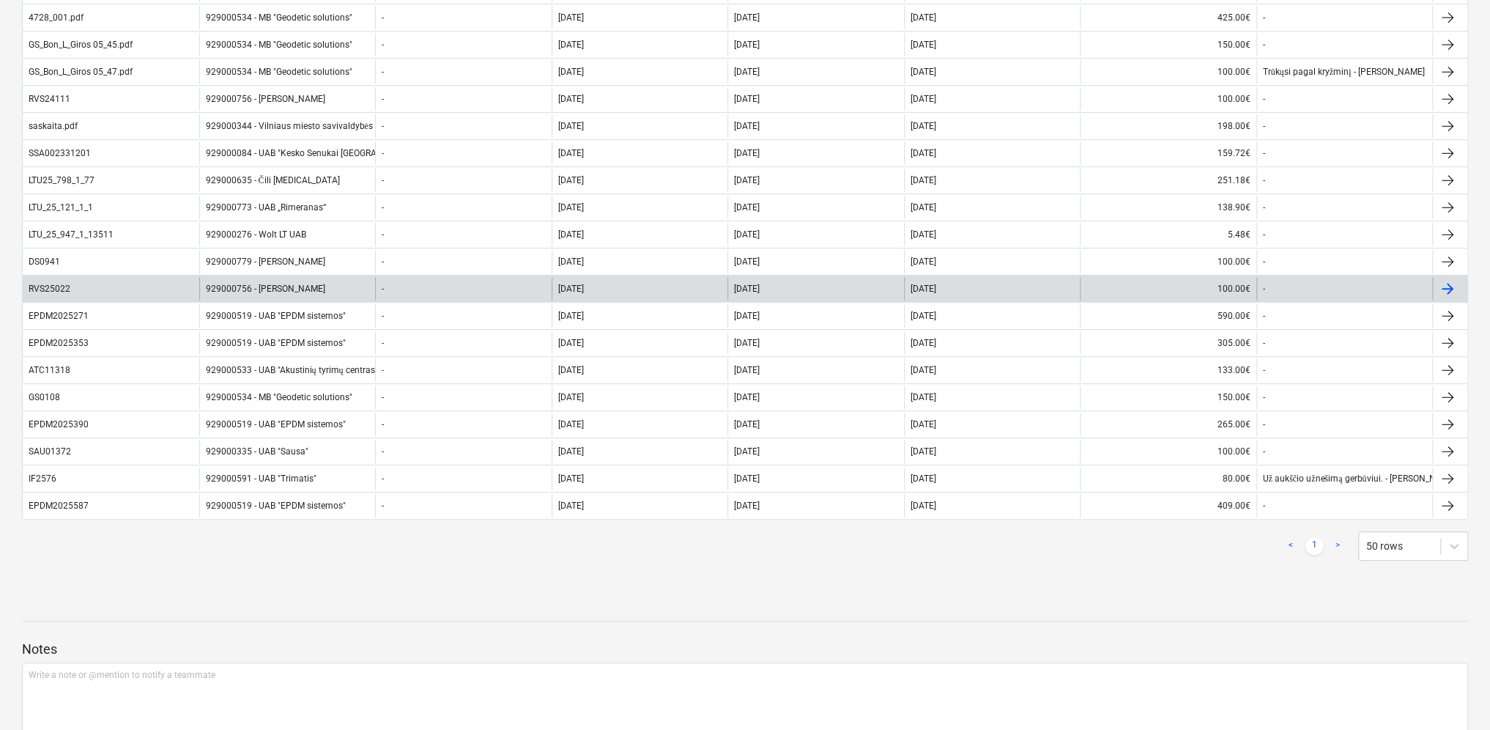
click at [254, 286] on div "929000756 - Vytautas Stasiulevičius" at bounding box center [287, 288] width 177 height 23
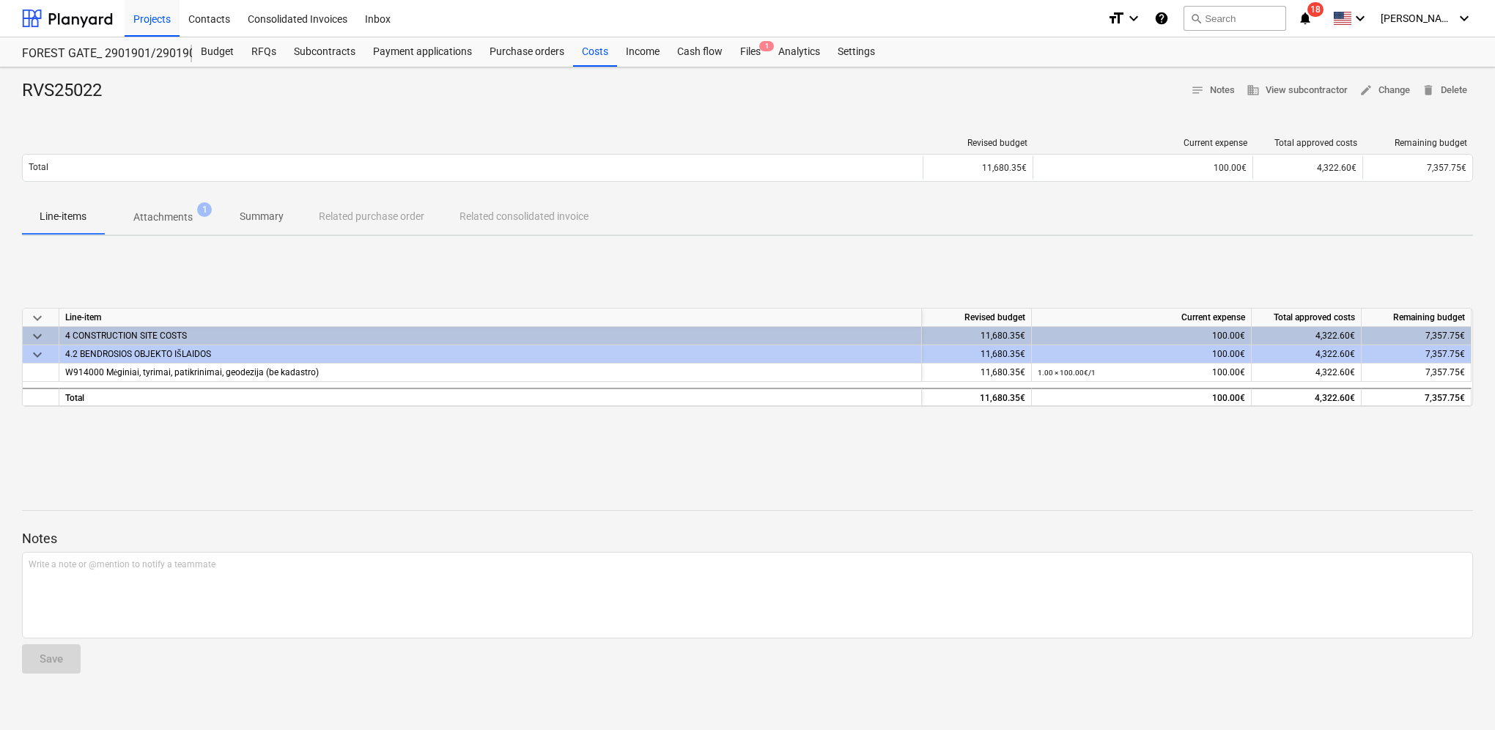
click at [178, 229] on span "Attachments 1" at bounding box center [163, 217] width 118 height 26
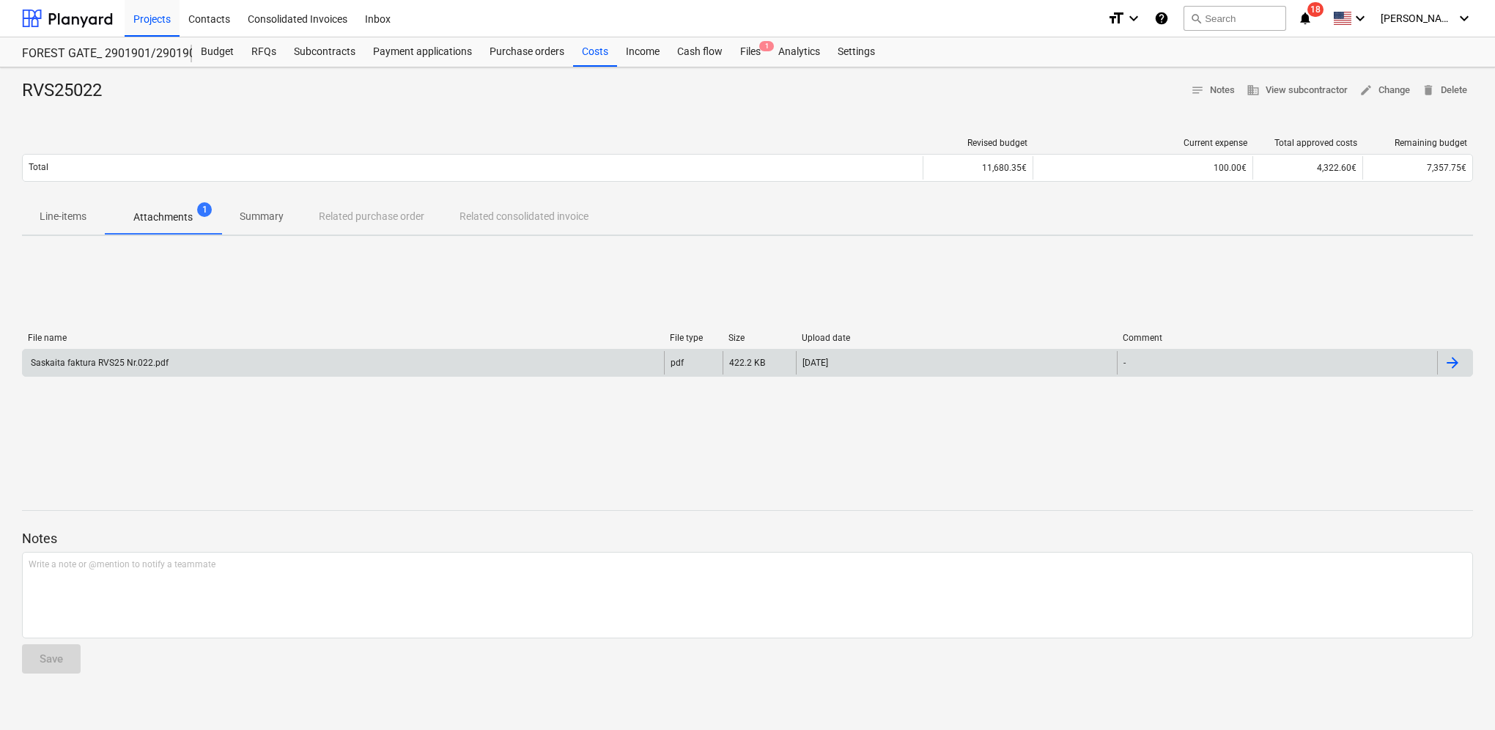
click at [120, 355] on div "Saskaita faktura RVS25 Nr.022.pdf" at bounding box center [343, 362] width 641 height 23
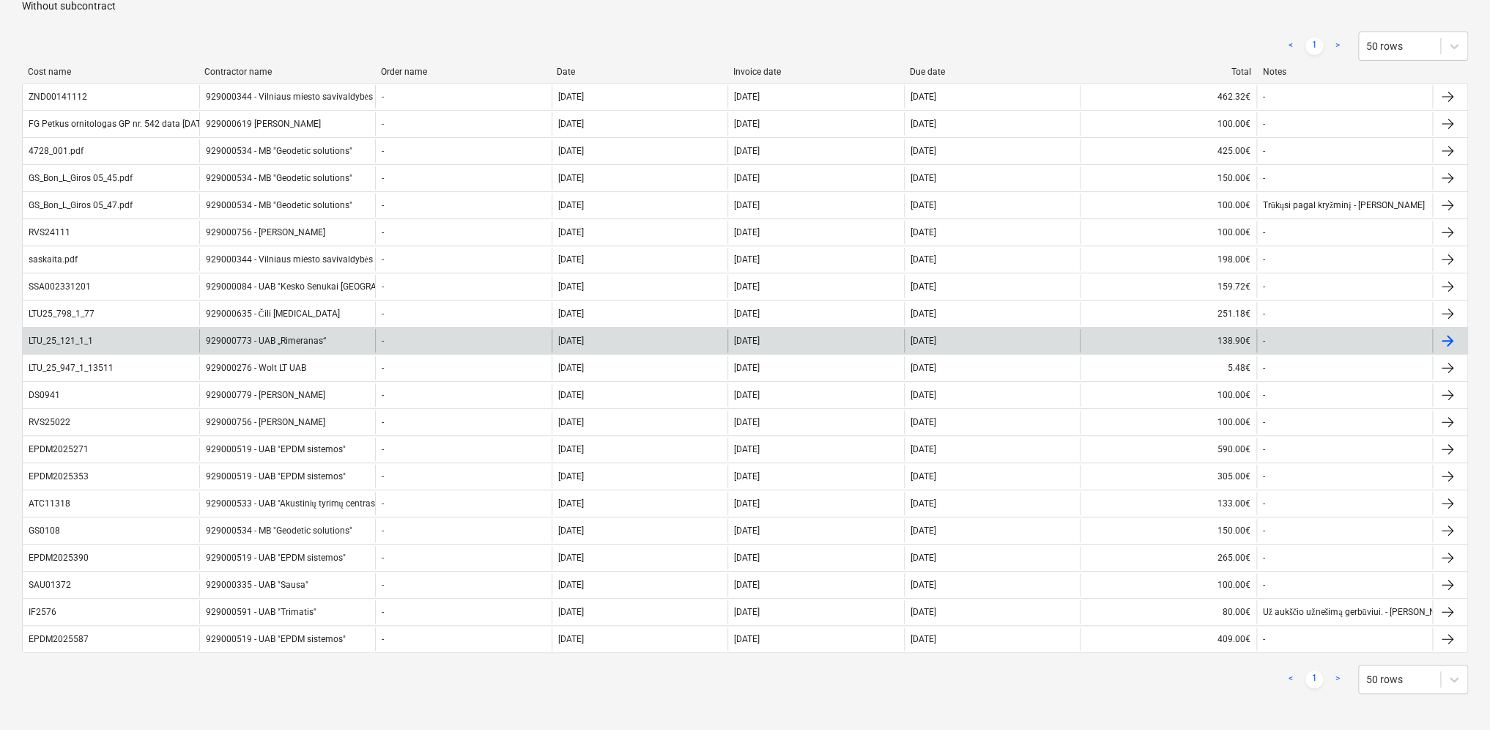
scroll to position [168, 0]
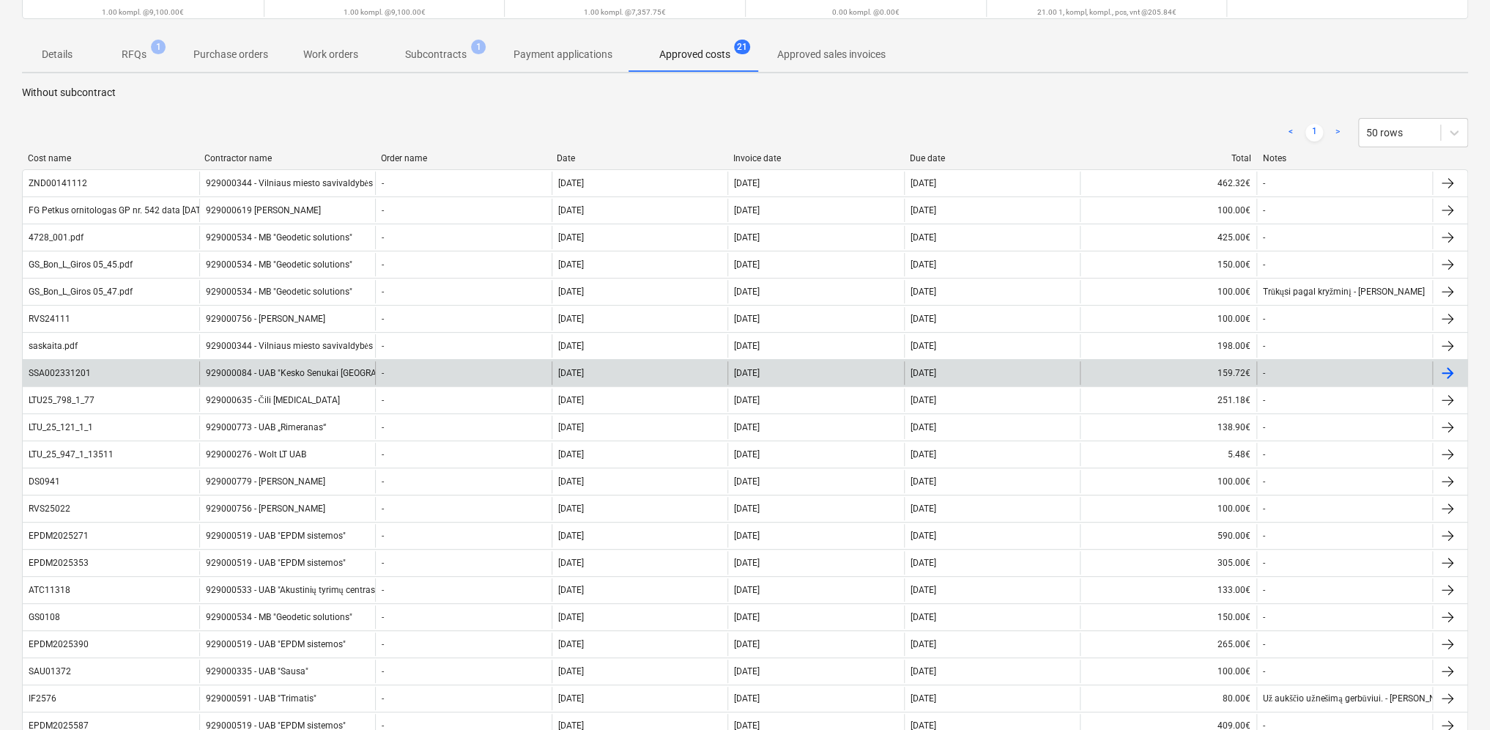
click at [256, 371] on div "929000084 - UAB "Kesko Senukai Lithuania"" at bounding box center [287, 372] width 177 height 23
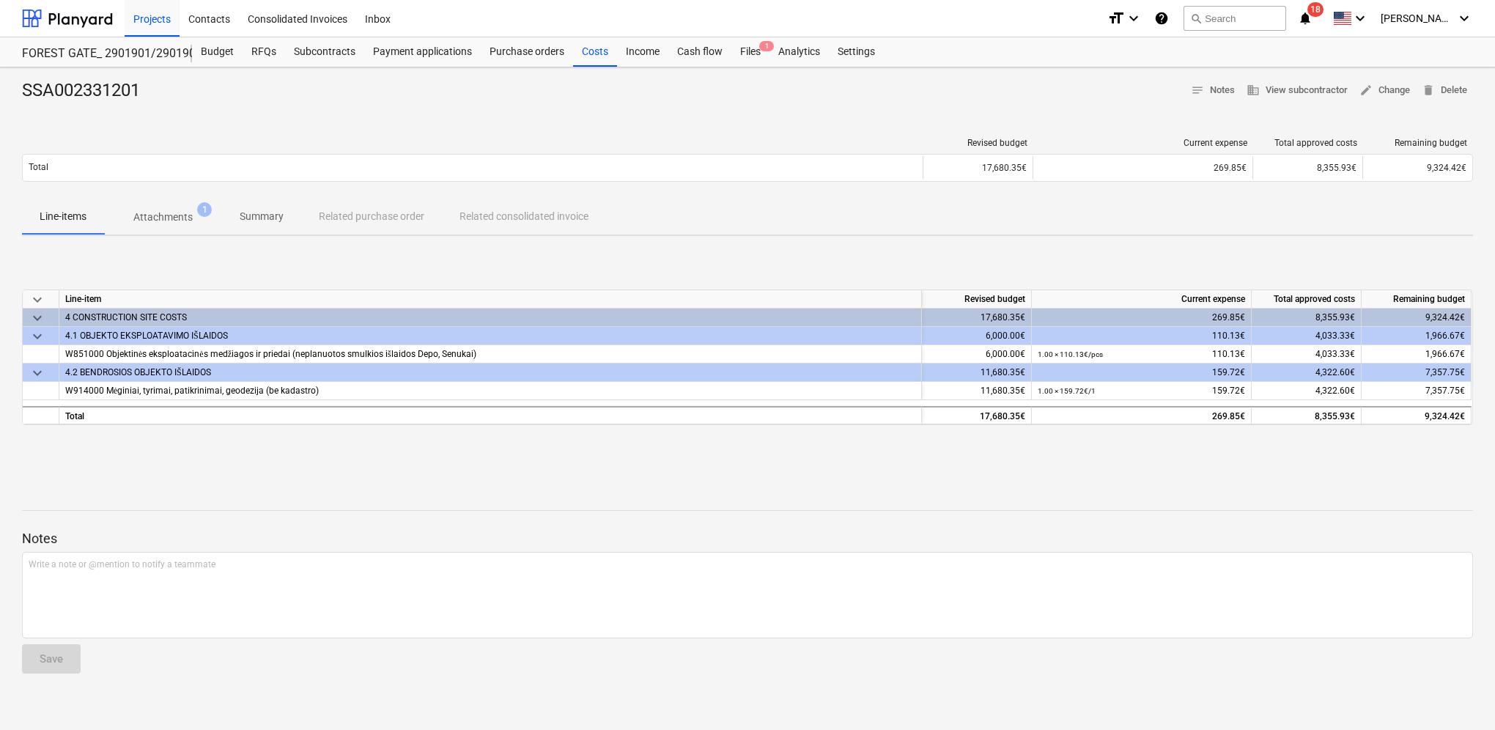
click at [141, 213] on p "Attachments" at bounding box center [162, 217] width 59 height 15
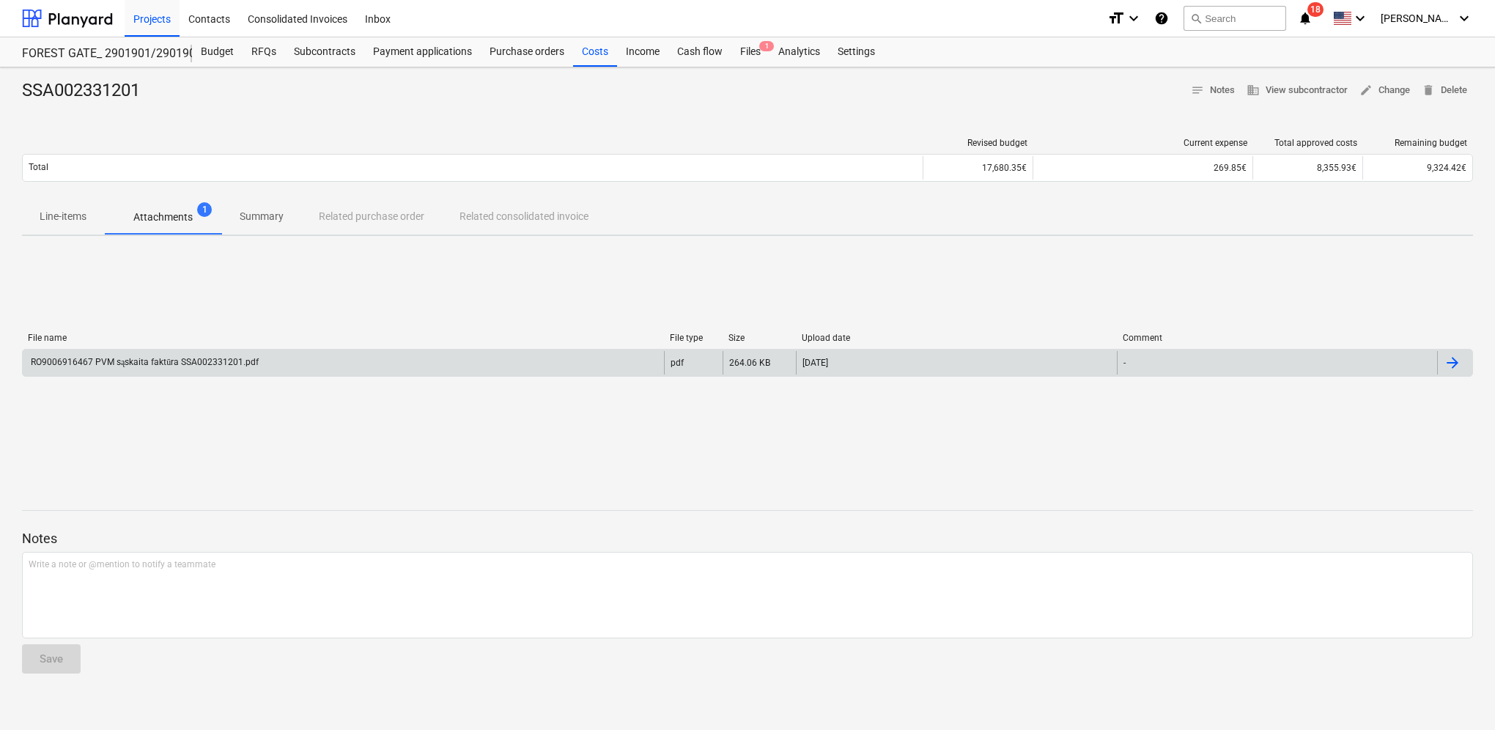
click at [144, 358] on div "RO9006916467 PVM sąskaita faktūra SSA002331201.pdf" at bounding box center [144, 362] width 230 height 11
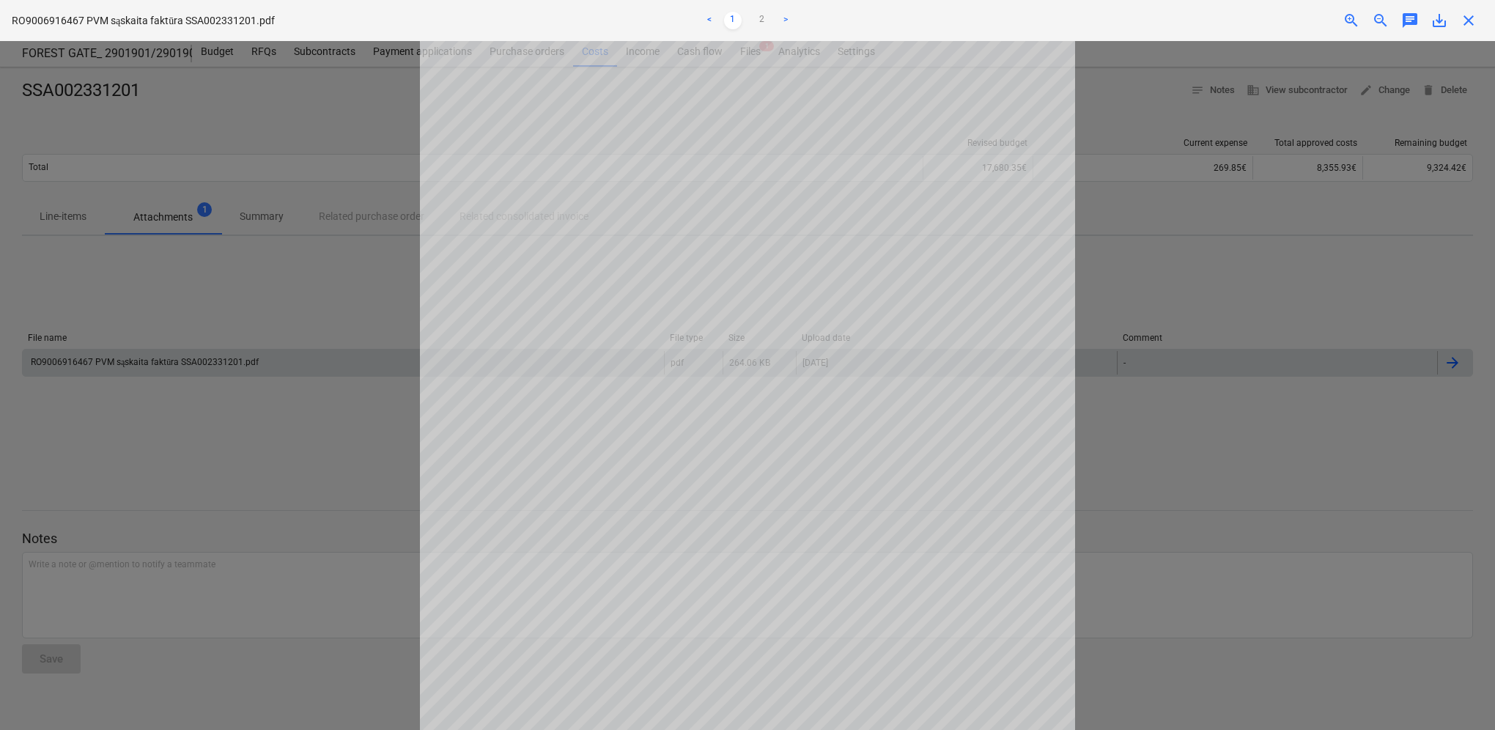
scroll to position [240, 0]
click at [764, 28] on link "2" at bounding box center [762, 21] width 18 height 18
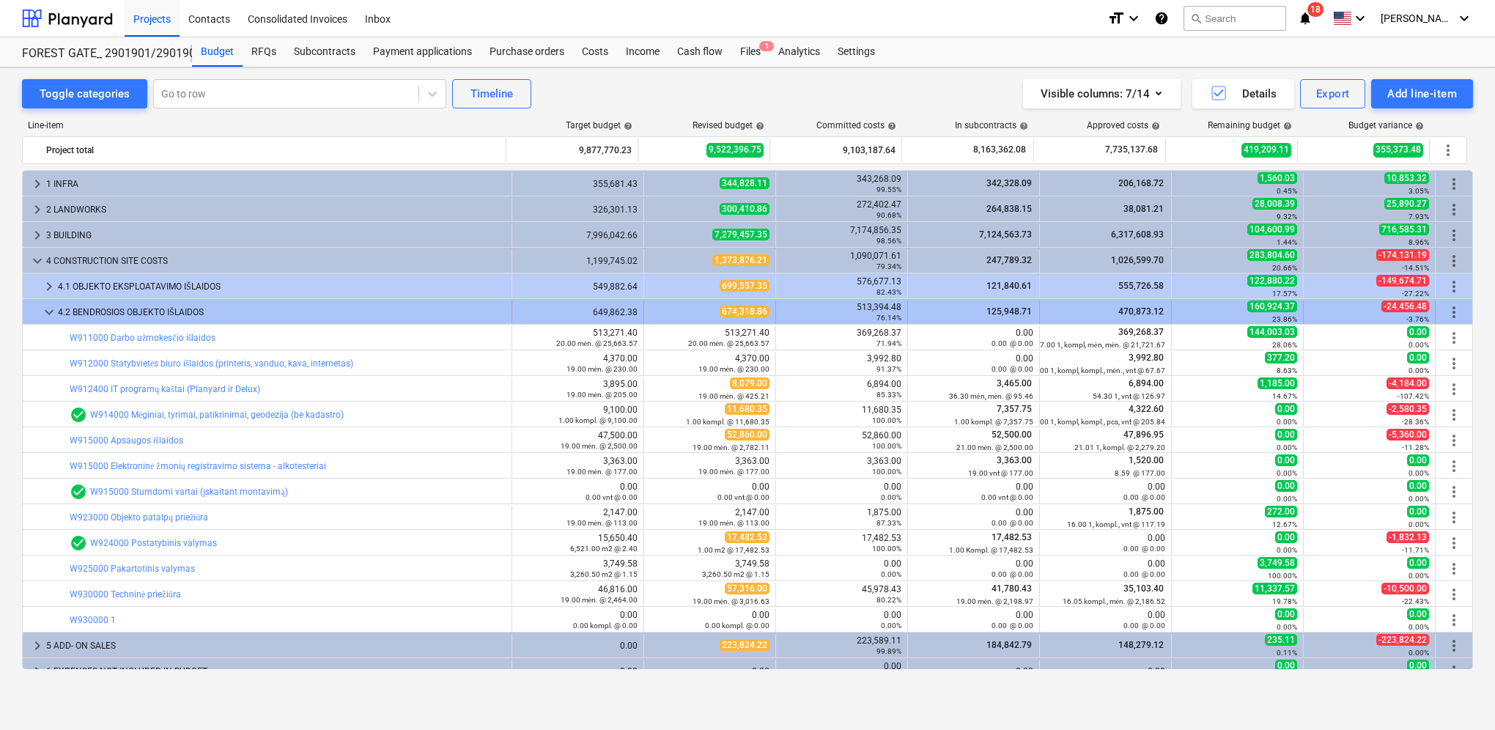
click at [53, 309] on span "keyboard_arrow_down" at bounding box center [49, 312] width 18 height 18
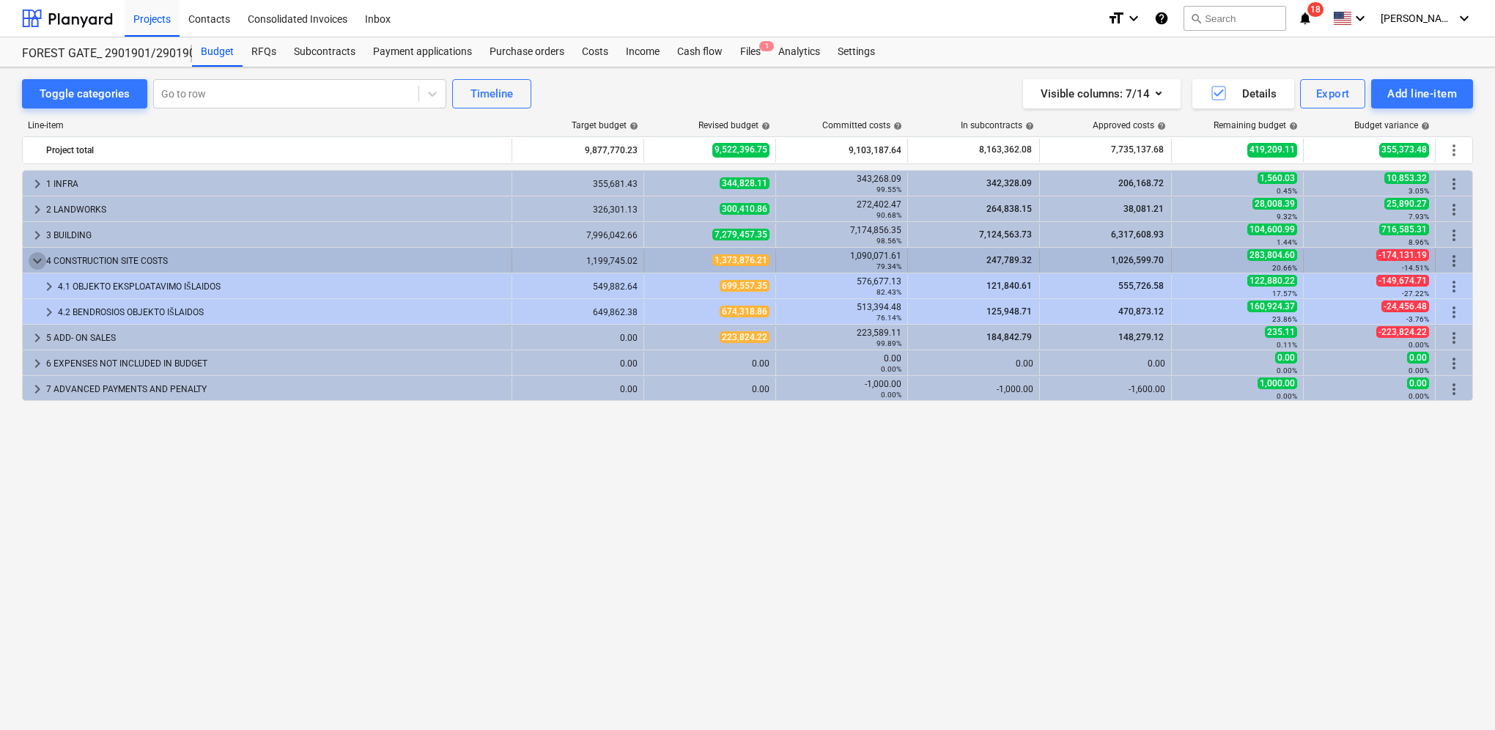
click at [36, 264] on span "keyboard_arrow_down" at bounding box center [38, 261] width 18 height 18
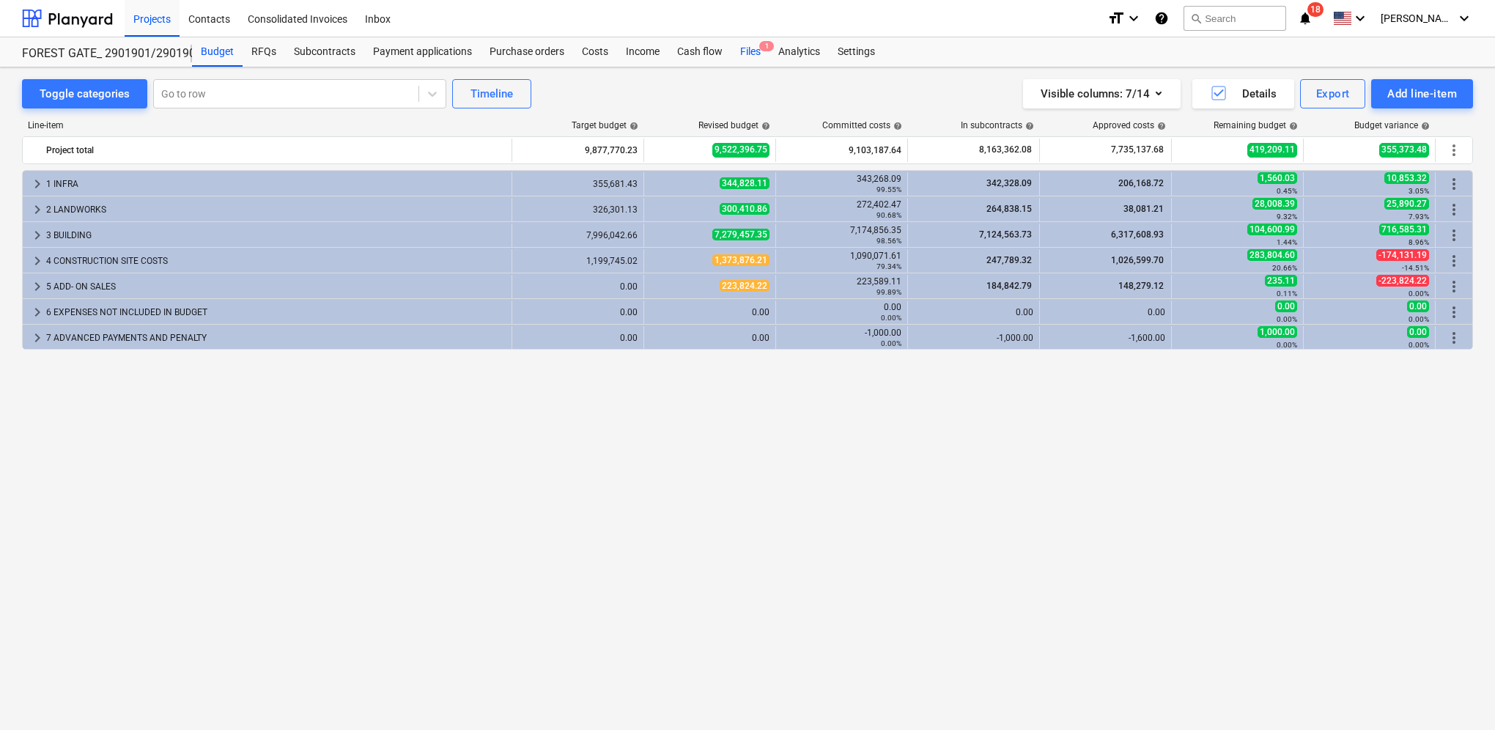
click at [753, 44] on div "Files 1" at bounding box center [750, 51] width 38 height 29
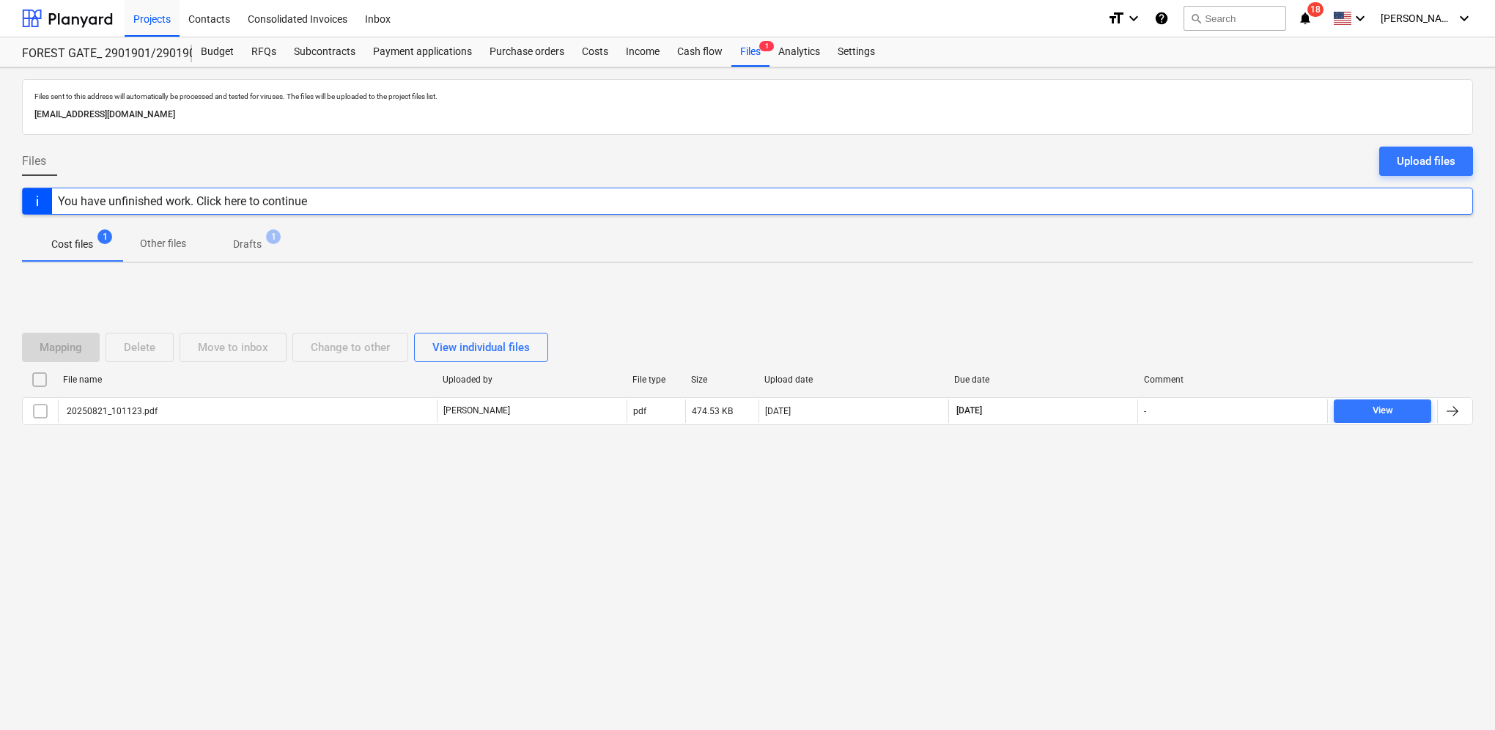
click at [256, 240] on p "Drafts" at bounding box center [247, 244] width 29 height 15
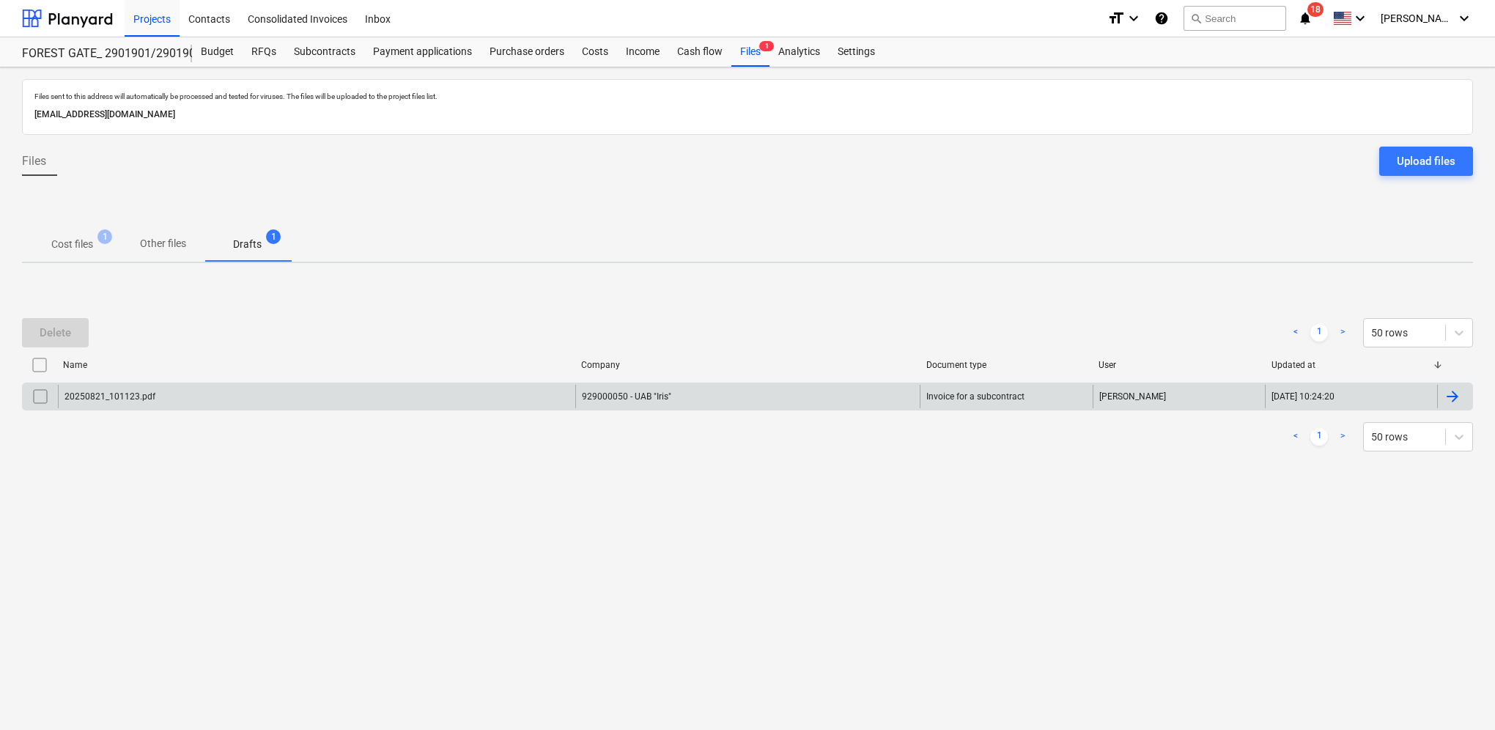
click at [1459, 399] on div at bounding box center [1452, 397] width 18 height 18
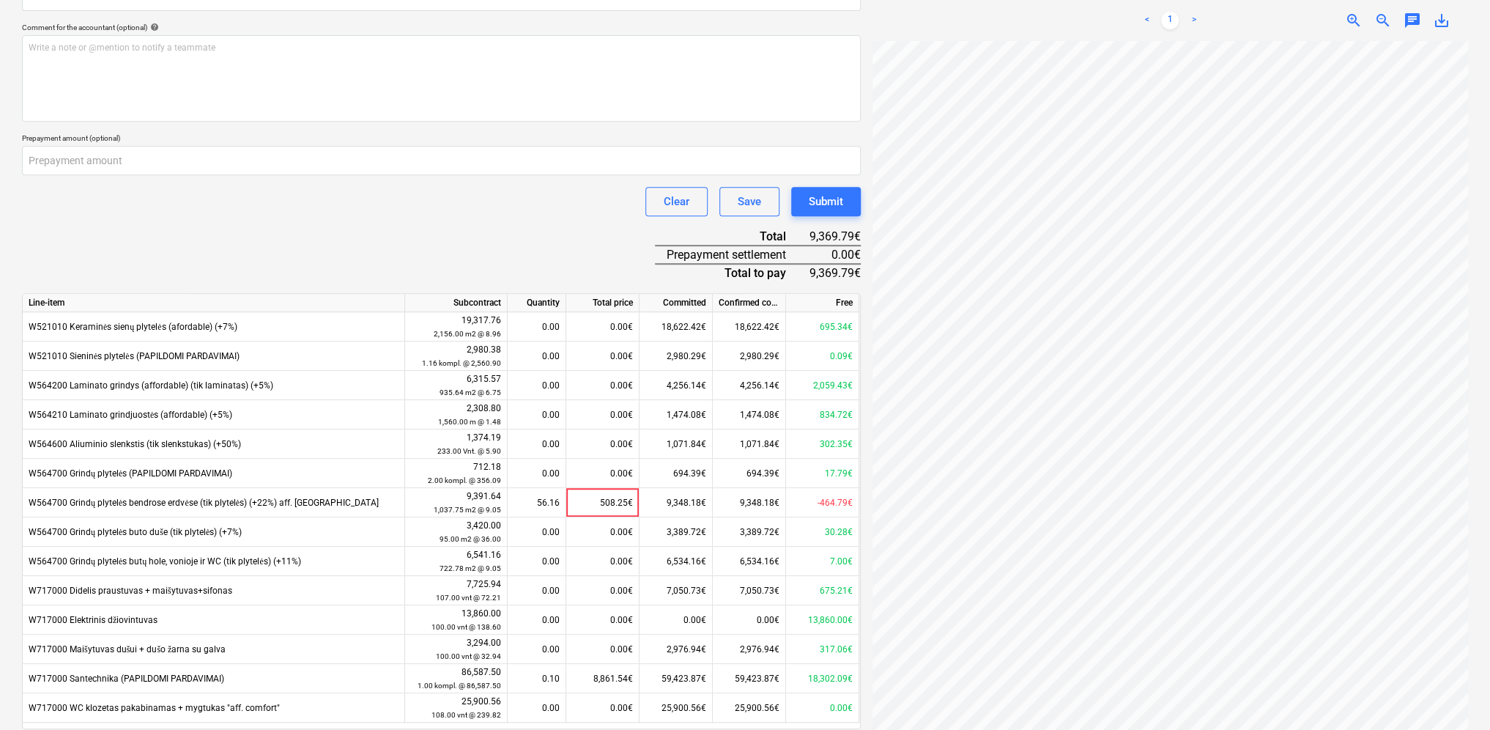
scroll to position [471, 0]
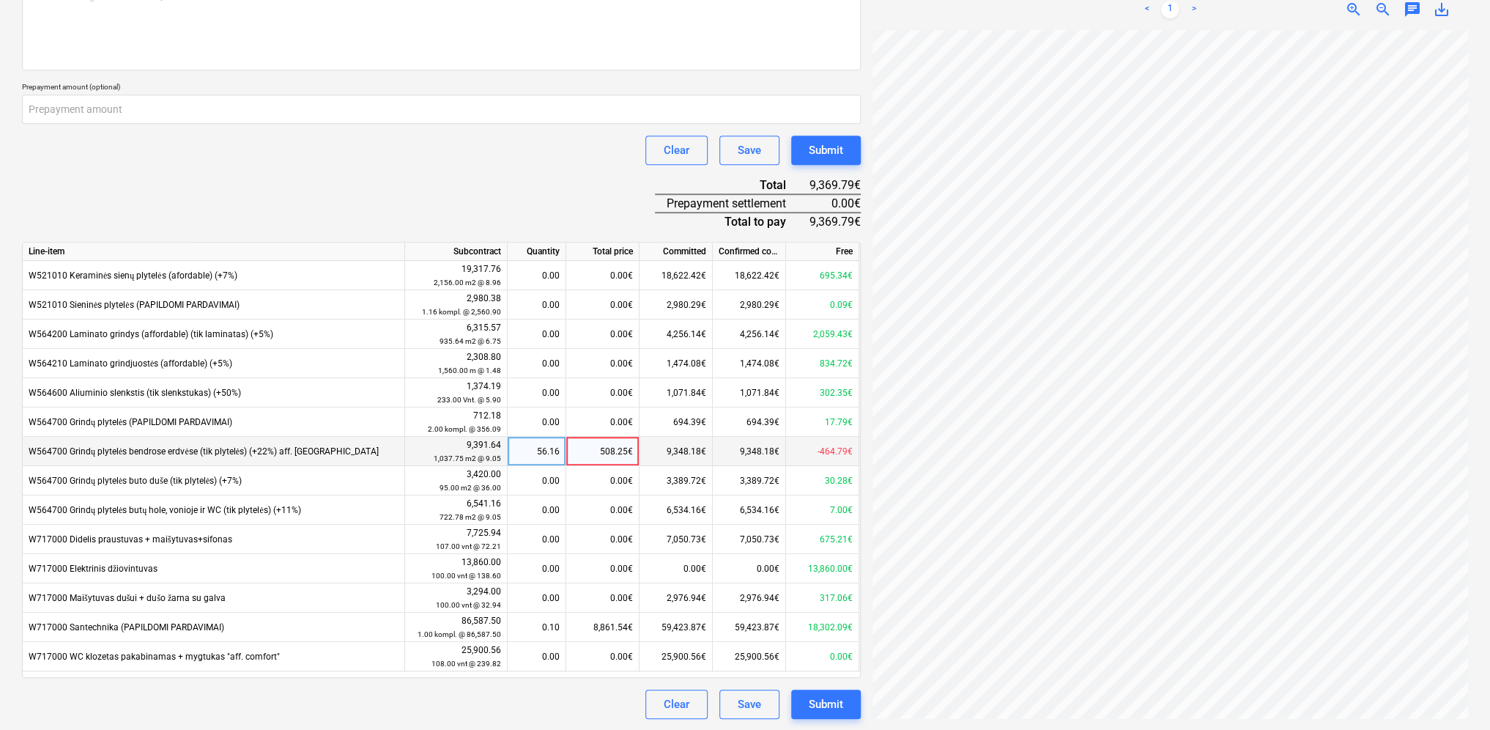
click at [547, 449] on div "56.16" at bounding box center [537, 451] width 46 height 29
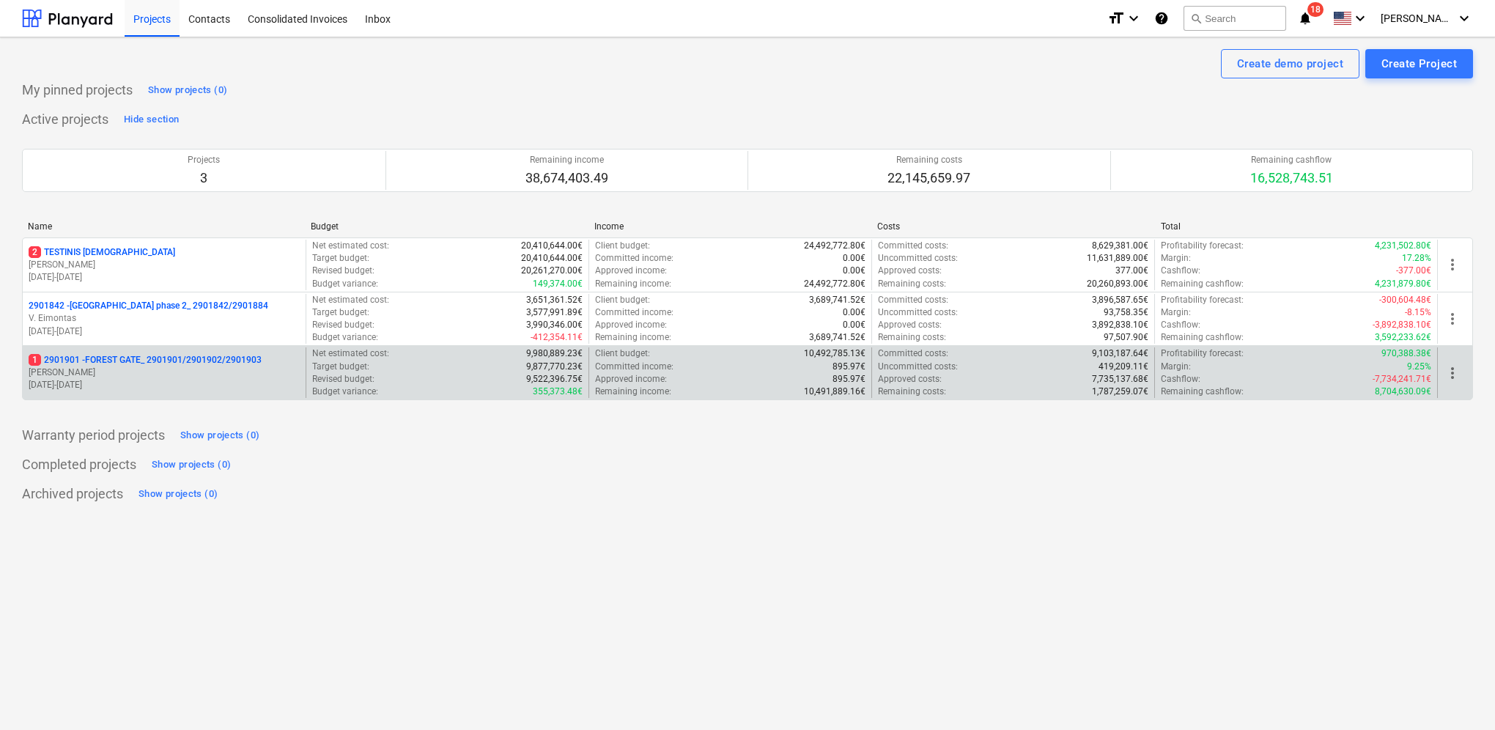
click at [57, 366] on p "[PERSON_NAME]" at bounding box center [164, 372] width 271 height 12
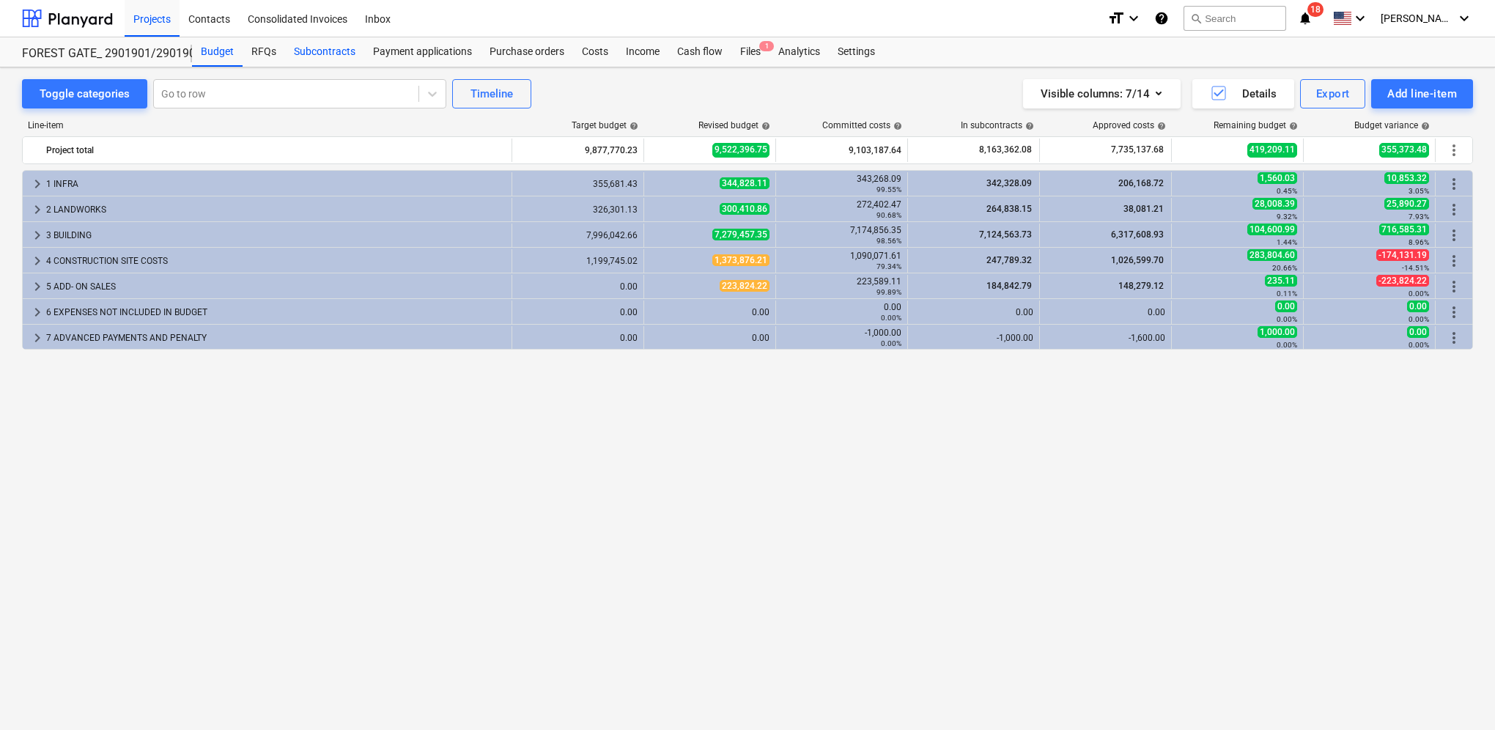
click at [314, 53] on div "Subcontracts" at bounding box center [324, 51] width 79 height 29
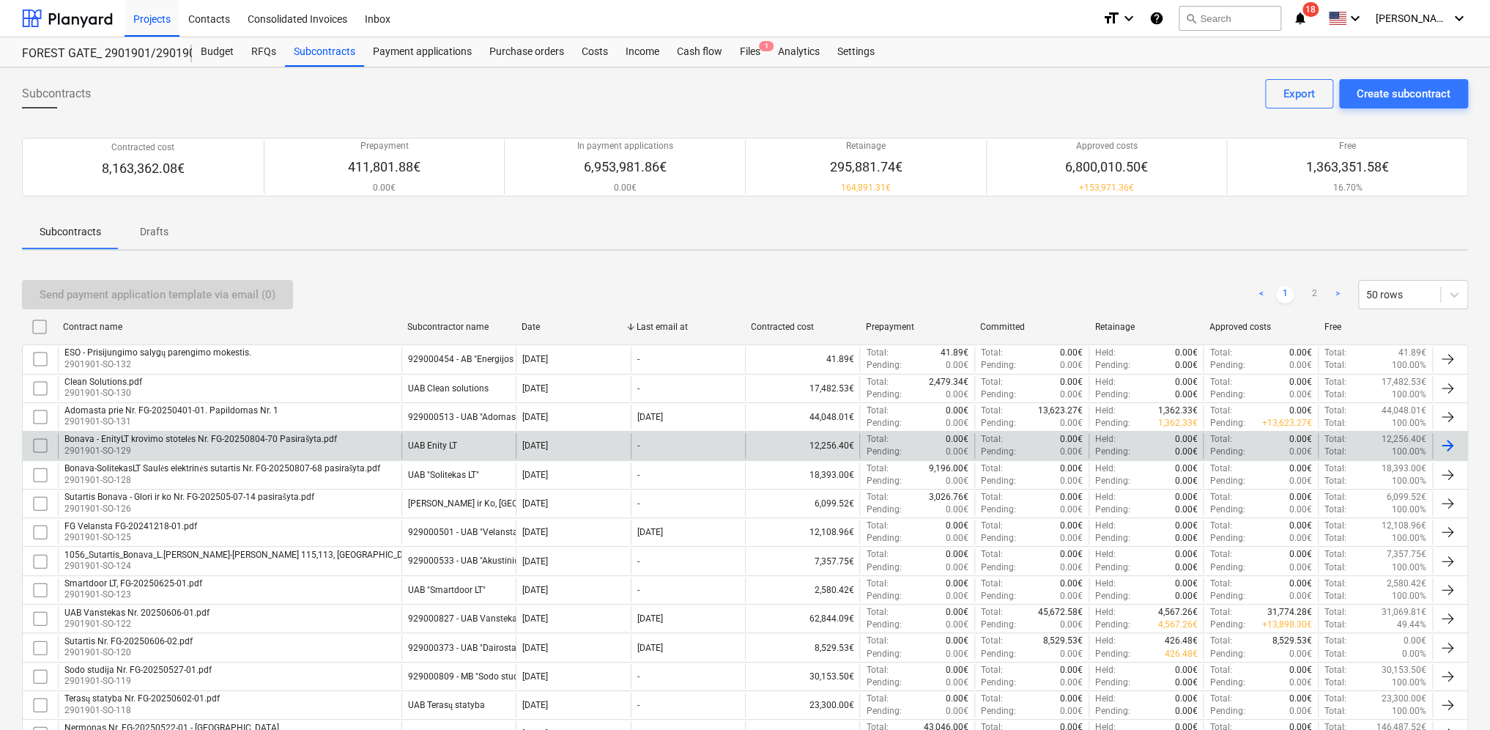
scroll to position [824, 0]
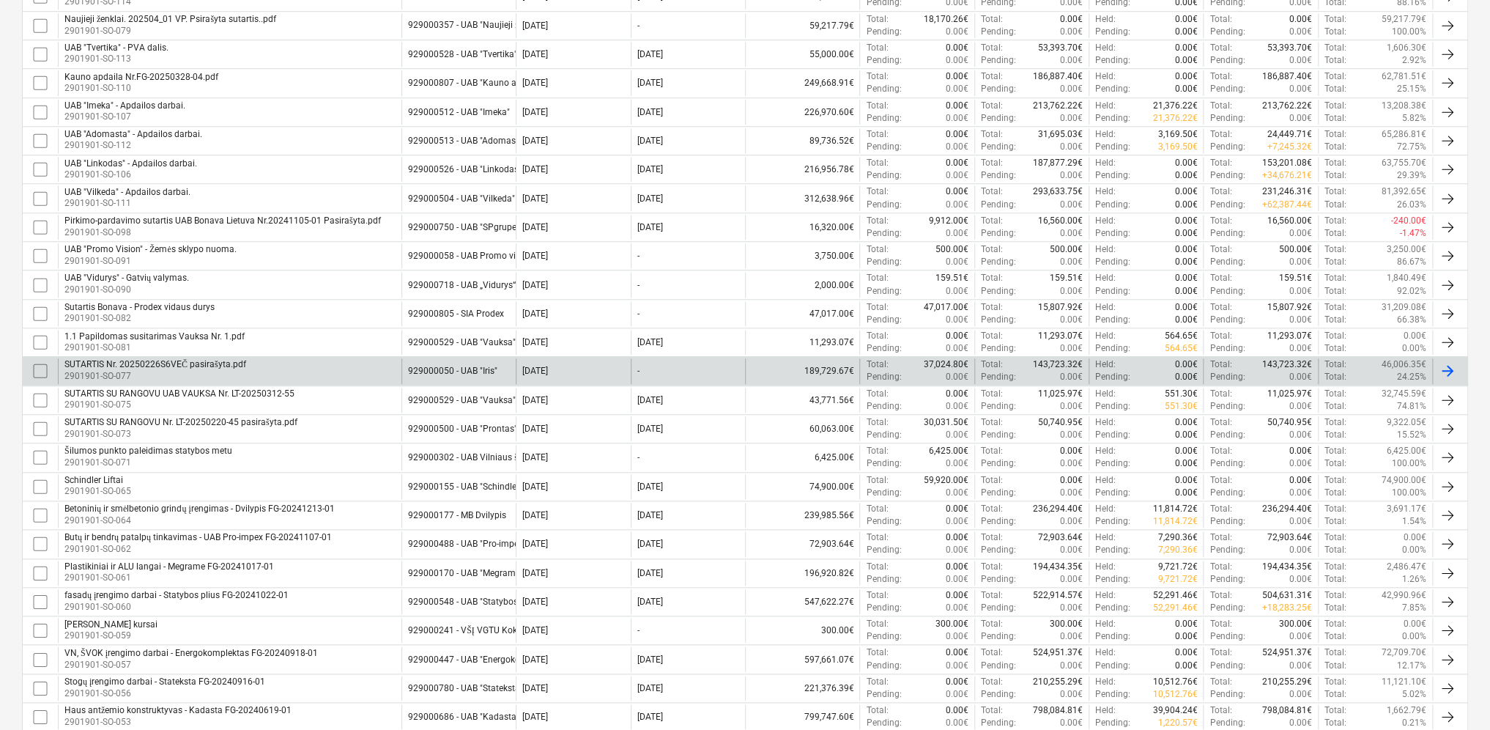
click at [184, 360] on div "SUTARTIS Nr. 20250226S6VEČ pasirašyta.pdf" at bounding box center [155, 364] width 182 height 11
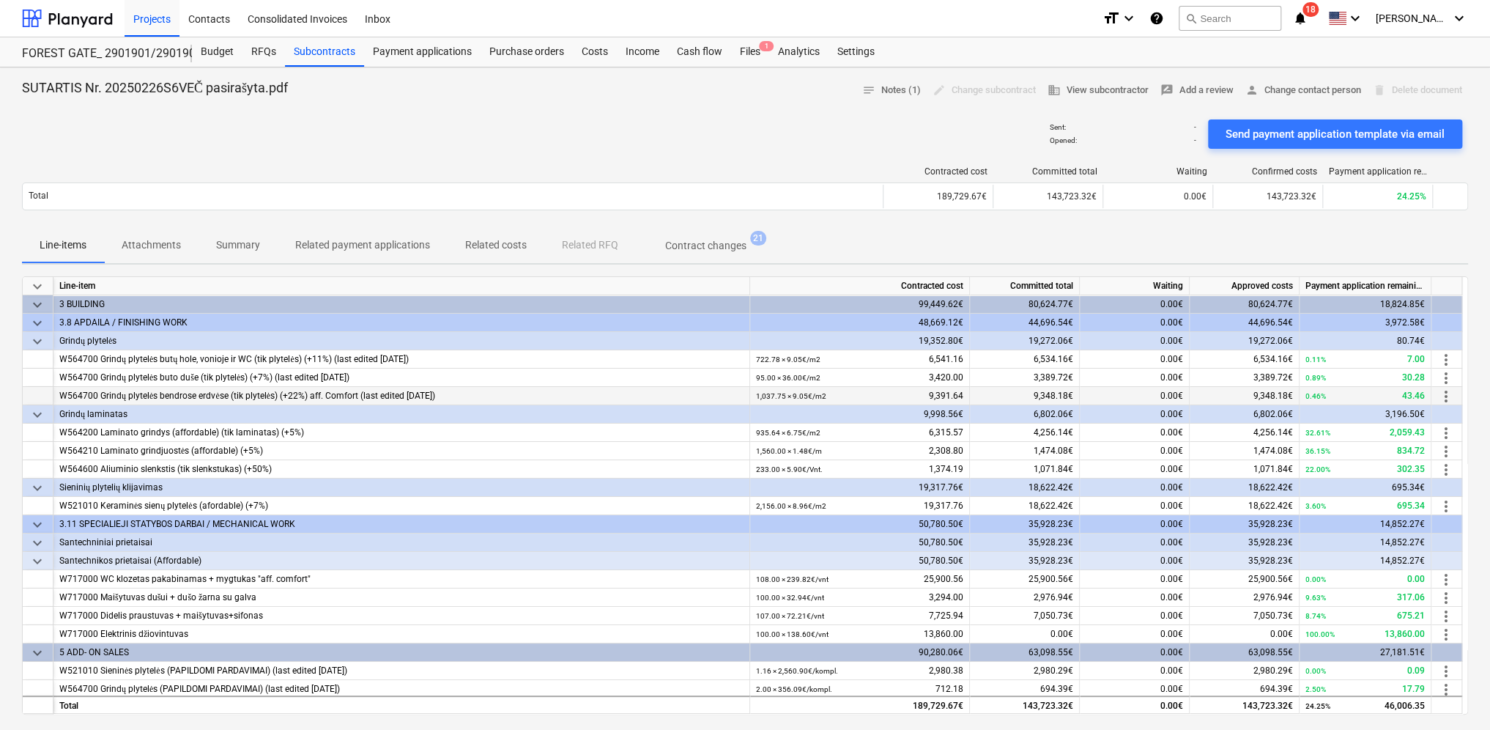
click at [1450, 393] on span "more_vert" at bounding box center [1446, 397] width 18 height 18
click at [1458, 393] on li "Edit" at bounding box center [1458, 396] width 43 height 34
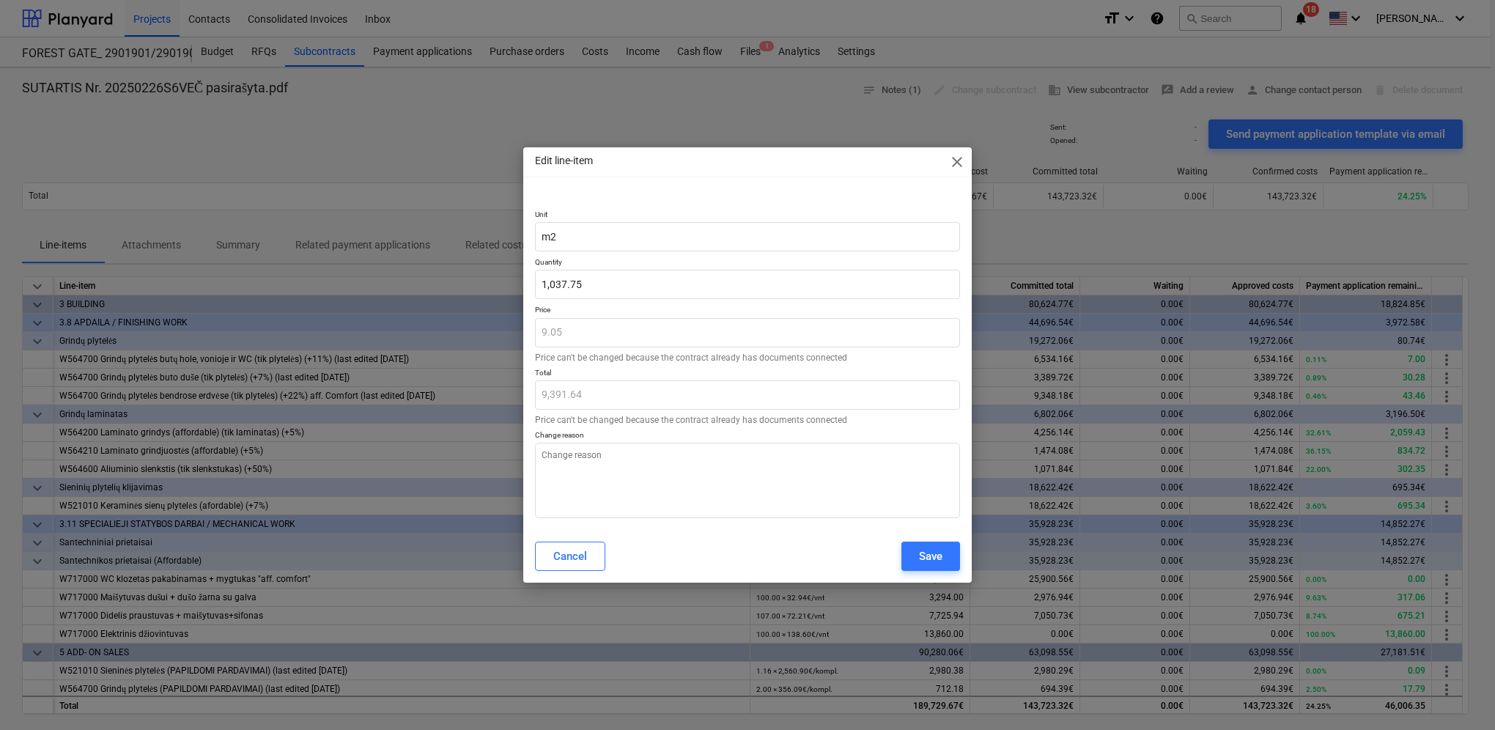
type textarea "x"
drag, startPoint x: 614, startPoint y: 289, endPoint x: 528, endPoint y: 286, distance: 86.5
click at [526, 286] on div "Unit m2 Quantity 1037.7502 Price 9.05 Price can't be changed because the contra…" at bounding box center [747, 361] width 448 height 338
paste input ",093.91"
type input "1,093.9102"
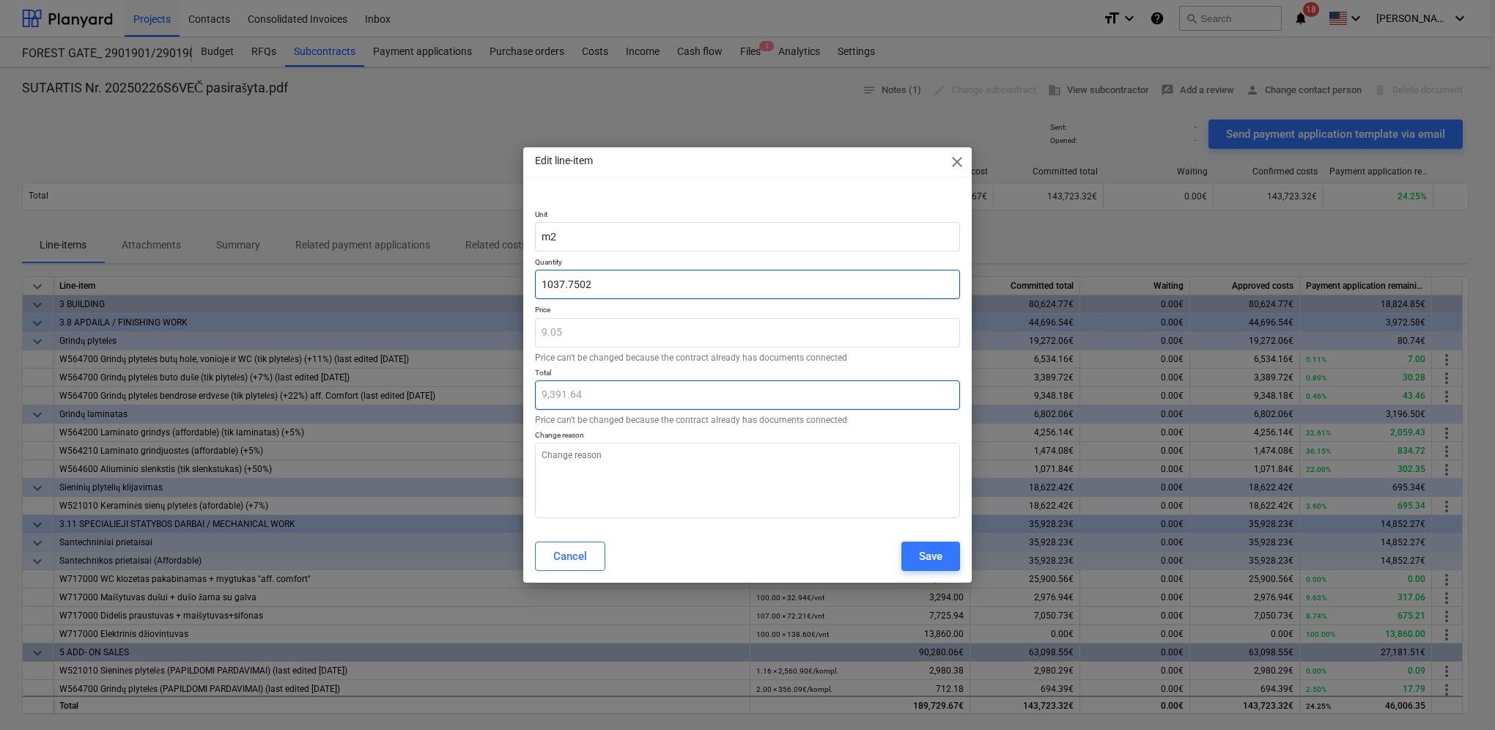
type textarea "x"
type input "9,899.89"
type input "1,093.91"
click at [932, 552] on div "Save" at bounding box center [930, 556] width 23 height 19
type textarea "x"
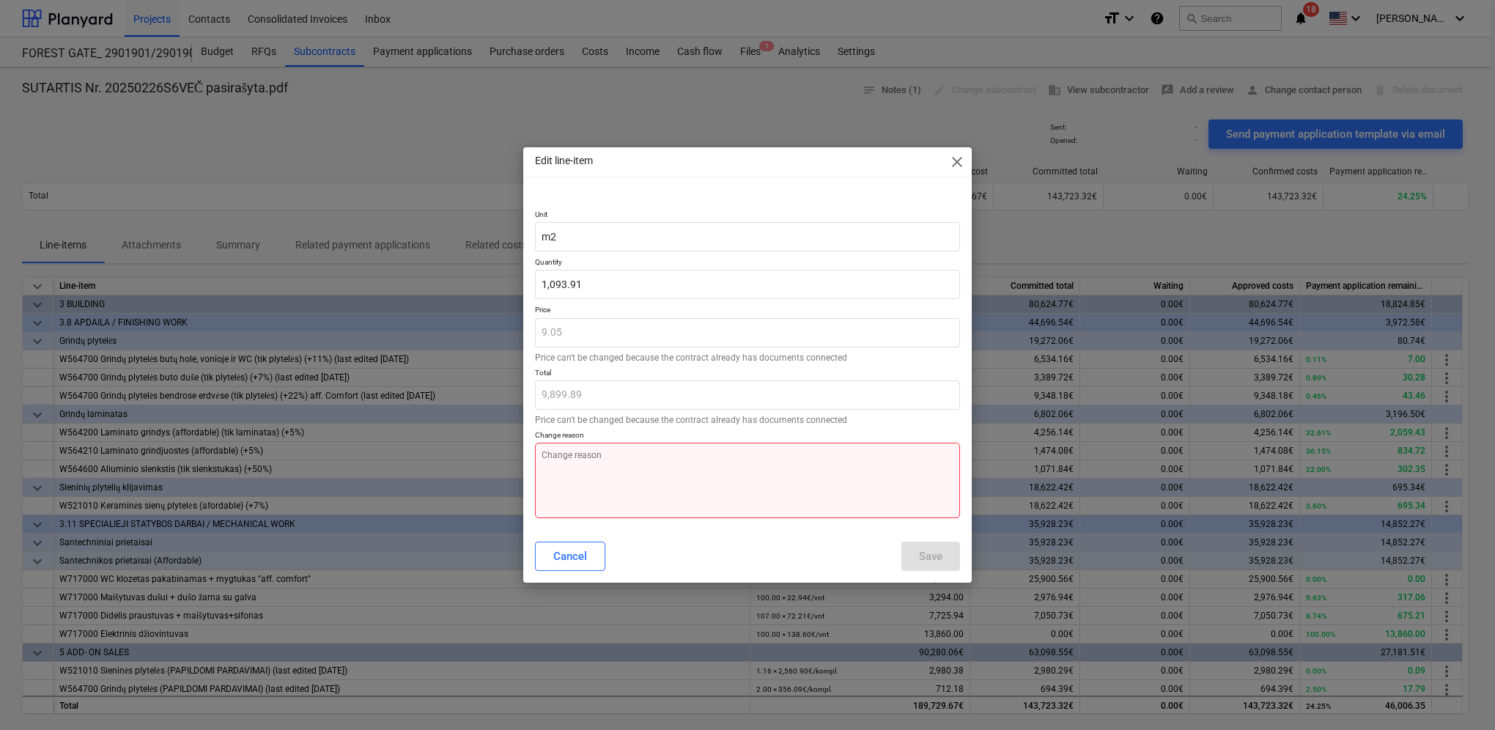
click at [651, 457] on textarea at bounding box center [747, 480] width 425 height 75
type textarea "P"
type textarea "x"
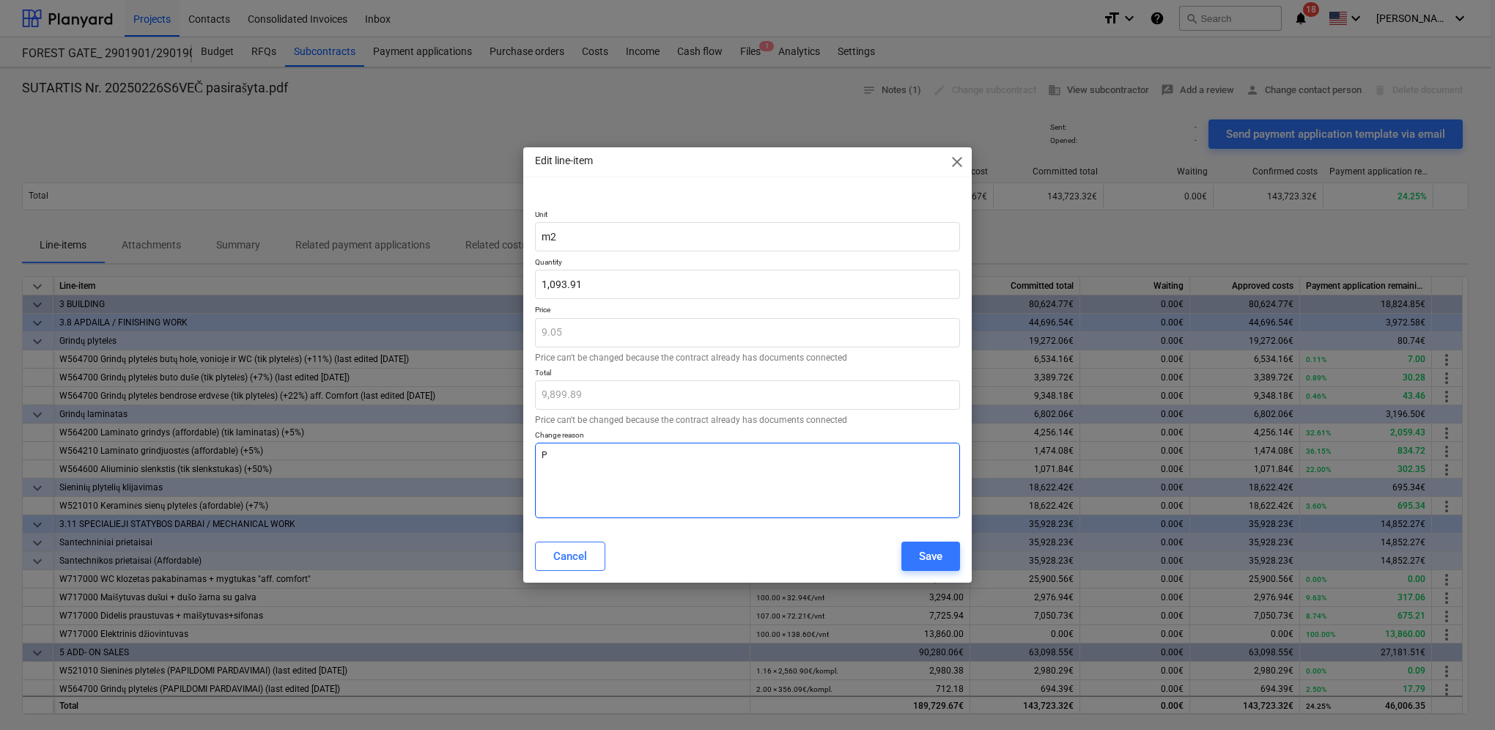
type textarea "Pa"
type textarea "x"
type textarea "Pad"
type textarea "x"
type textarea "Padi"
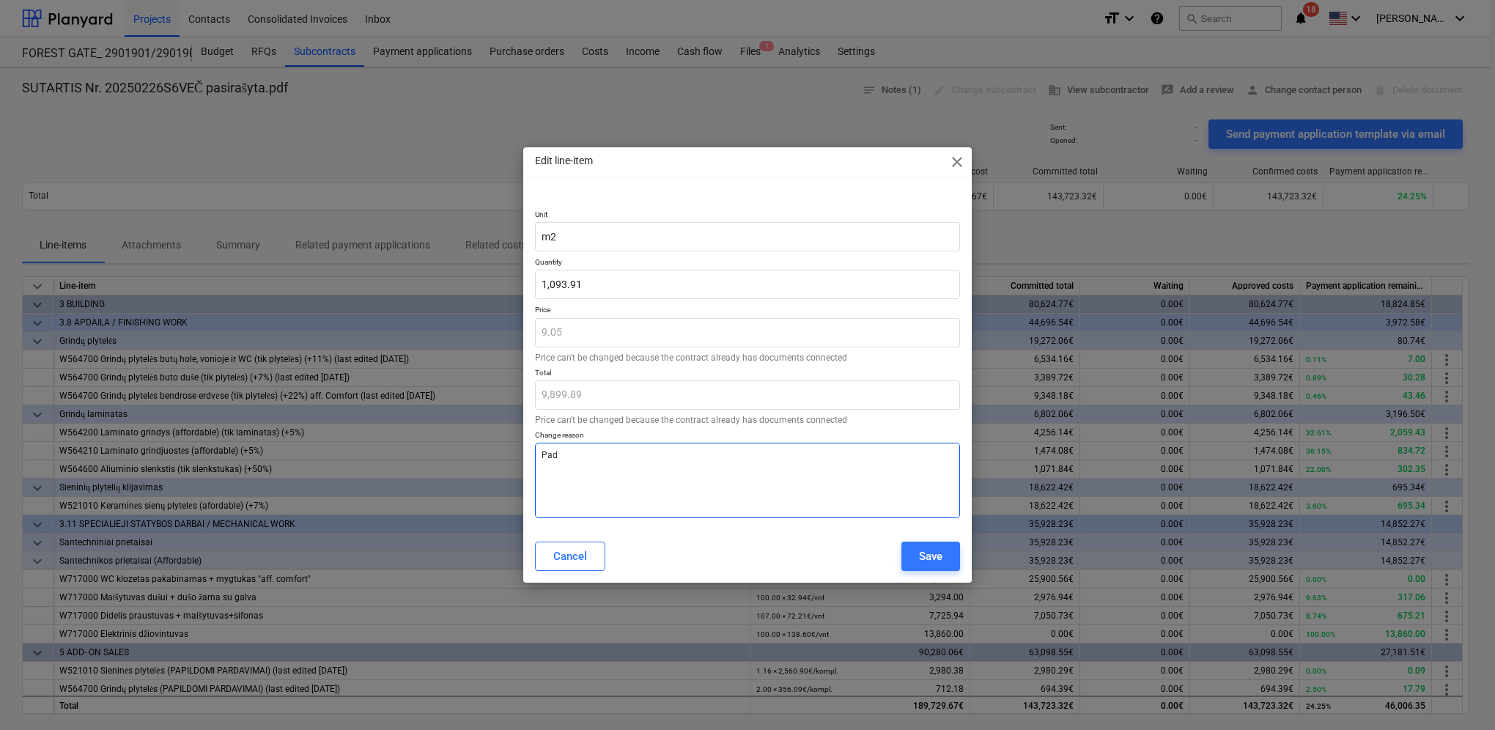
type textarea "x"
type textarea "Padid"
type textarea "x"
type textarea "Padidė"
type textarea "x"
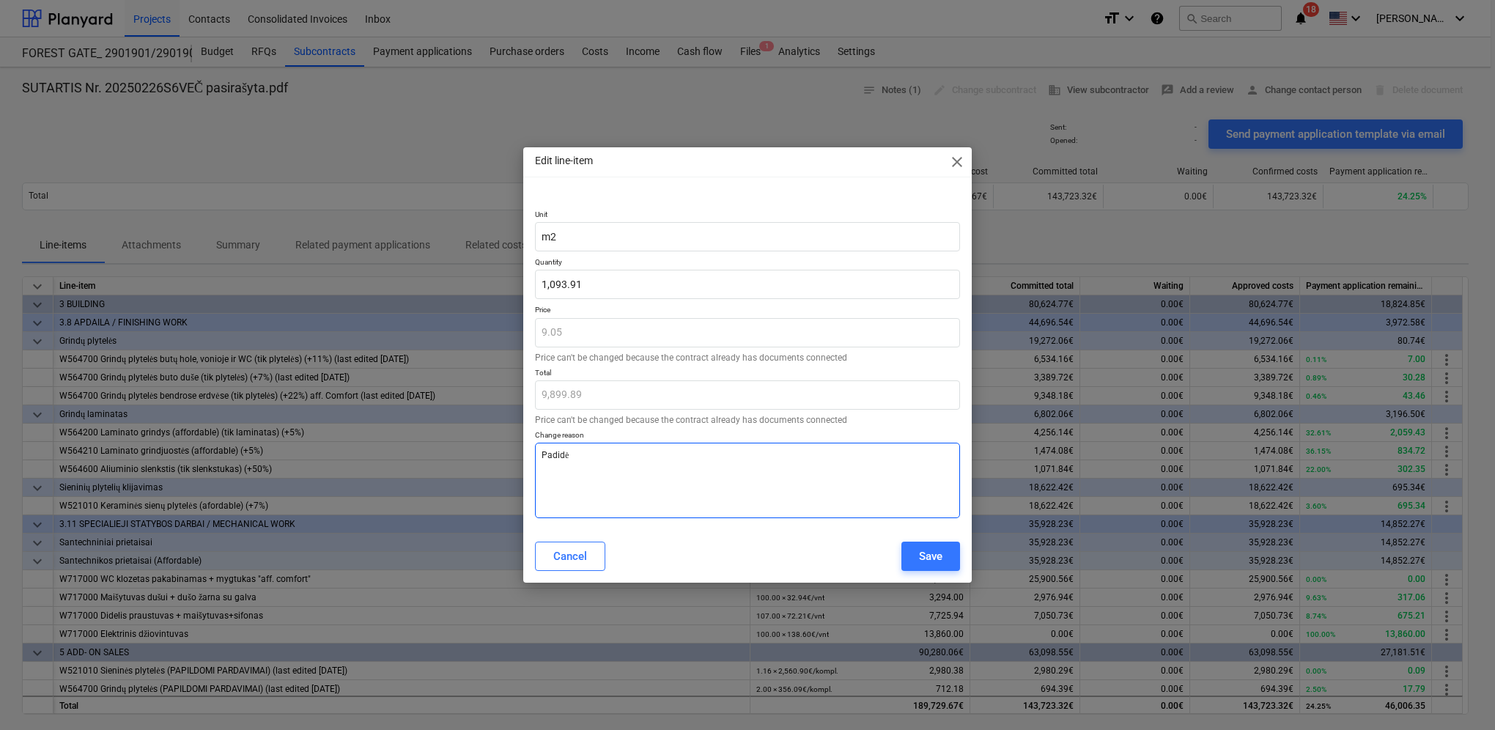
type textarea "Padidėj"
type textarea "x"
type textarea "Padidėję"
type textarea "x"
type textarea "Padidėję"
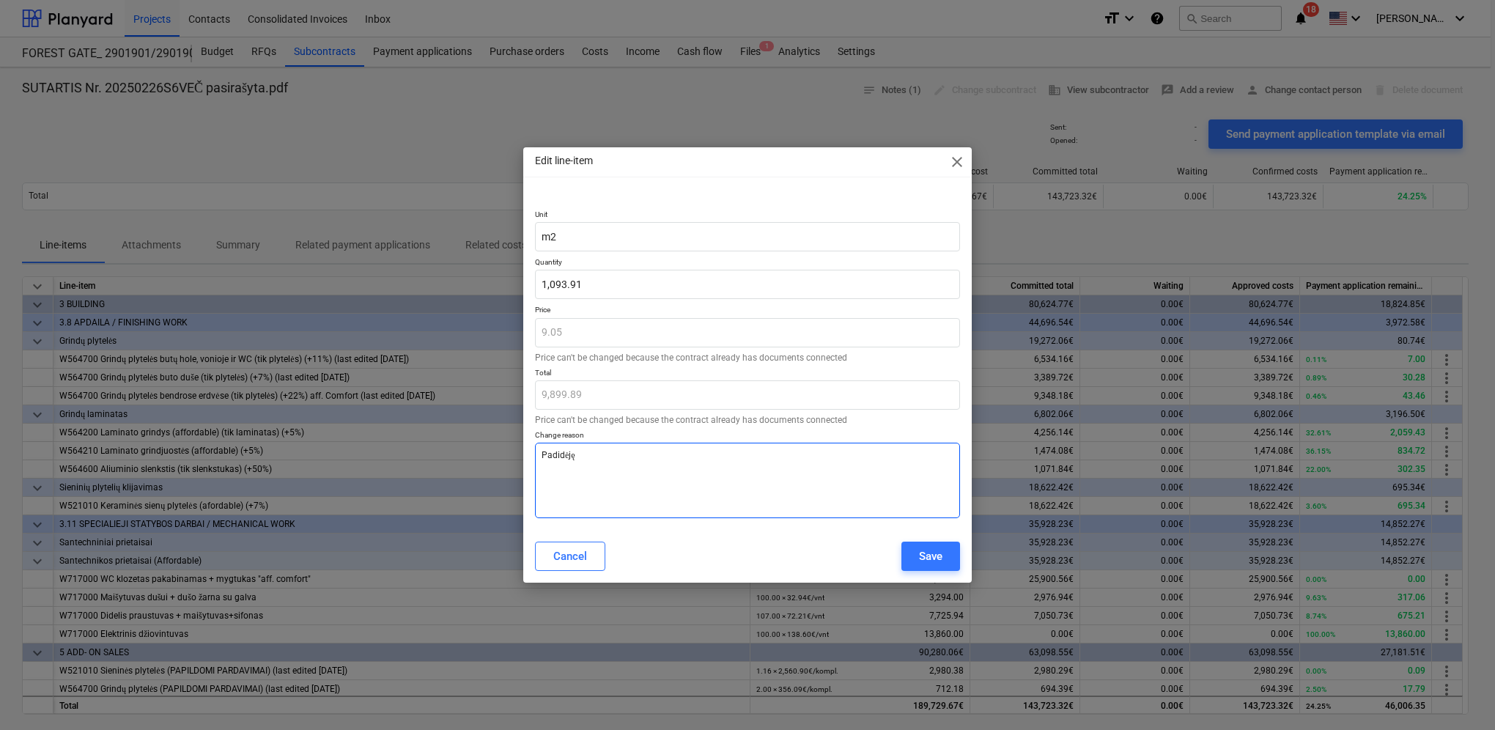
type textarea "x"
type textarea "Padidėję k"
type textarea "x"
type textarea "Padidėję ki"
type textarea "x"
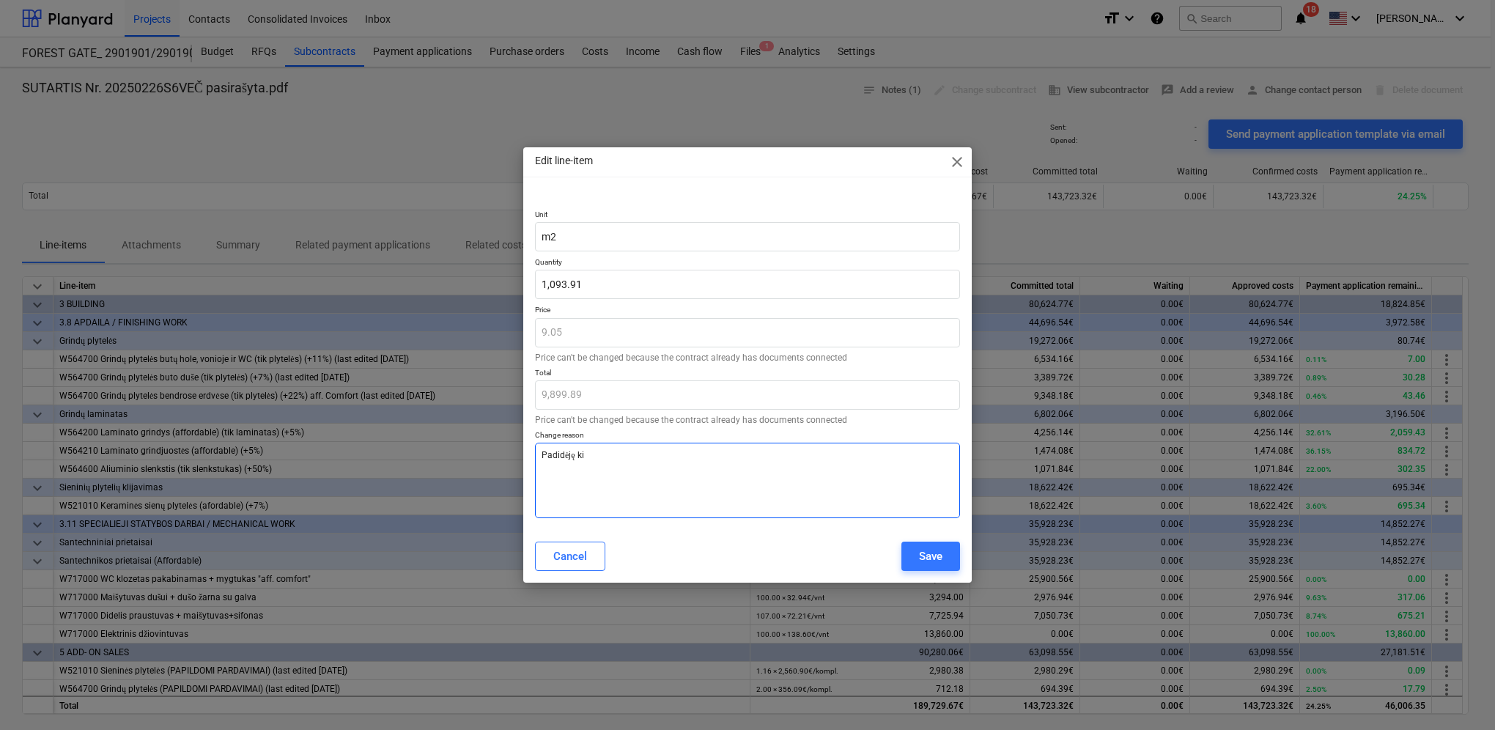
type textarea "Padidėję kie"
type textarea "x"
type textarea "Padidėję kiek"
type textarea "x"
type textarea "Padidėję kieki"
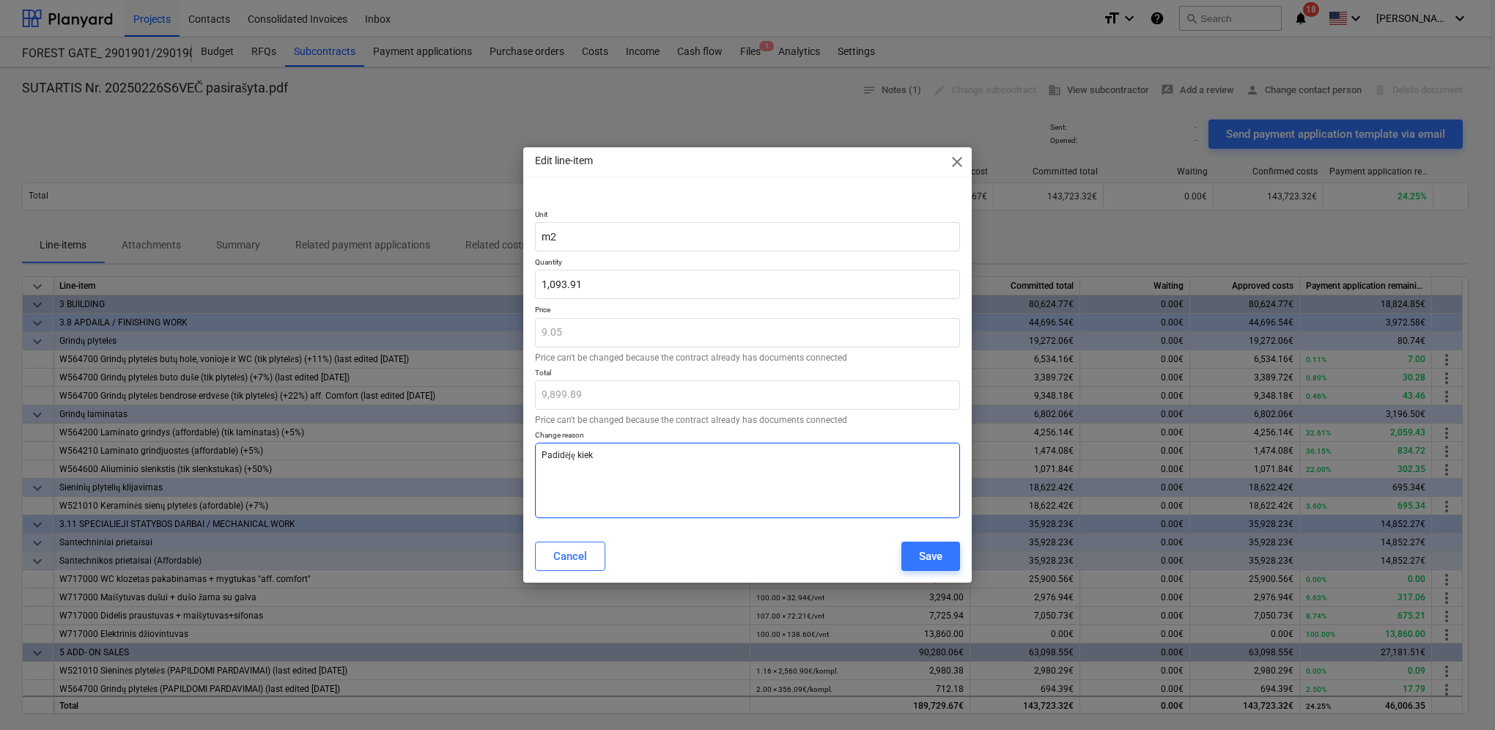
type textarea "x"
type textarea "Padidėję kiekia"
type textarea "x"
type textarea "Padidėję kiekiai"
type textarea "x"
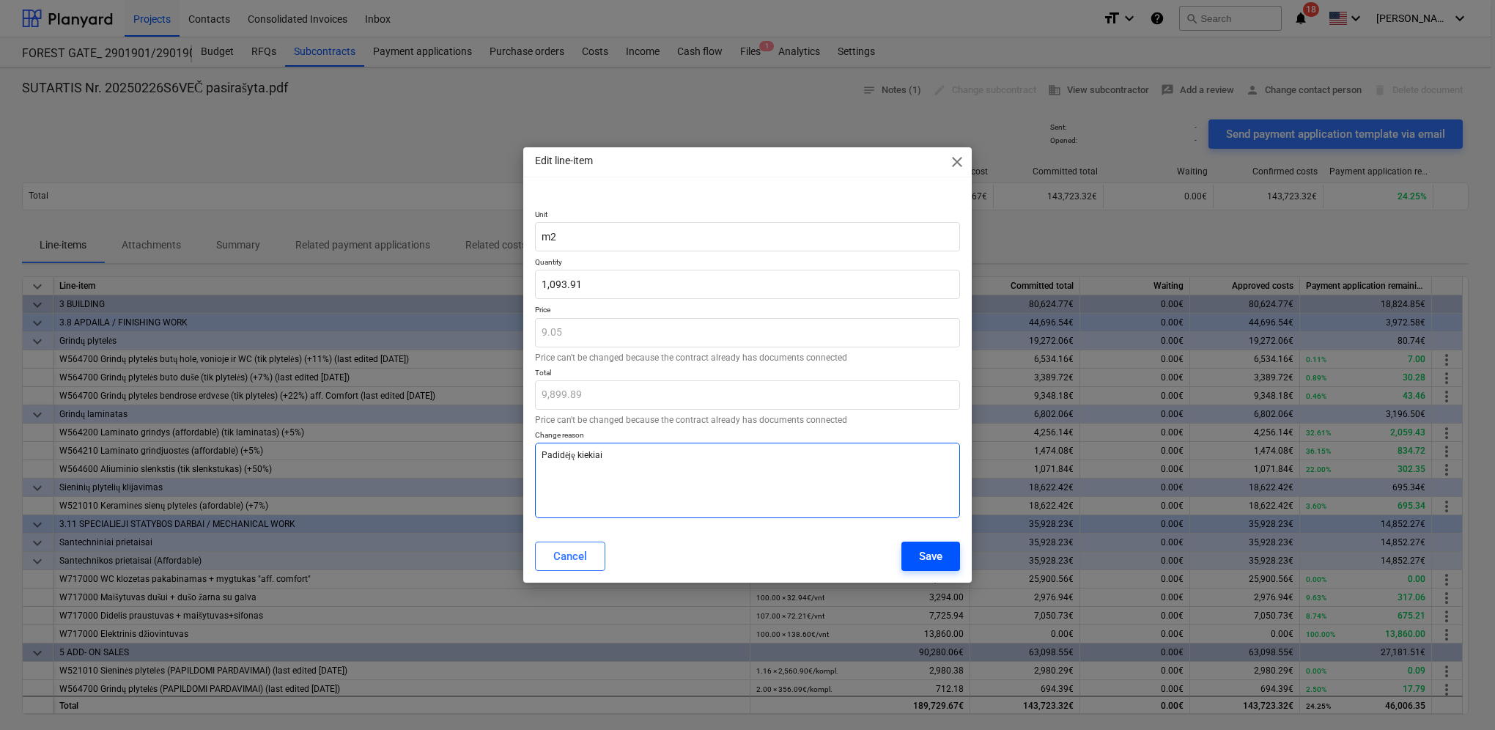
type textarea "Padidėję kiekiai"
click at [941, 557] on div "Save" at bounding box center [930, 556] width 23 height 19
type textarea "x"
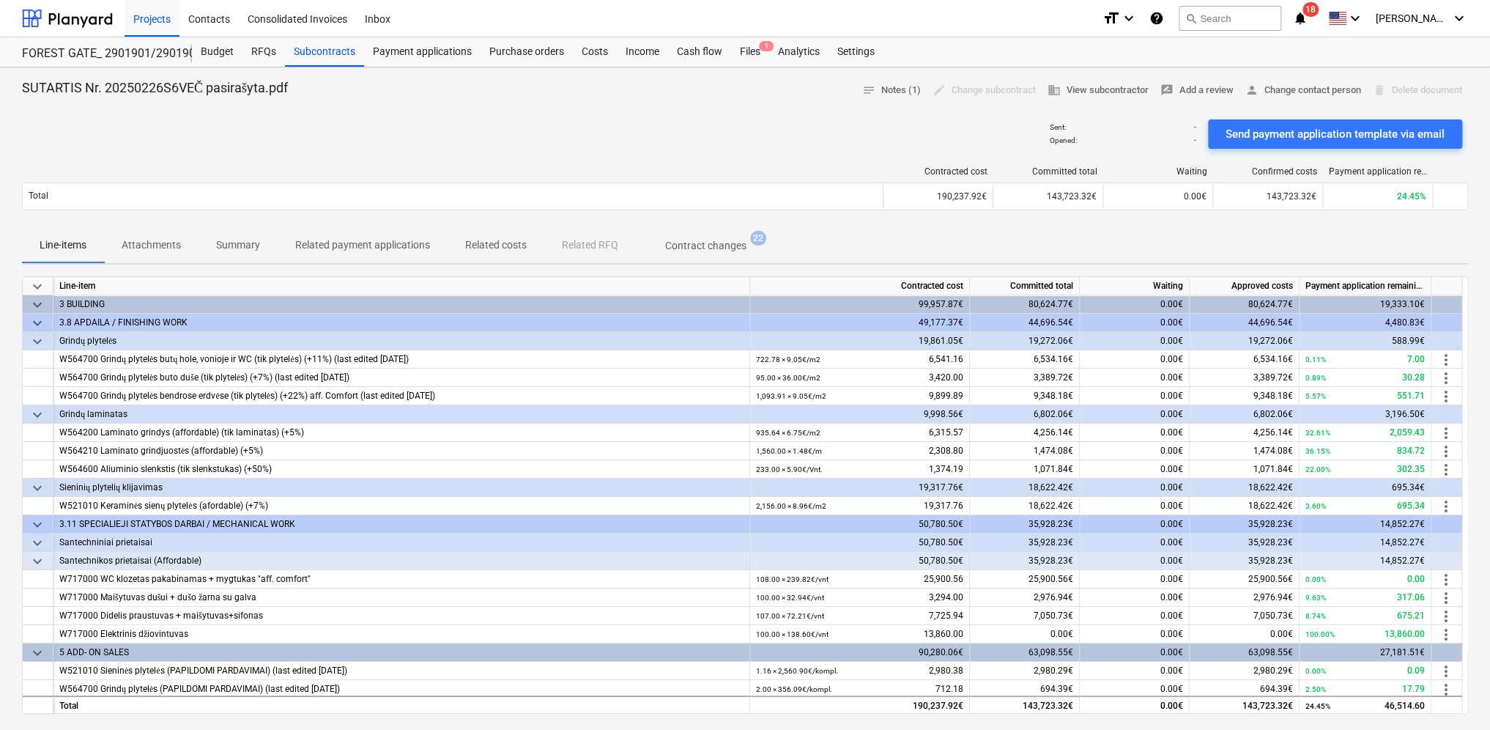
click at [567, 126] on div "Sent : - Opened : - Send payment application template via email" at bounding box center [745, 134] width 1446 height 41
click at [226, 52] on div "Budget" at bounding box center [217, 51] width 51 height 29
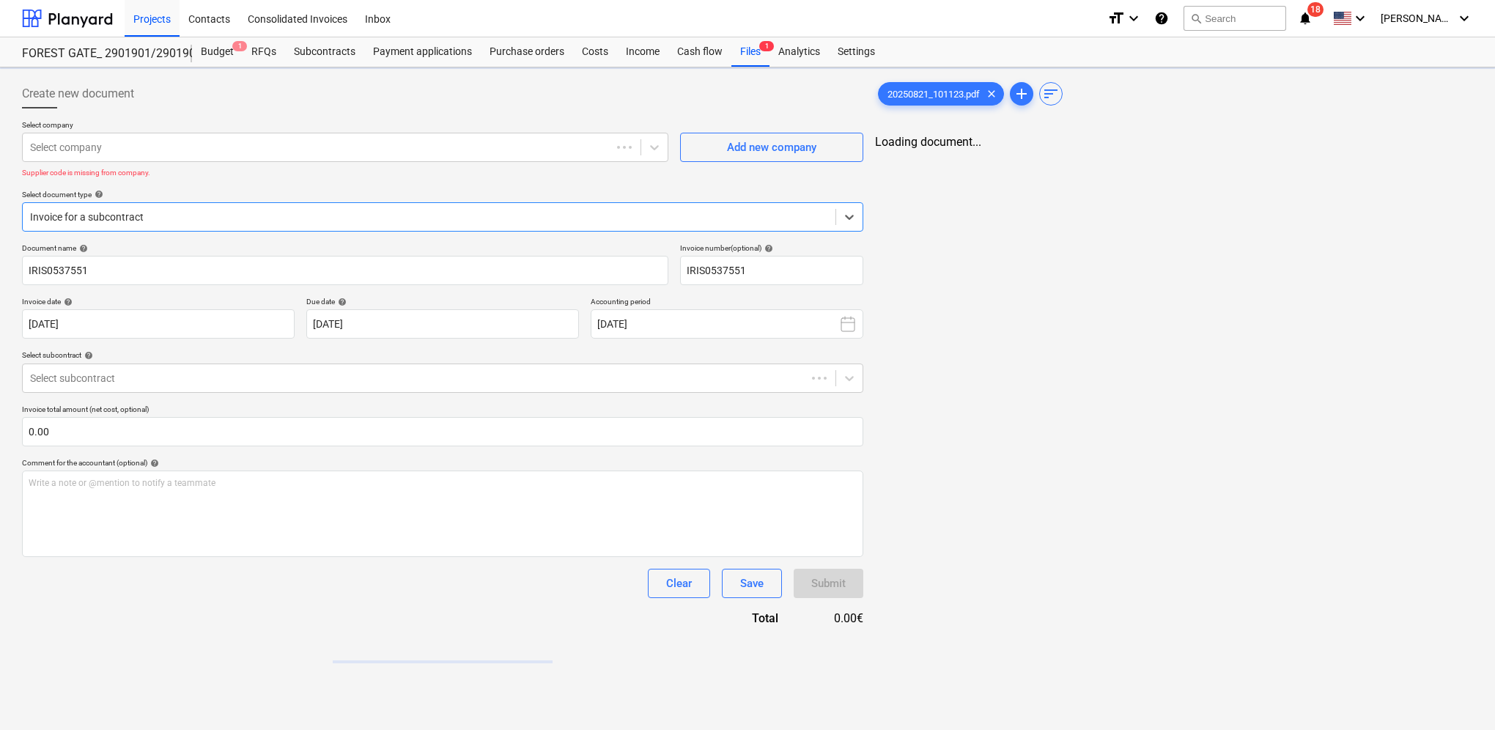
type input "20250821_101123.pdf"
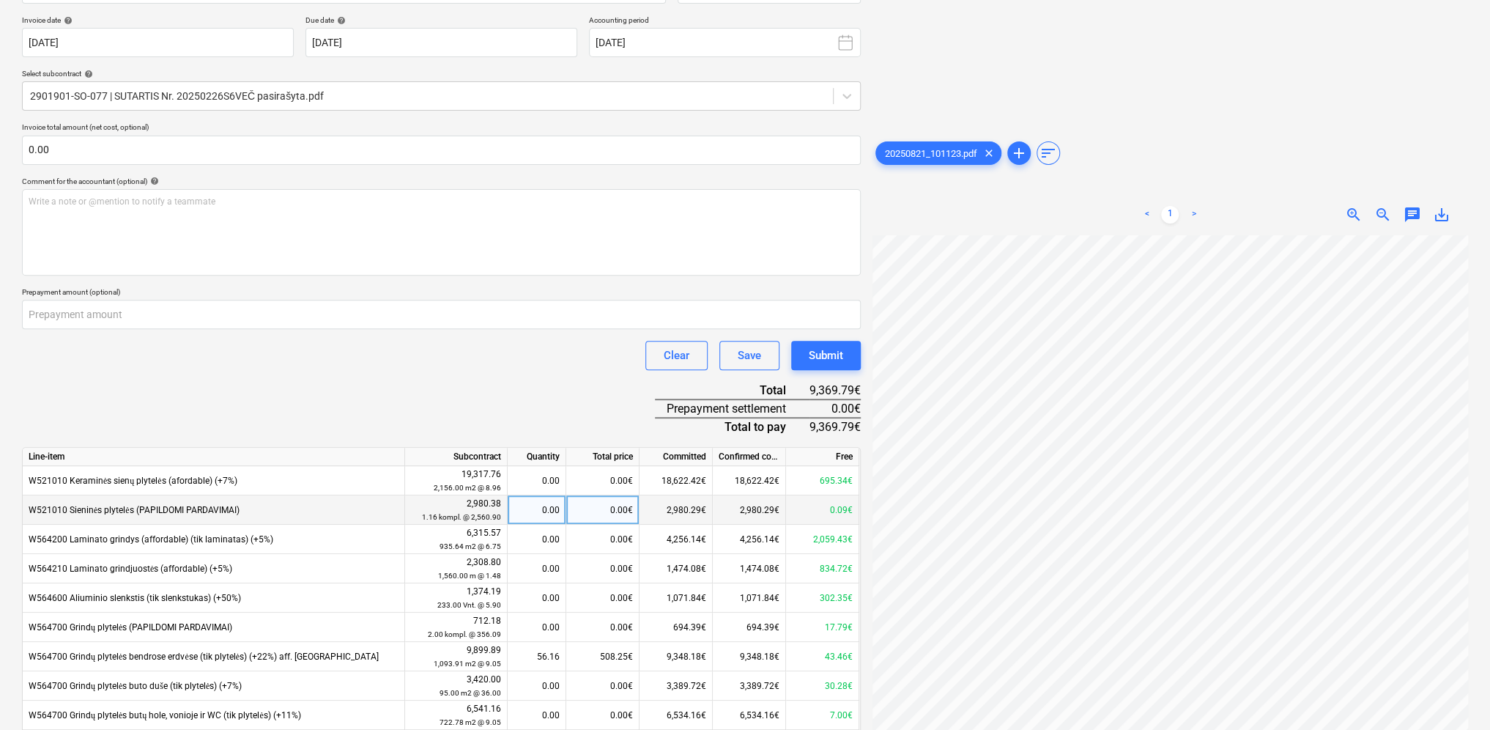
scroll to position [178, 0]
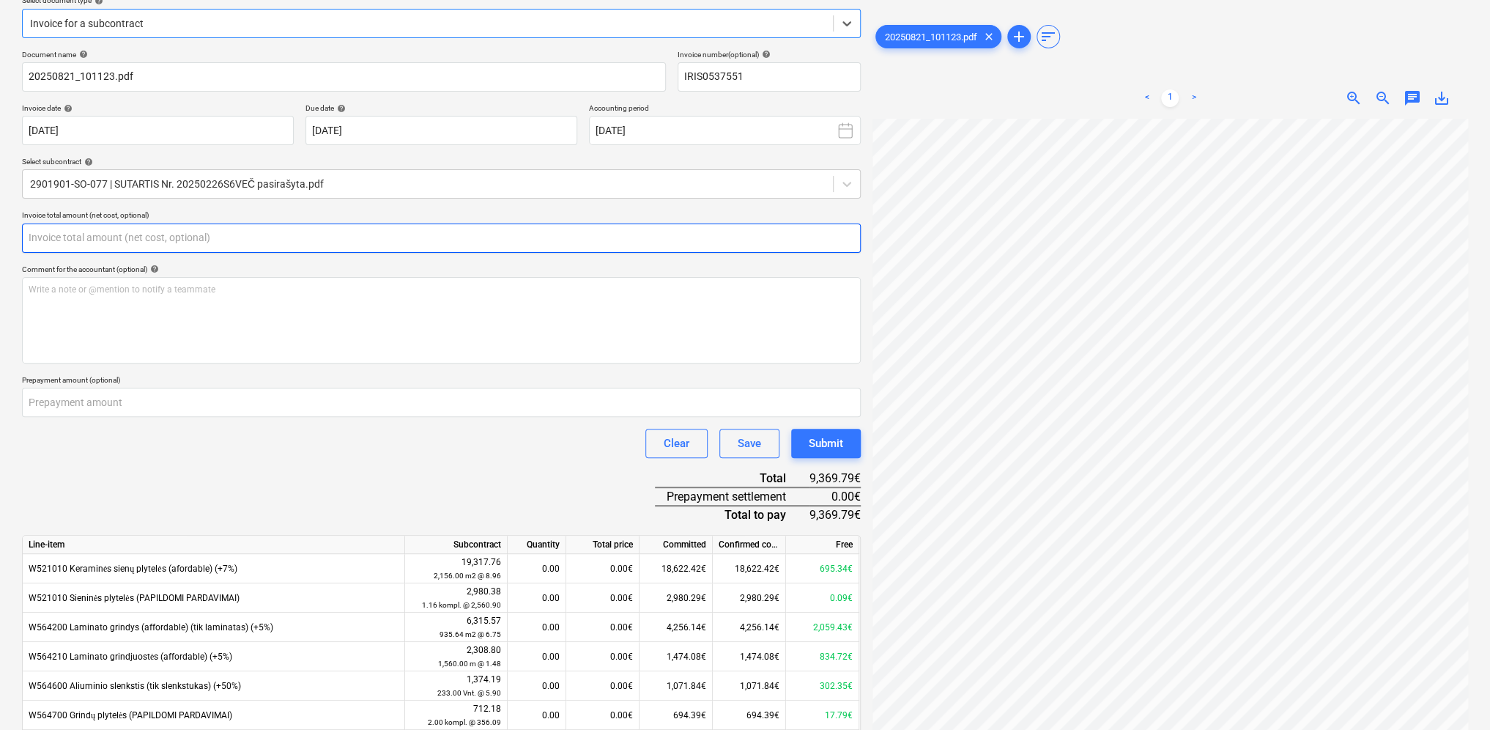
click at [94, 240] on input "text" at bounding box center [441, 237] width 839 height 29
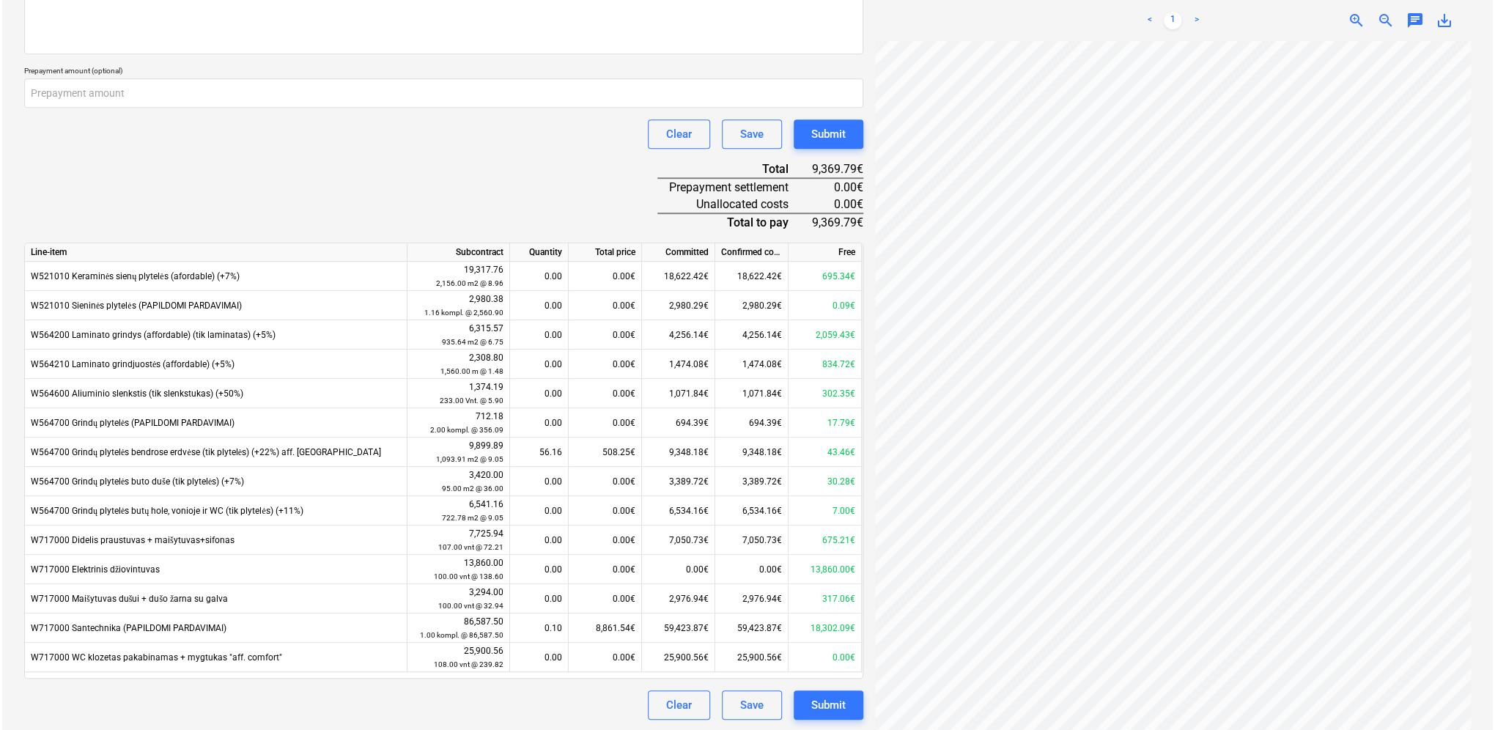
scroll to position [488, 0]
type input "9,369.79"
click at [834, 702] on div "Submit" at bounding box center [826, 704] width 34 height 19
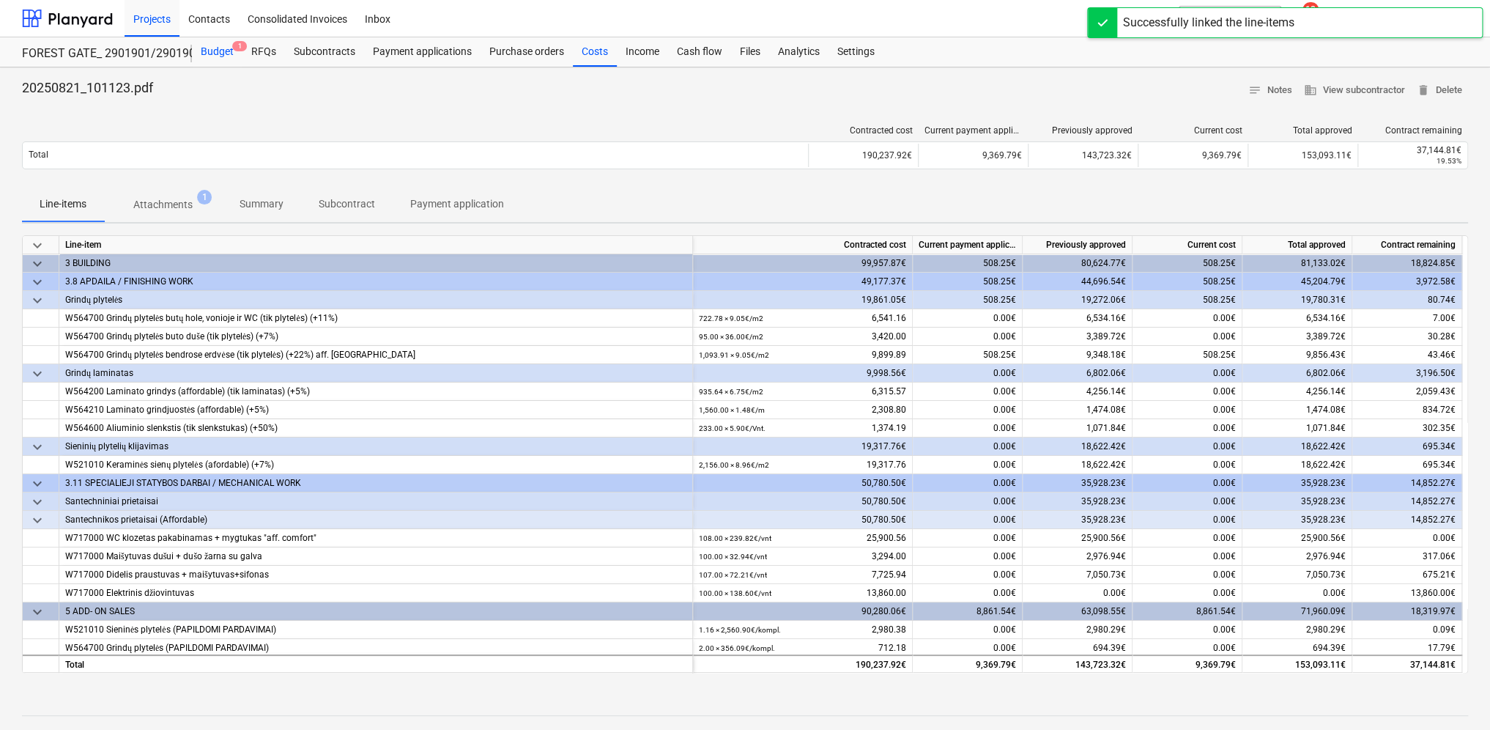
click at [218, 53] on div "Budget 1" at bounding box center [217, 51] width 51 height 29
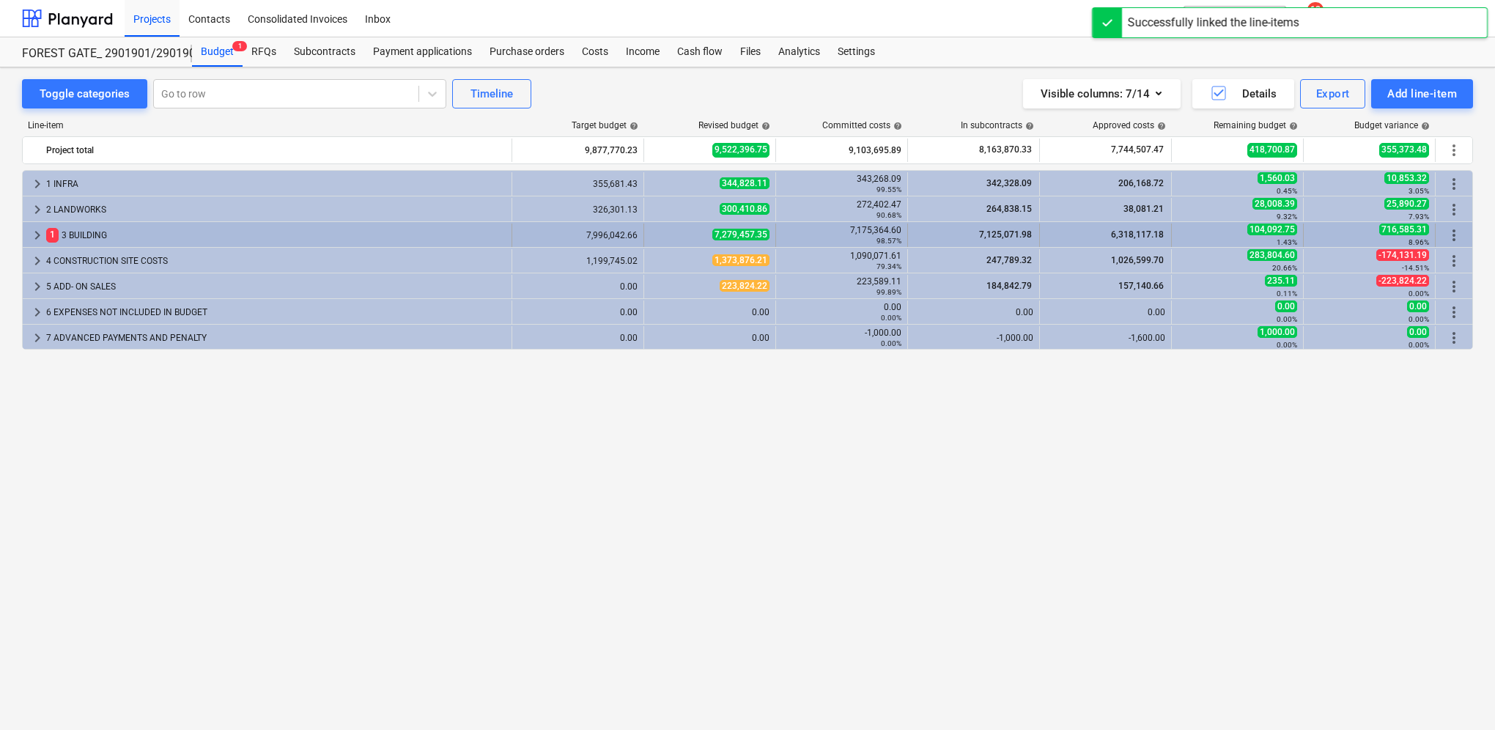
click at [34, 232] on span "keyboard_arrow_right" at bounding box center [38, 235] width 18 height 18
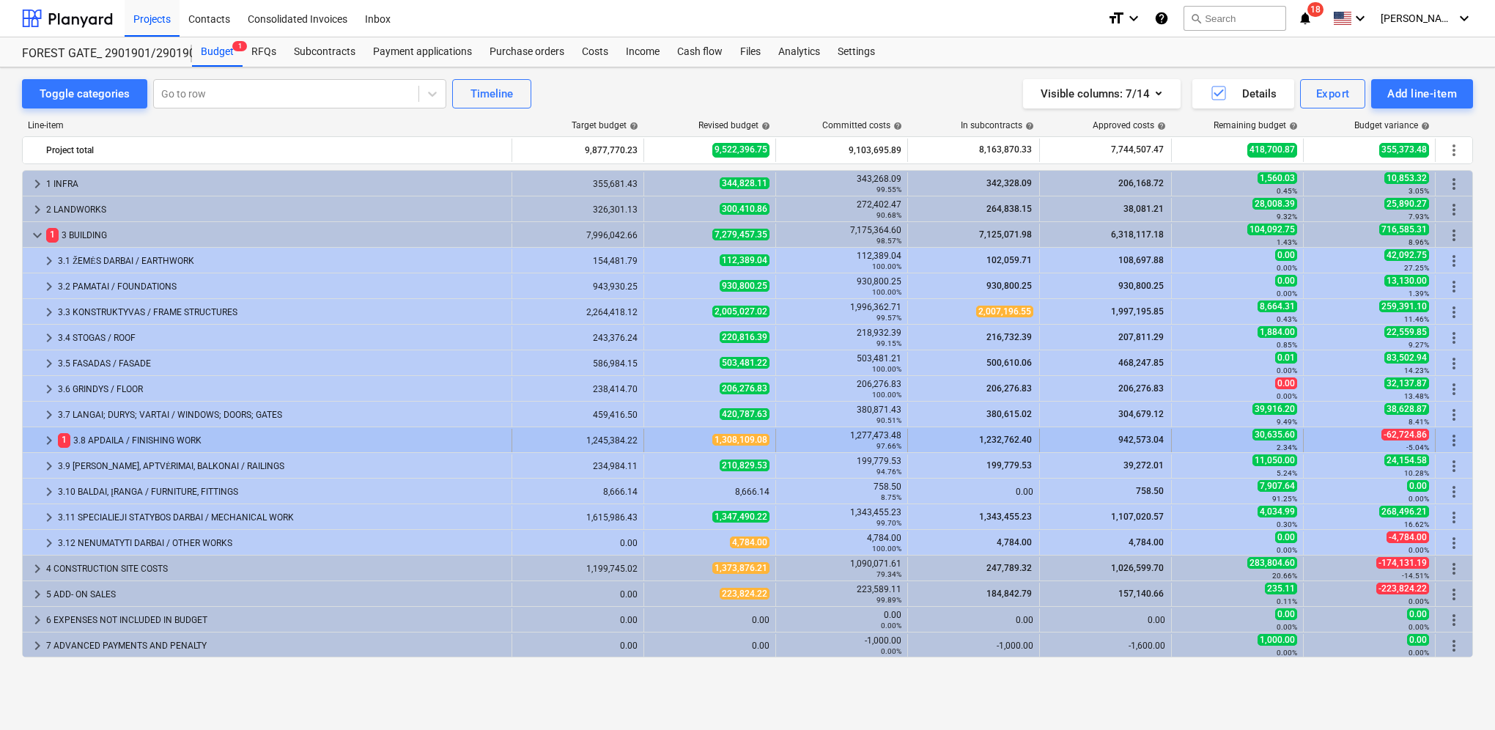
click at [49, 440] on span "keyboard_arrow_right" at bounding box center [49, 441] width 18 height 18
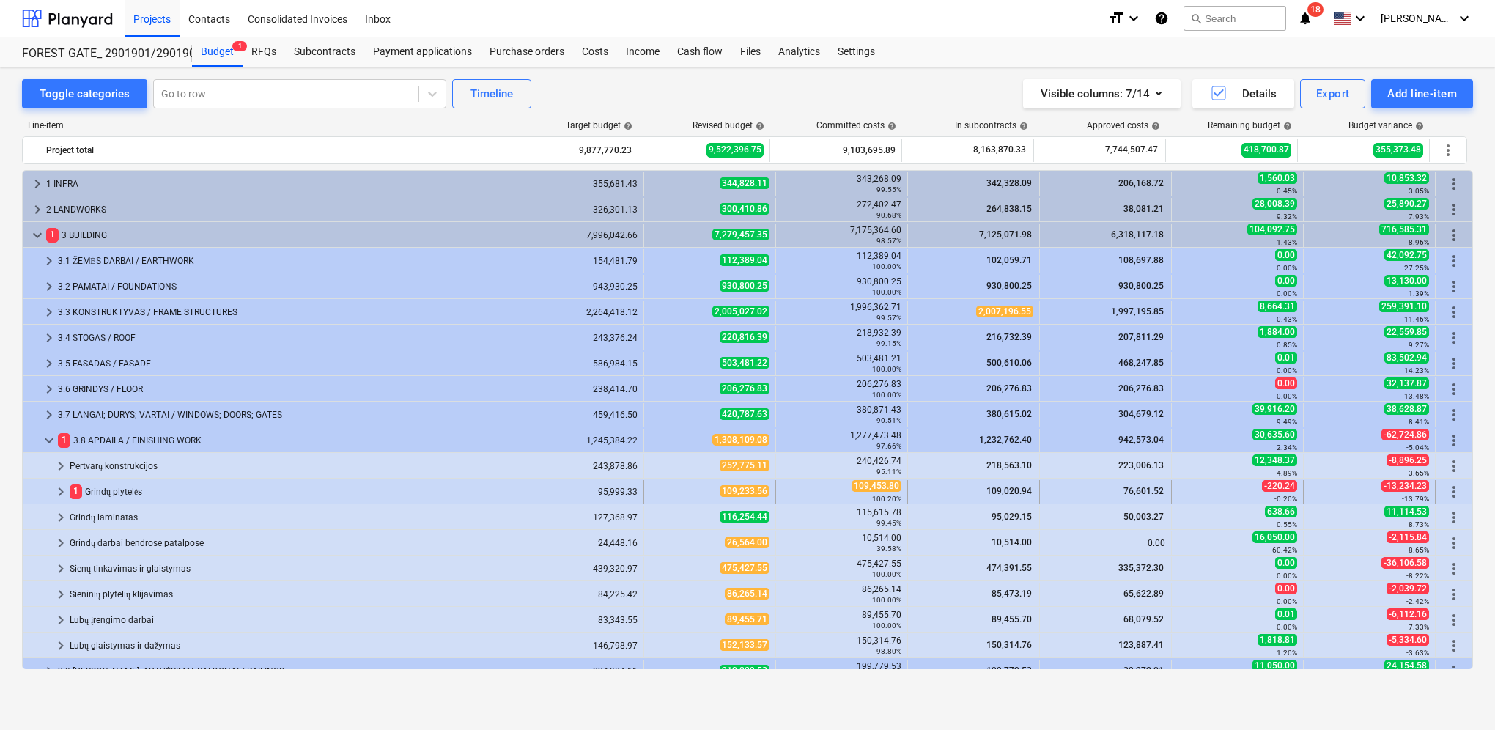
click at [64, 489] on span "keyboard_arrow_right" at bounding box center [61, 492] width 18 height 18
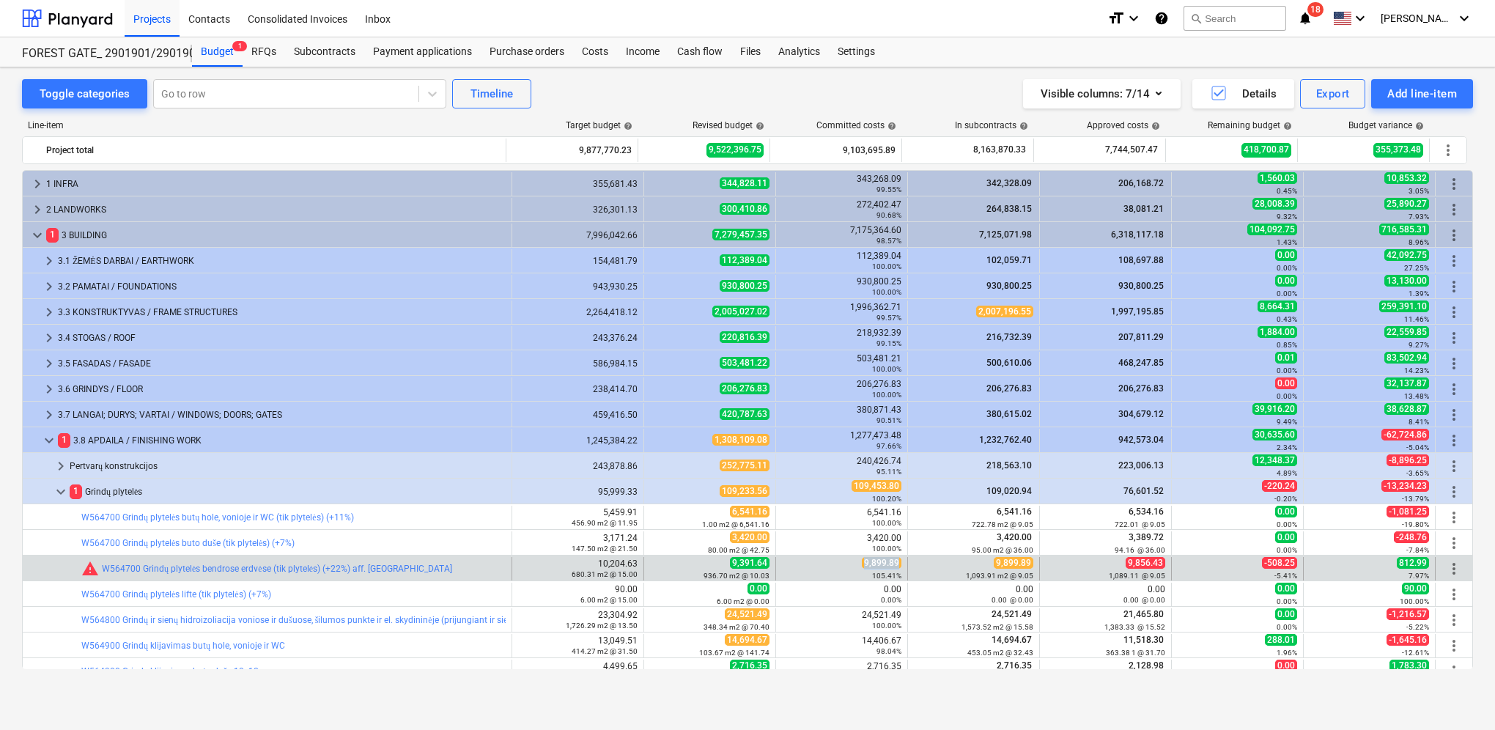
drag, startPoint x: 862, startPoint y: 559, endPoint x: 893, endPoint y: 562, distance: 31.6
click at [893, 562] on span "9,899.89" at bounding box center [882, 563] width 40 height 12
copy span "9,899.89"
click at [655, 566] on span "edit" at bounding box center [659, 569] width 12 height 12
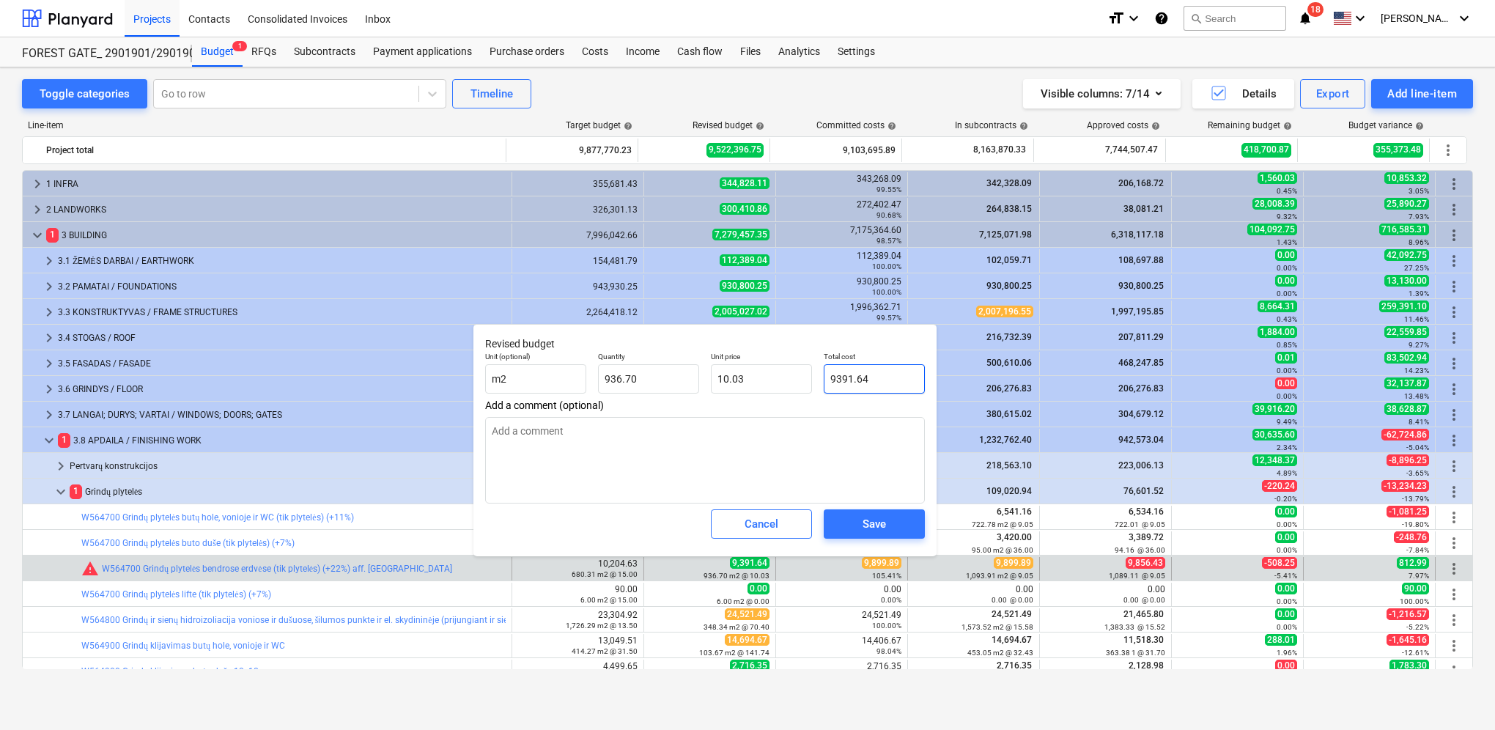
drag, startPoint x: 863, startPoint y: 385, endPoint x: 840, endPoint y: 380, distance: 24.0
click at [824, 383] on input "9391.64" at bounding box center [874, 378] width 101 height 29
paste input ",899.89"
type input "9,899.89"
type textarea "x"
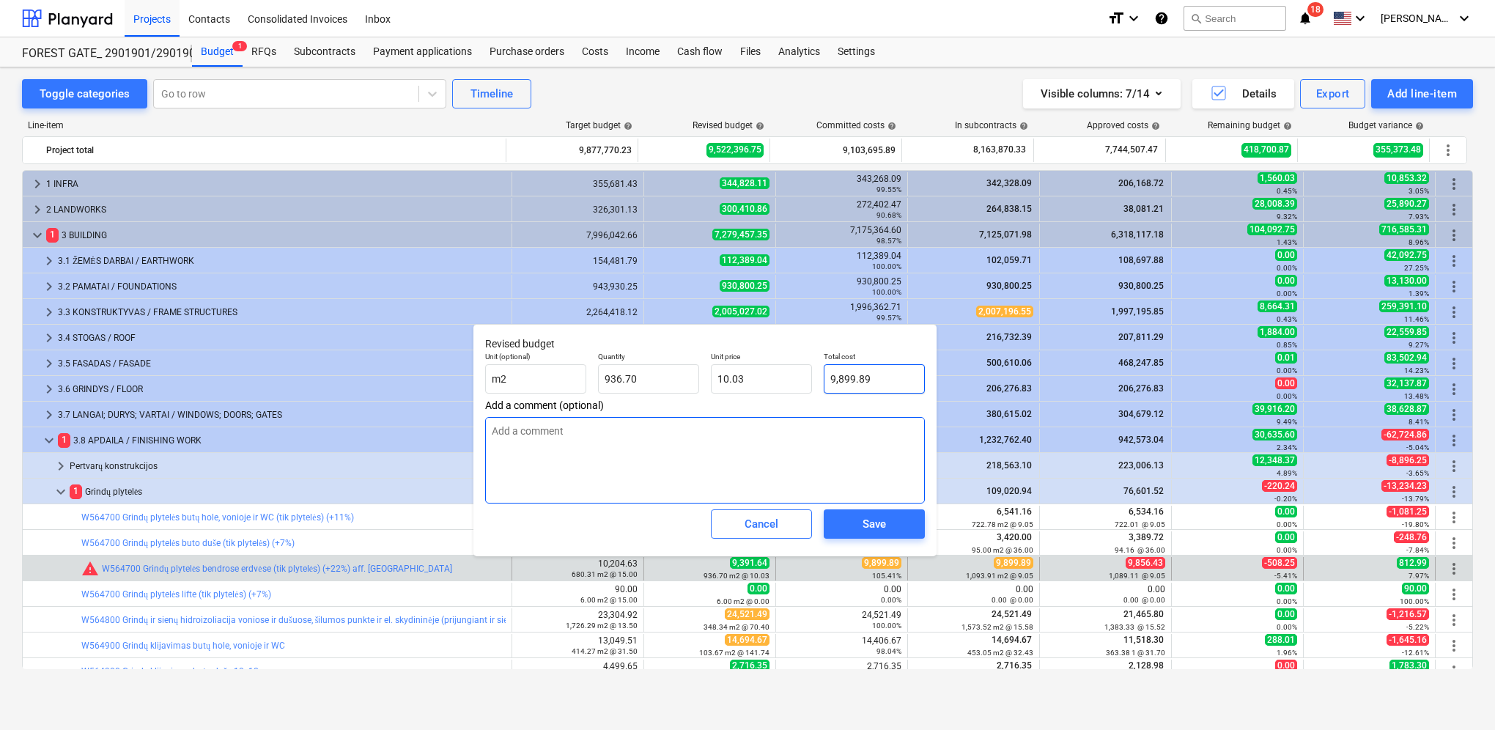
type input "10.57"
type input "9,899.89"
click at [872, 522] on div "Save" at bounding box center [873, 523] width 23 height 19
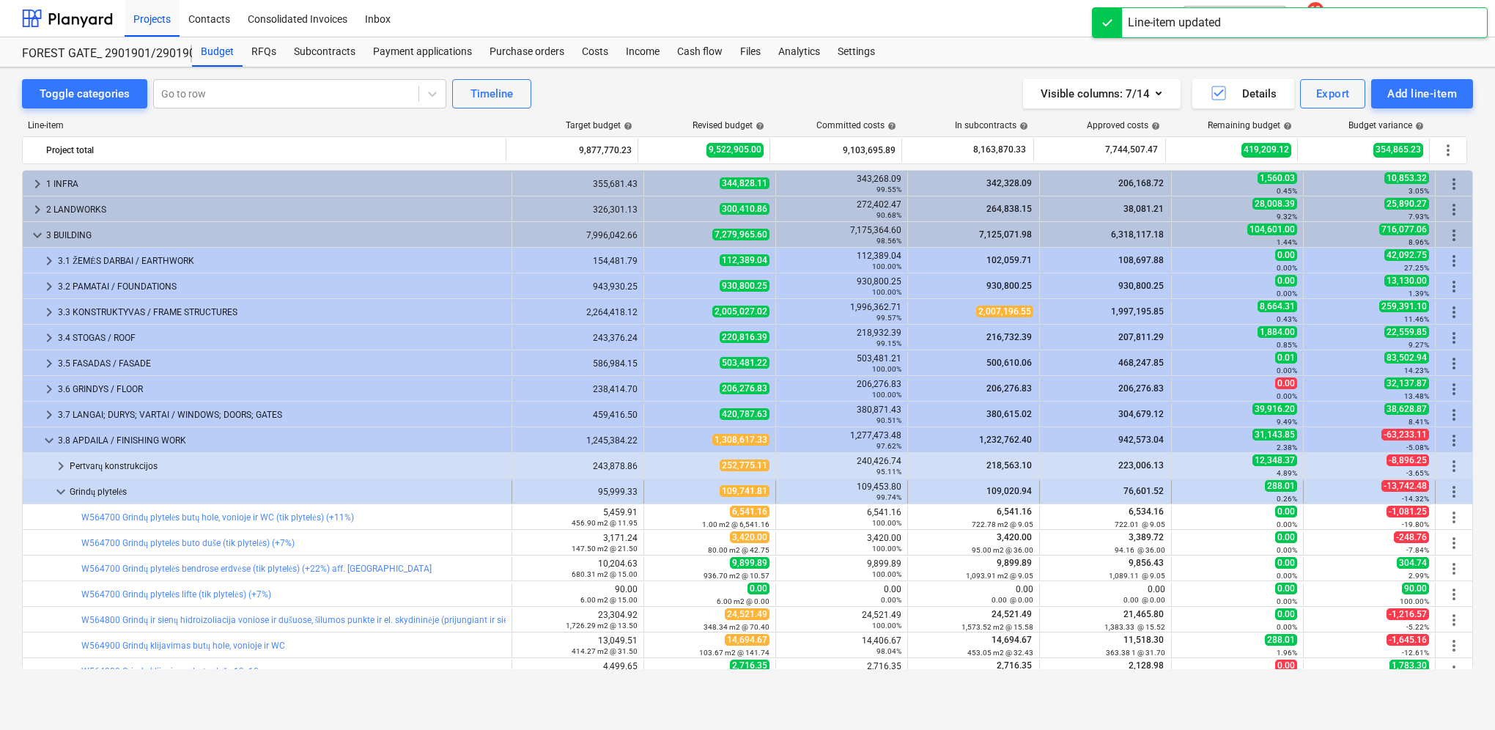
click at [69, 489] on span "keyboard_arrow_down" at bounding box center [61, 492] width 18 height 18
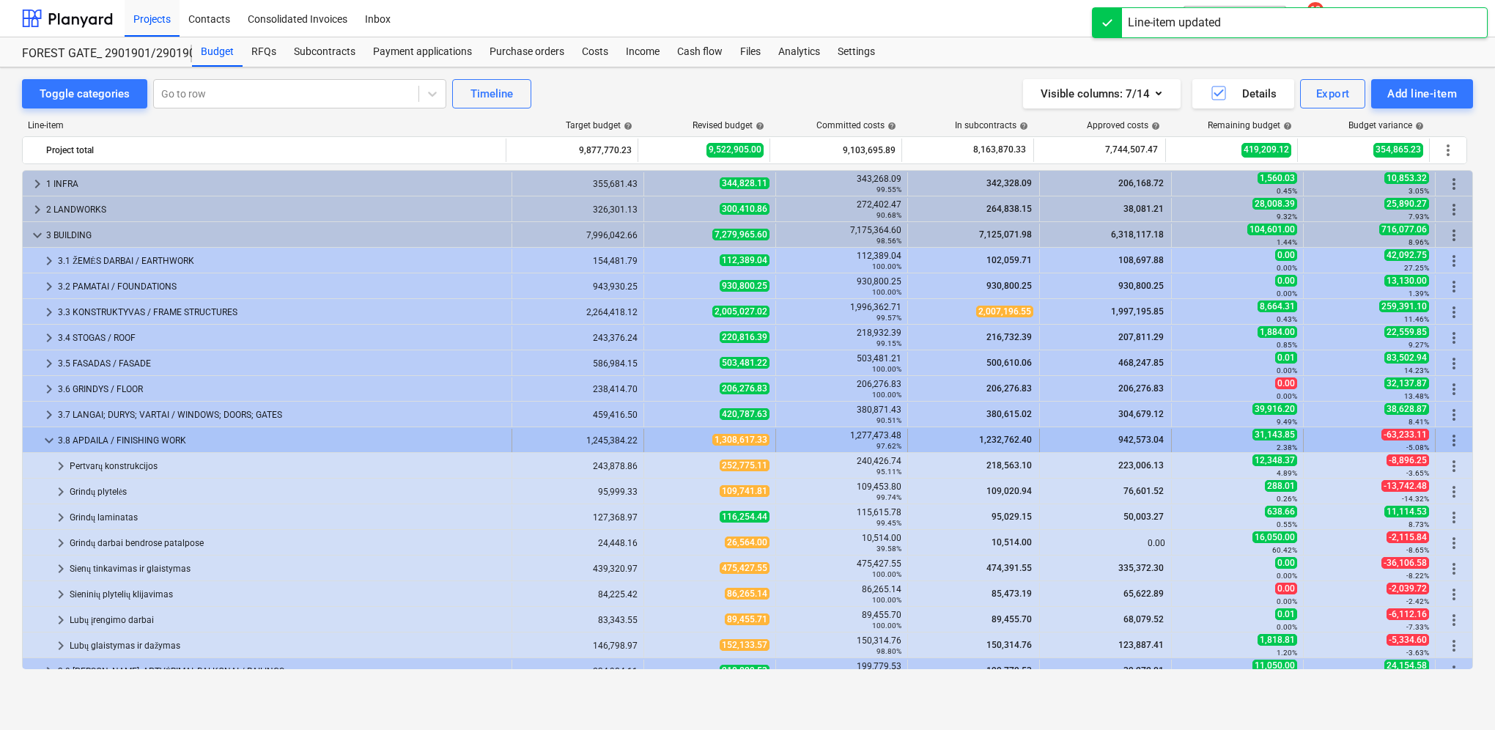
click at [48, 440] on span "keyboard_arrow_down" at bounding box center [49, 441] width 18 height 18
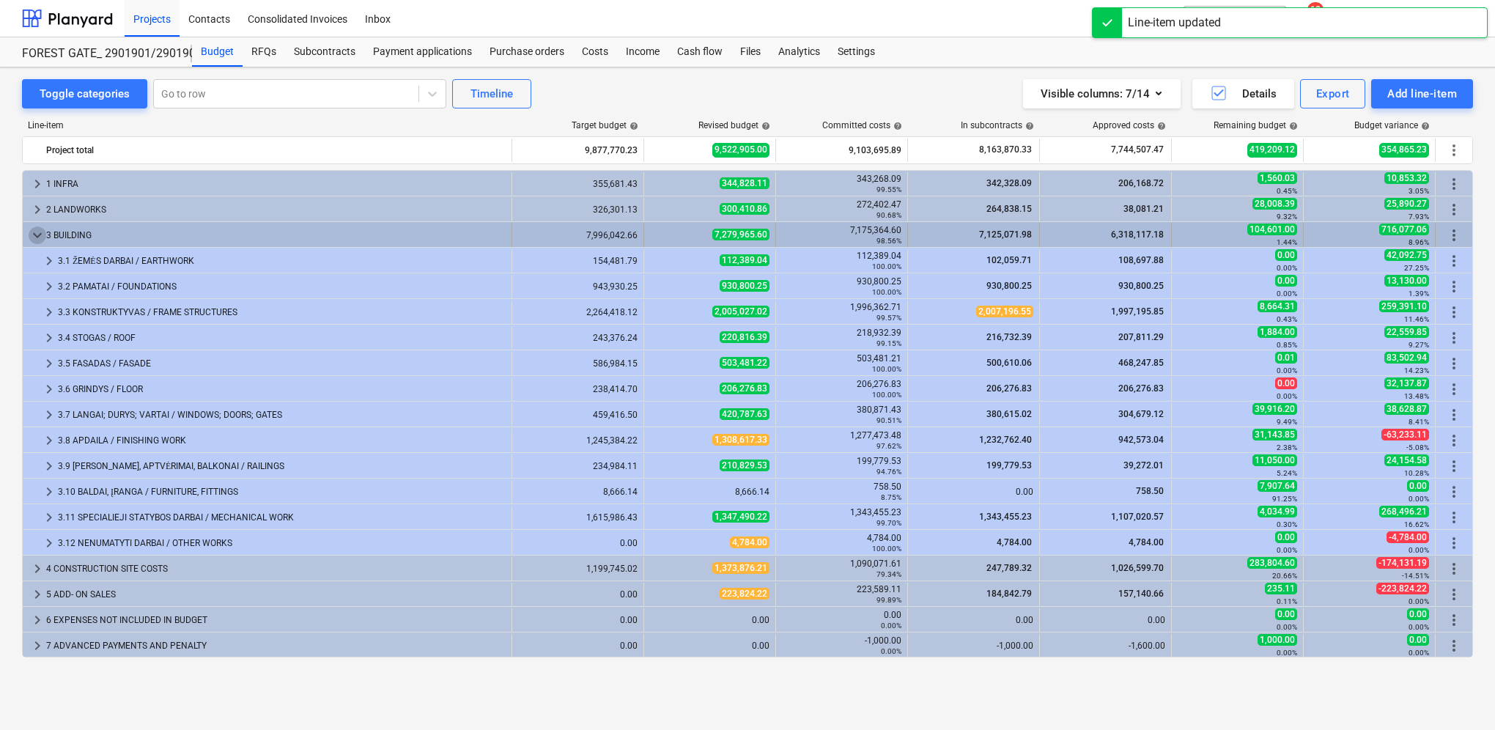
click at [37, 229] on span "keyboard_arrow_down" at bounding box center [38, 235] width 18 height 18
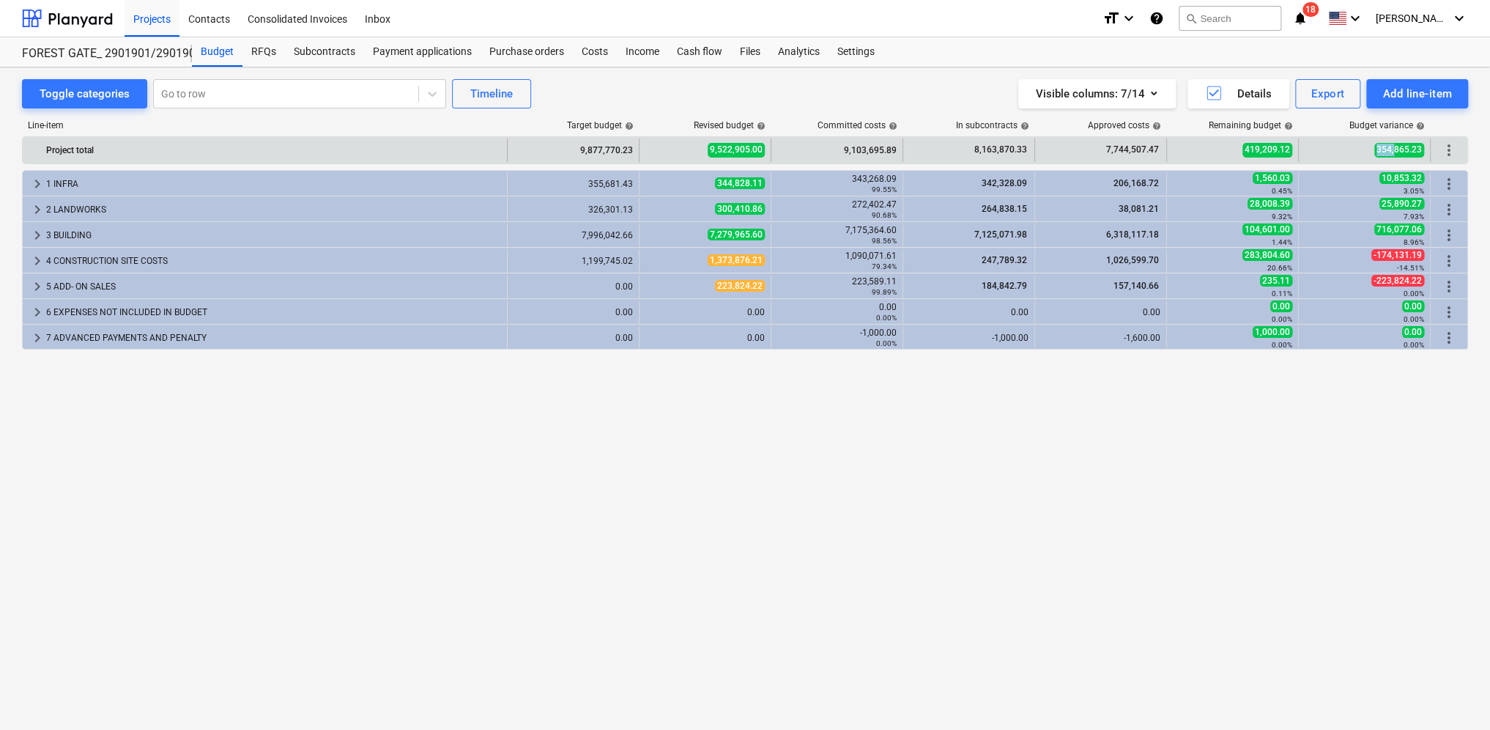
drag, startPoint x: 1395, startPoint y: 149, endPoint x: 1372, endPoint y: 152, distance: 22.9
click at [1372, 152] on div "354,865.23" at bounding box center [1364, 149] width 119 height 23
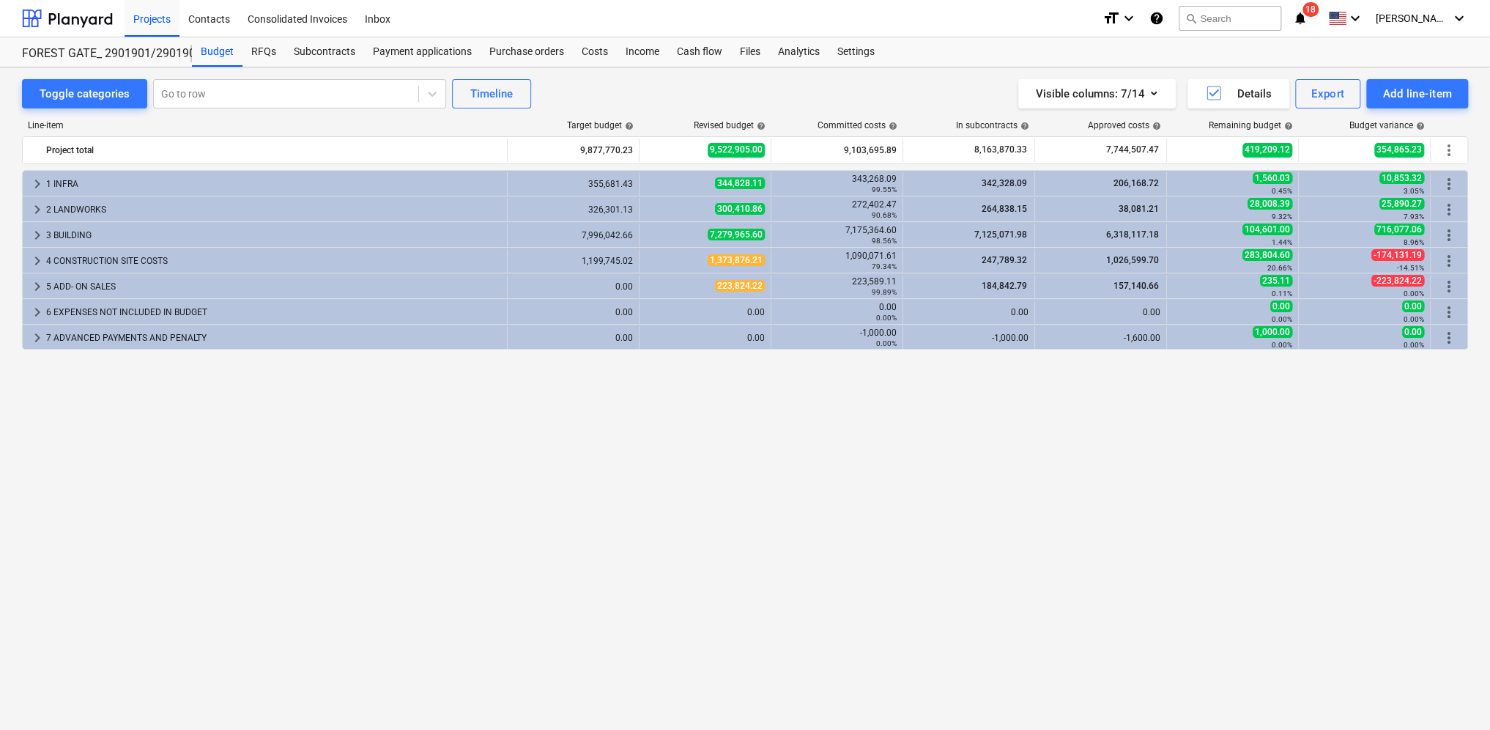
click at [1246, 391] on div "keyboard_arrow_right 1 INFRA 355,681.43 344,828.11 343,268.09 99.55% 342,328.09…" at bounding box center [745, 444] width 1446 height 549
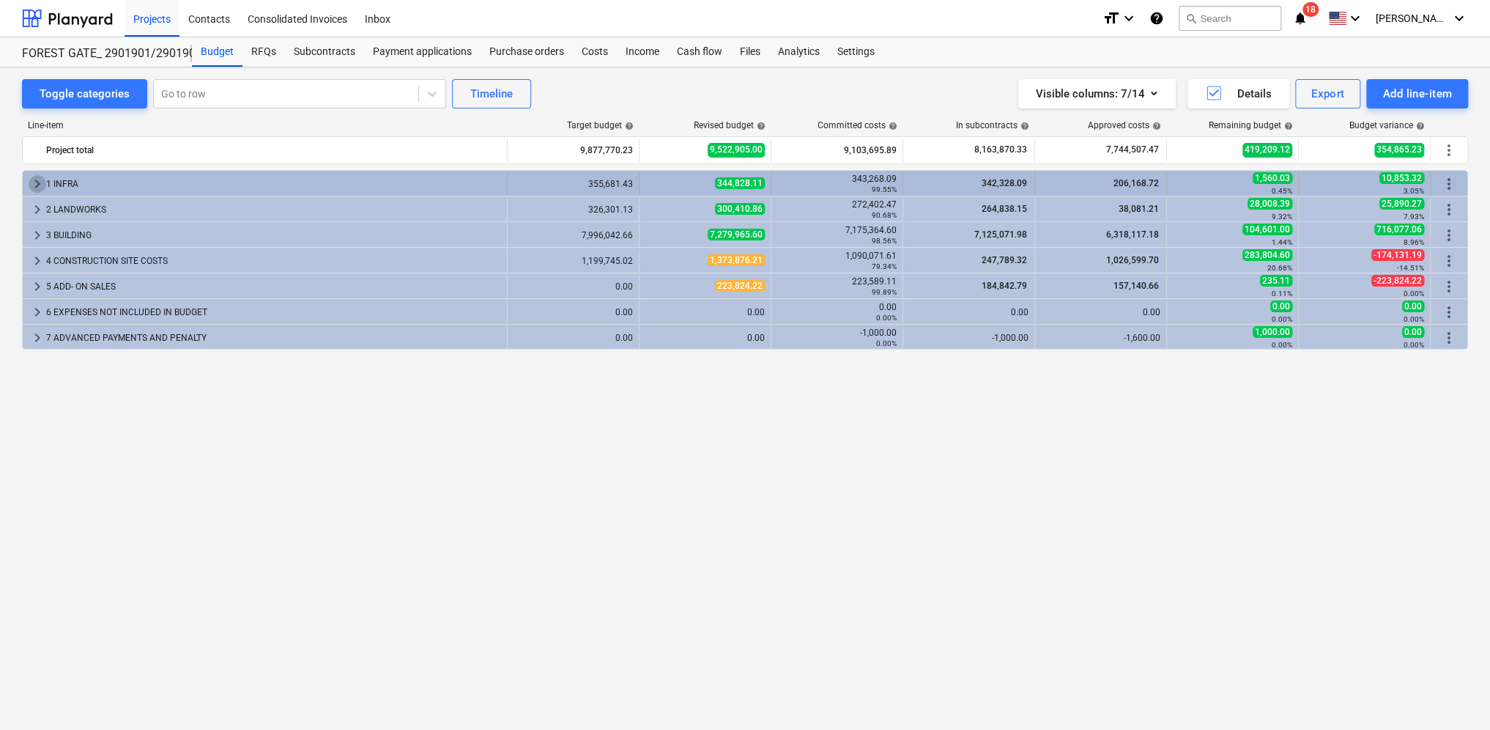
click at [32, 183] on span "keyboard_arrow_right" at bounding box center [38, 184] width 18 height 18
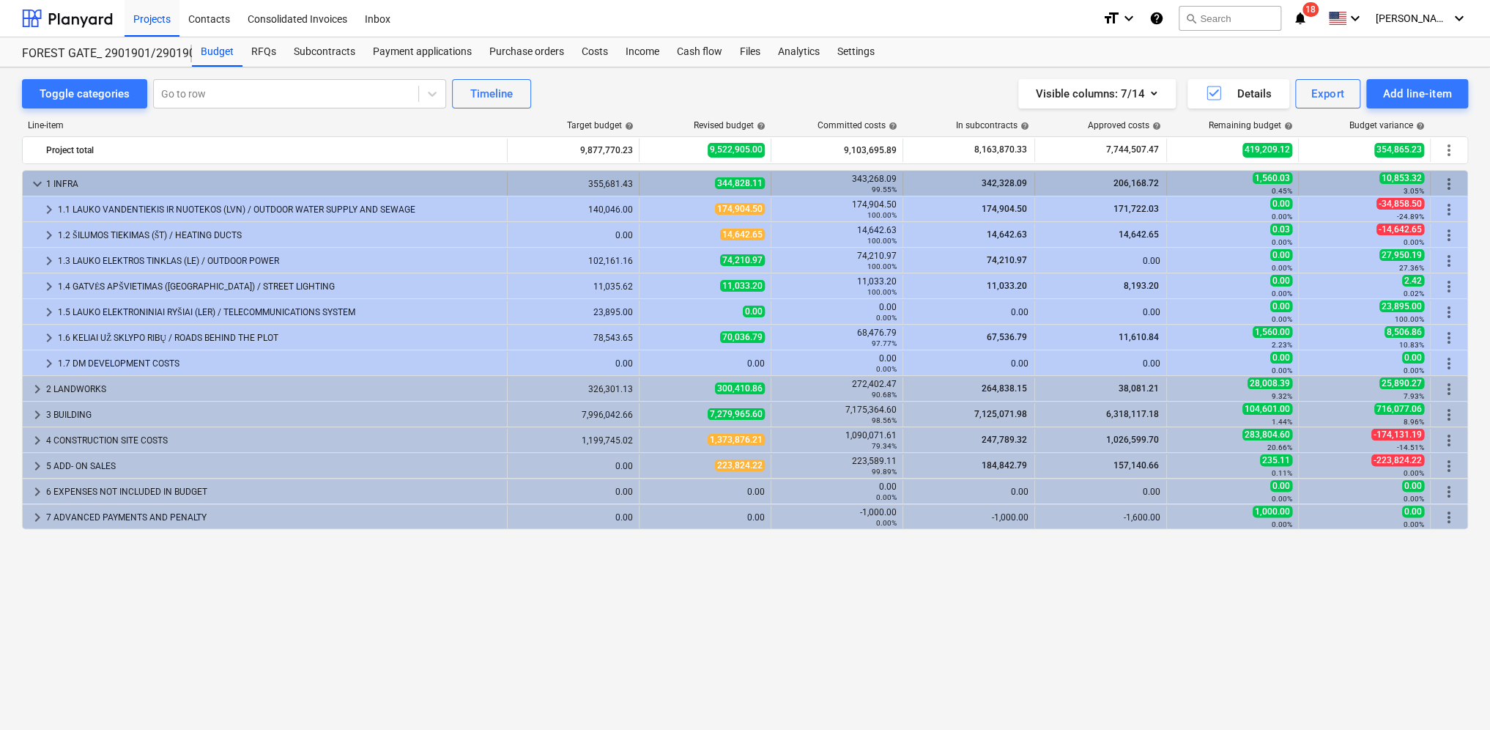
click at [40, 182] on span "keyboard_arrow_down" at bounding box center [38, 184] width 18 height 18
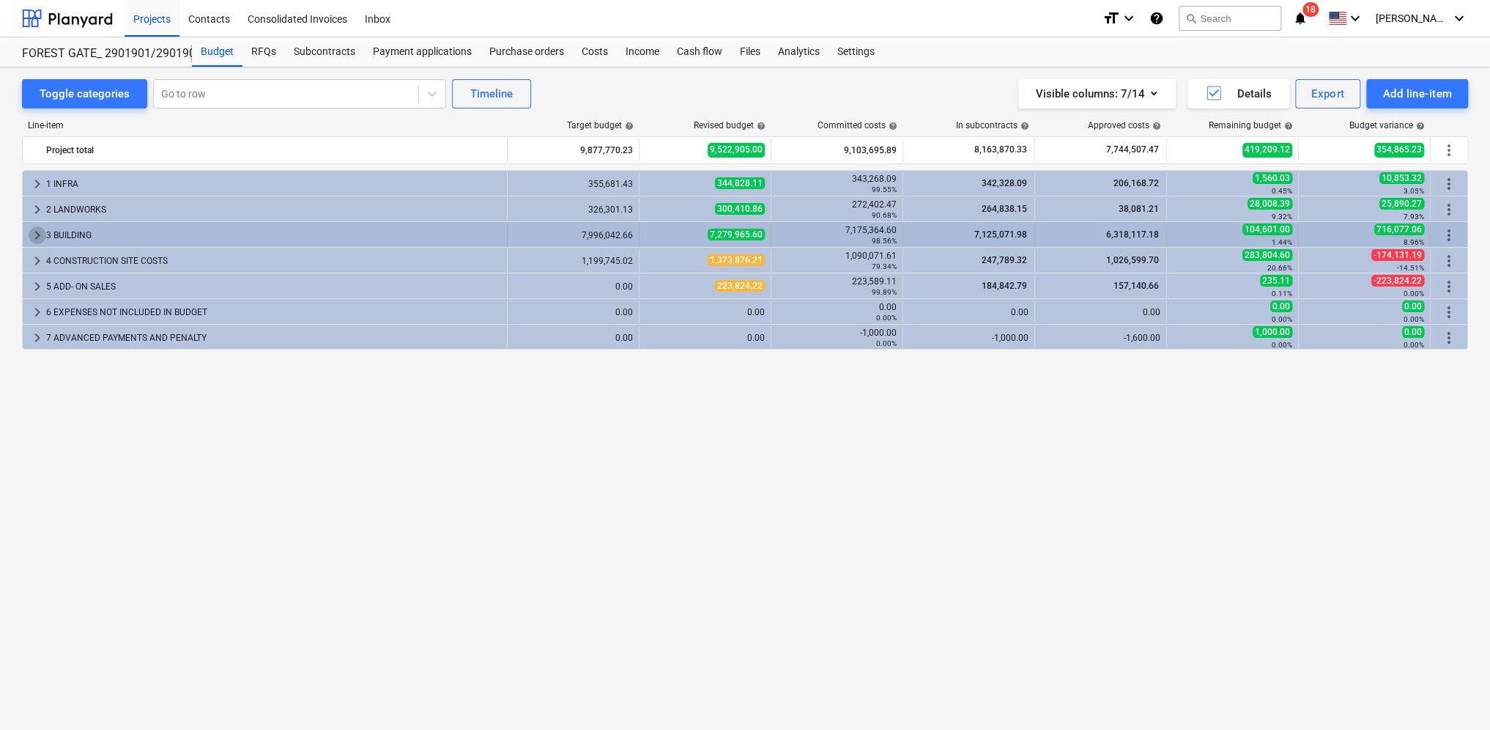
click at [43, 231] on span "keyboard_arrow_right" at bounding box center [38, 235] width 18 height 18
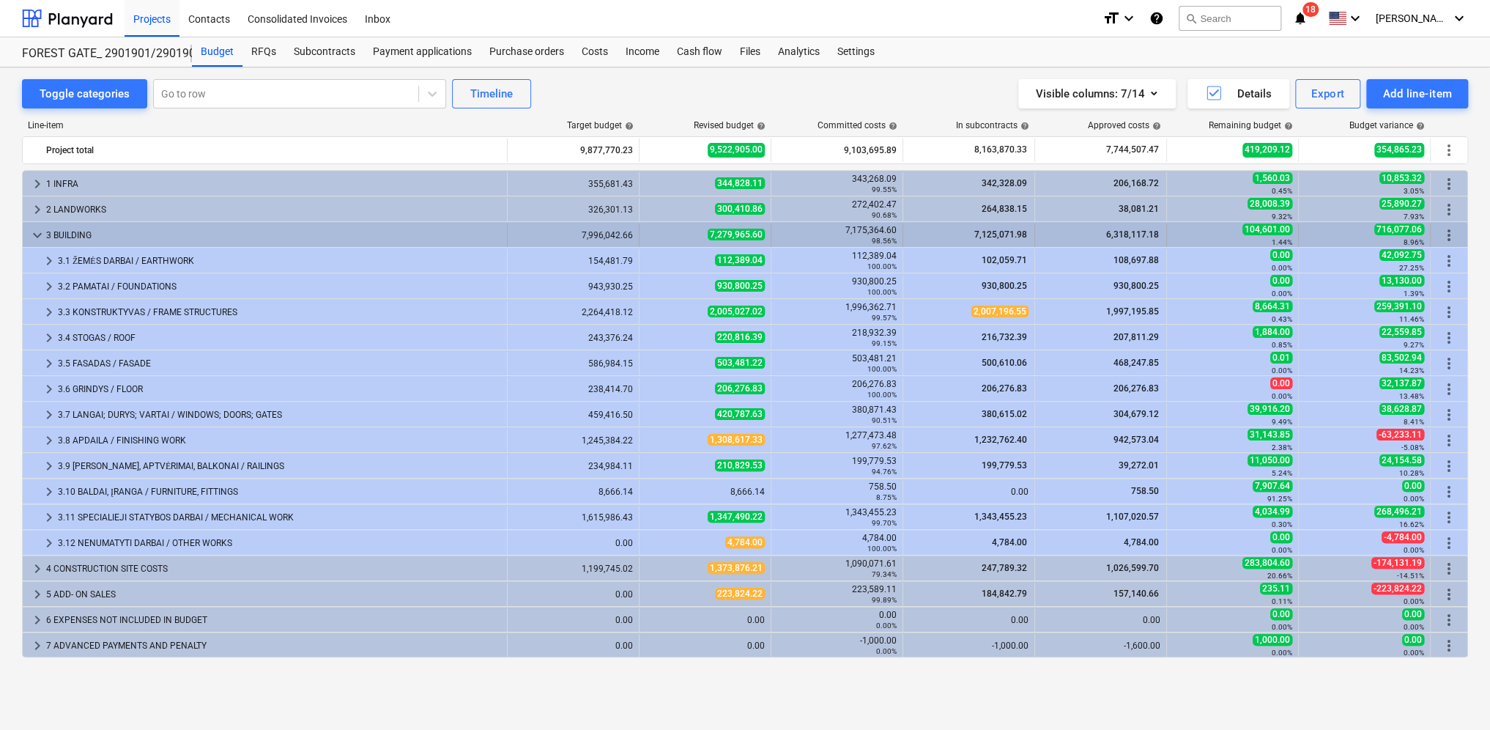
click at [38, 236] on span "keyboard_arrow_down" at bounding box center [38, 235] width 18 height 18
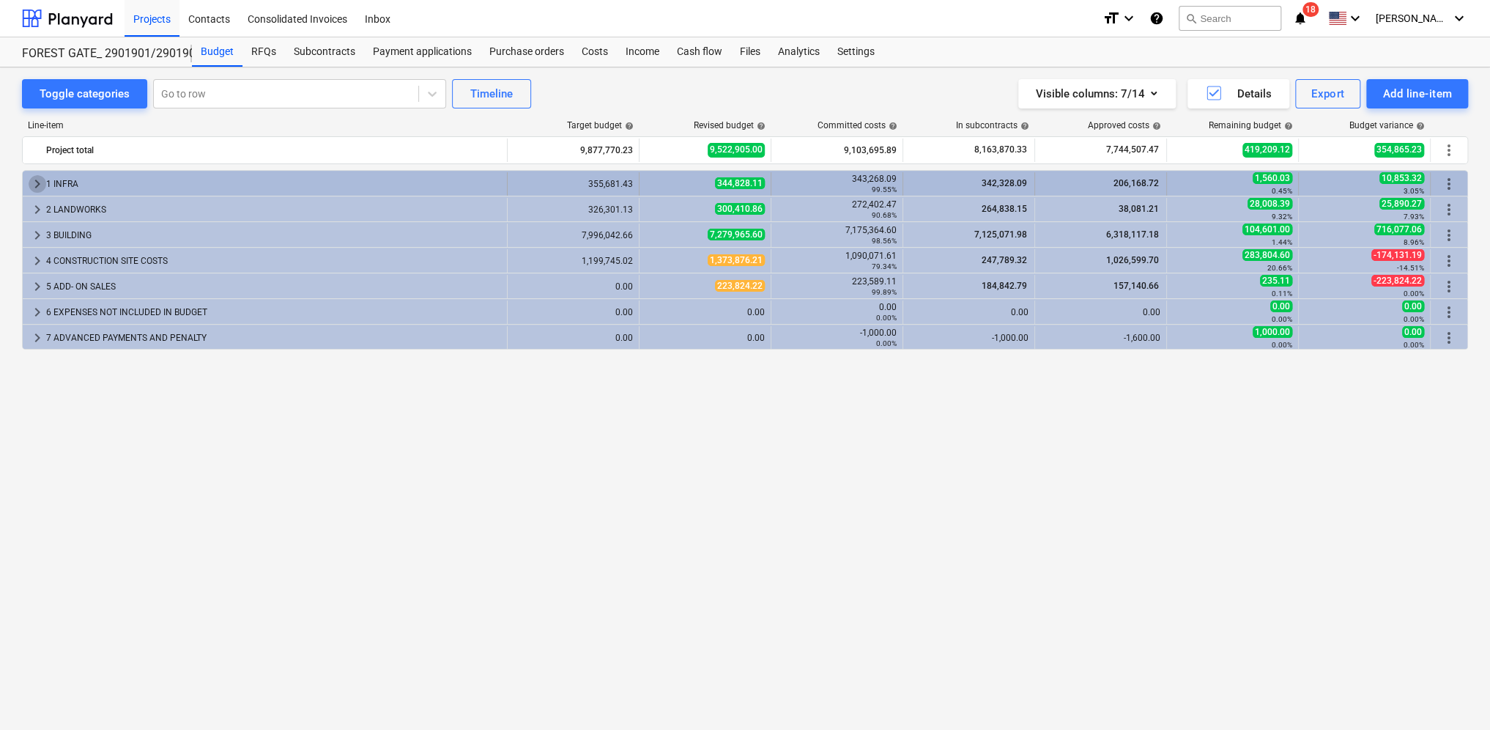
click at [38, 183] on span "keyboard_arrow_right" at bounding box center [38, 184] width 18 height 18
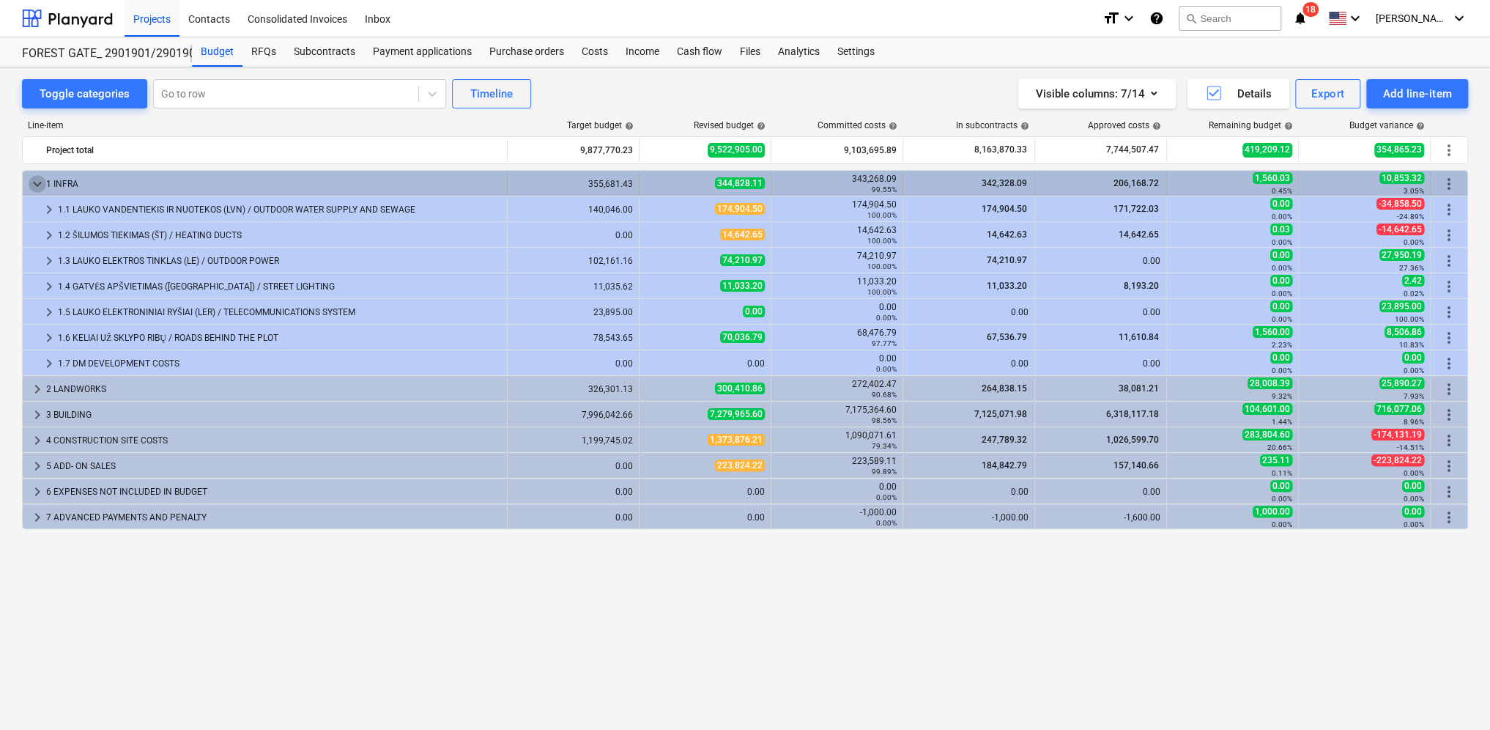
click at [38, 179] on span "keyboard_arrow_down" at bounding box center [38, 184] width 18 height 18
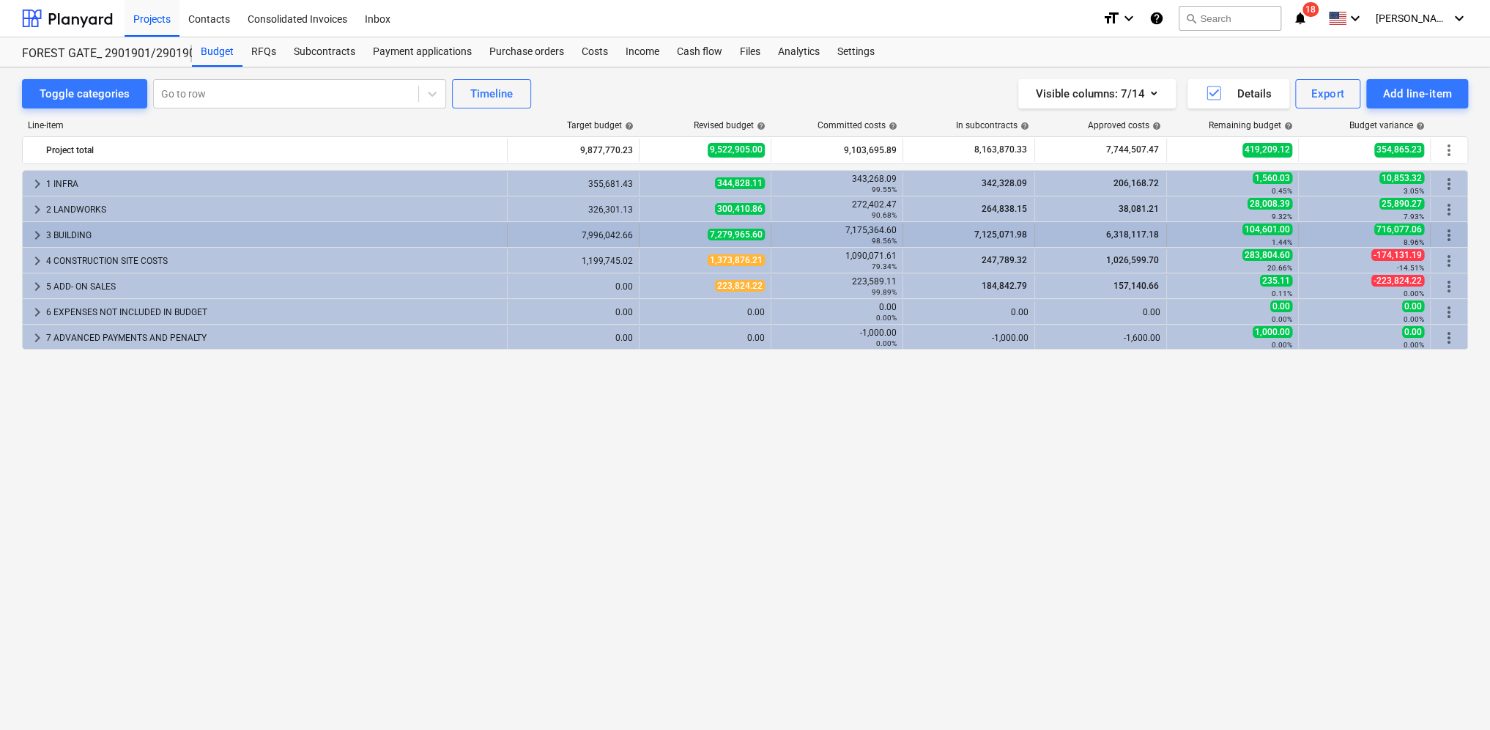
click at [37, 232] on span "keyboard_arrow_right" at bounding box center [38, 235] width 18 height 18
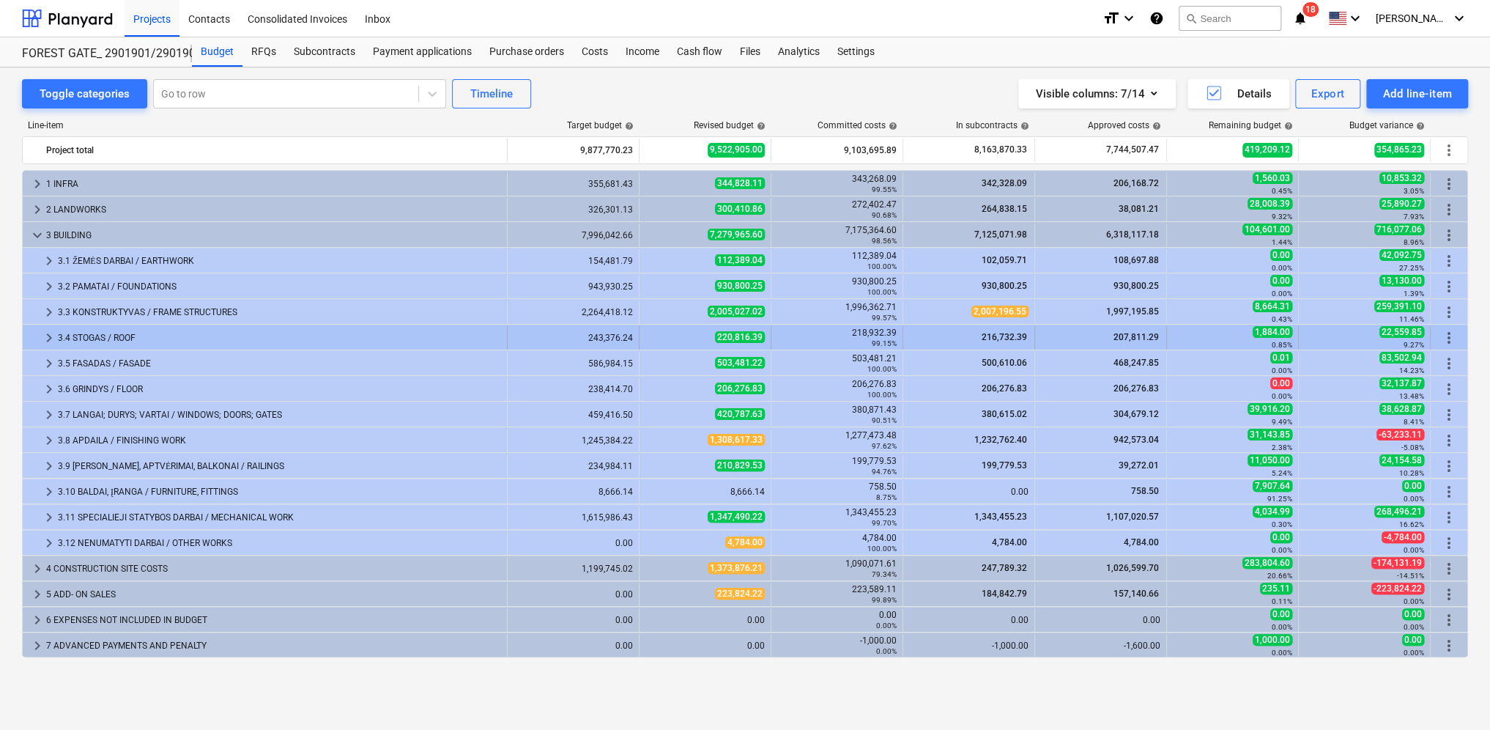
click at [48, 337] on span "keyboard_arrow_right" at bounding box center [49, 338] width 18 height 18
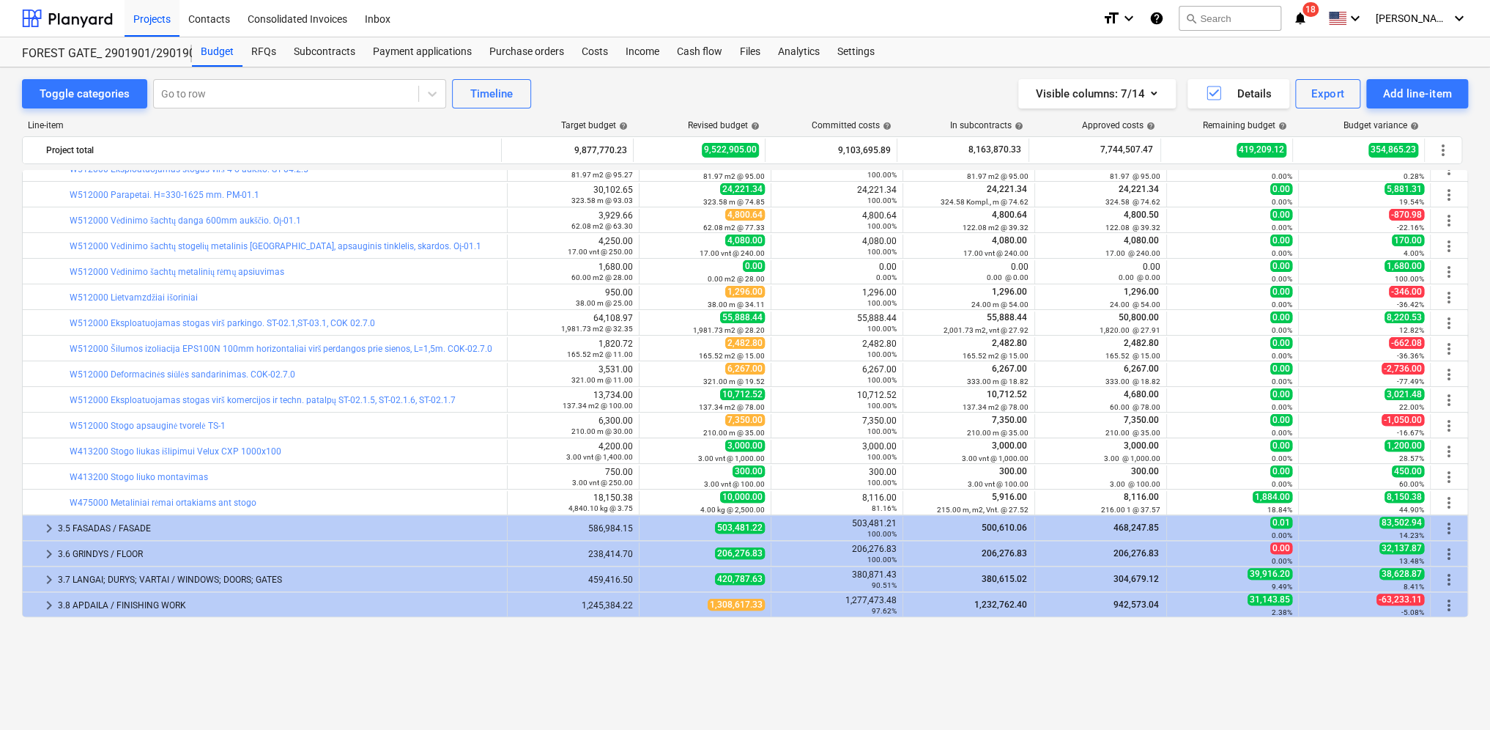
scroll to position [73, 0]
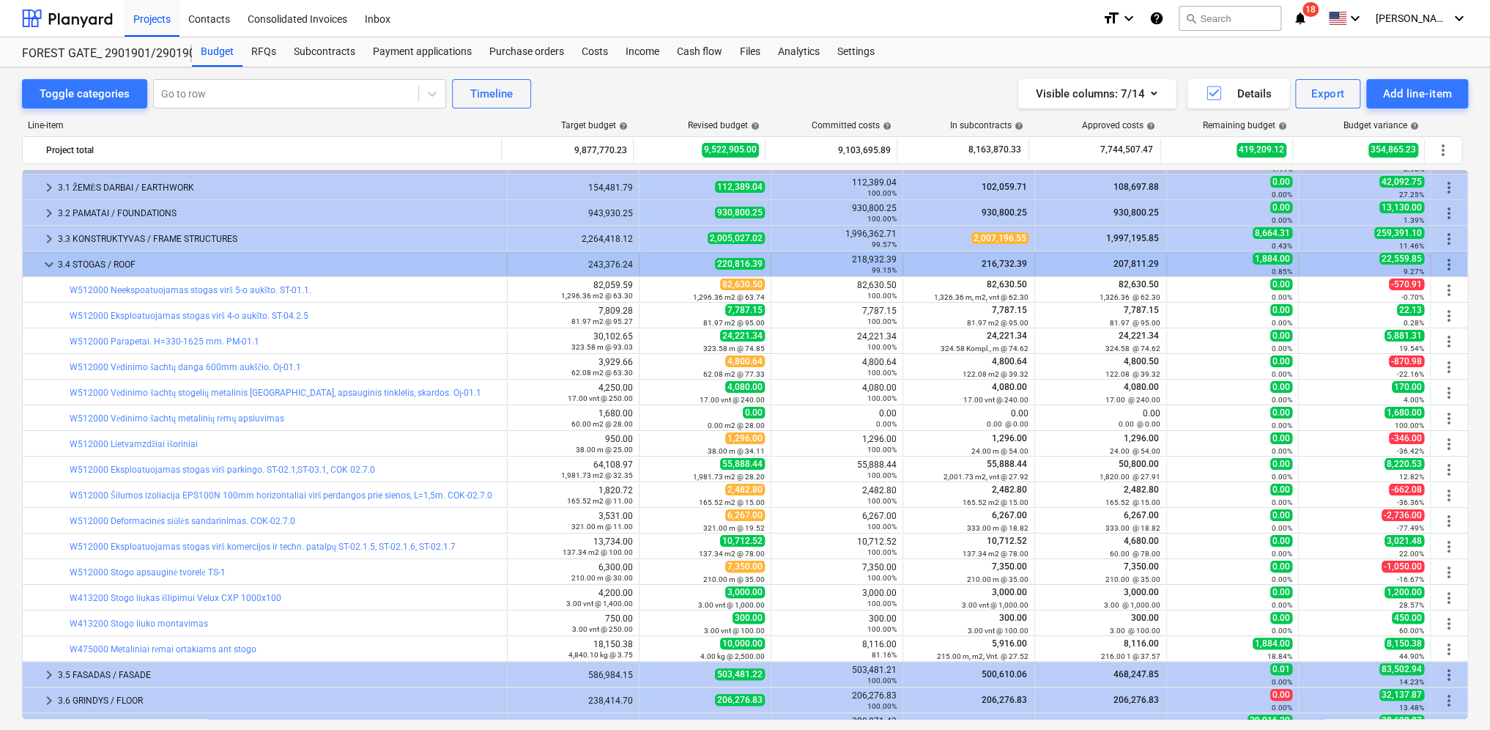
click at [47, 262] on span "keyboard_arrow_down" at bounding box center [49, 265] width 18 height 18
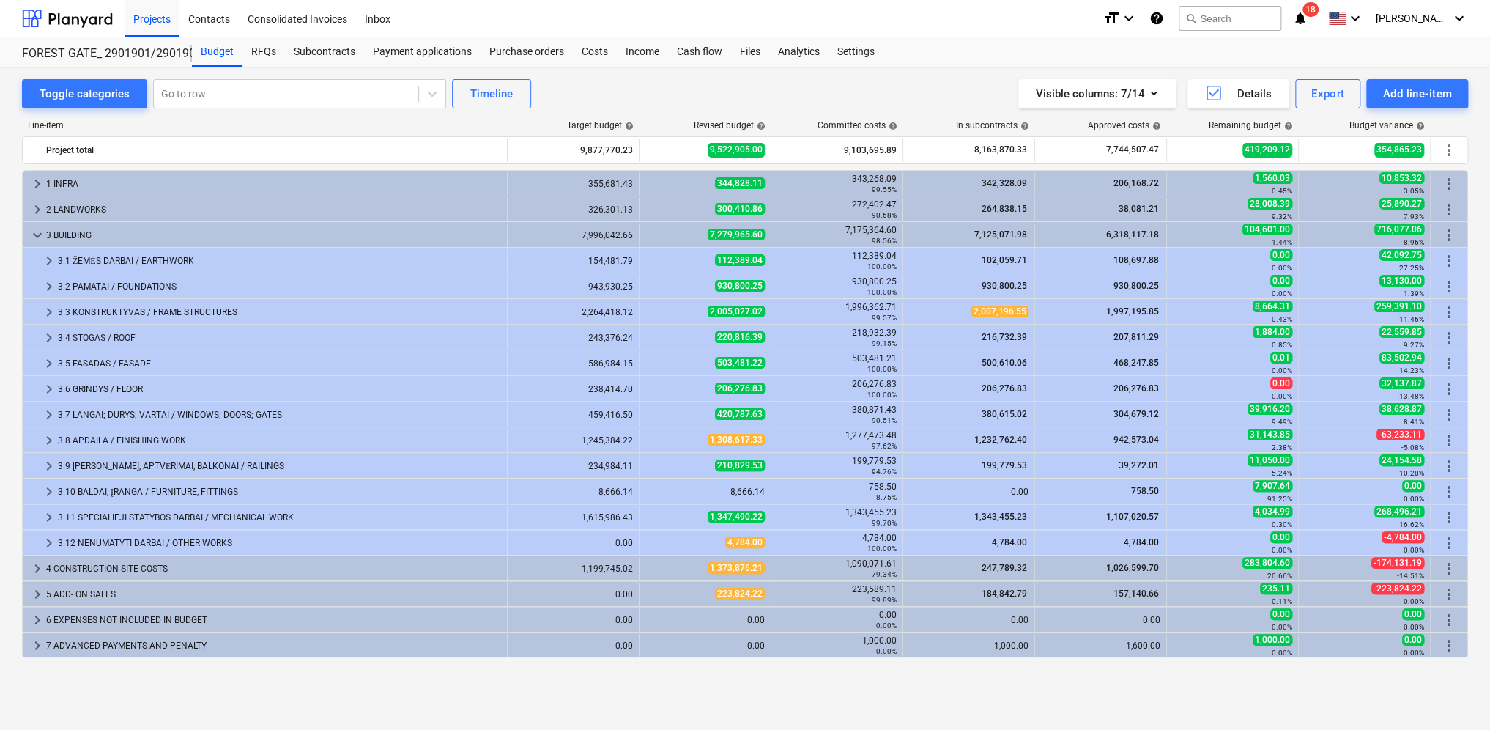
scroll to position [0, 0]
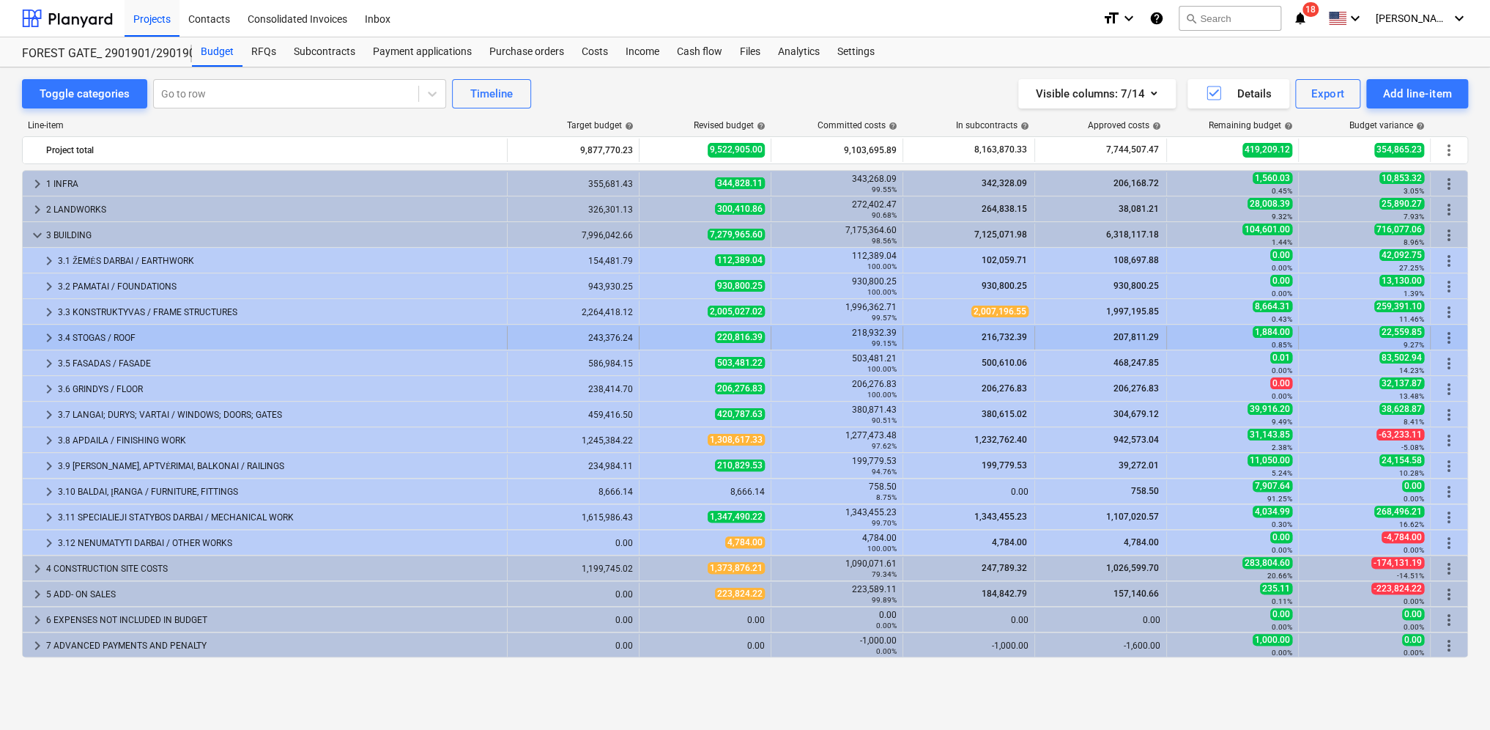
click at [46, 332] on span "keyboard_arrow_right" at bounding box center [49, 338] width 18 height 18
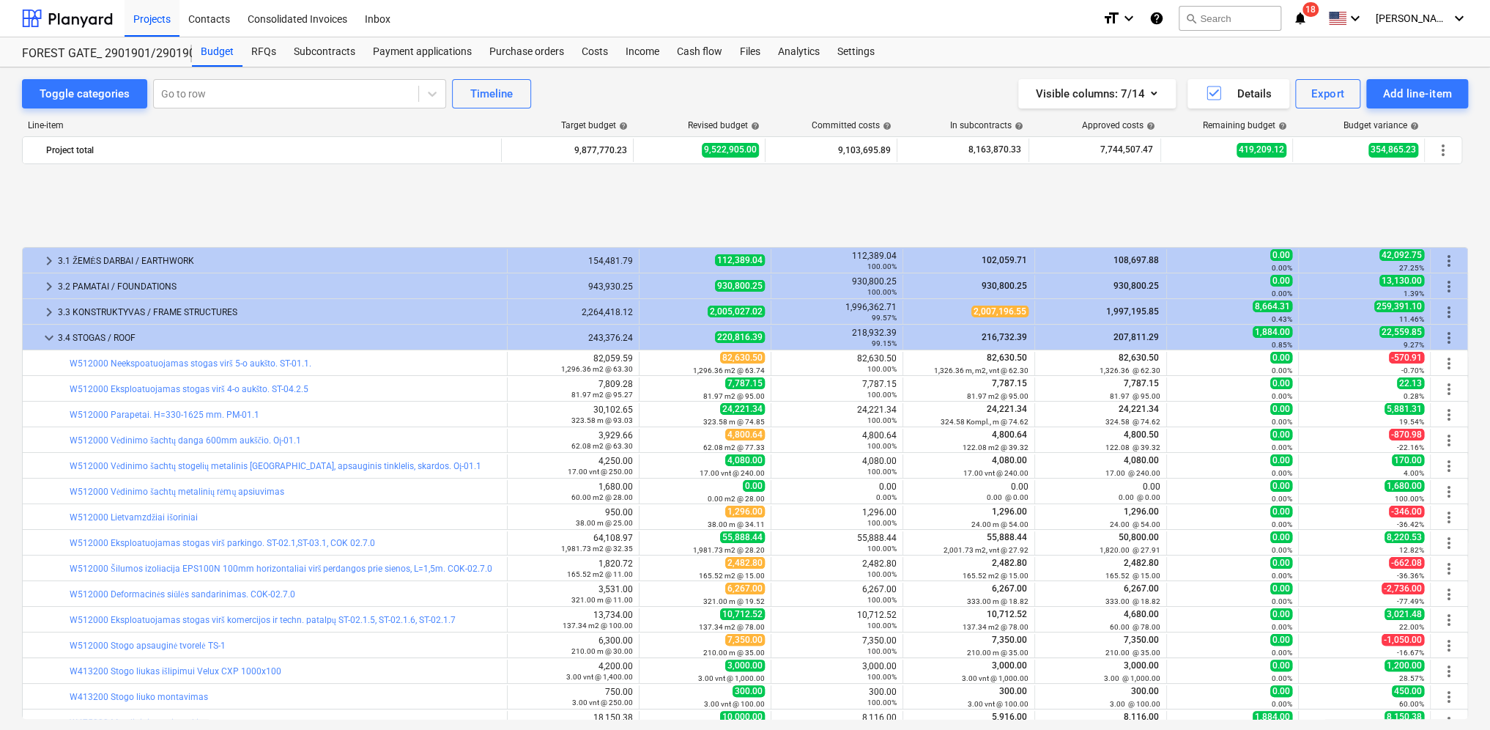
scroll to position [147, 0]
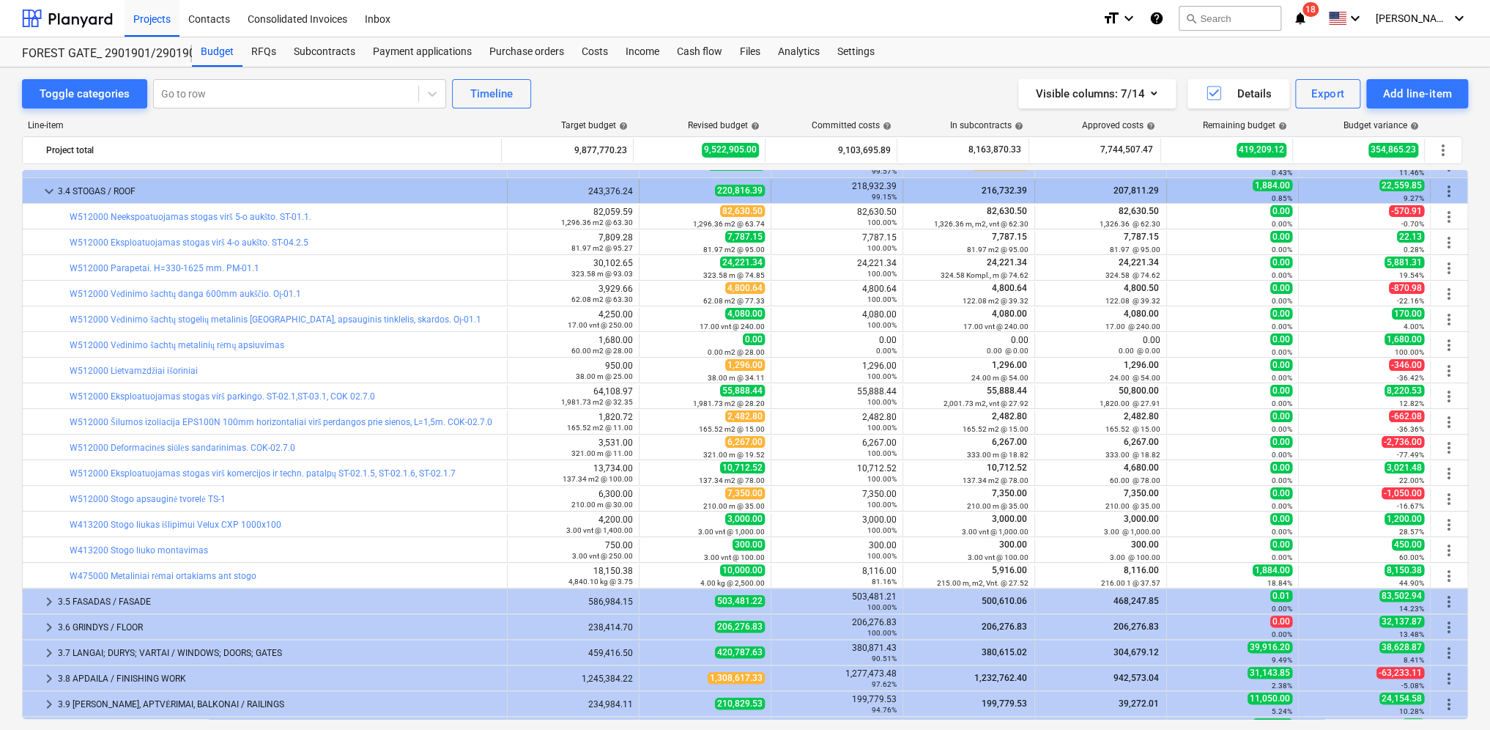
click at [43, 190] on span "keyboard_arrow_down" at bounding box center [49, 191] width 18 height 18
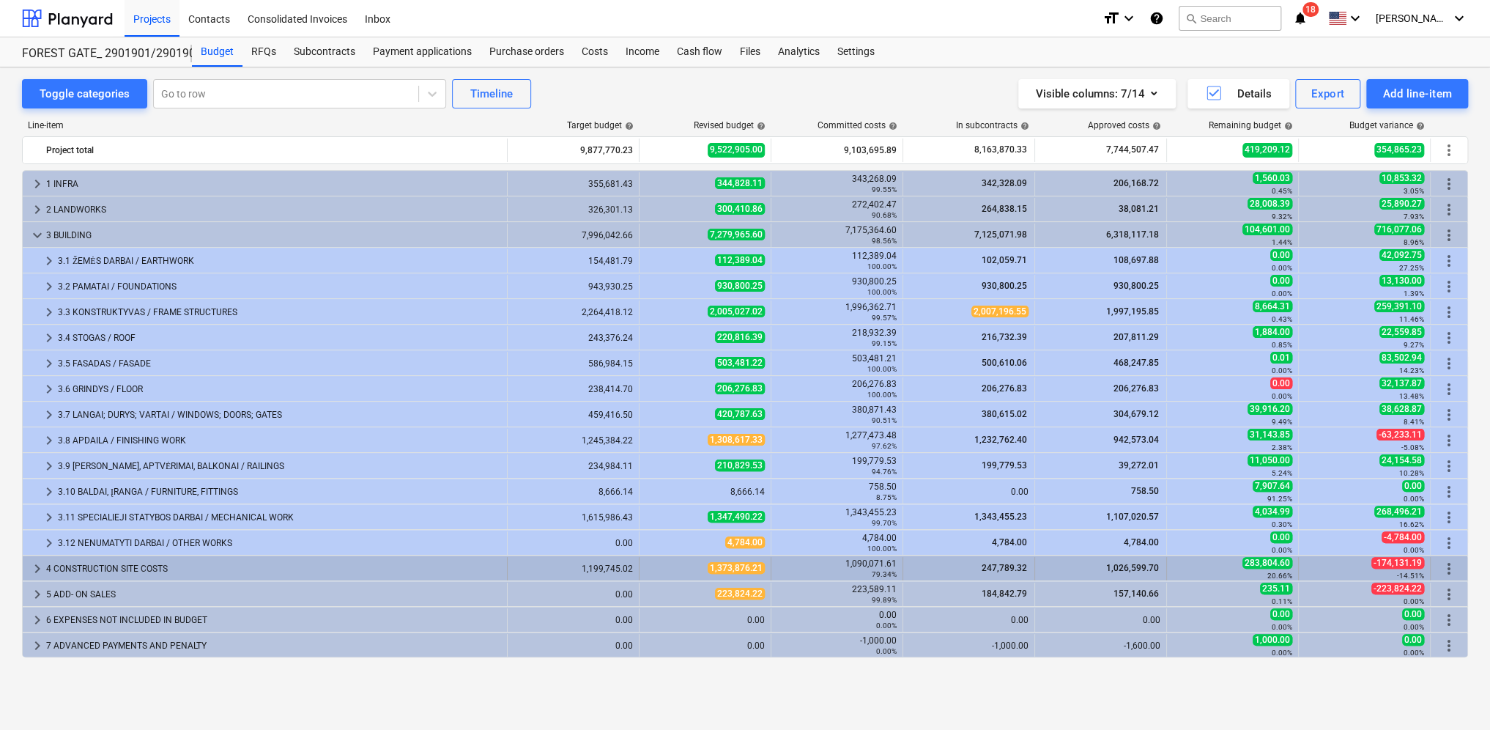
click at [43, 562] on span "keyboard_arrow_right" at bounding box center [38, 569] width 18 height 18
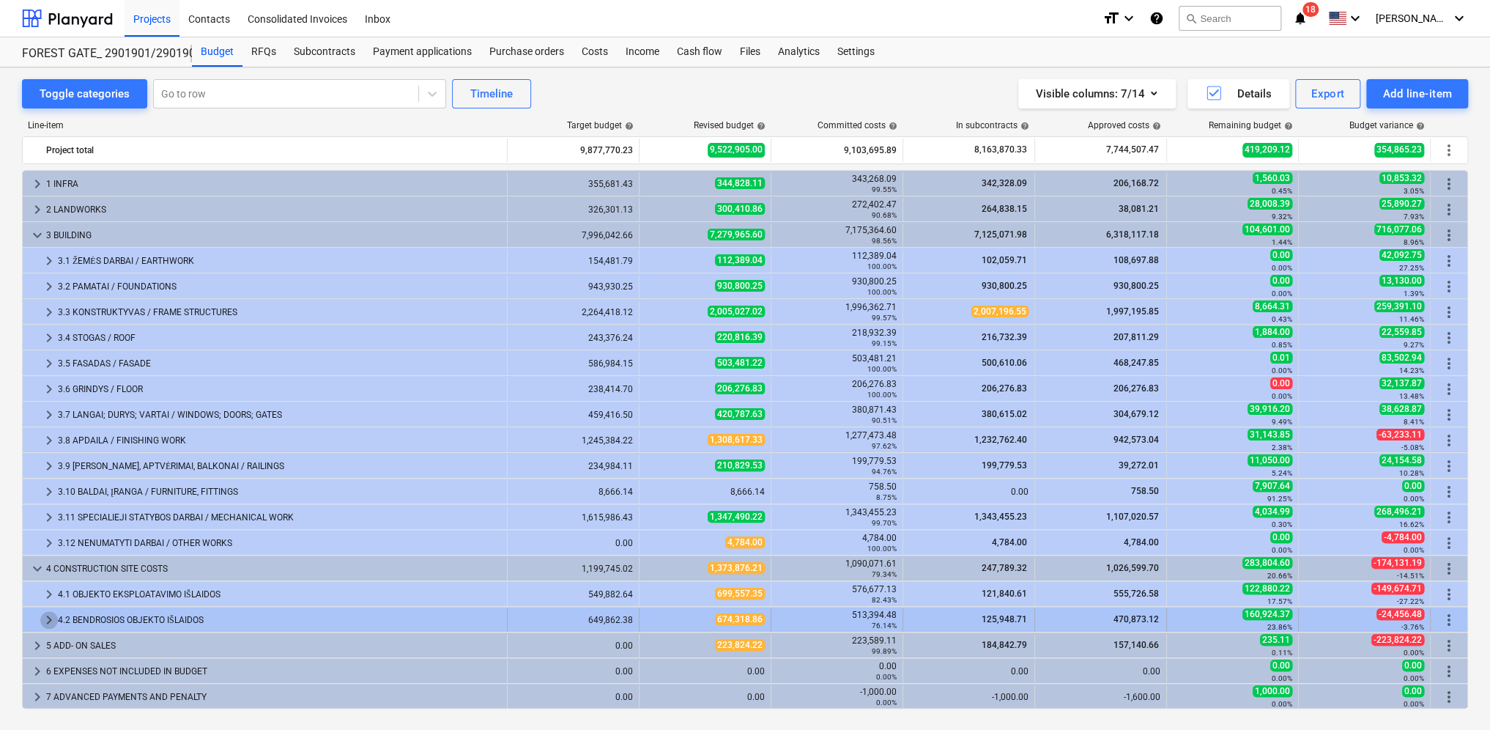
click at [53, 614] on span "keyboard_arrow_right" at bounding box center [49, 620] width 18 height 18
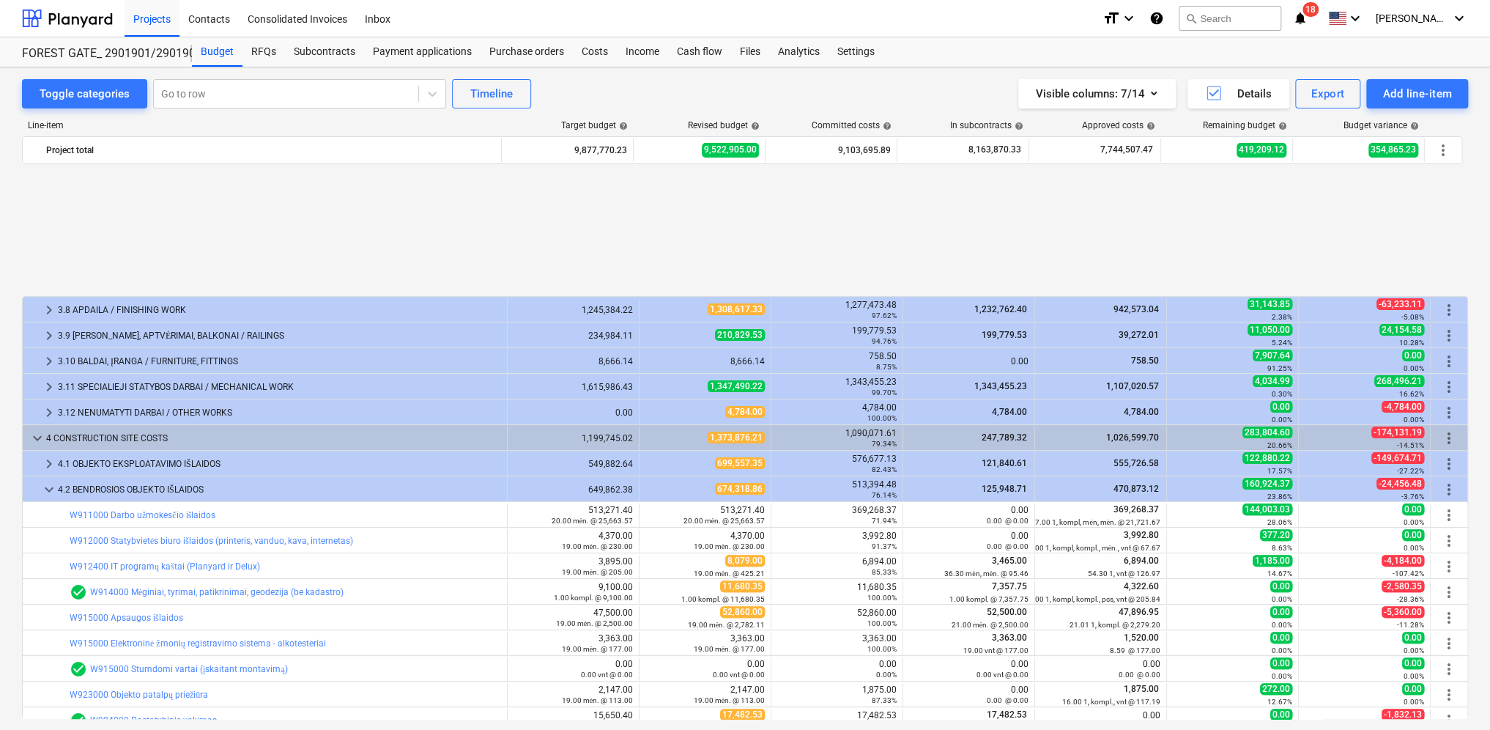
scroll to position [293, 0]
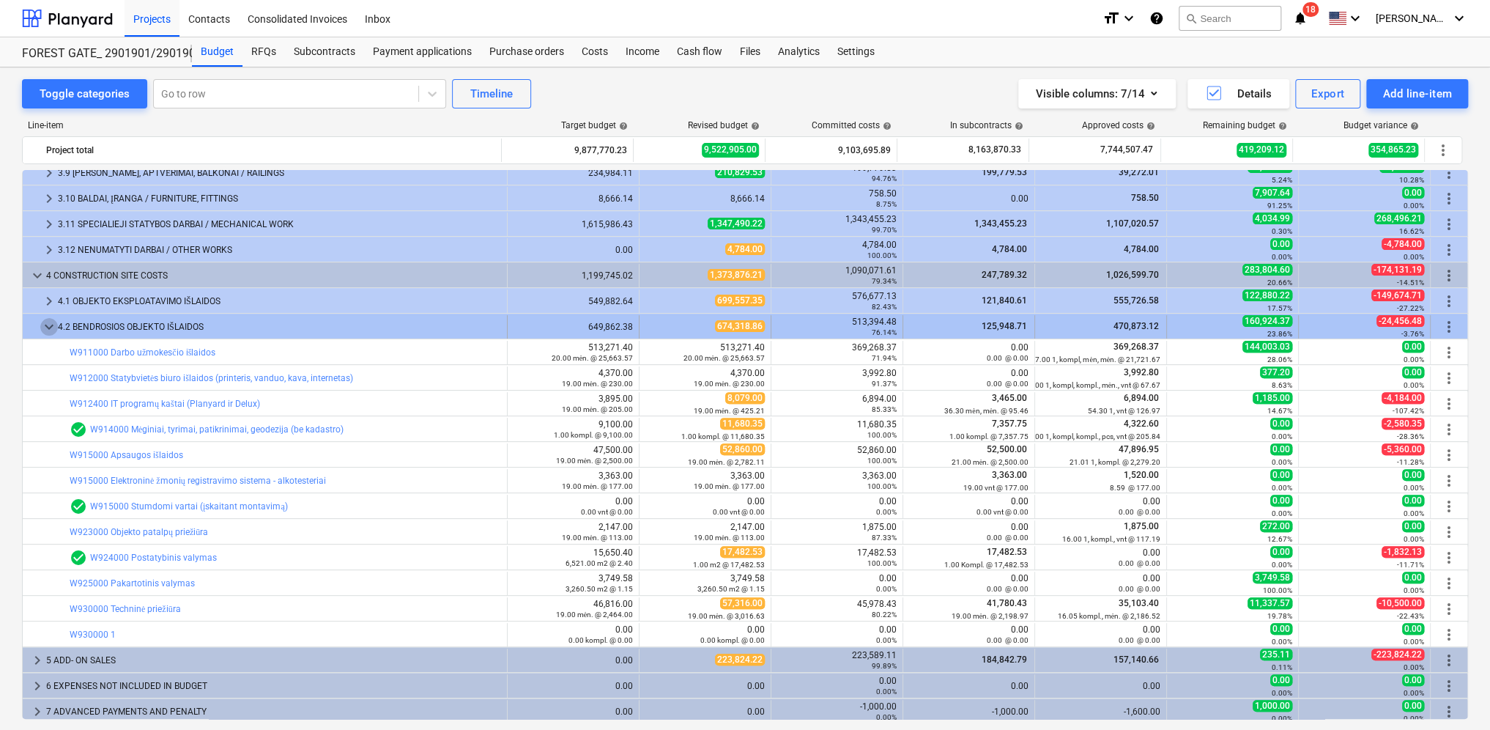
click at [51, 328] on span "keyboard_arrow_down" at bounding box center [49, 327] width 18 height 18
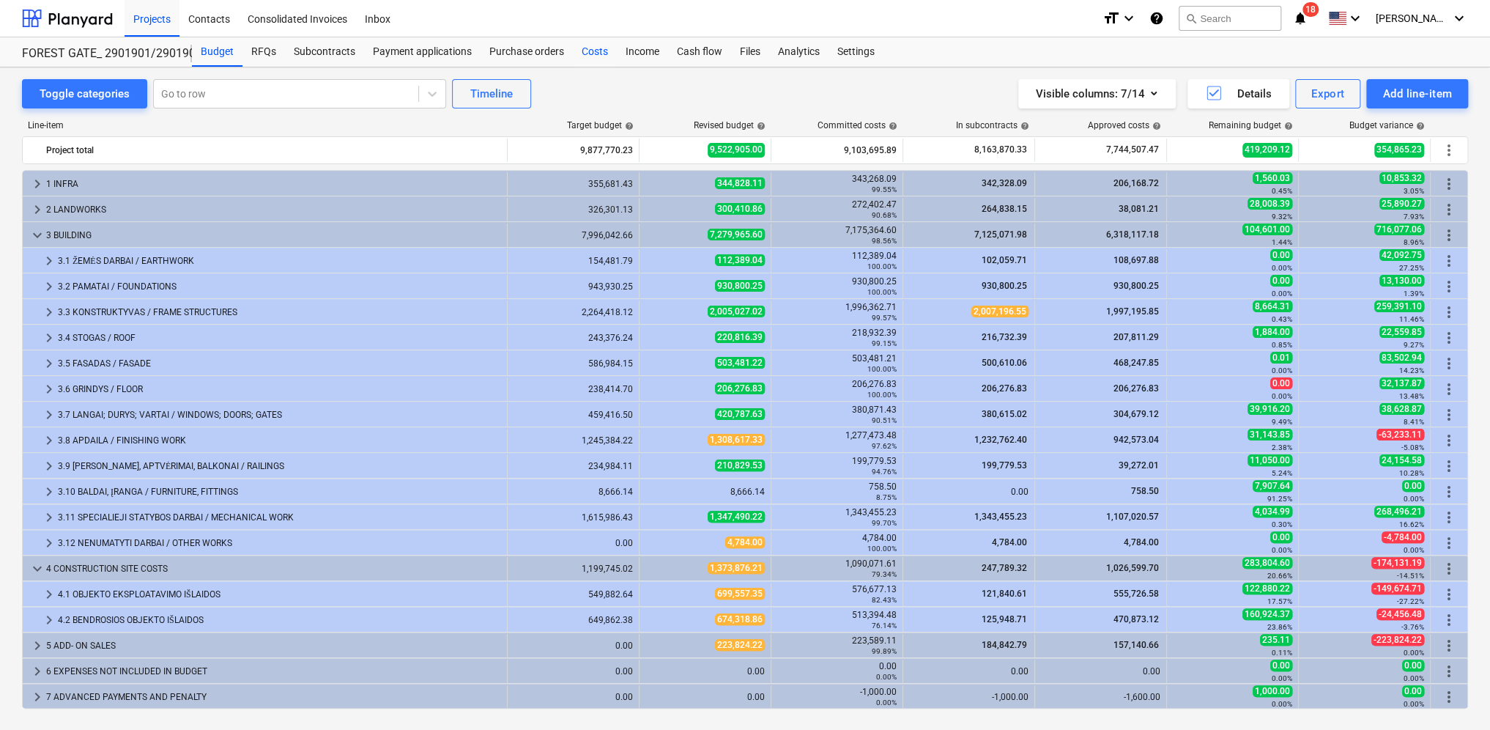
click at [585, 48] on div "Costs" at bounding box center [595, 51] width 44 height 29
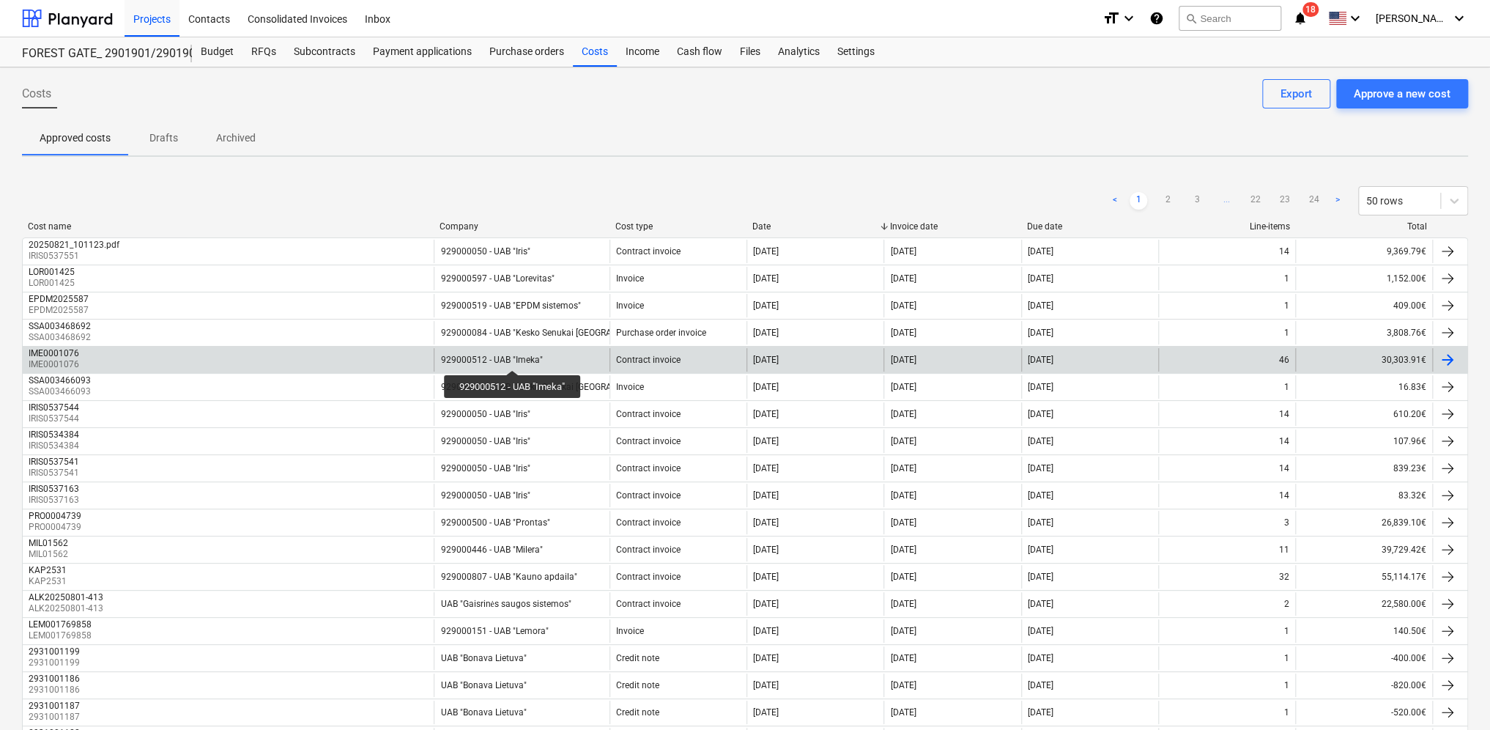
click at [514, 357] on div "929000512 - UAB "Imeka"" at bounding box center [491, 360] width 102 height 10
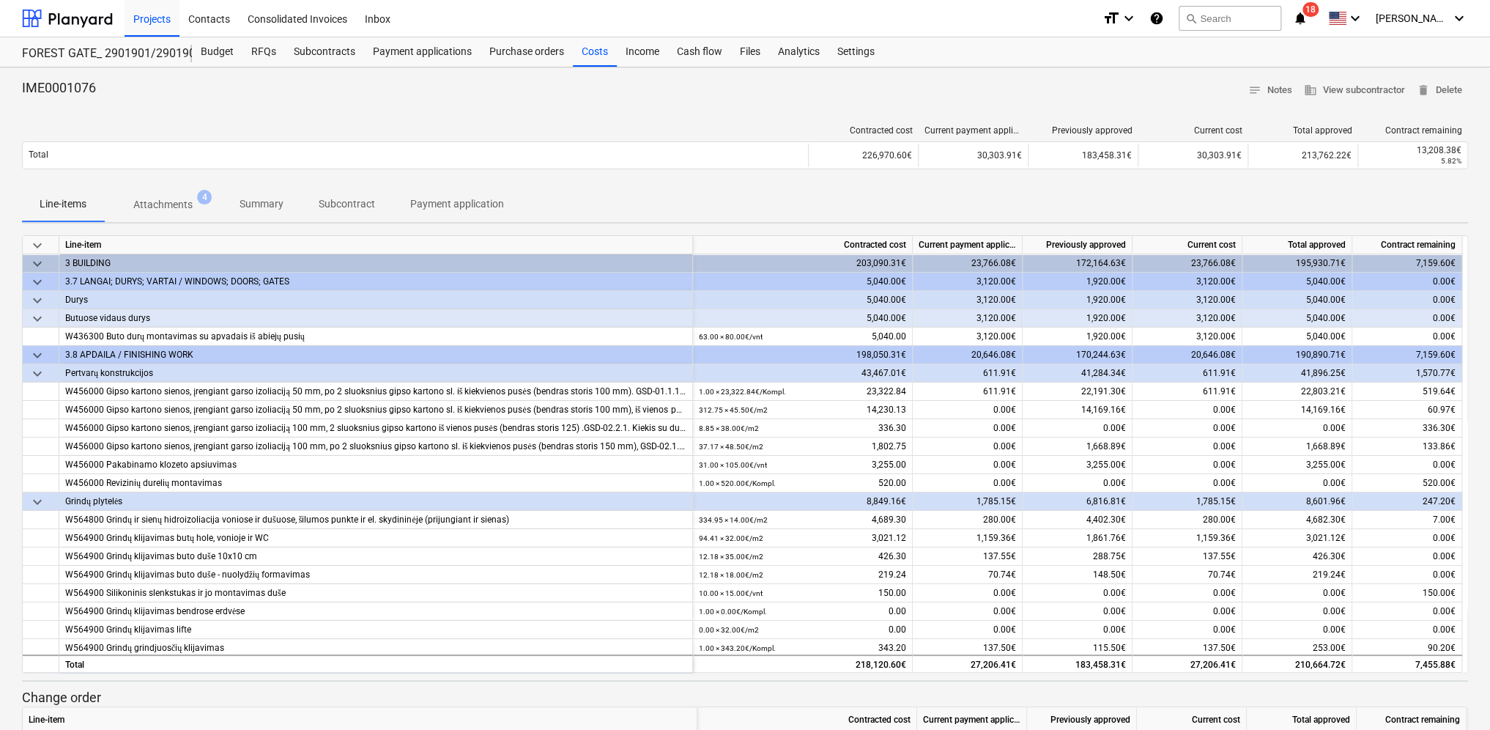
click at [182, 204] on p "Attachments" at bounding box center [162, 204] width 59 height 15
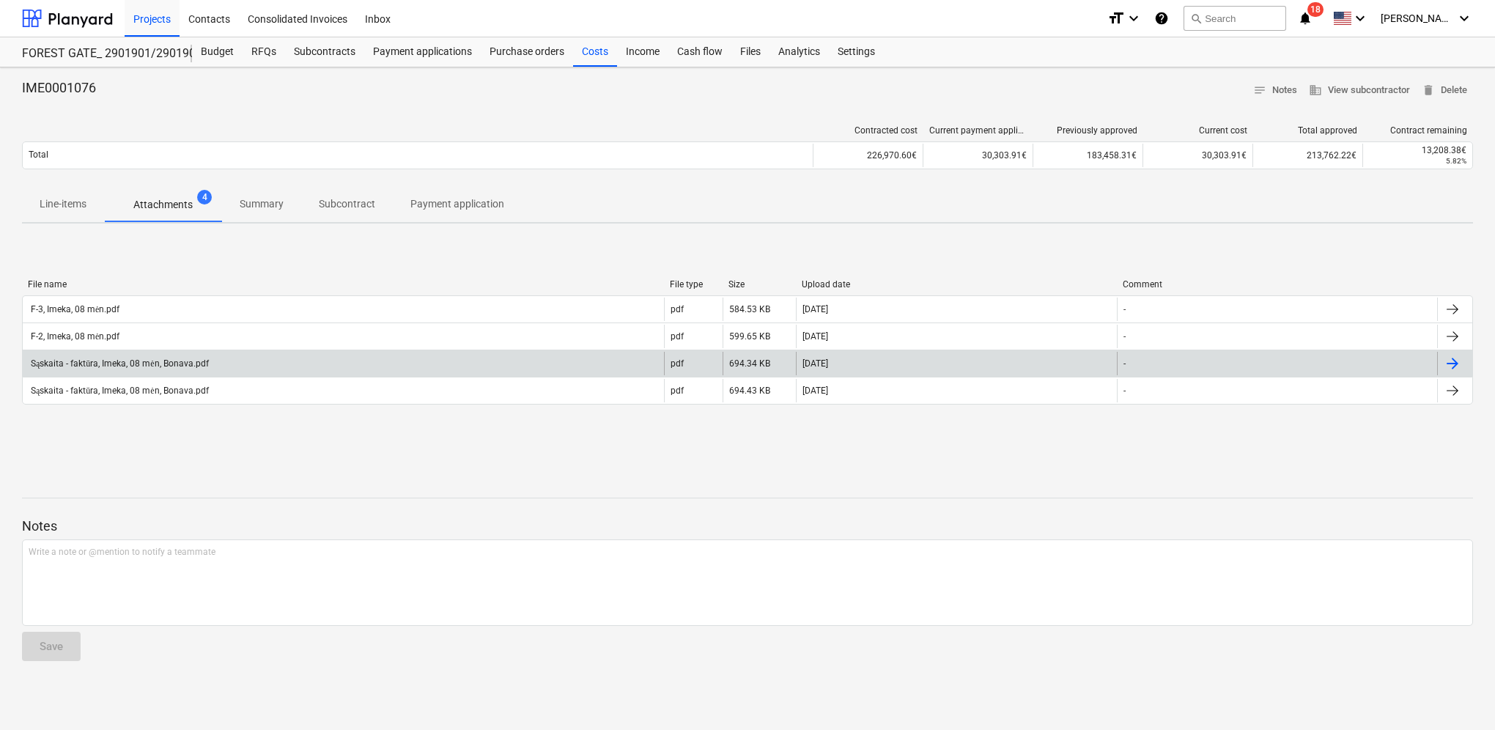
click at [1454, 360] on div at bounding box center [1452, 364] width 18 height 18
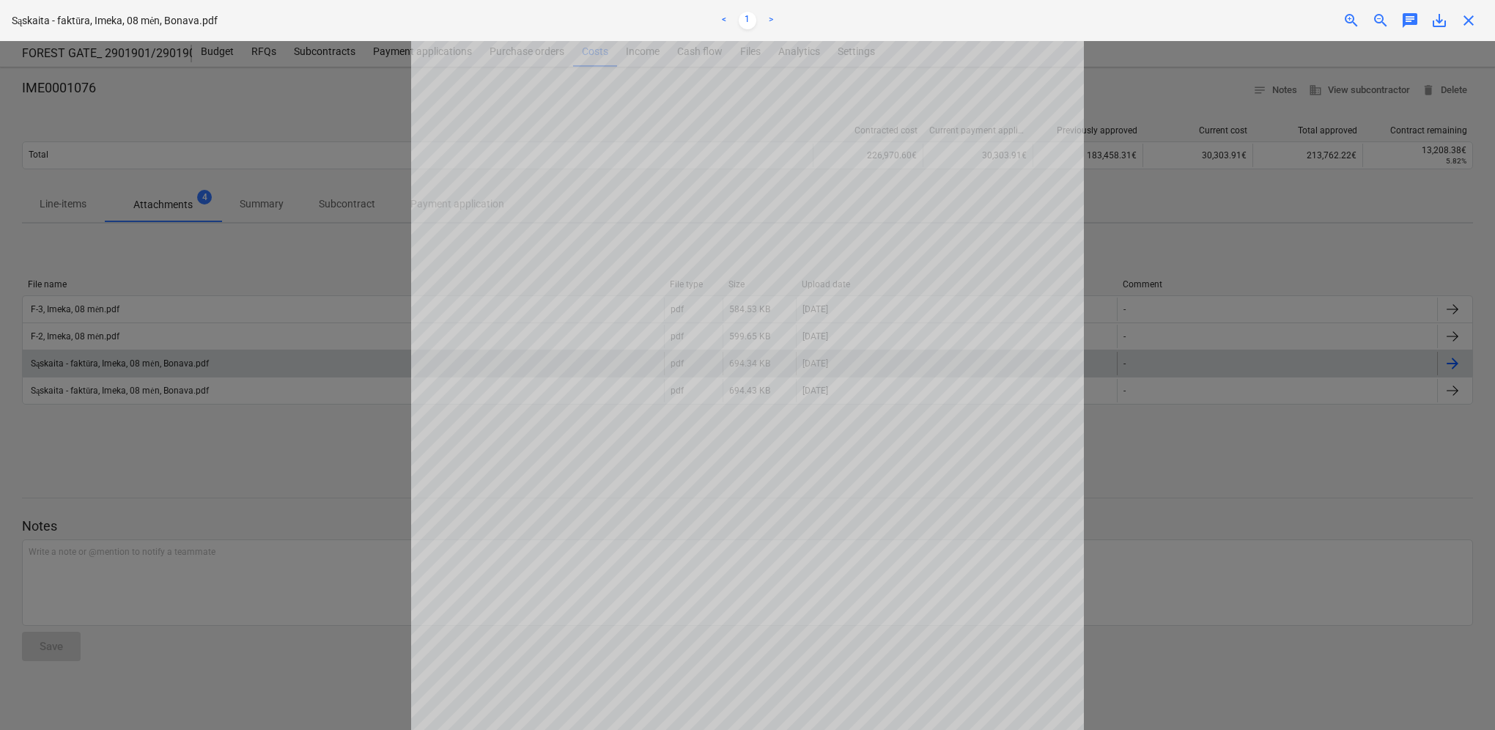
scroll to position [185, 0]
click at [1174, 473] on div at bounding box center [747, 385] width 1495 height 689
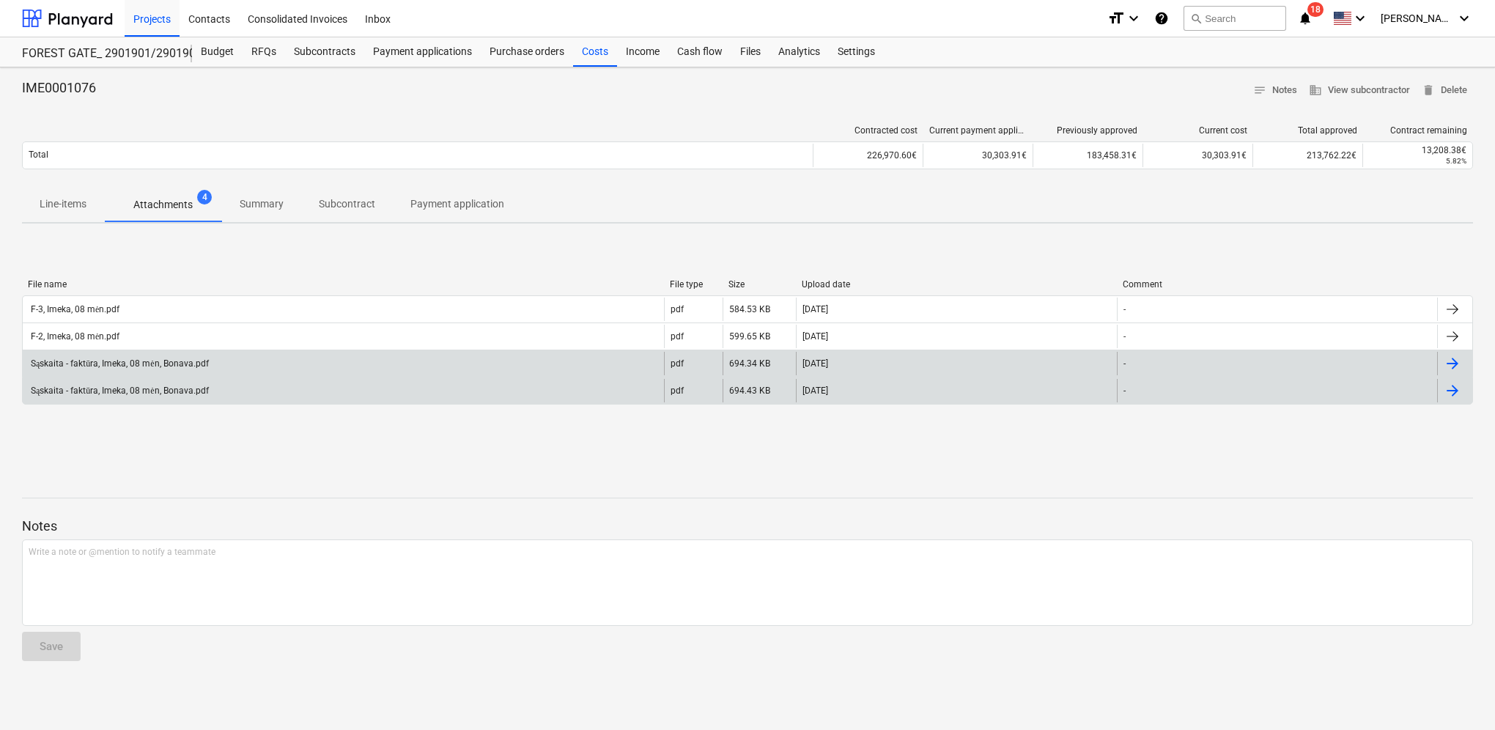
click at [1455, 392] on div at bounding box center [1452, 391] width 18 height 18
click at [1454, 360] on div at bounding box center [1452, 364] width 18 height 18
click at [1481, 386] on div "IME0001076 notes Notes business View subcontractor delete Delete Contracted cos…" at bounding box center [747, 398] width 1495 height 662
click at [1459, 394] on div at bounding box center [1452, 391] width 18 height 18
click at [1449, 86] on span "delete Delete" at bounding box center [1443, 90] width 45 height 17
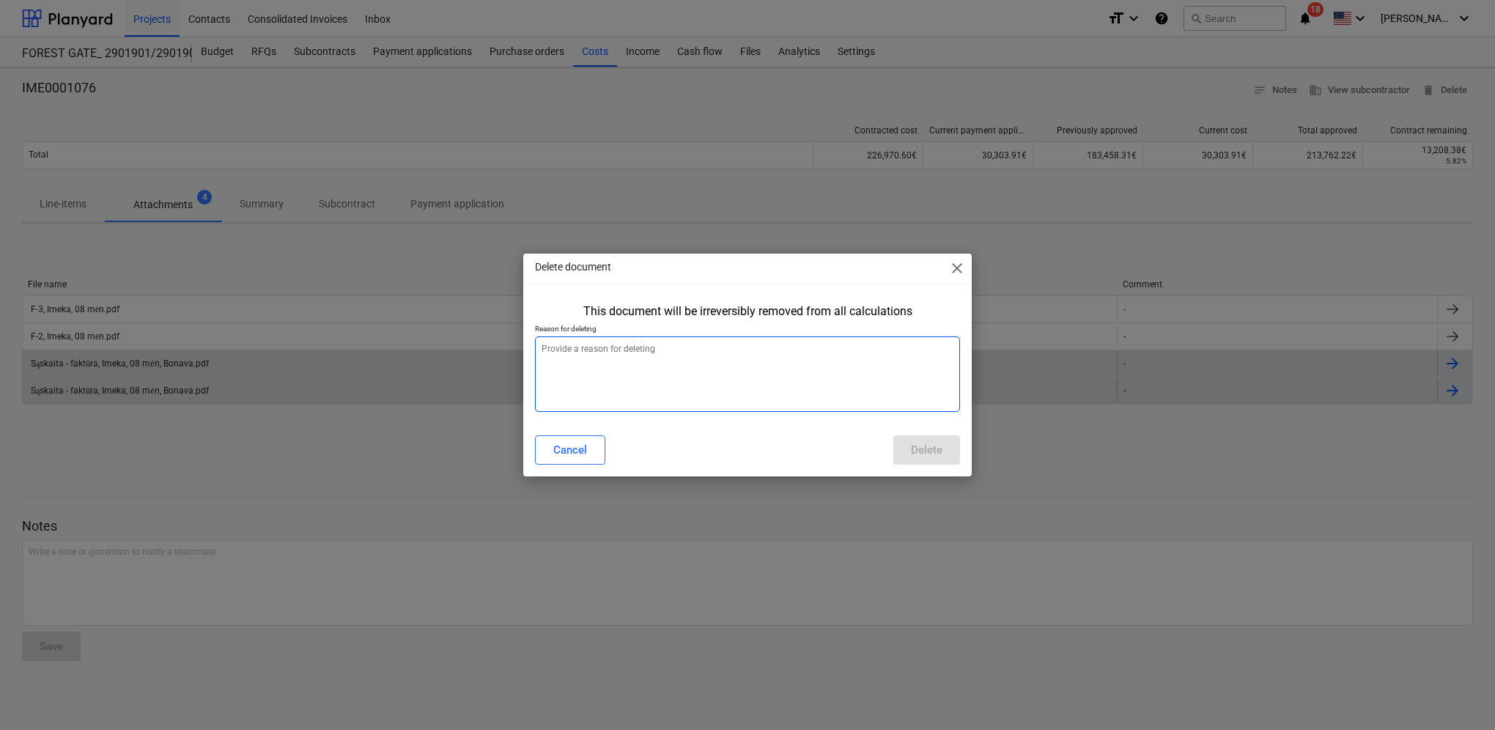
click at [755, 350] on textarea at bounding box center [747, 373] width 425 height 75
type textarea "x"
type textarea "B"
type textarea "x"
type textarea "Bl"
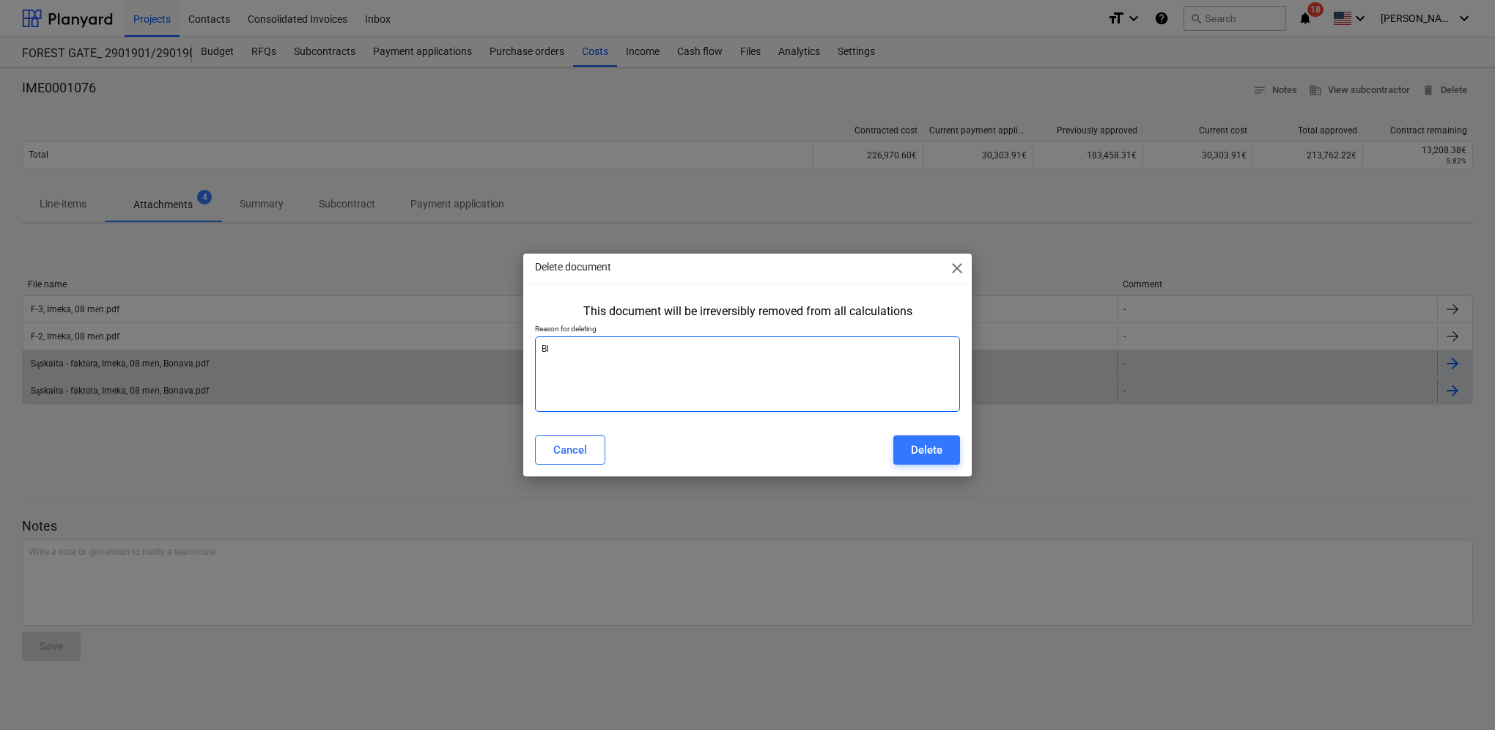
type textarea "x"
type textarea "Blo"
type textarea "x"
type textarea "Blog"
type textarea "x"
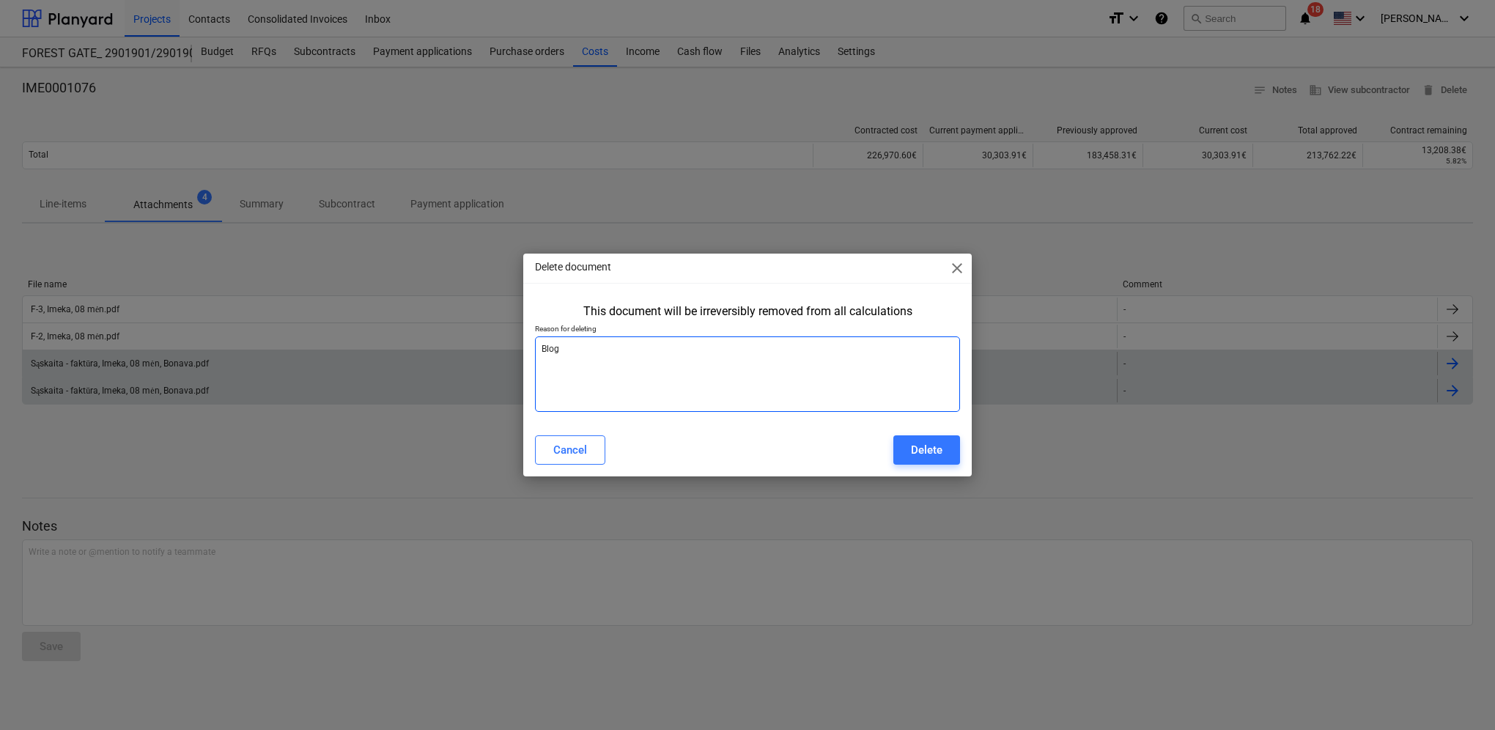
type textarea "Bloga"
type textarea "x"
type textarea "Blogai"
type textarea "x"
type textarea "Blogai"
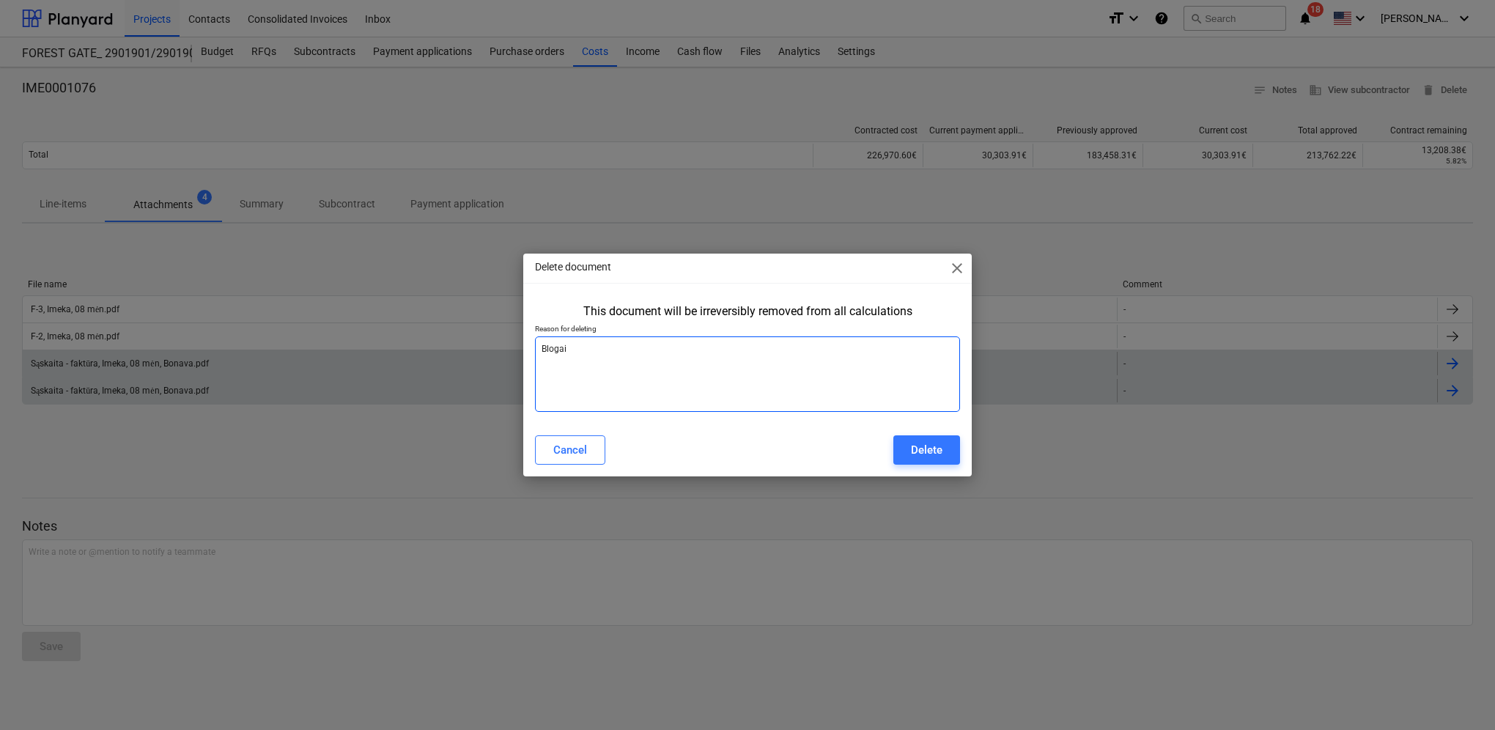
type textarea "x"
type textarea "Blogai s"
type textarea "x"
type textarea "Blogai su"
type textarea "x"
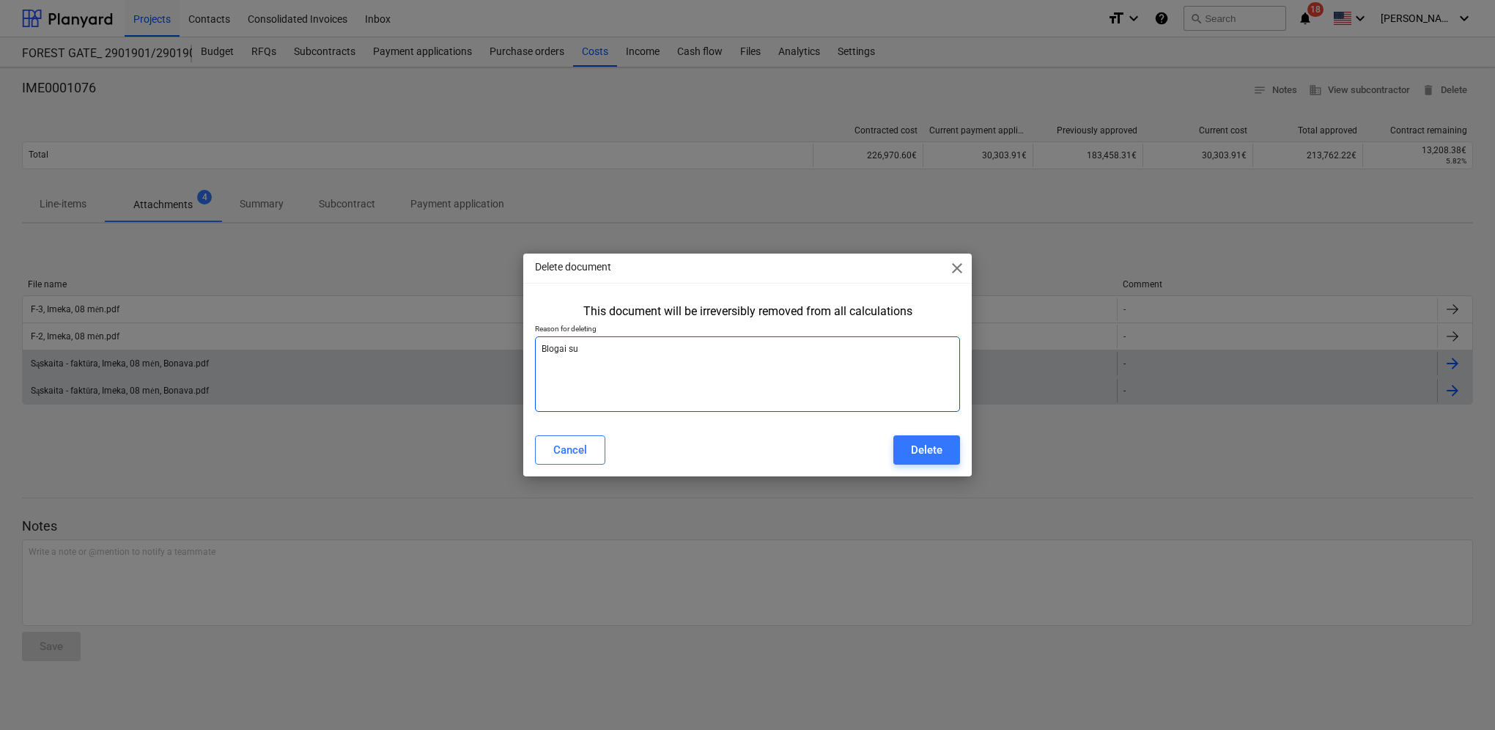
type textarea "Blogai suv"
type textarea "x"
type textarea "Blogai suve"
type textarea "x"
type textarea "Blogai suves"
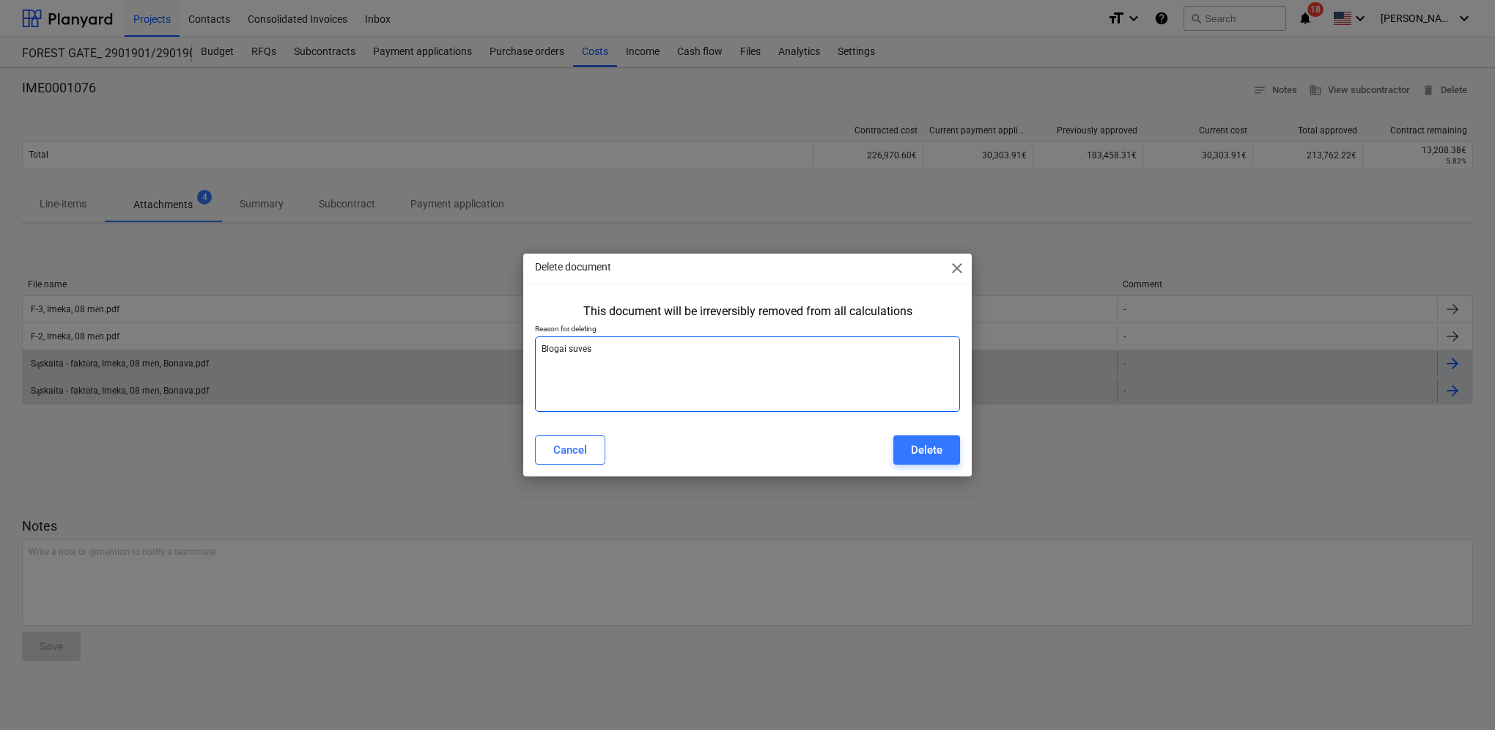
type textarea "x"
type textarea "Blogai suvest"
type textarea "x"
type textarea "Blogai suvesta"
type textarea "x"
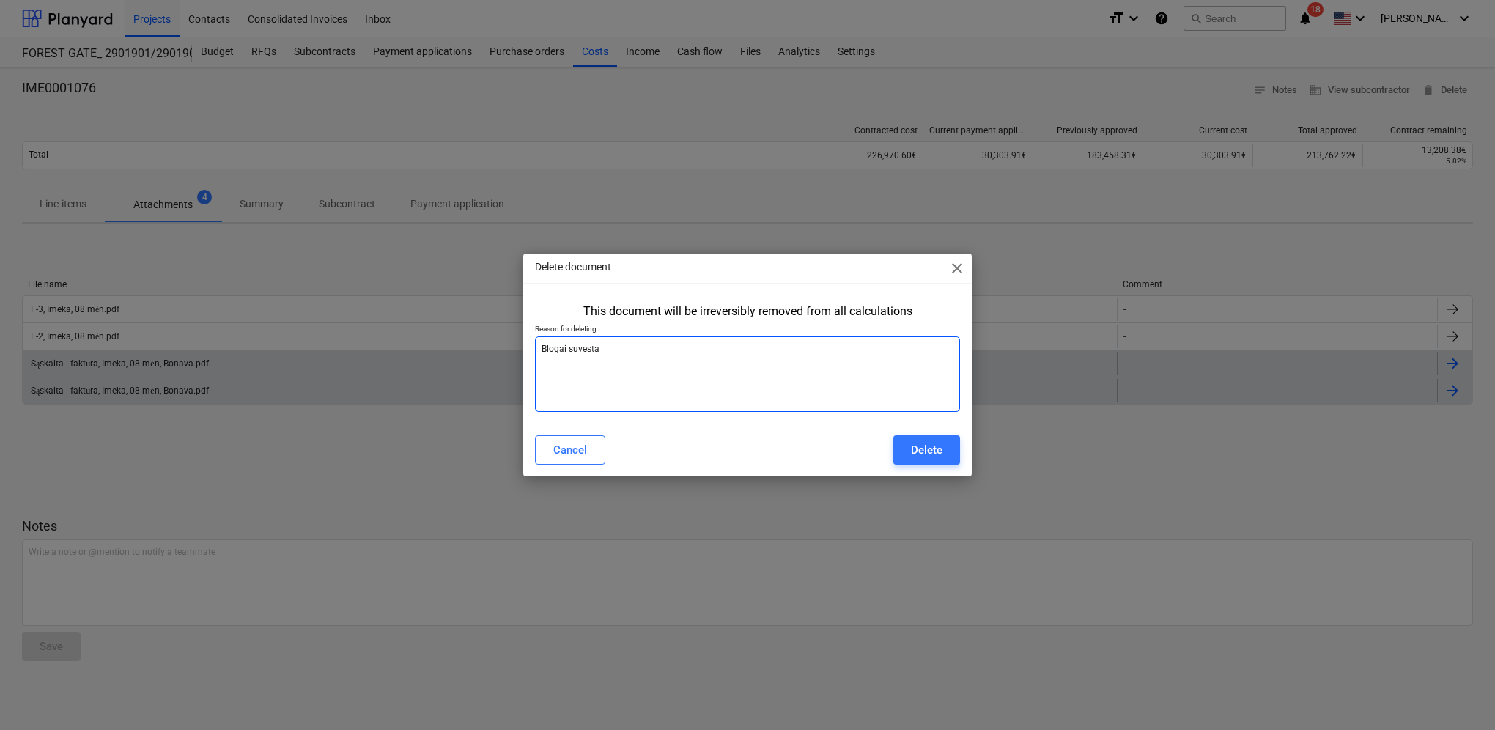
type textarea "Blogai suvestas"
type textarea "x"
type textarea "Blogai suvestas"
type textarea "x"
type textarea "Blogai suvestas a"
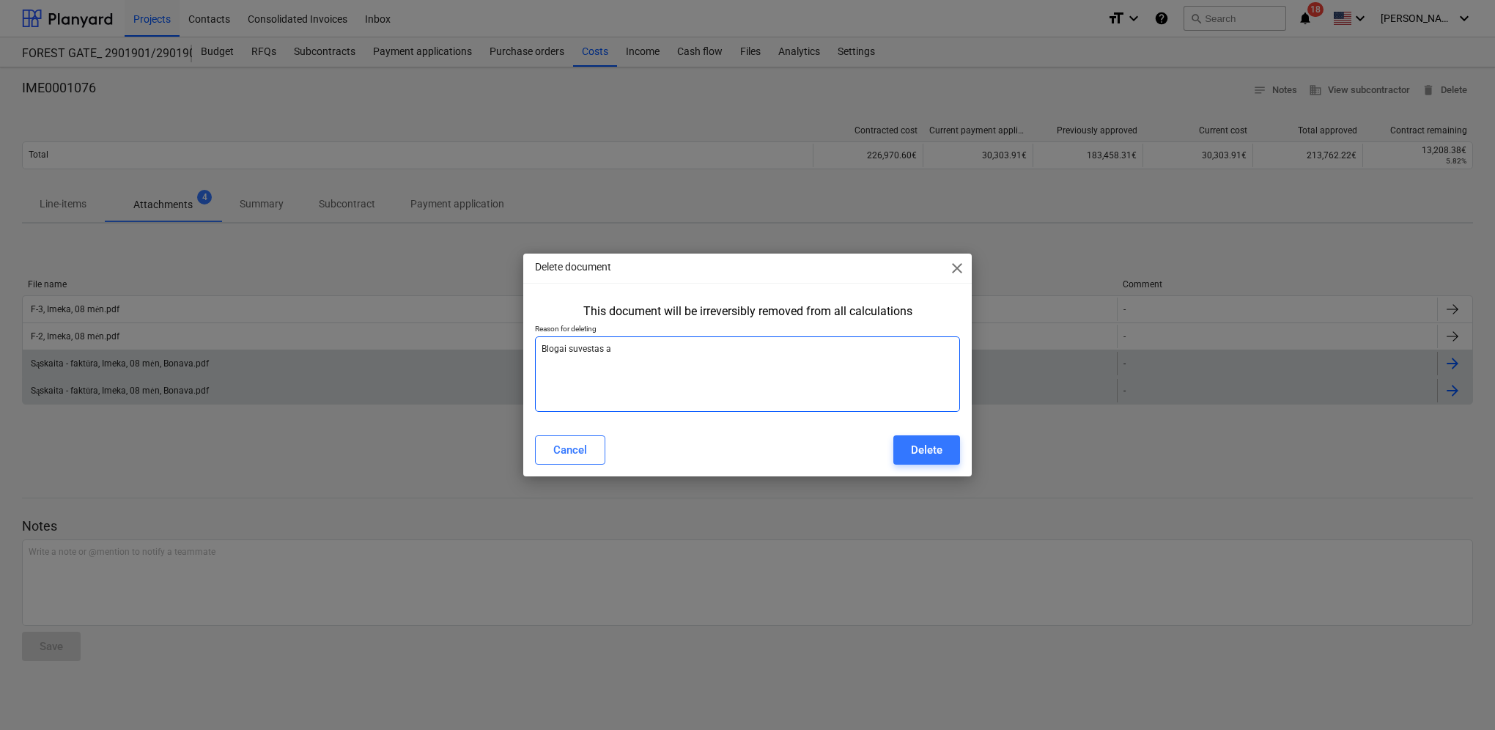
type textarea "x"
type textarea "Blogai suvestas ak"
type textarea "x"
type textarea "Blogai suvestas akt"
type textarea "x"
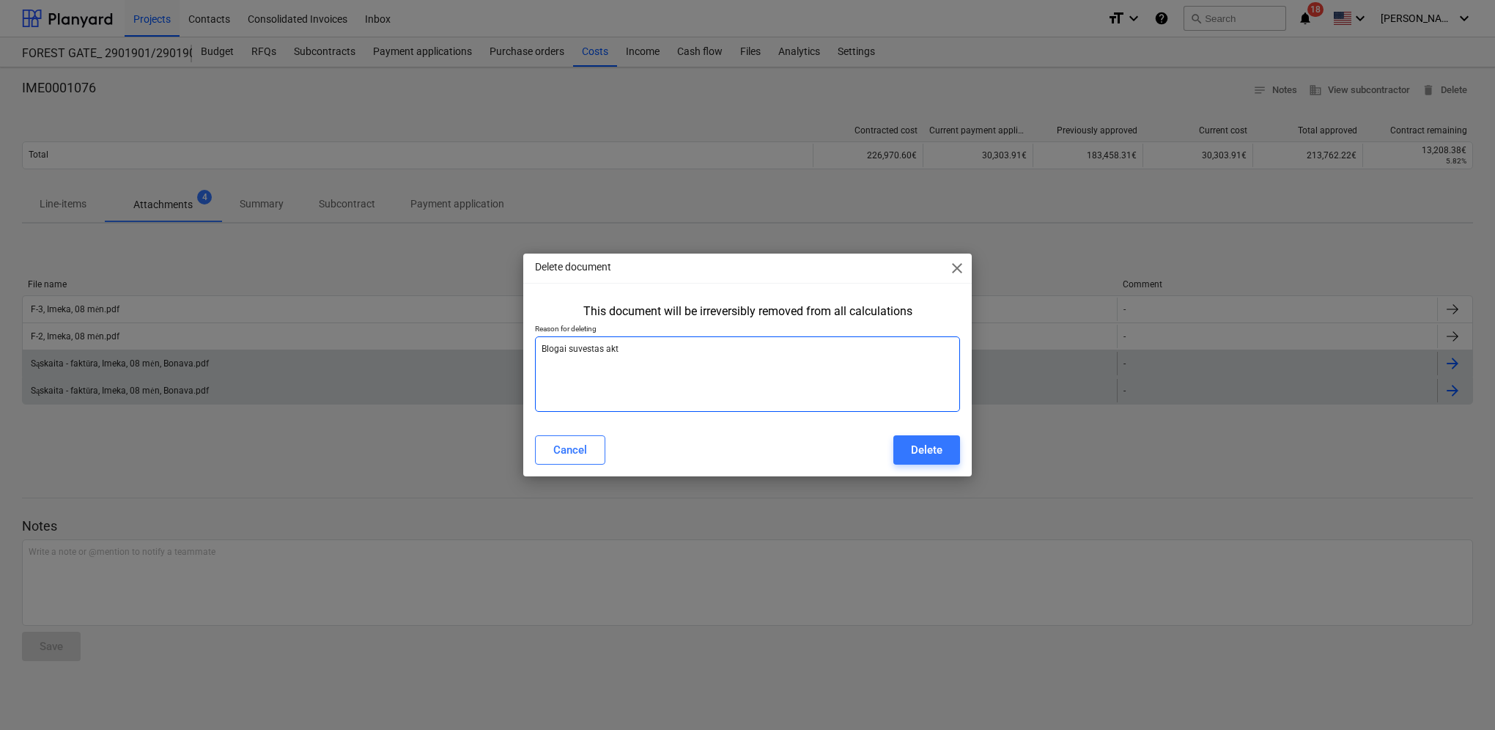
type textarea "Blogai suvestas akta"
type textarea "x"
type textarea "Blogai suvestas aktas"
click at [910, 444] on button "Delete" at bounding box center [926, 449] width 67 height 29
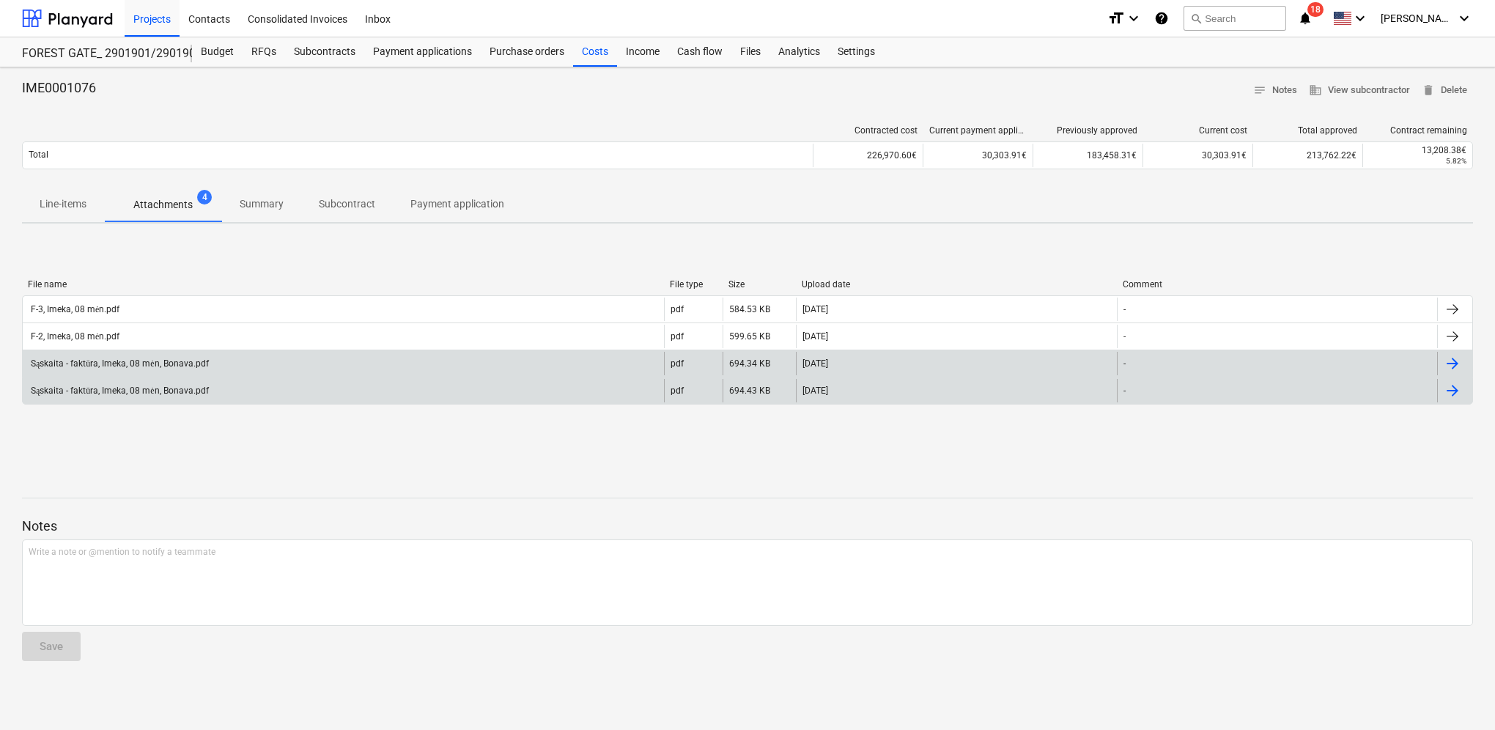
type textarea "x"
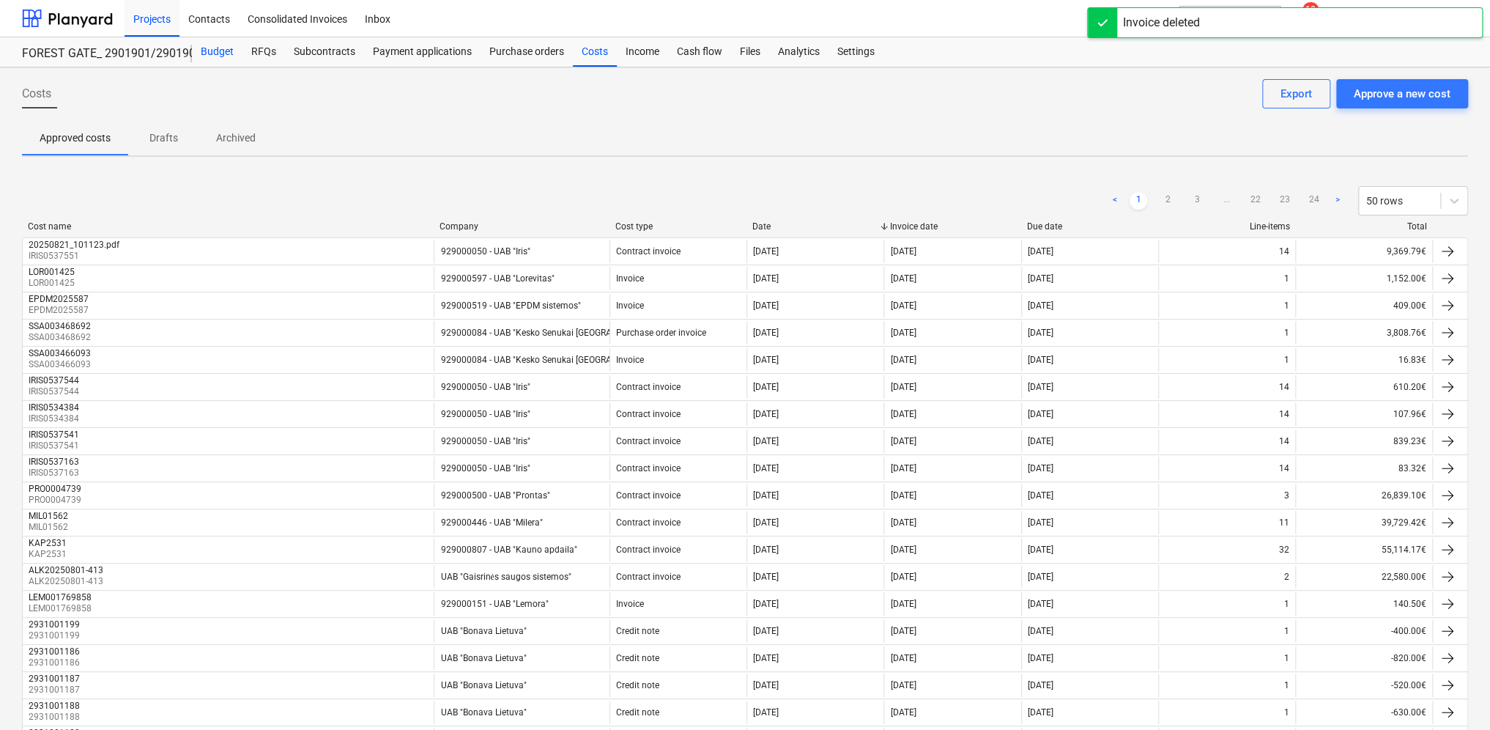
click at [212, 50] on div "Budget" at bounding box center [217, 51] width 51 height 29
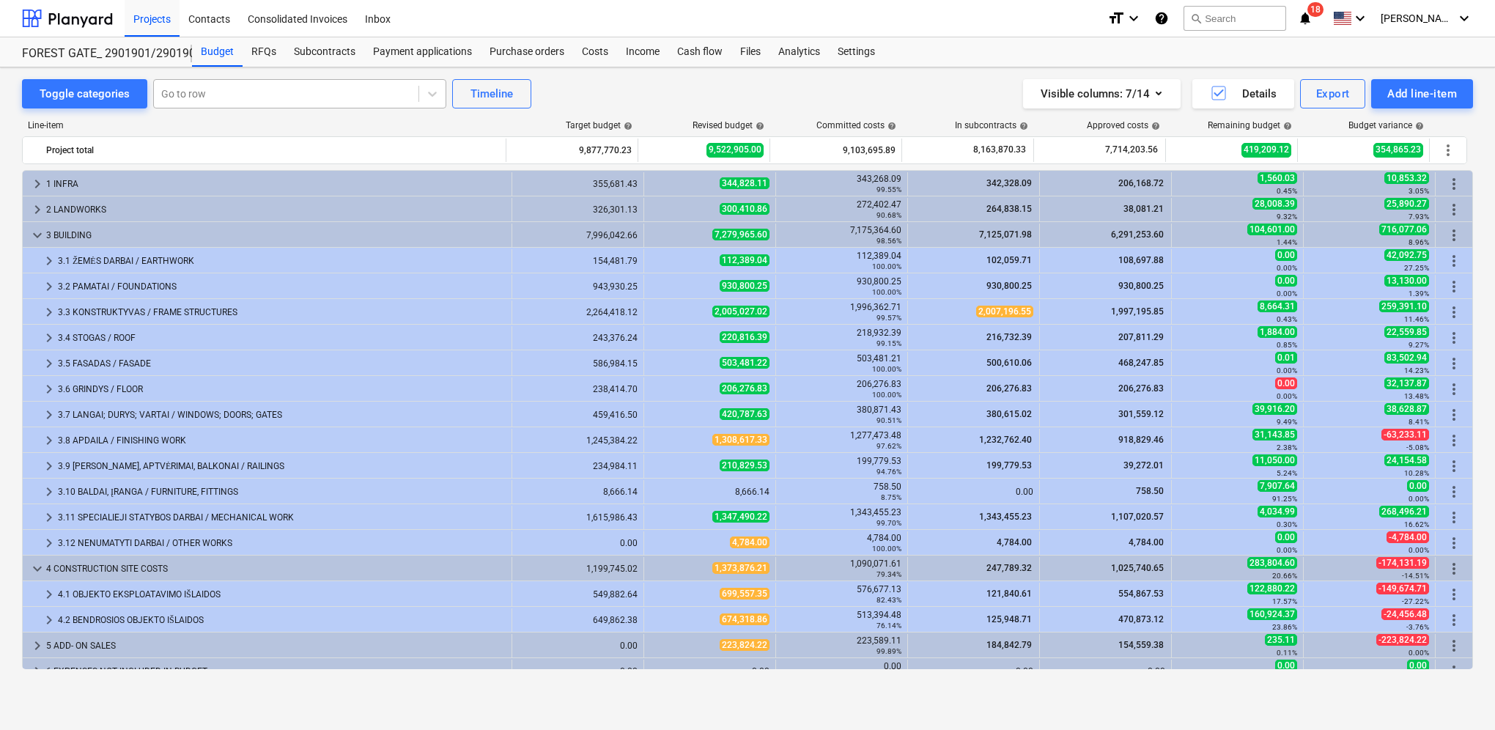
click at [272, 88] on div at bounding box center [286, 93] width 250 height 15
type input "saule"
click at [258, 95] on div at bounding box center [286, 93] width 250 height 15
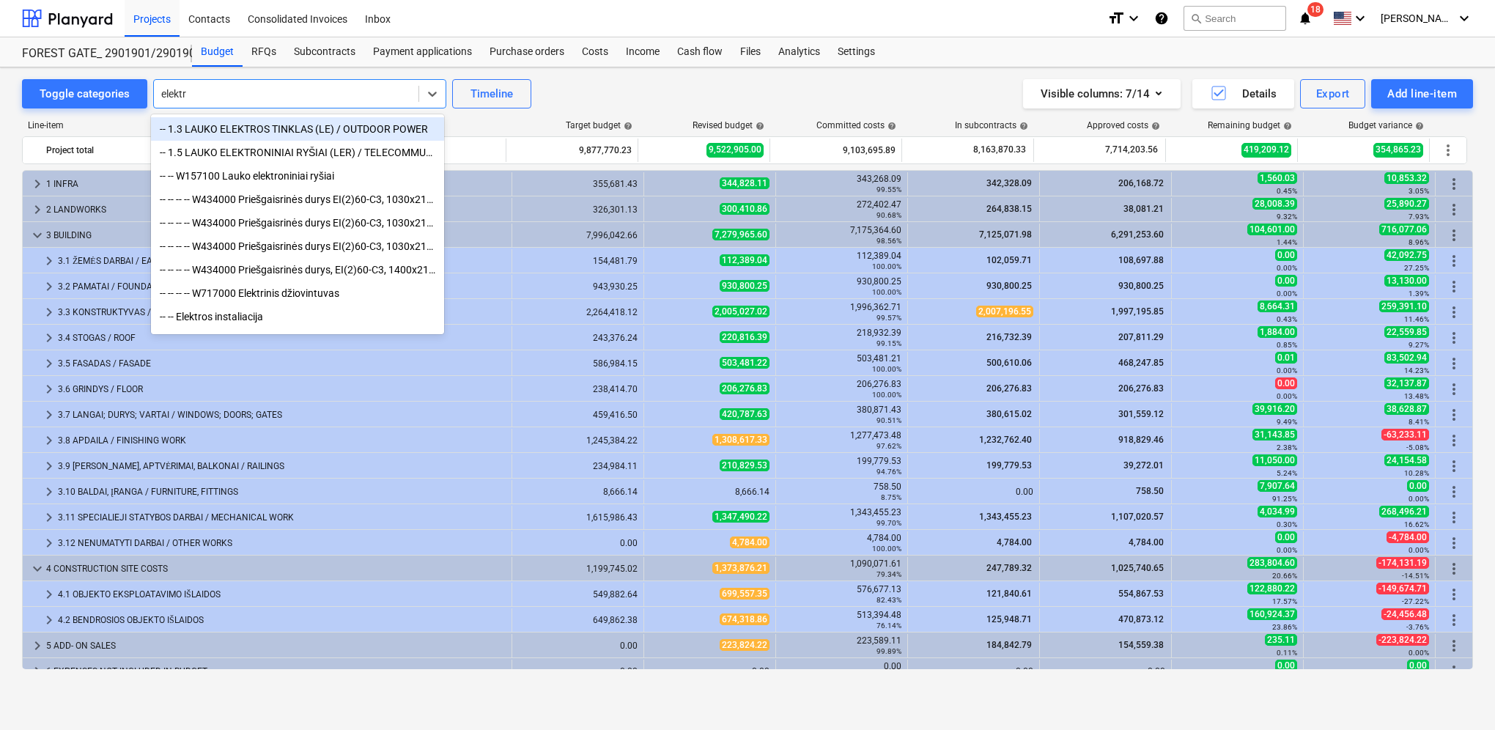
type input "elektri"
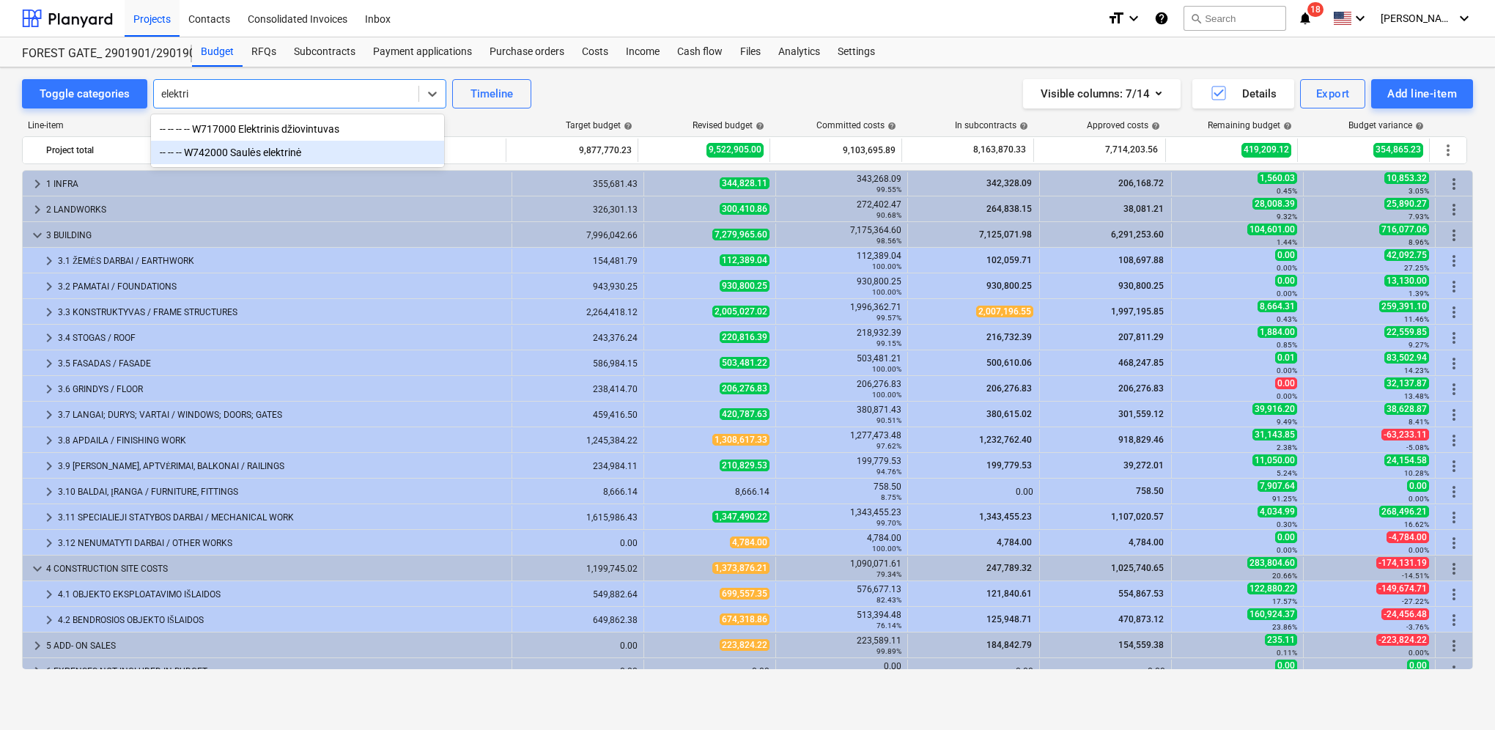
click at [267, 147] on div "-- -- -- W742000 Saulės elektrinė" at bounding box center [297, 152] width 293 height 23
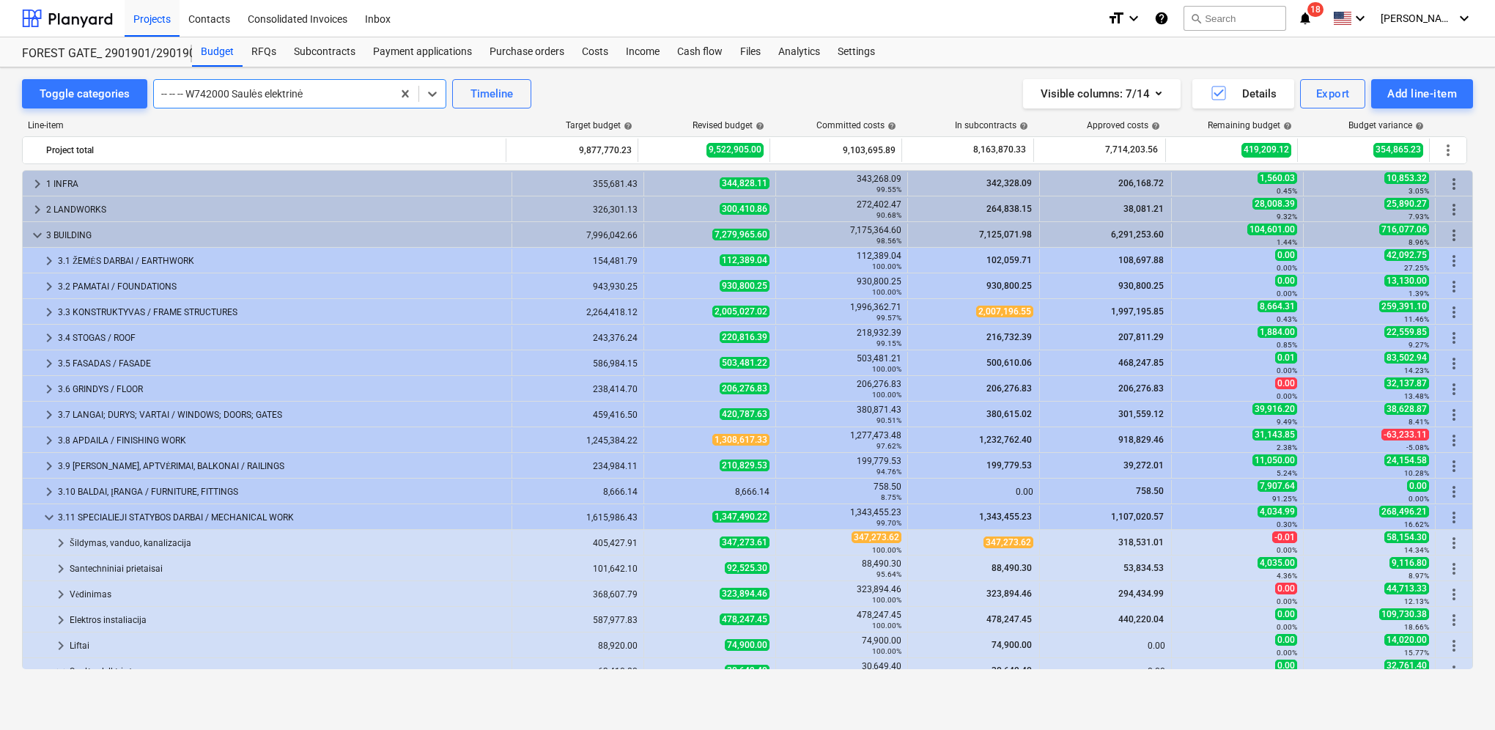
scroll to position [245, 0]
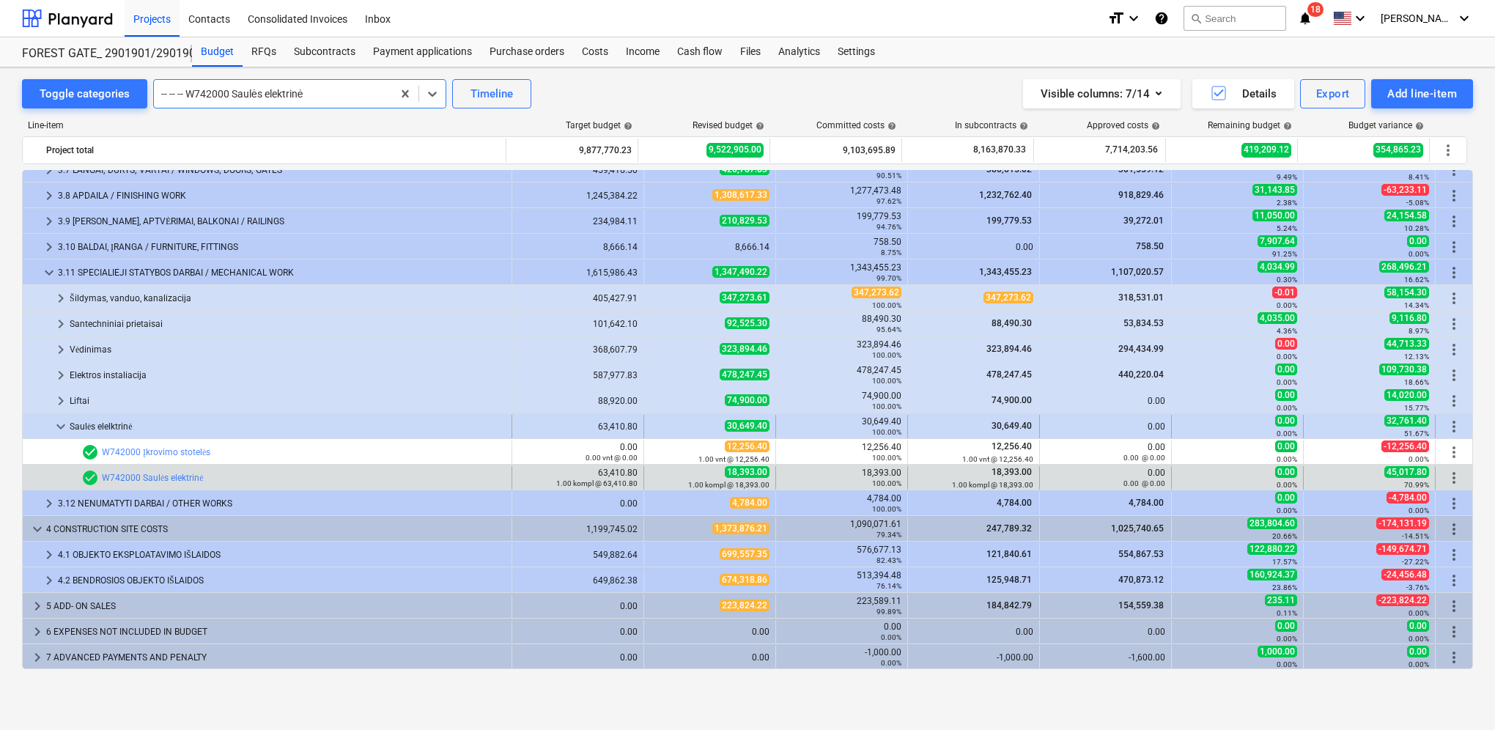
click at [59, 422] on span "keyboard_arrow_down" at bounding box center [61, 427] width 18 height 18
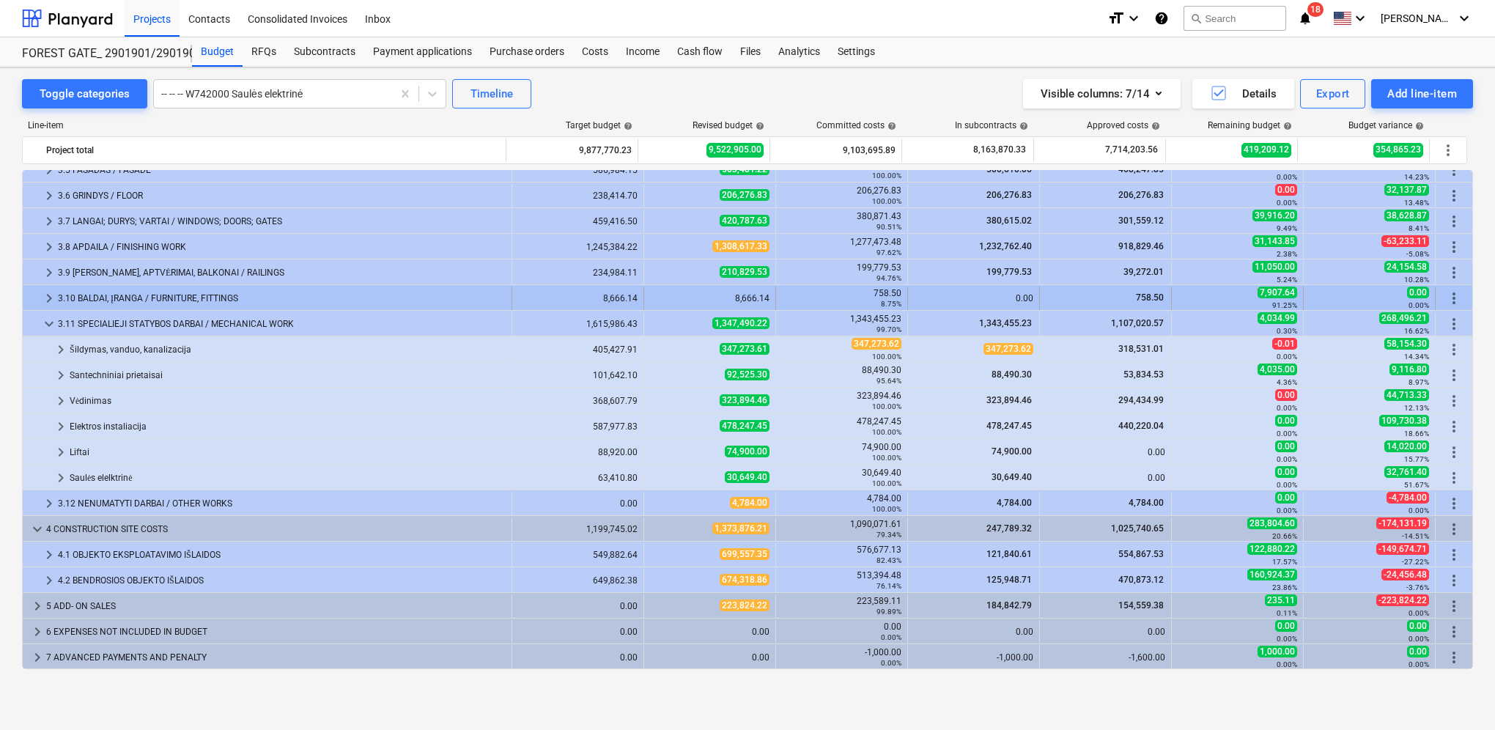
scroll to position [193, 0]
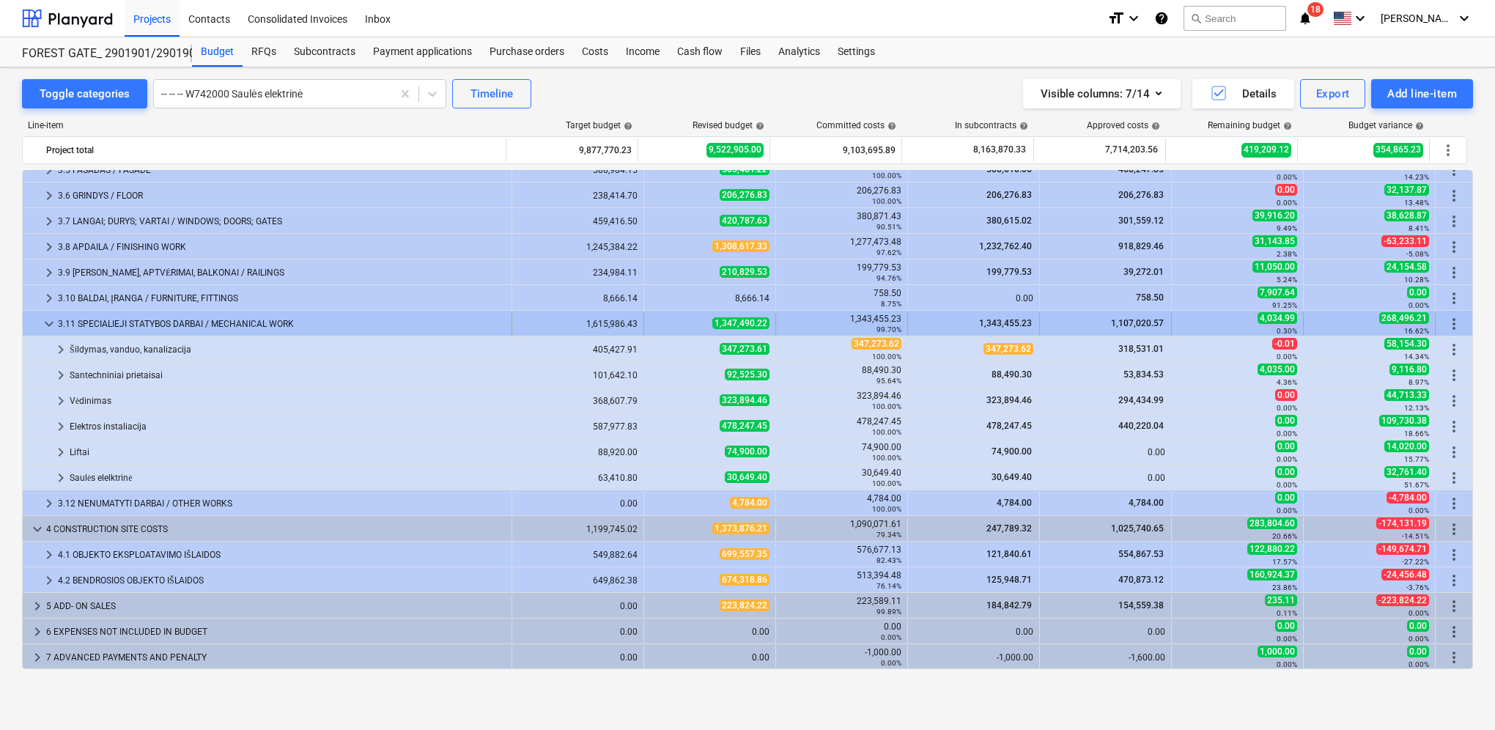
click at [49, 322] on span "keyboard_arrow_down" at bounding box center [49, 324] width 18 height 18
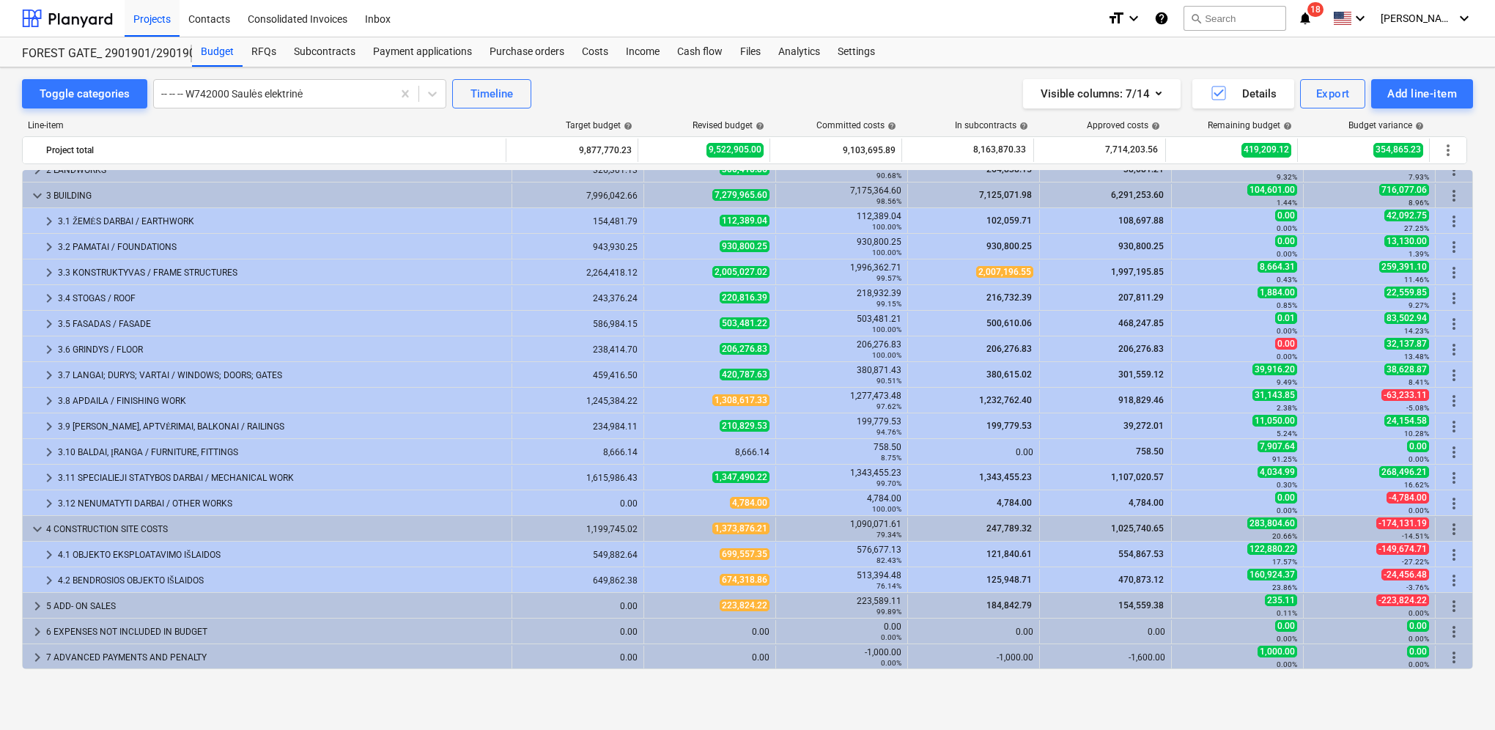
scroll to position [40, 0]
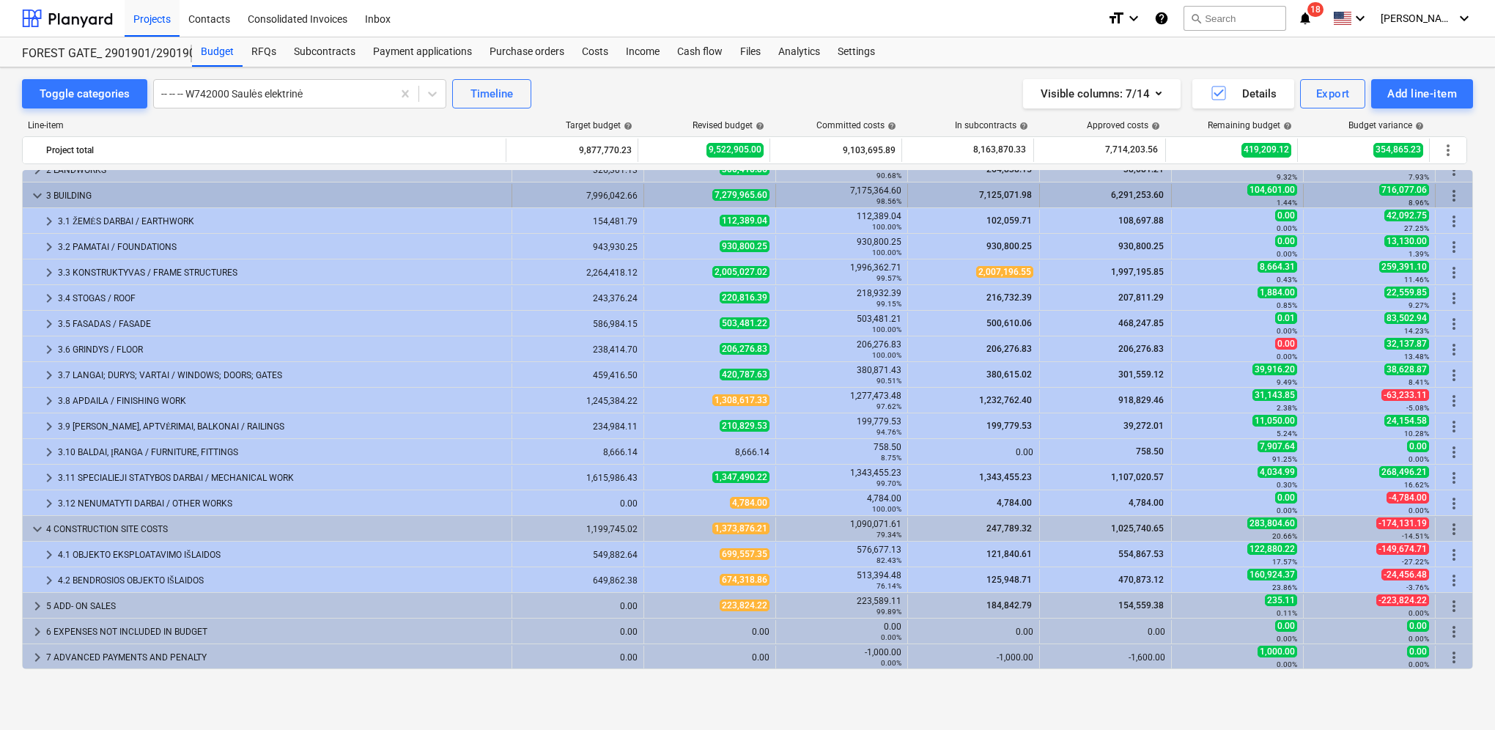
click at [37, 192] on span "keyboard_arrow_down" at bounding box center [38, 196] width 18 height 18
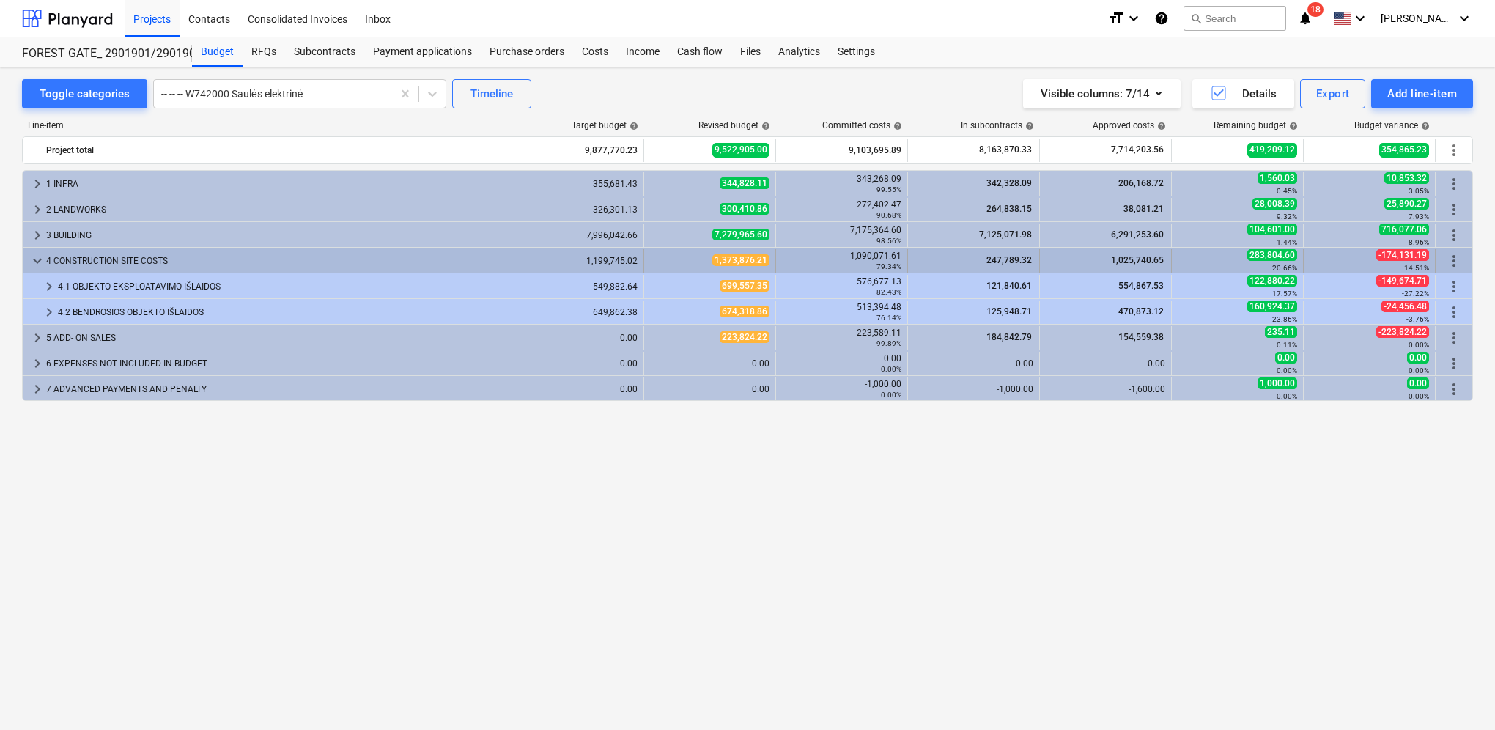
click at [37, 257] on span "keyboard_arrow_down" at bounding box center [38, 261] width 18 height 18
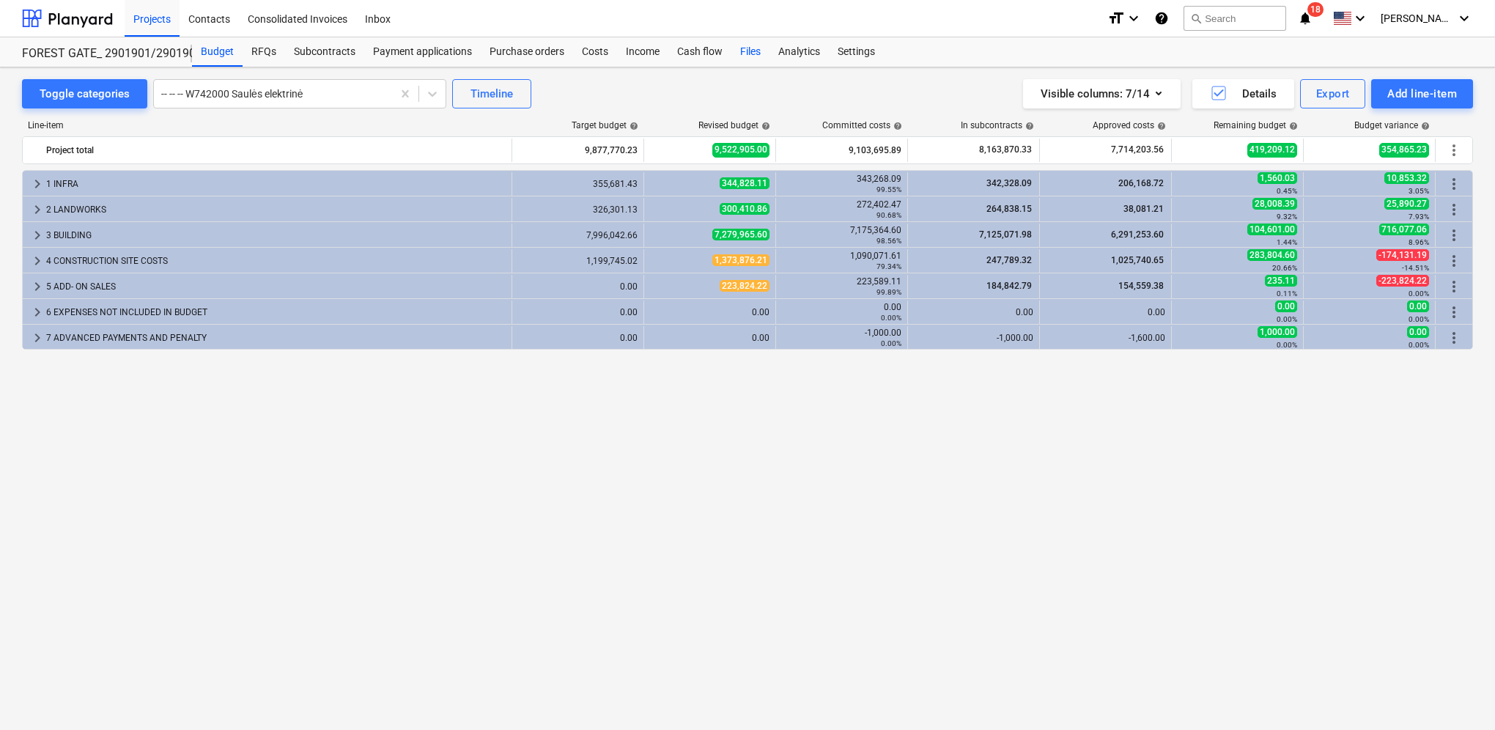
click at [756, 52] on div "Files" at bounding box center [750, 51] width 38 height 29
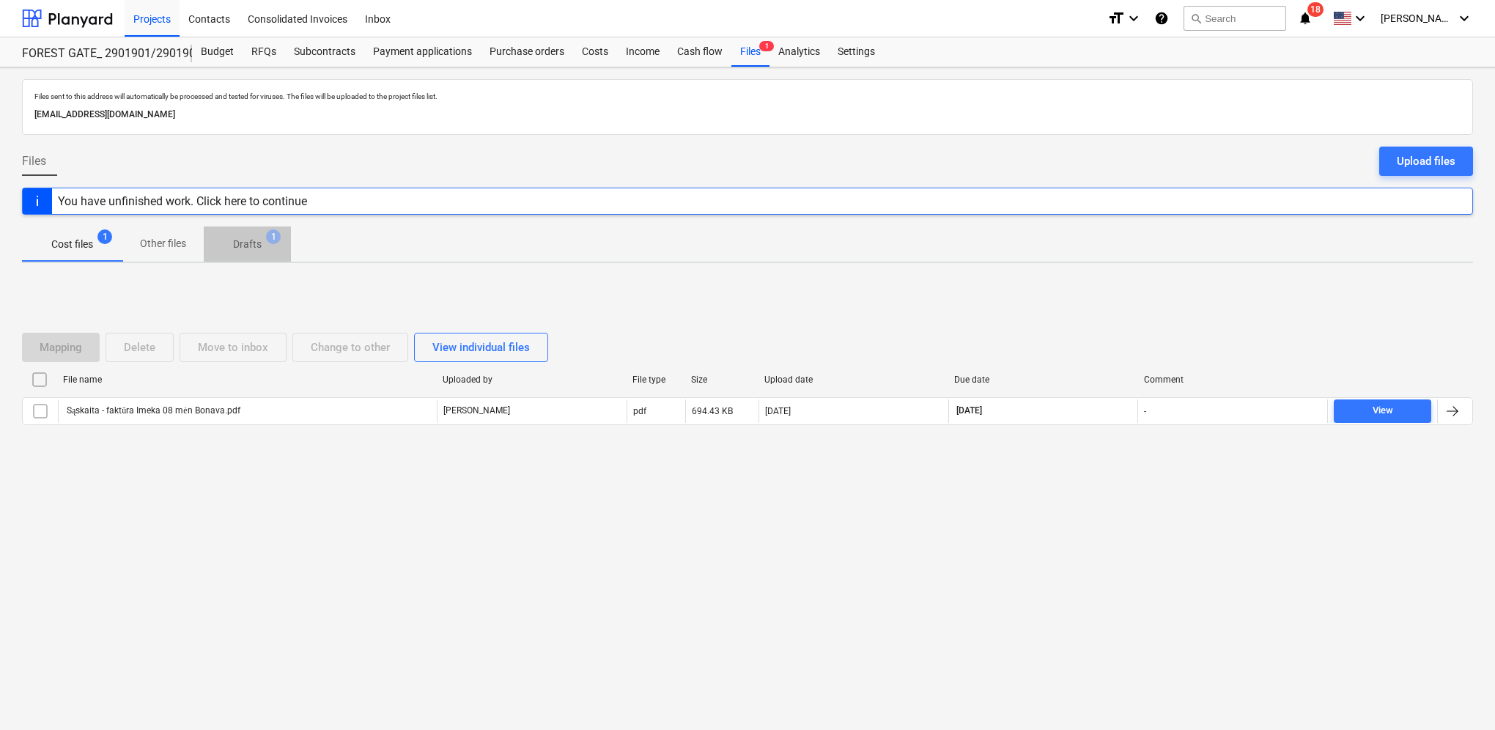
click at [254, 247] on p "Drafts" at bounding box center [247, 244] width 29 height 15
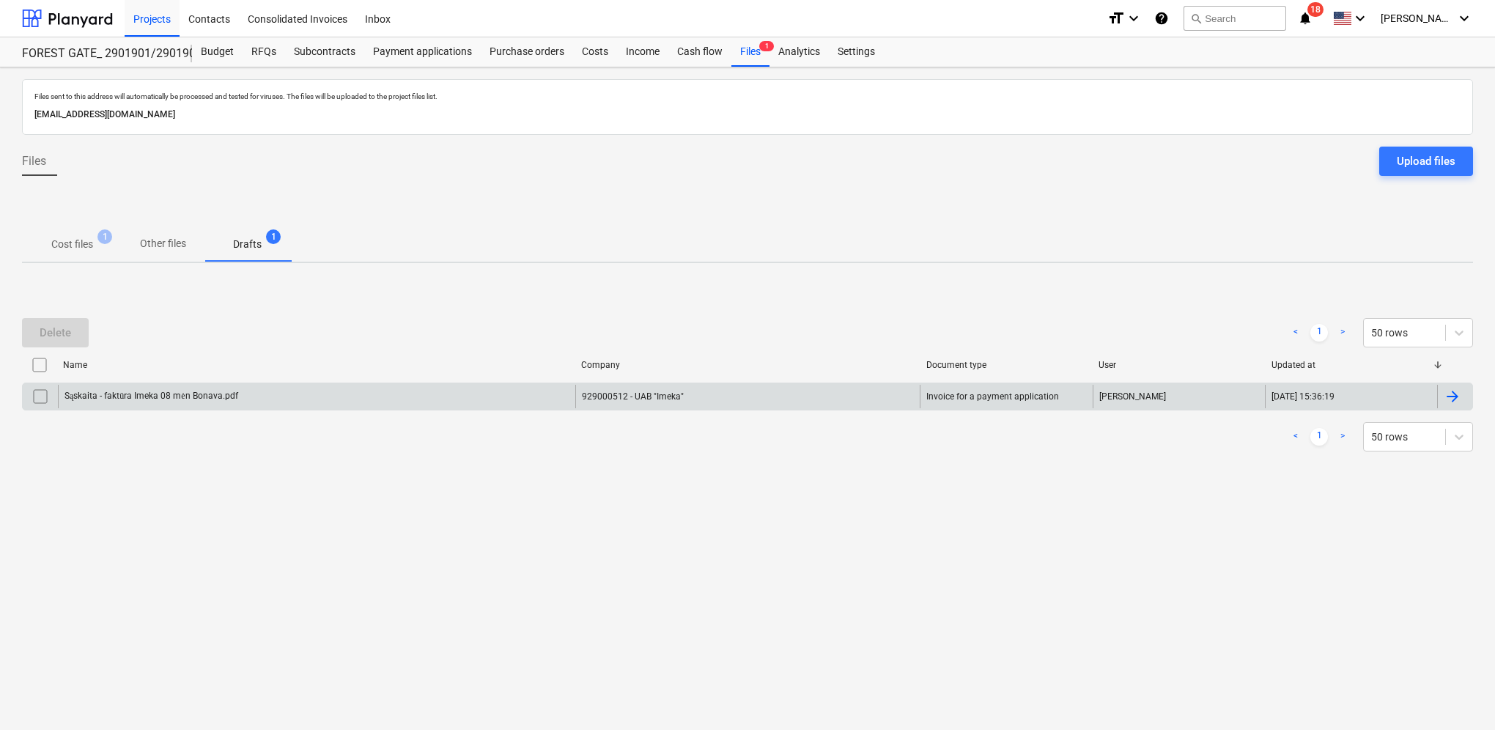
click at [1451, 393] on div at bounding box center [1452, 397] width 18 height 18
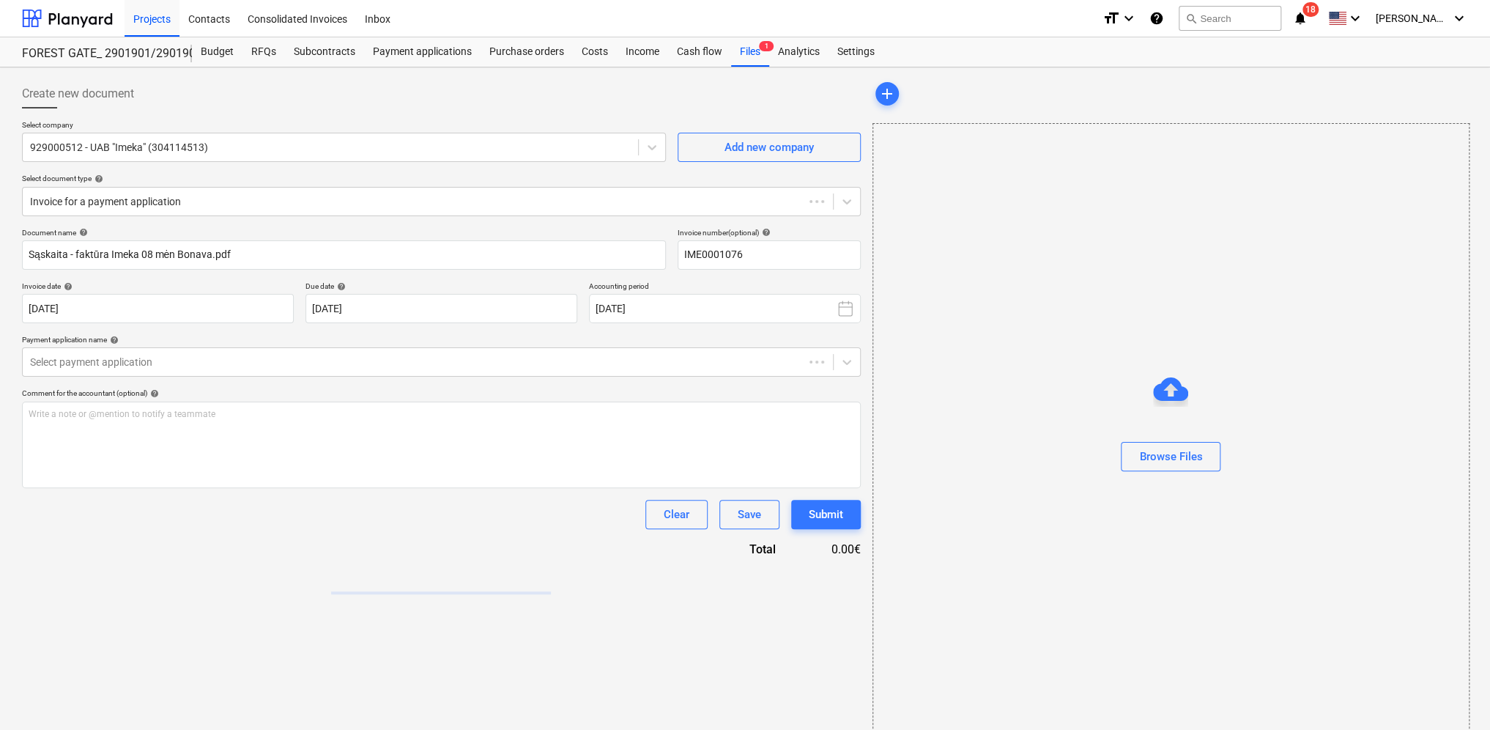
type input "IME0001076"
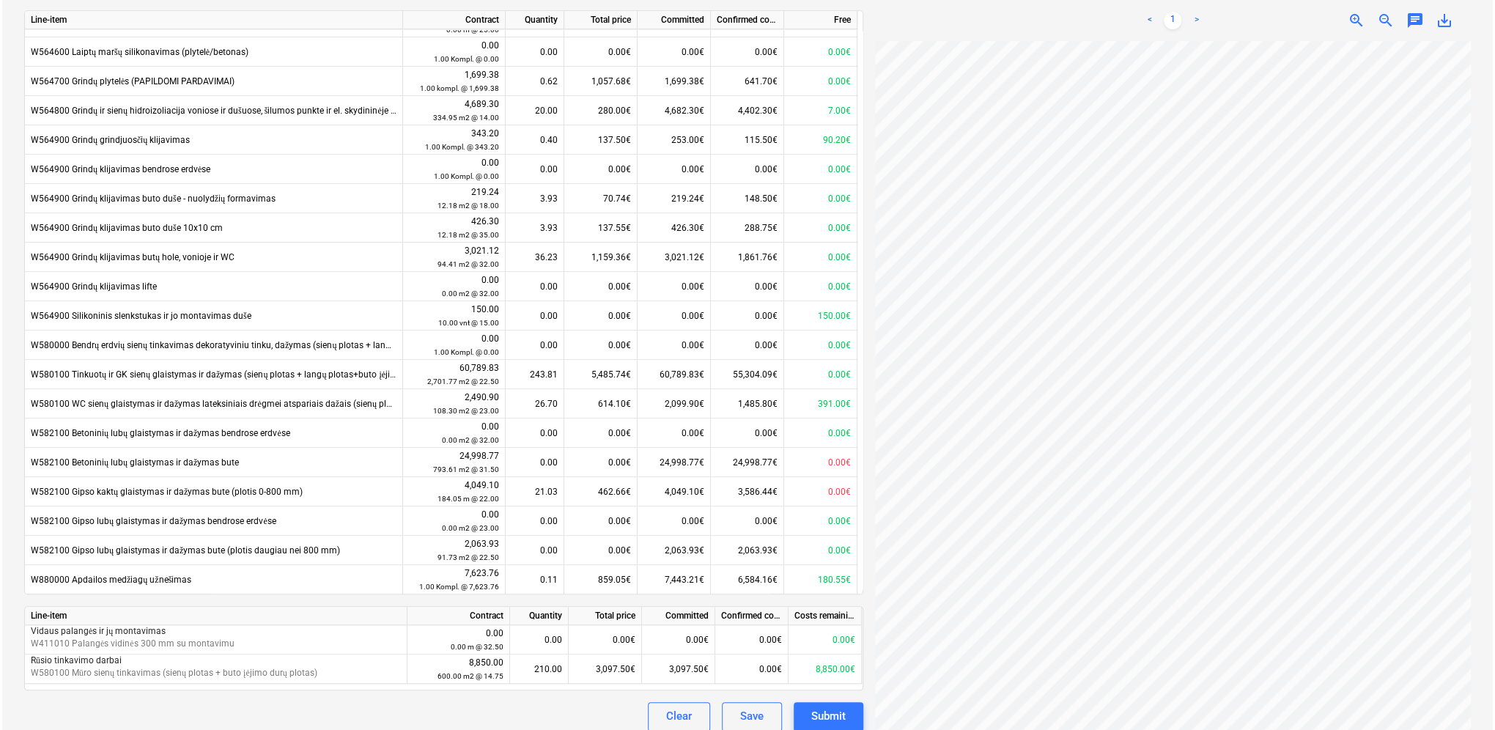
scroll to position [607, 0]
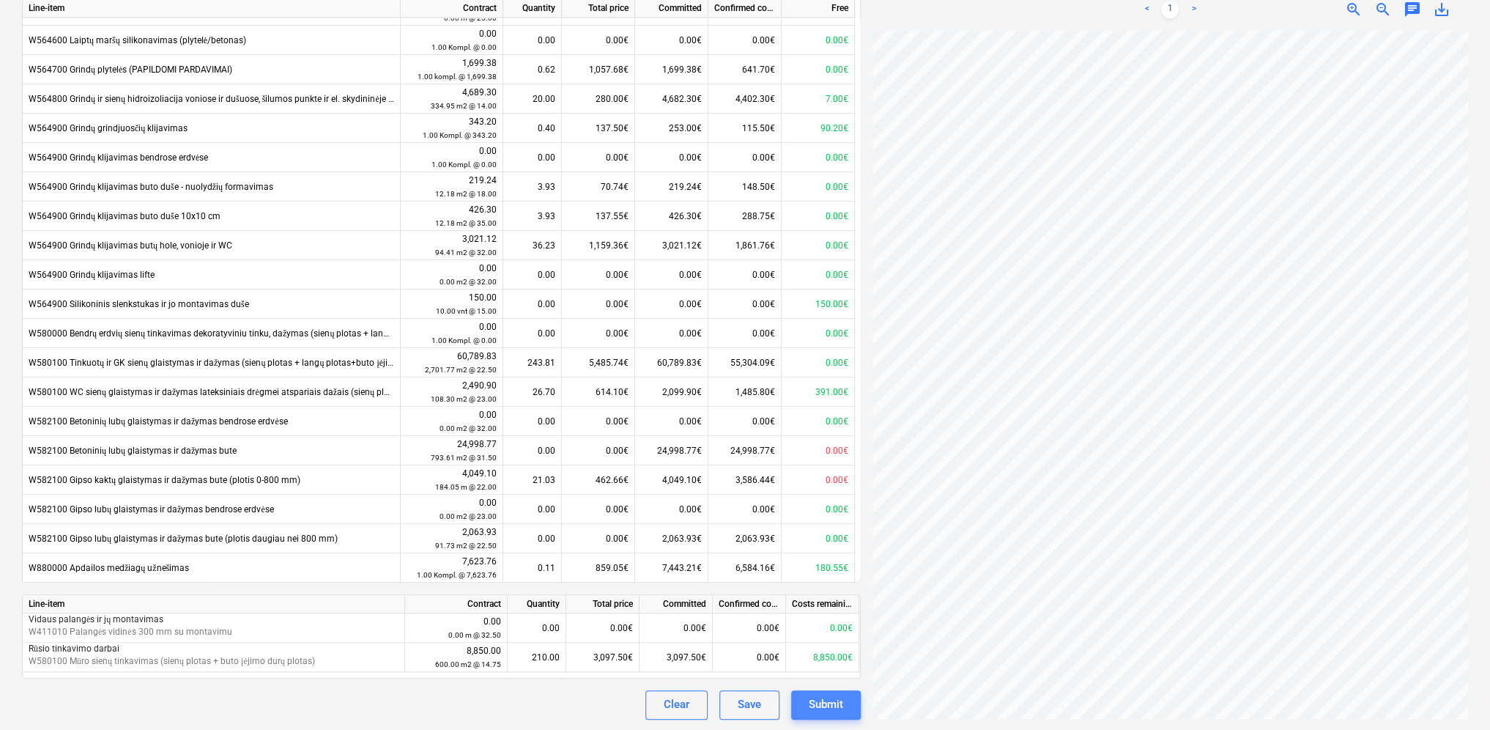
click at [833, 698] on div "Submit" at bounding box center [826, 704] width 34 height 19
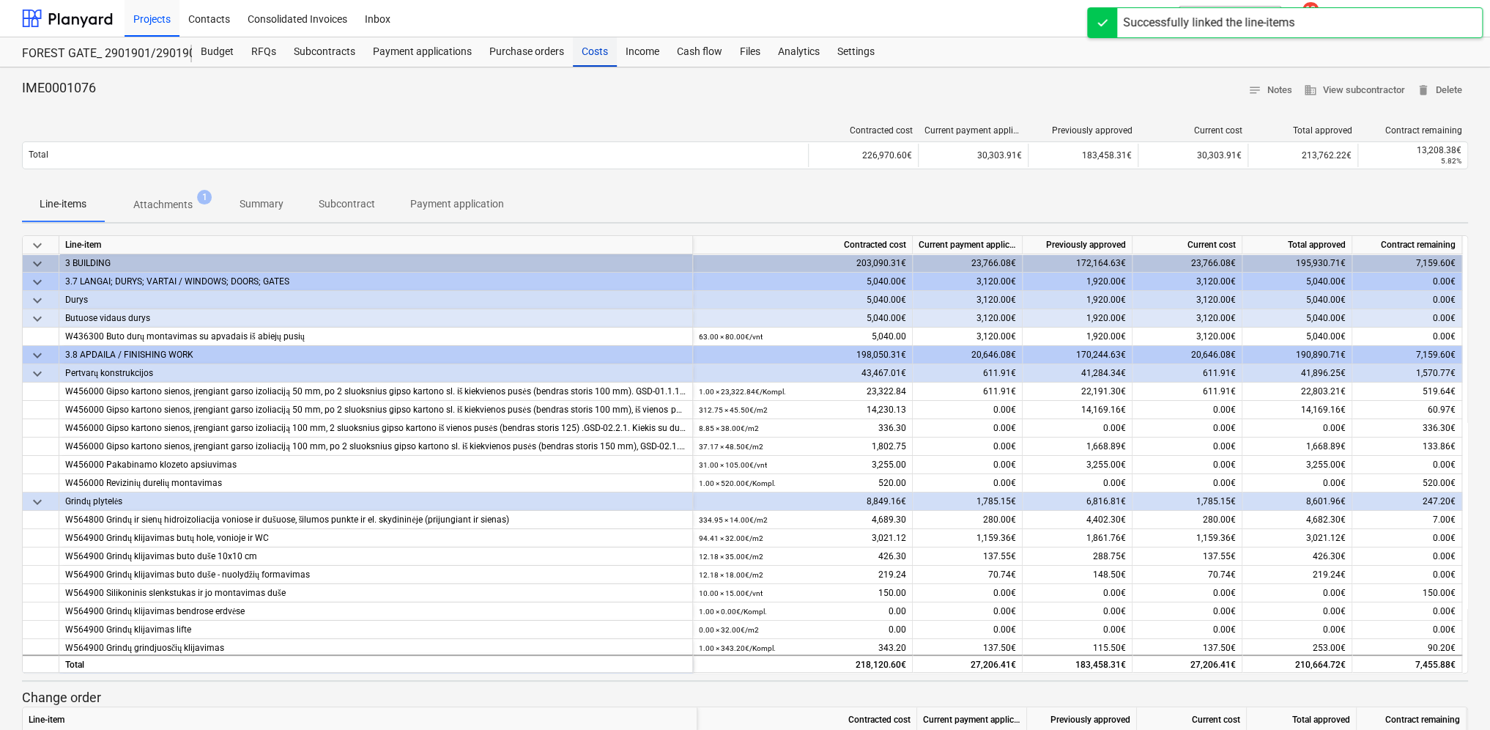
click at [592, 53] on div "Costs" at bounding box center [595, 51] width 44 height 29
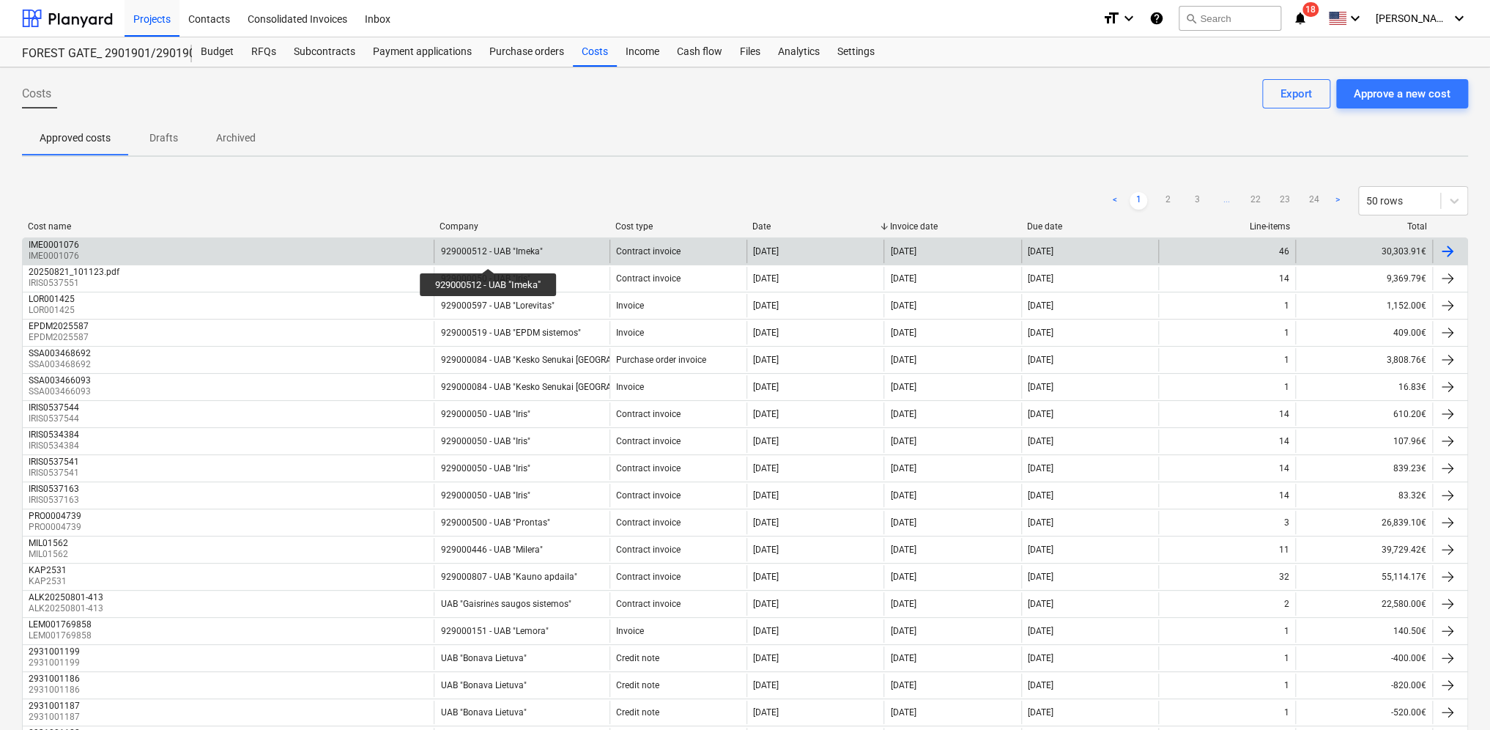
click at [489, 255] on div "929000512 - UAB "Imeka"" at bounding box center [491, 251] width 102 height 10
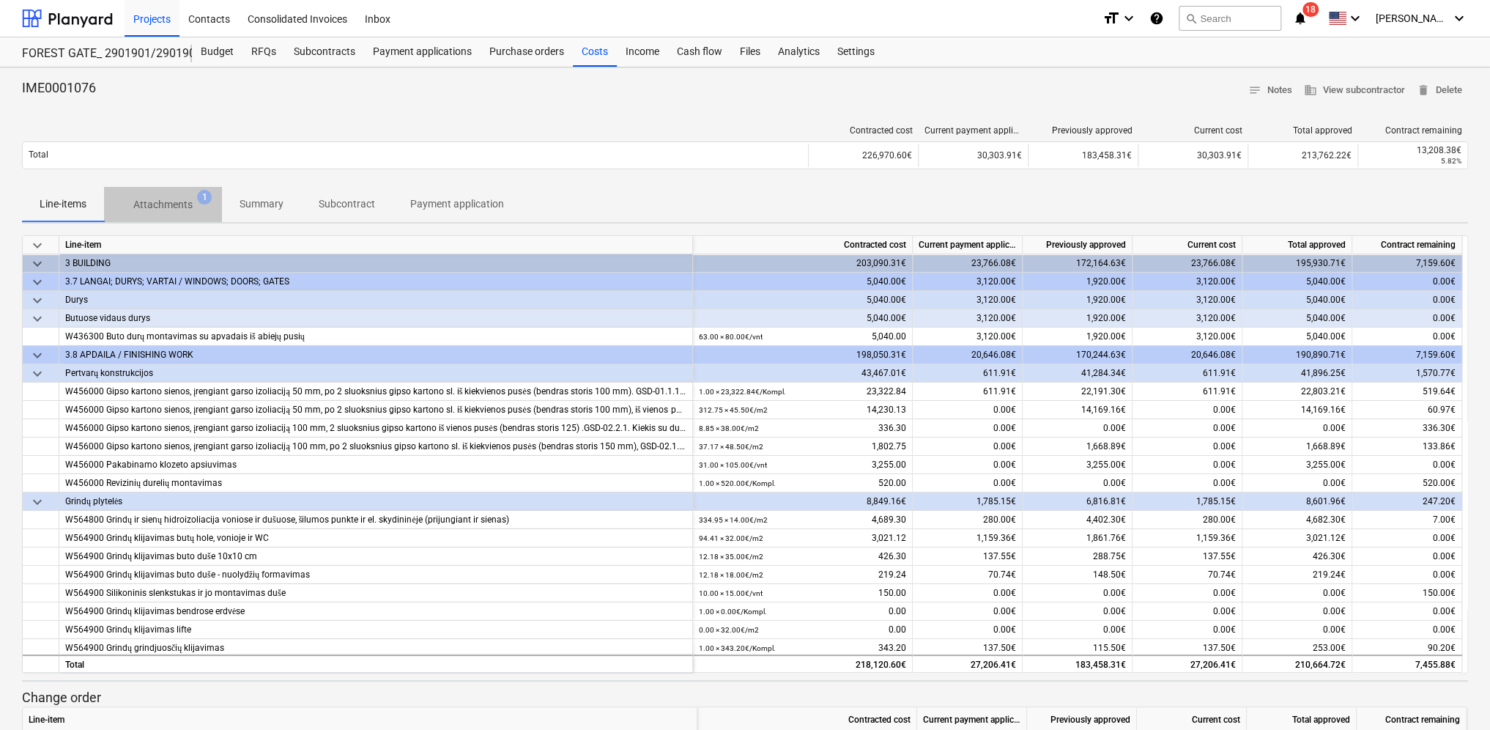
click at [159, 208] on p "Attachments" at bounding box center [162, 204] width 59 height 15
